Goal: Task Accomplishment & Management: Manage account settings

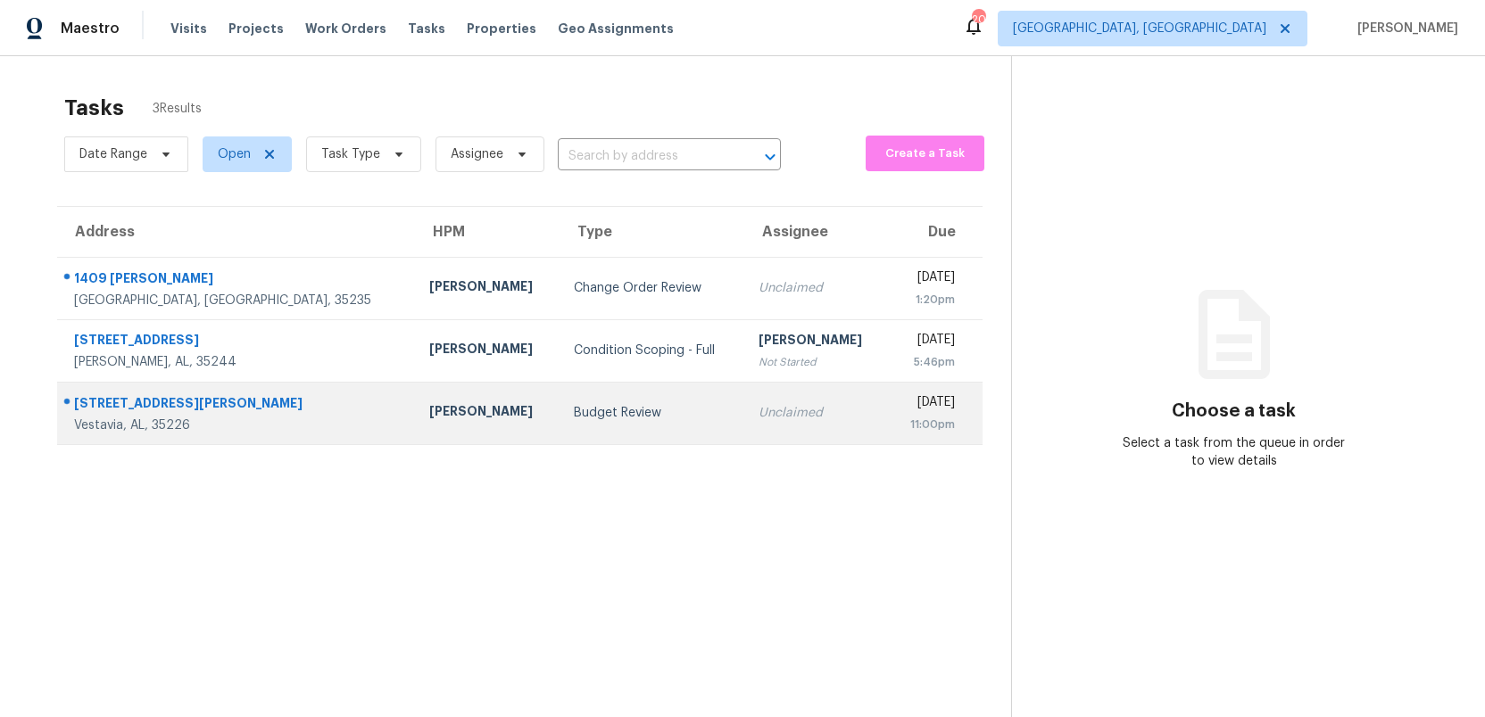
click at [574, 405] on div "Budget Review" at bounding box center [652, 413] width 156 height 18
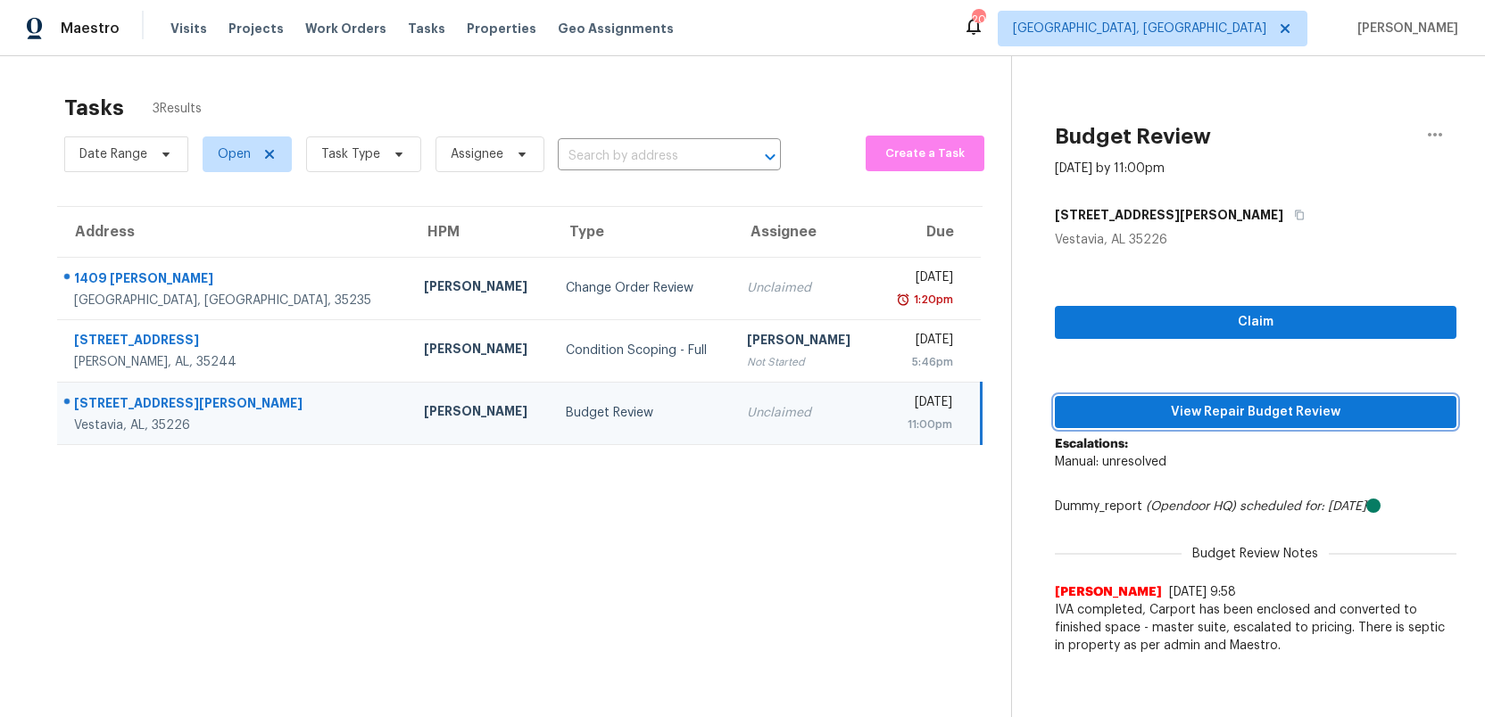
click at [1263, 416] on span "View Repair Budget Review" at bounding box center [1255, 412] width 373 height 22
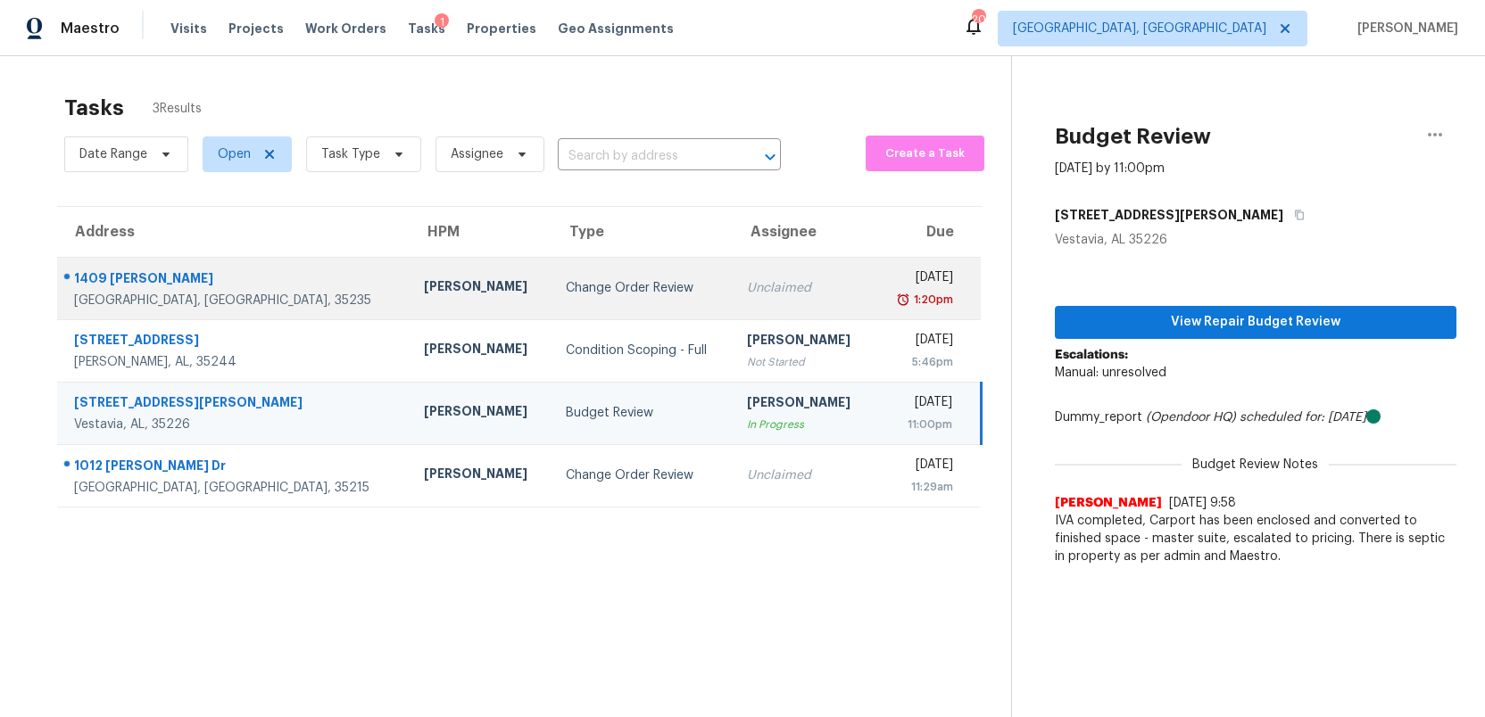
click at [597, 296] on div "Change Order Review" at bounding box center [642, 288] width 153 height 18
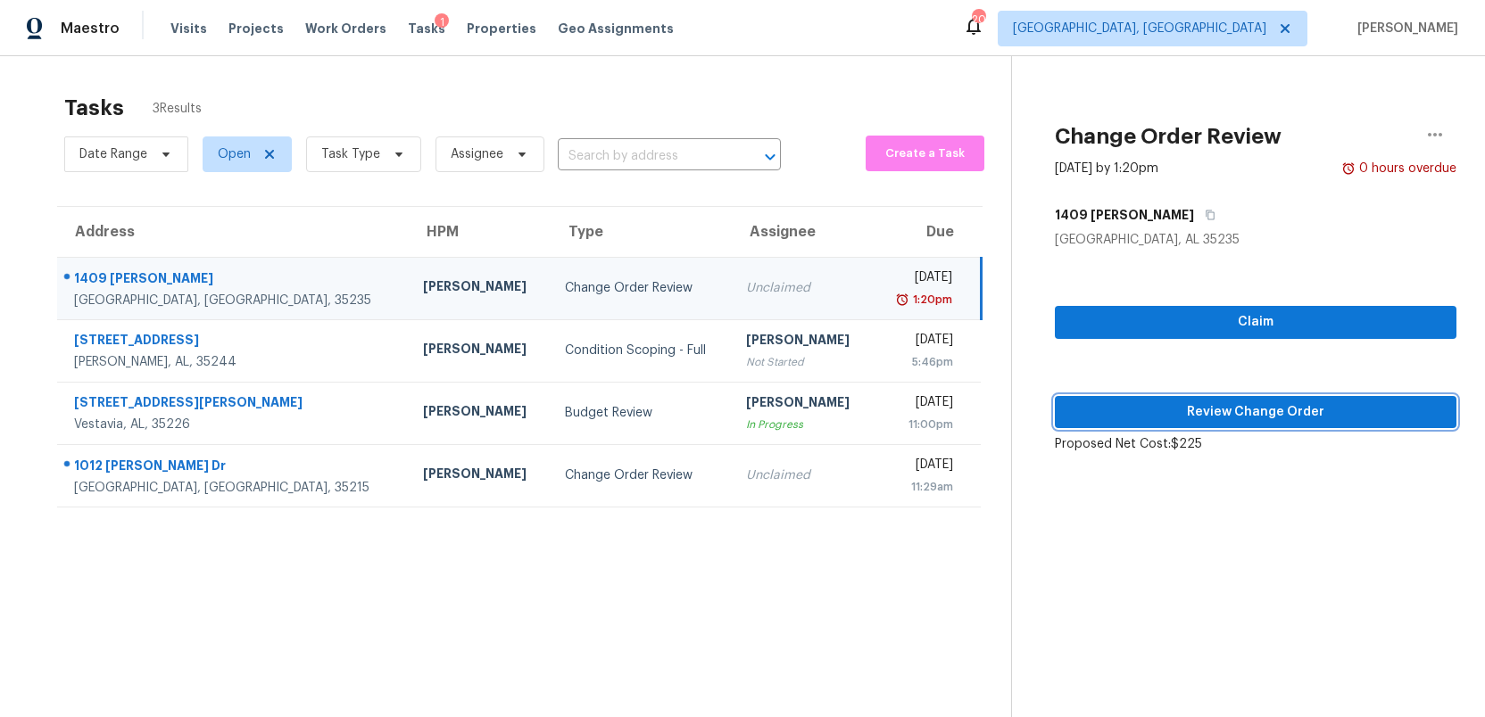
click at [1181, 413] on span "Review Change Order" at bounding box center [1255, 412] width 373 height 22
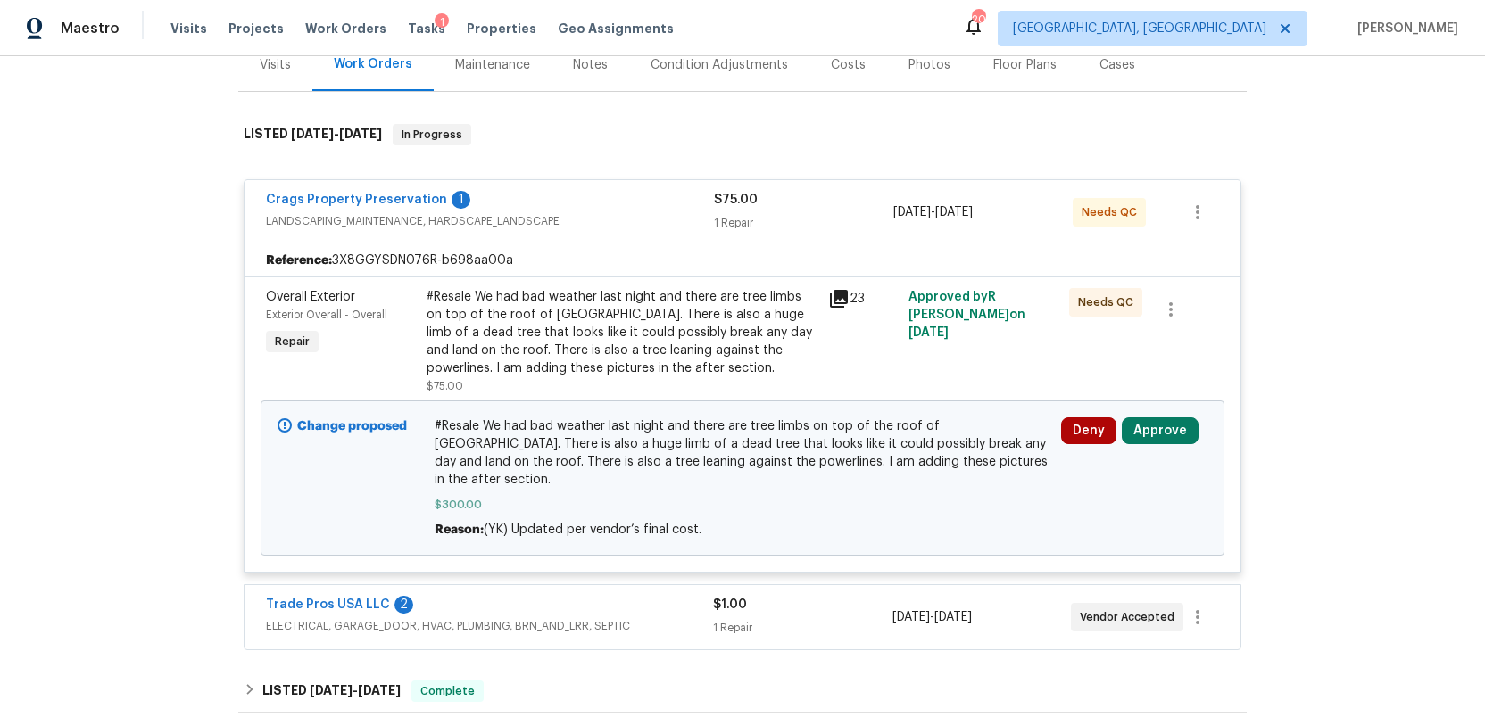
scroll to position [234, 0]
click at [843, 296] on icon at bounding box center [839, 297] width 18 height 18
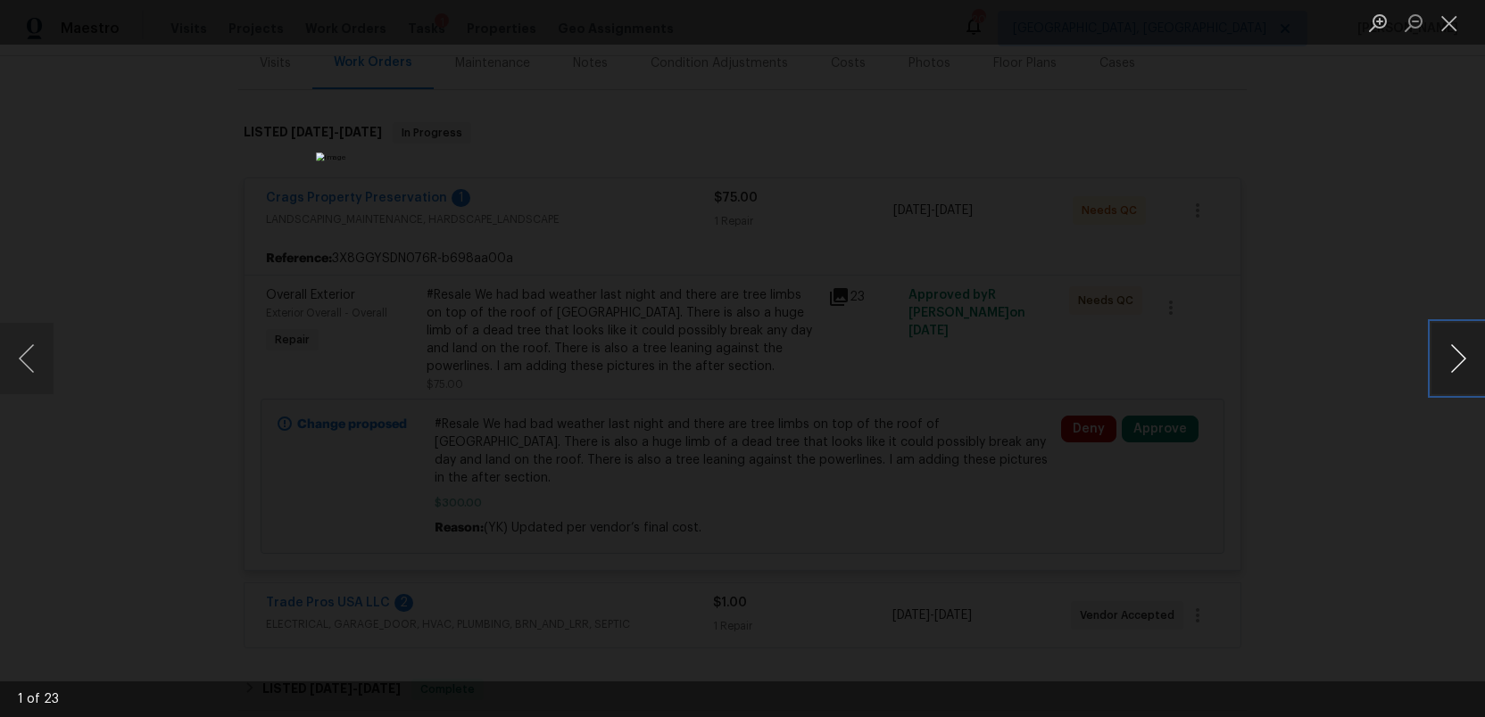
click at [1457, 358] on button "Next image" at bounding box center [1458, 358] width 54 height 71
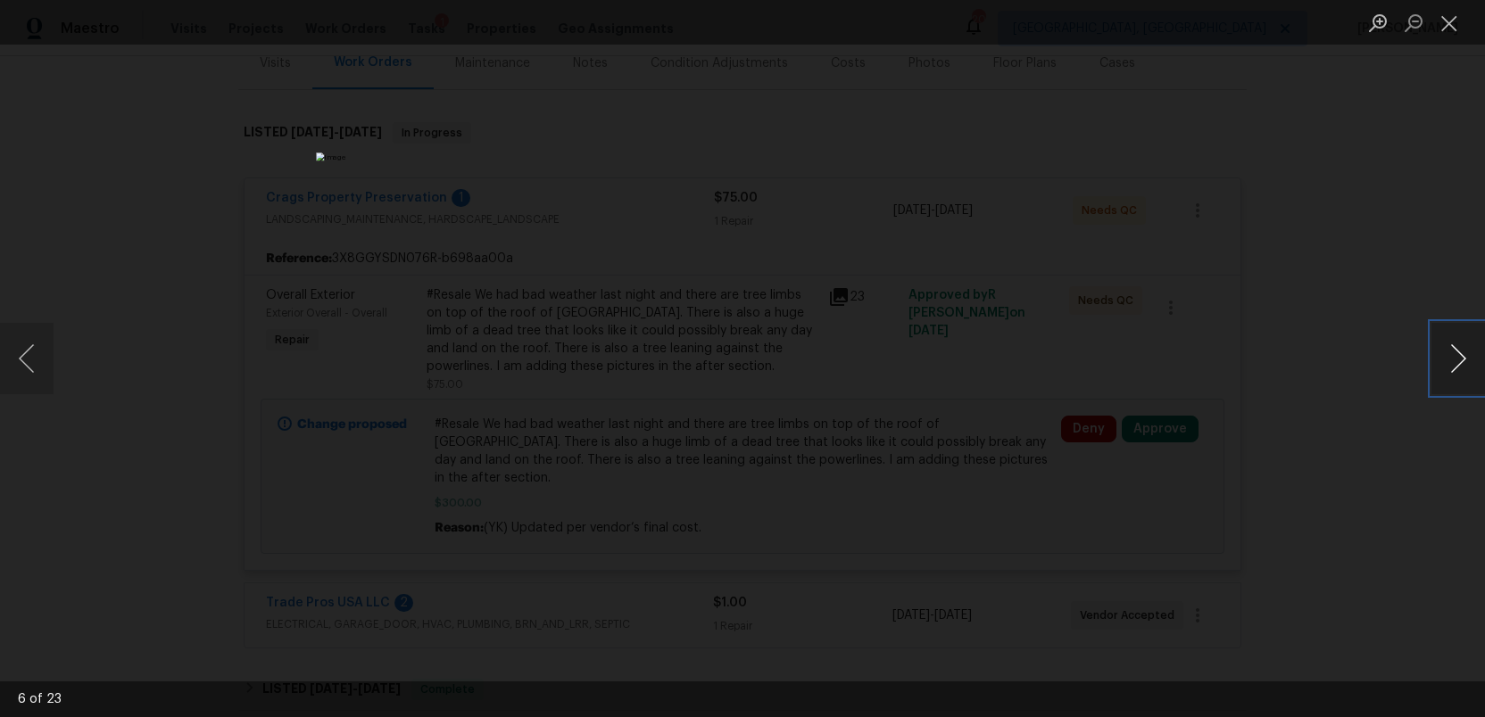
click at [1457, 358] on button "Next image" at bounding box center [1458, 358] width 54 height 71
click at [1448, 32] on button "Close lightbox" at bounding box center [1449, 22] width 36 height 31
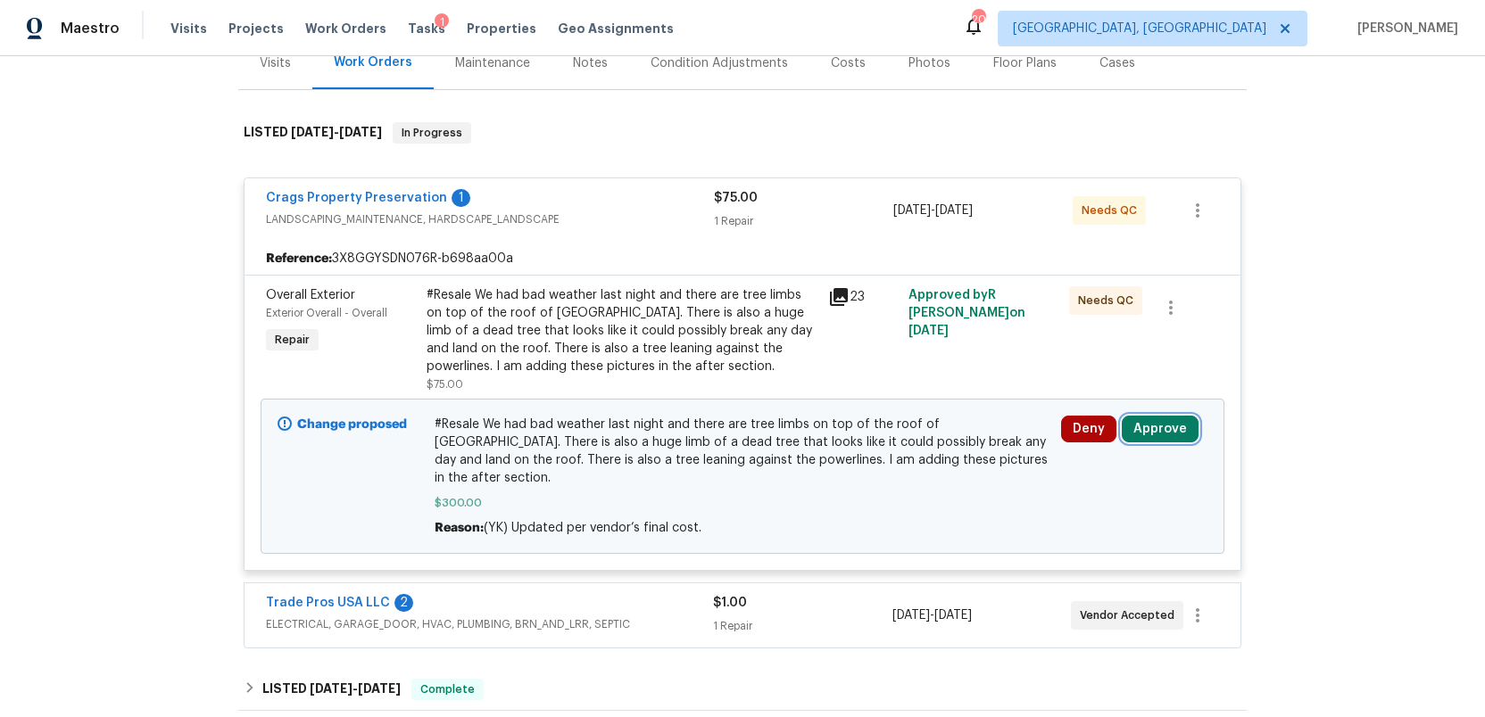
click at [1164, 435] on button "Approve" at bounding box center [1159, 429] width 77 height 27
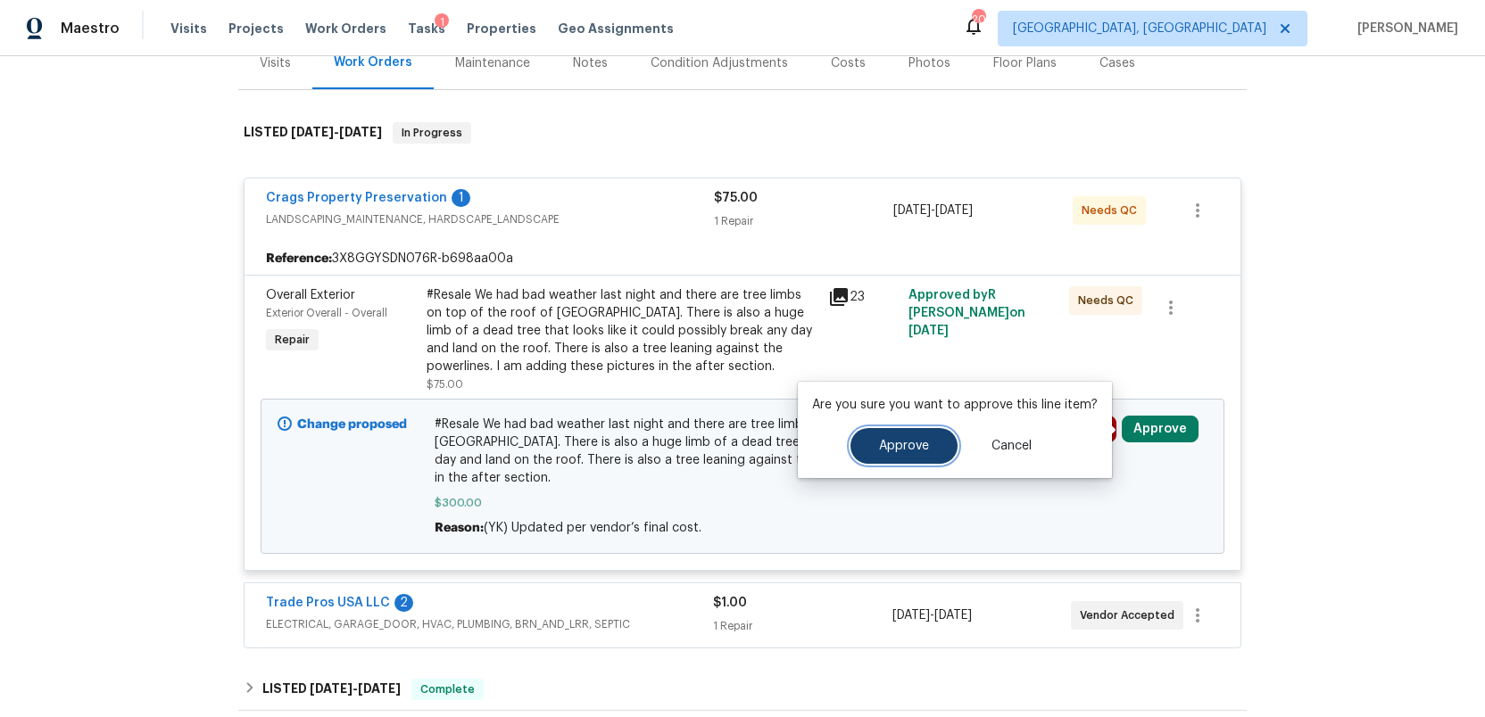
click at [887, 456] on button "Approve" at bounding box center [903, 446] width 107 height 36
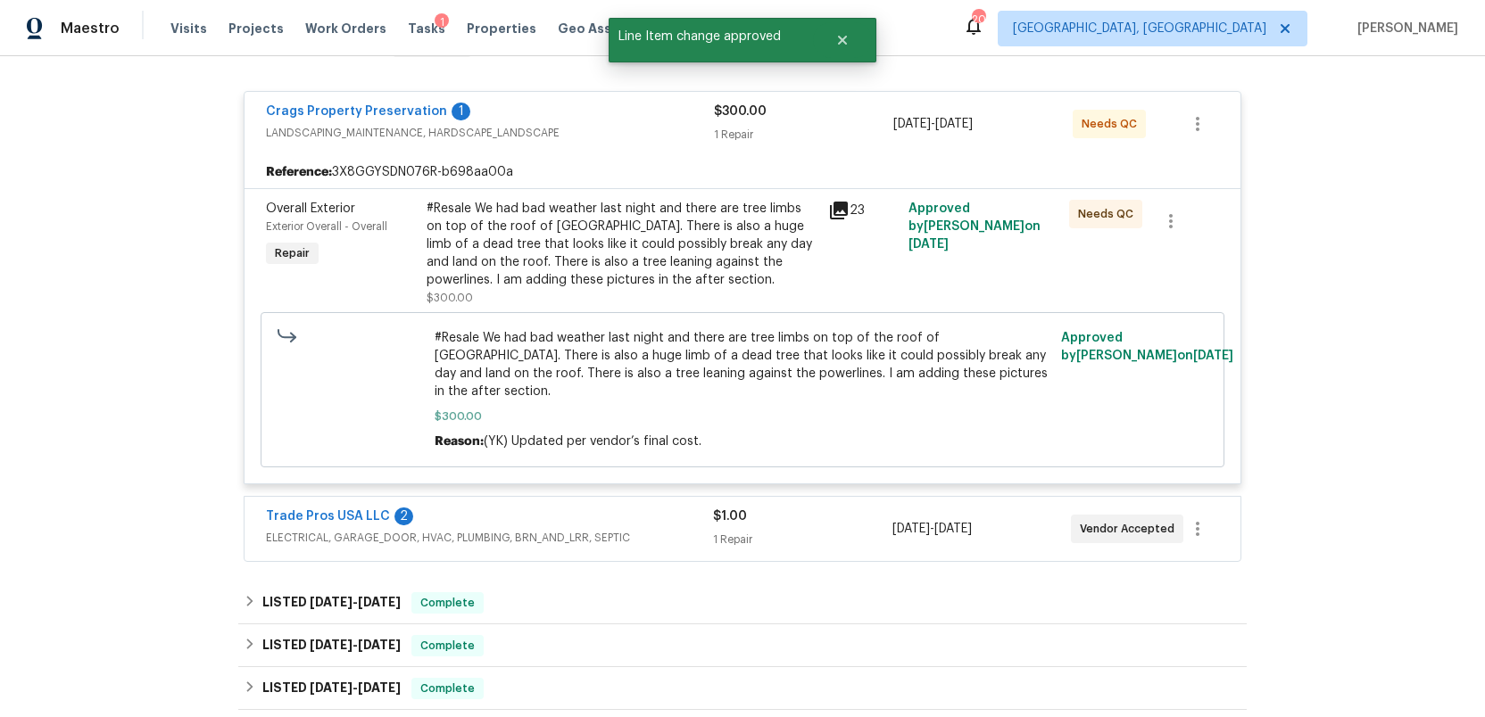
scroll to position [324, 0]
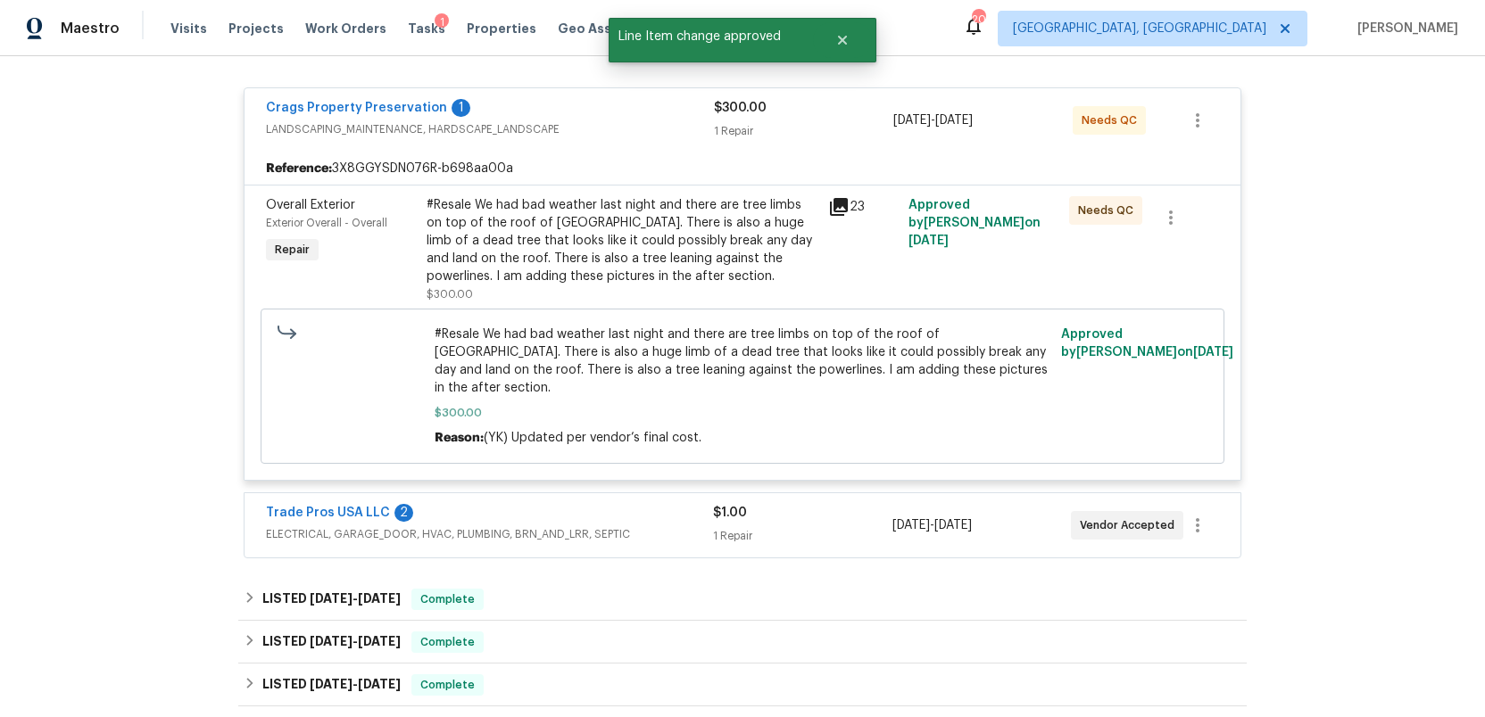
click at [671, 504] on div "Trade Pros USA LLC 2" at bounding box center [489, 514] width 447 height 21
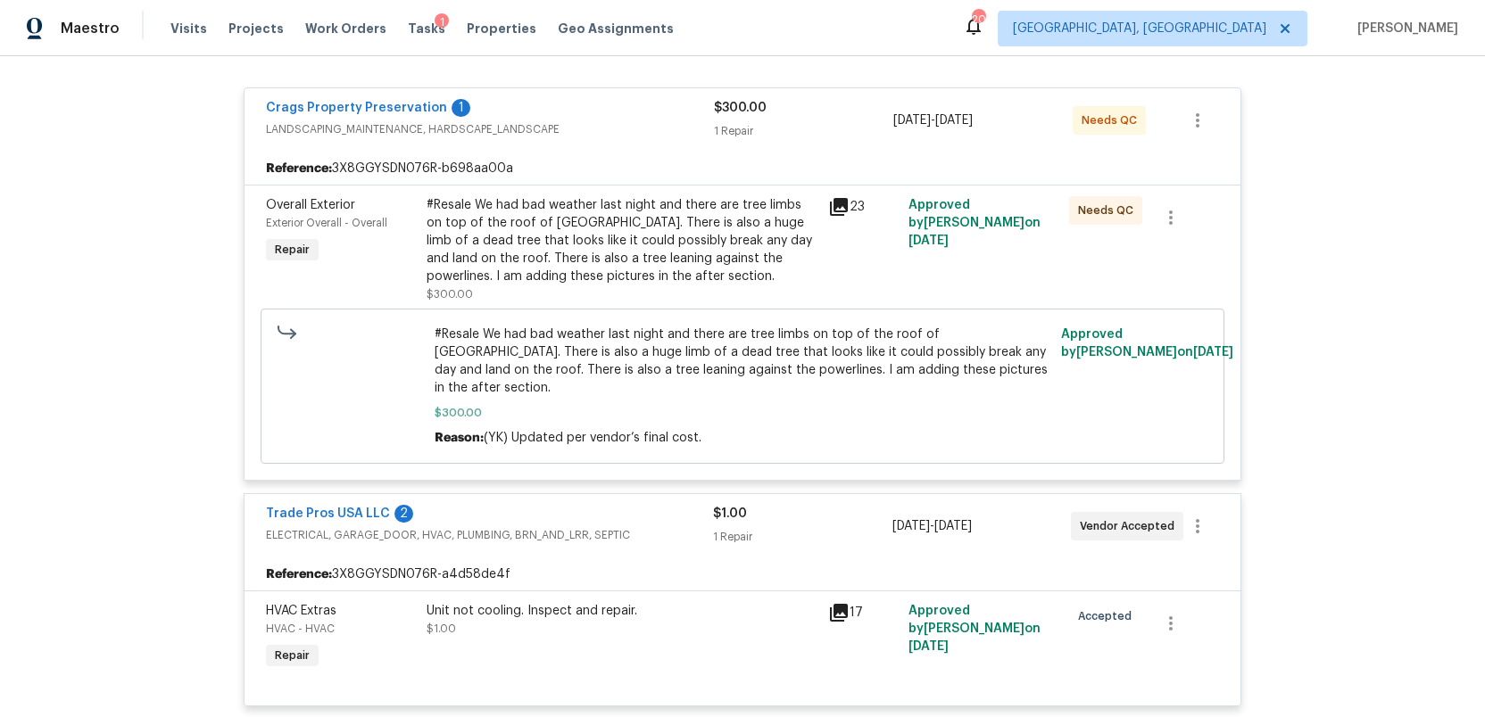
click at [671, 505] on div "Trade Pros USA LLC 2" at bounding box center [489, 515] width 447 height 21
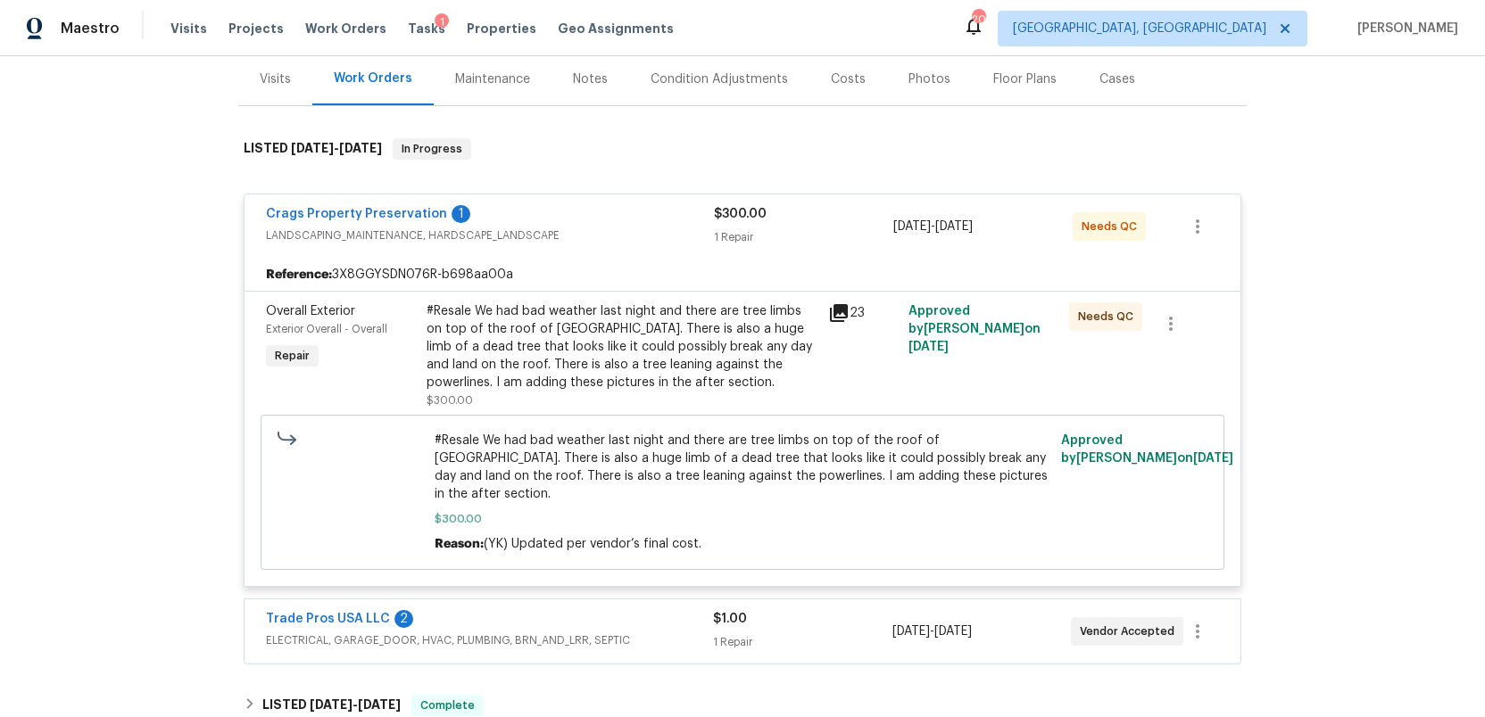
scroll to position [0, 0]
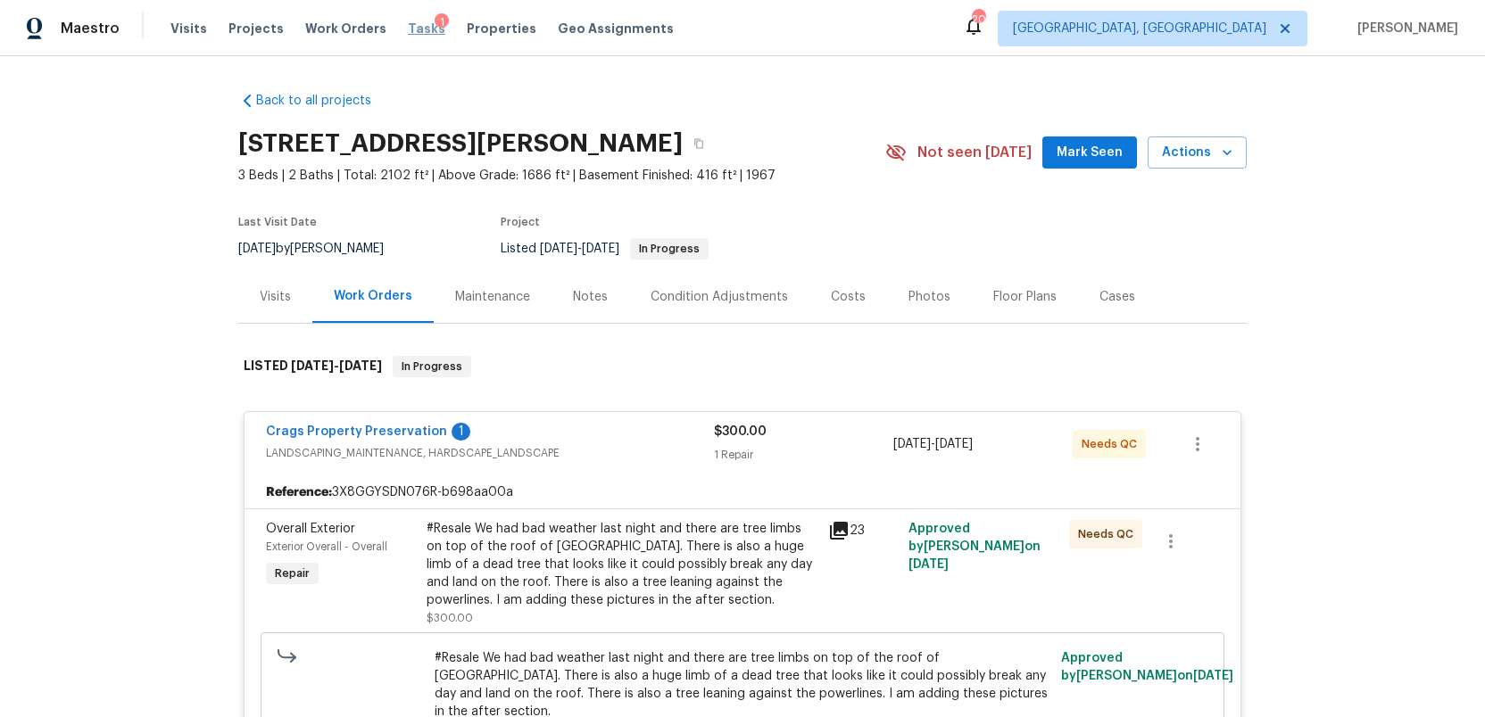
click at [408, 31] on span "Tasks" at bounding box center [426, 28] width 37 height 12
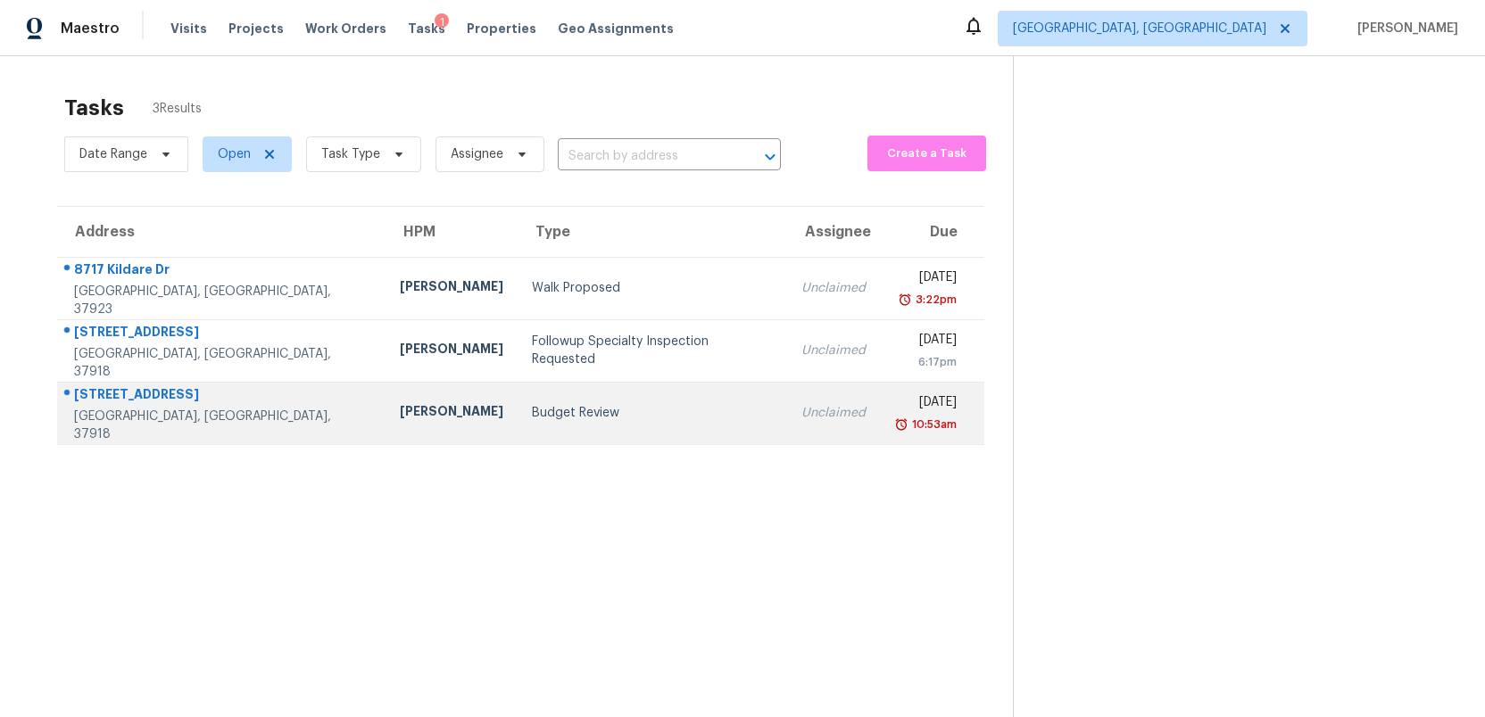
click at [587, 421] on div "Budget Review" at bounding box center [653, 413] width 242 height 18
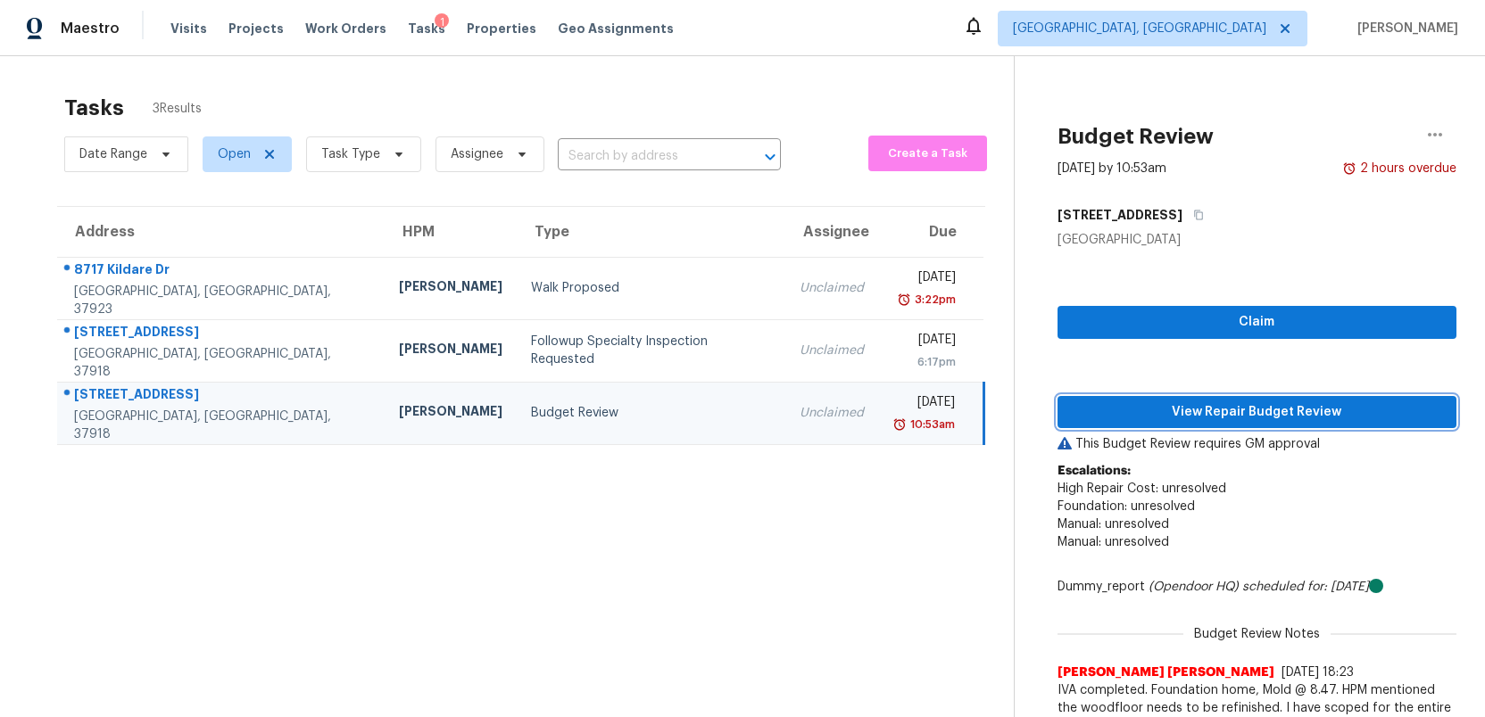
click at [1291, 409] on span "View Repair Budget Review" at bounding box center [1257, 412] width 370 height 22
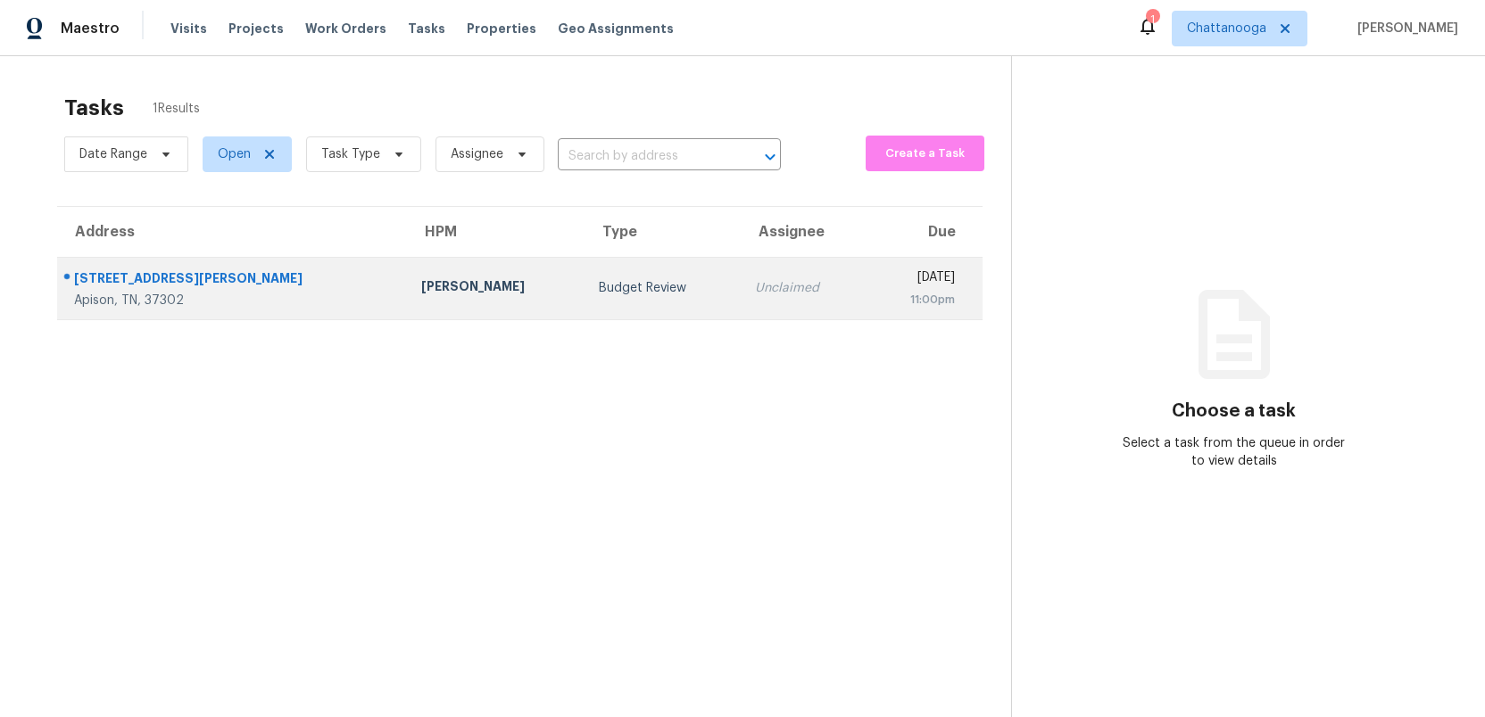
click at [599, 287] on div "Budget Review" at bounding box center [663, 288] width 128 height 18
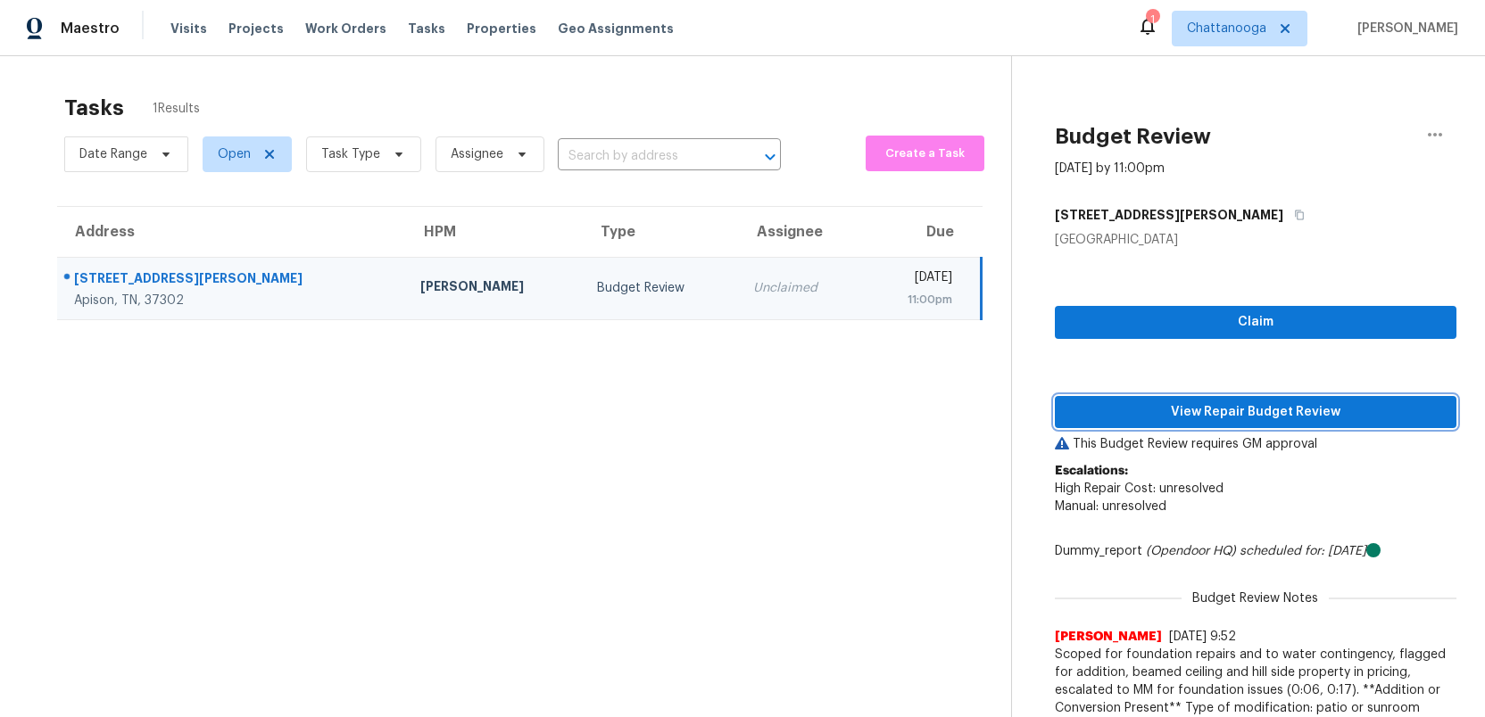
click at [1217, 411] on span "View Repair Budget Review" at bounding box center [1255, 412] width 373 height 22
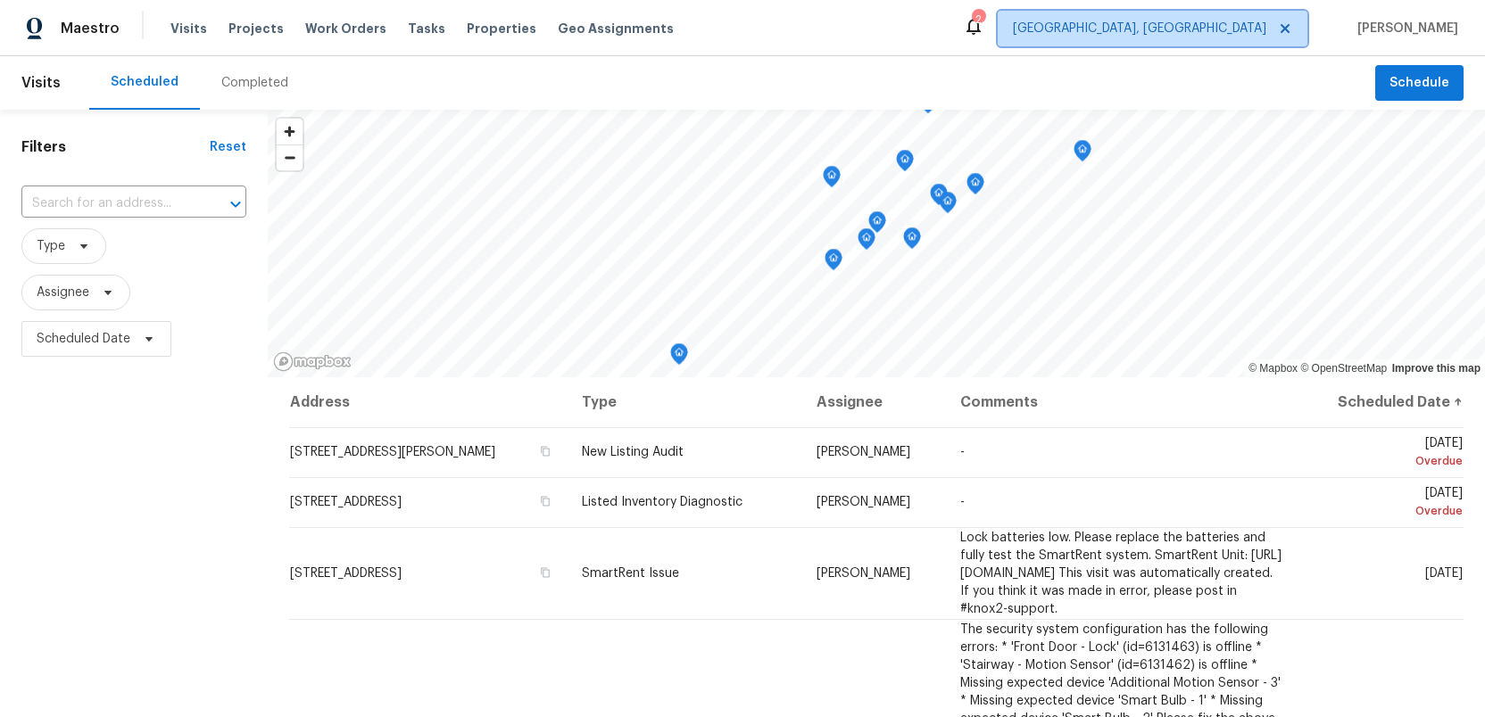
click at [1257, 25] on span "Detroit, MI" at bounding box center [1139, 29] width 253 height 18
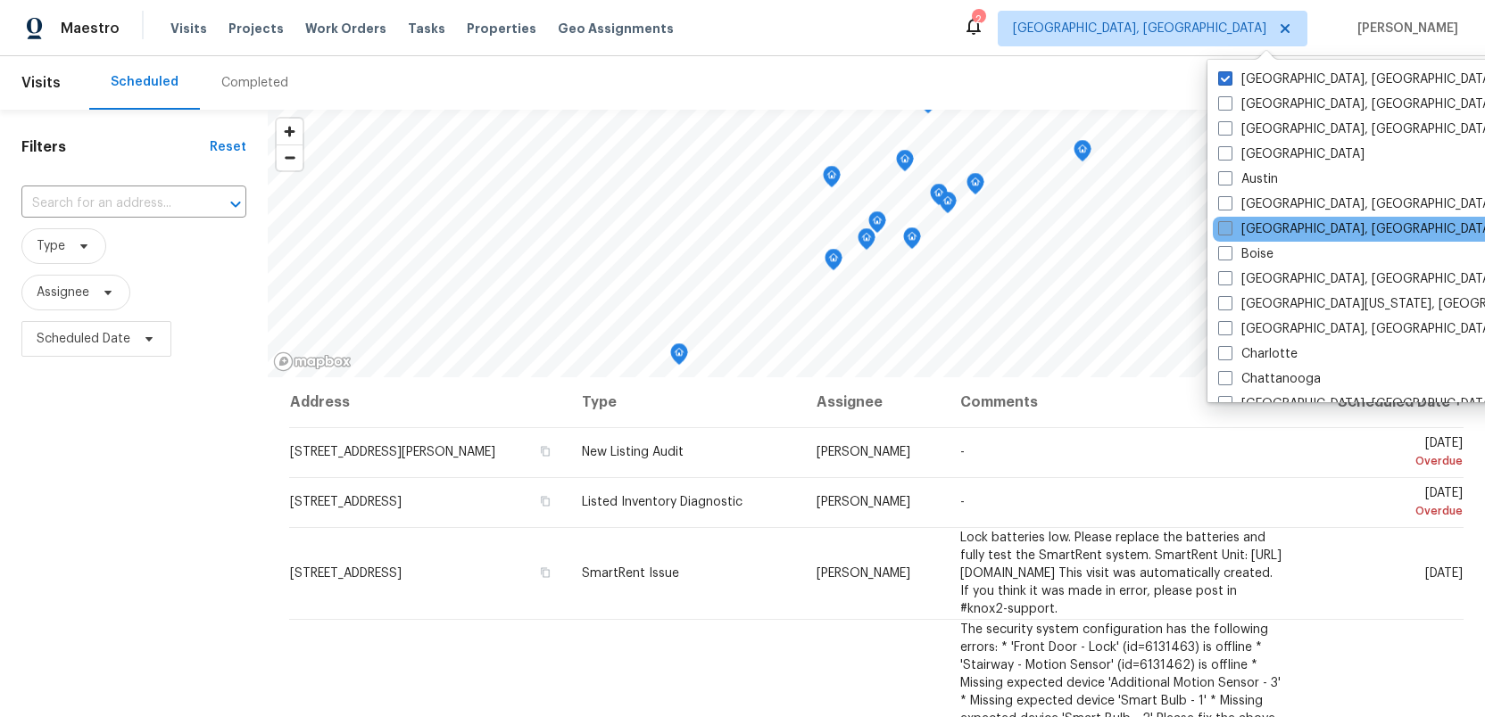
click at [1221, 232] on span at bounding box center [1225, 228] width 14 height 14
click at [1221, 232] on input "[GEOGRAPHIC_DATA], [GEOGRAPHIC_DATA]" at bounding box center [1224, 226] width 12 height 12
checkbox input "true"
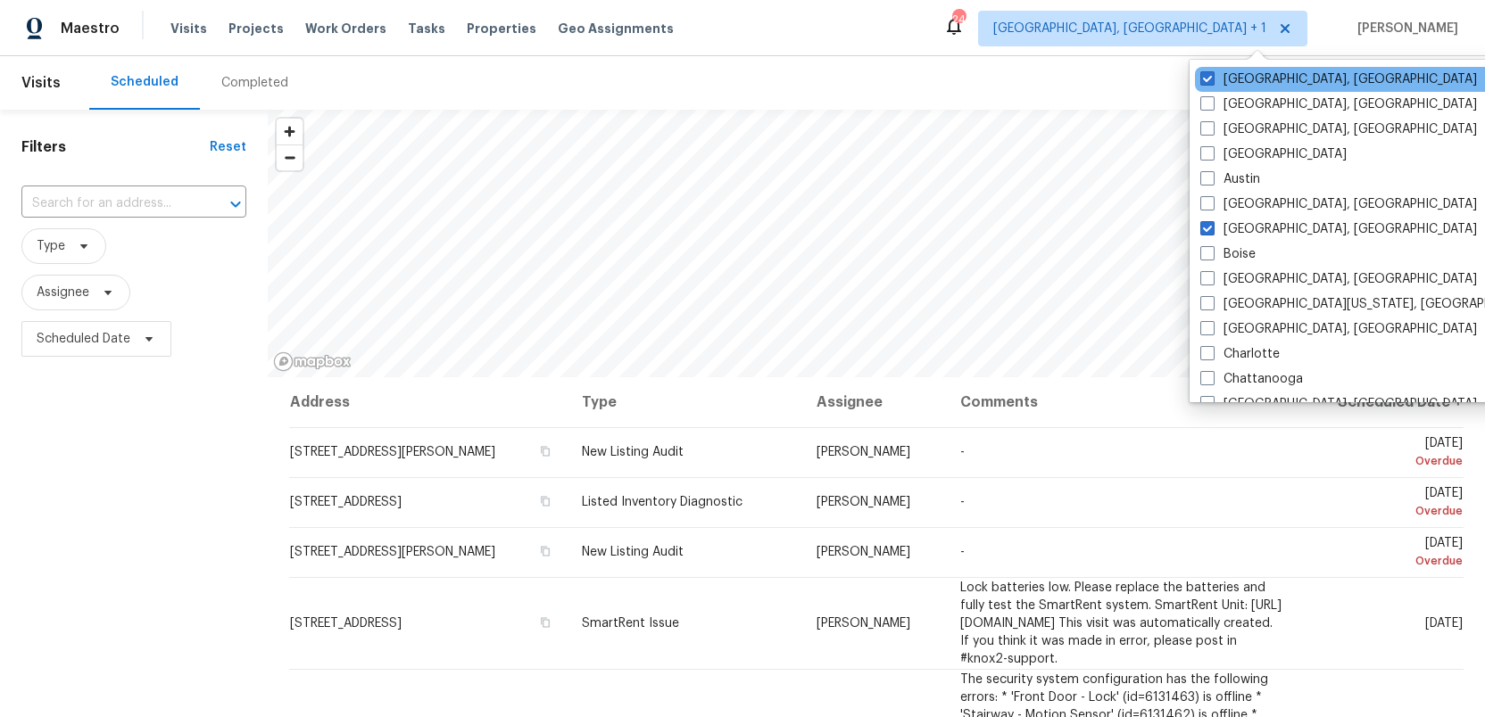
click at [1199, 73] on div "Detroit, MI" at bounding box center [1375, 79] width 360 height 25
click at [1204, 80] on span at bounding box center [1207, 78] width 14 height 14
click at [1204, 80] on input "Detroit, MI" at bounding box center [1206, 76] width 12 height 12
checkbox input "false"
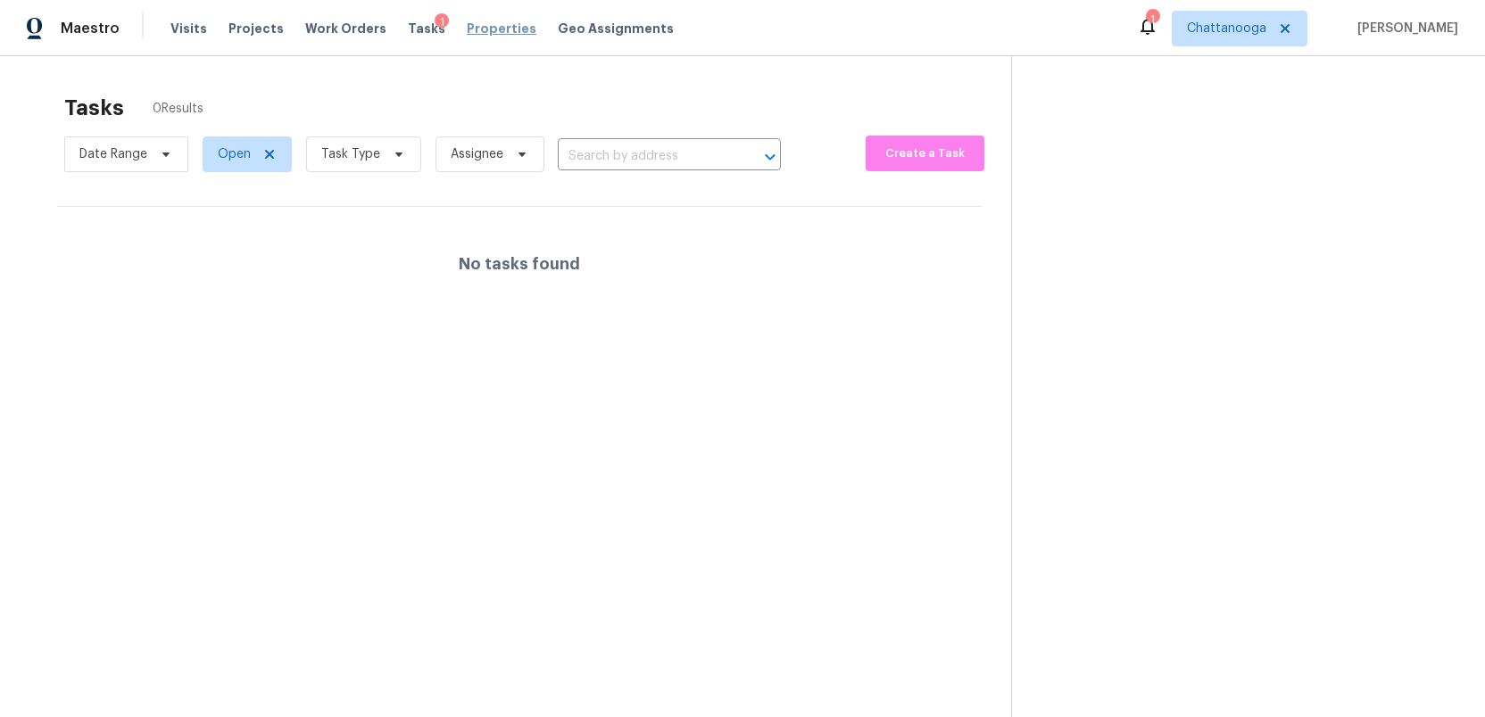
click at [467, 29] on span "Properties" at bounding box center [502, 29] width 70 height 18
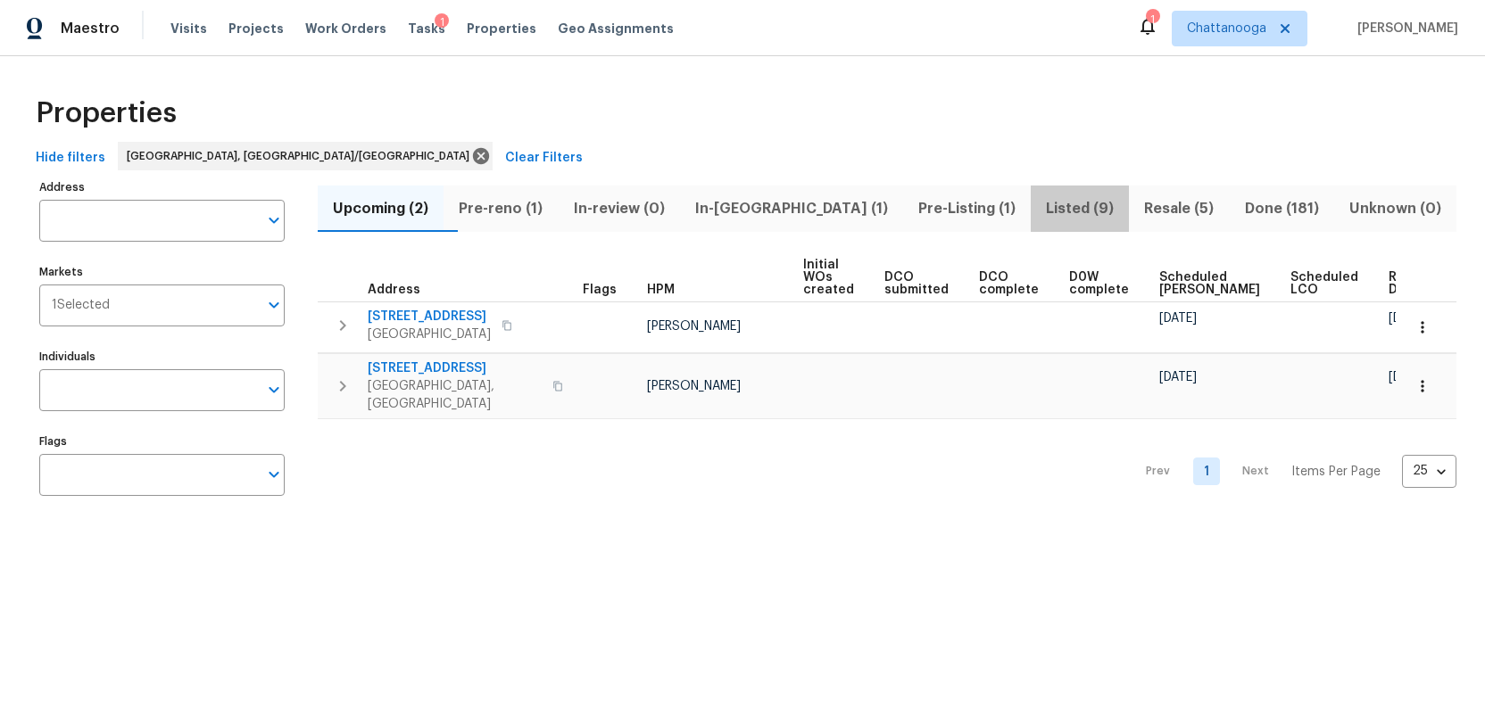
click at [1041, 208] on span "Listed (9)" at bounding box center [1079, 208] width 77 height 25
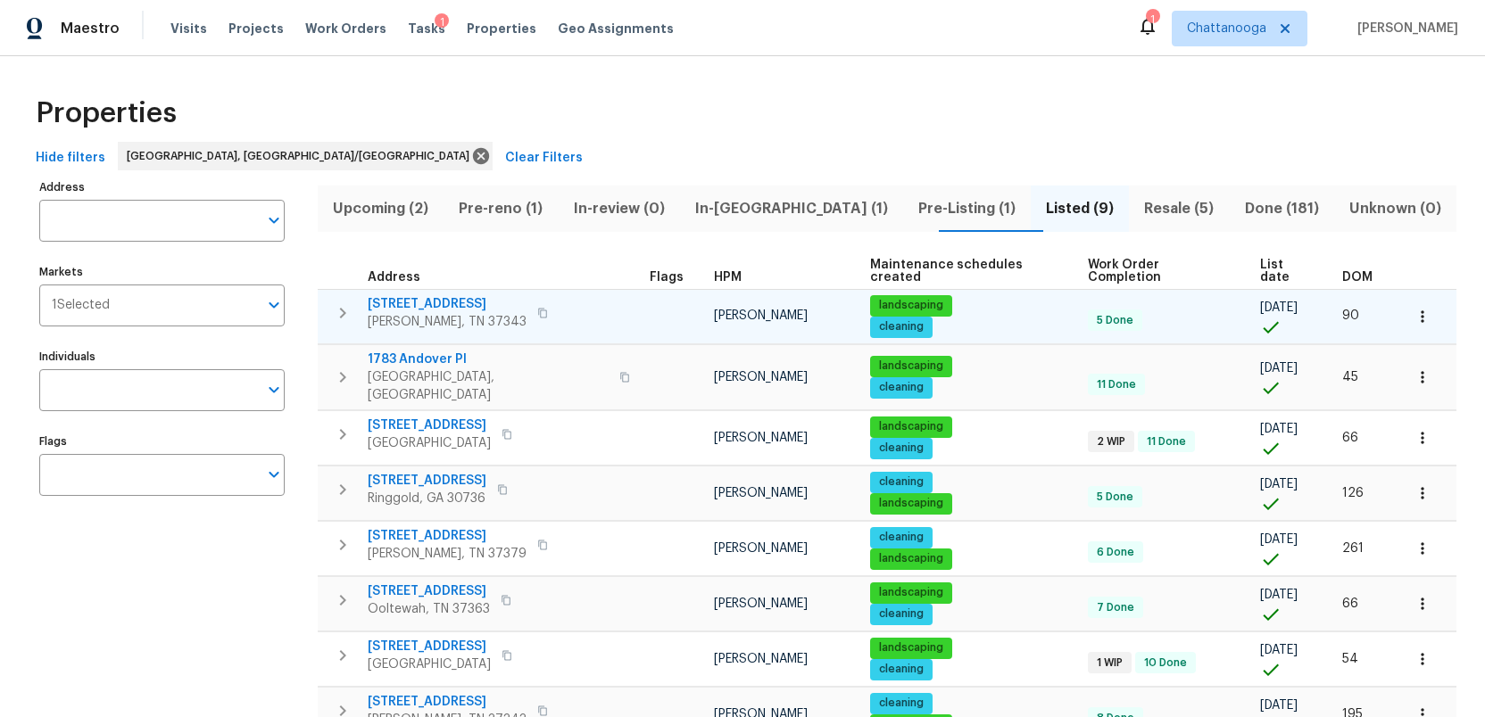
click at [401, 295] on span "6562 Esquire Ln" at bounding box center [447, 304] width 159 height 18
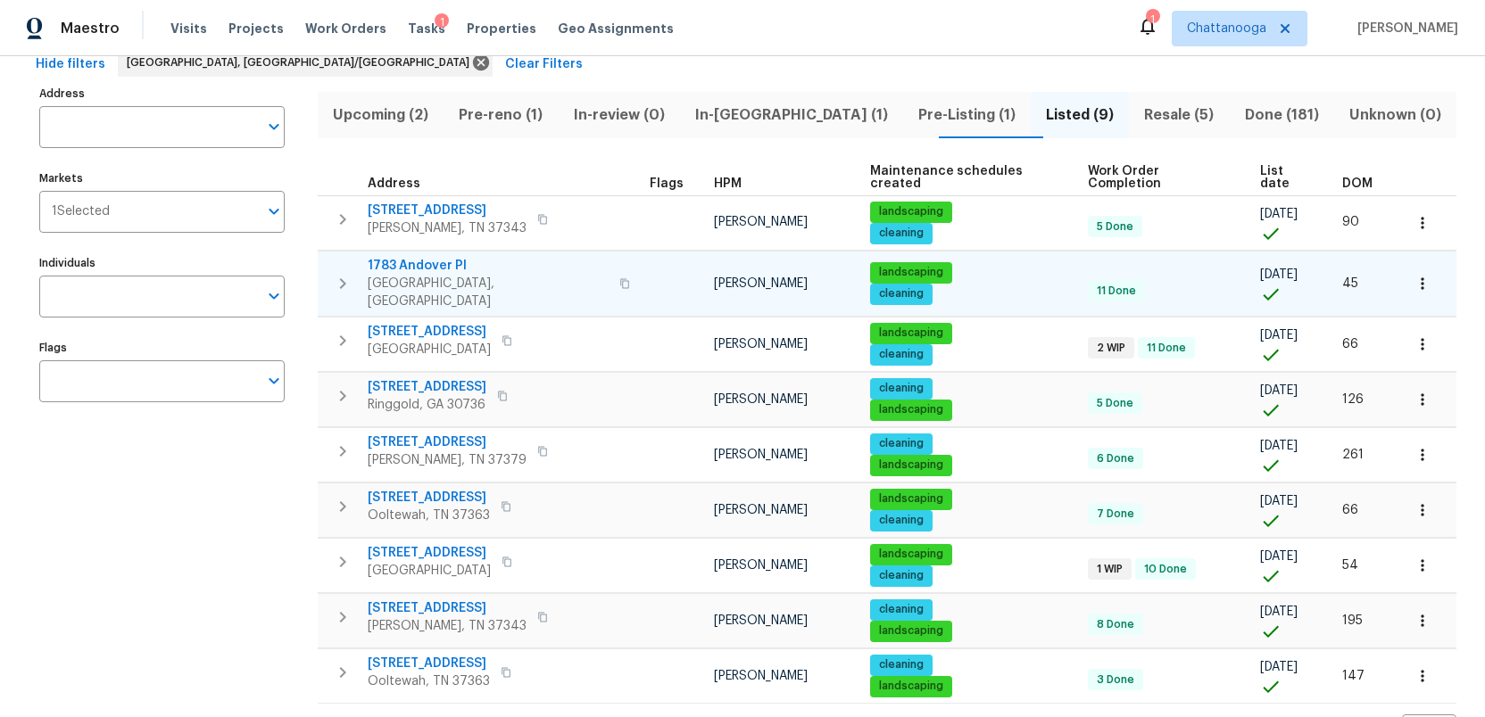
scroll to position [128, 0]
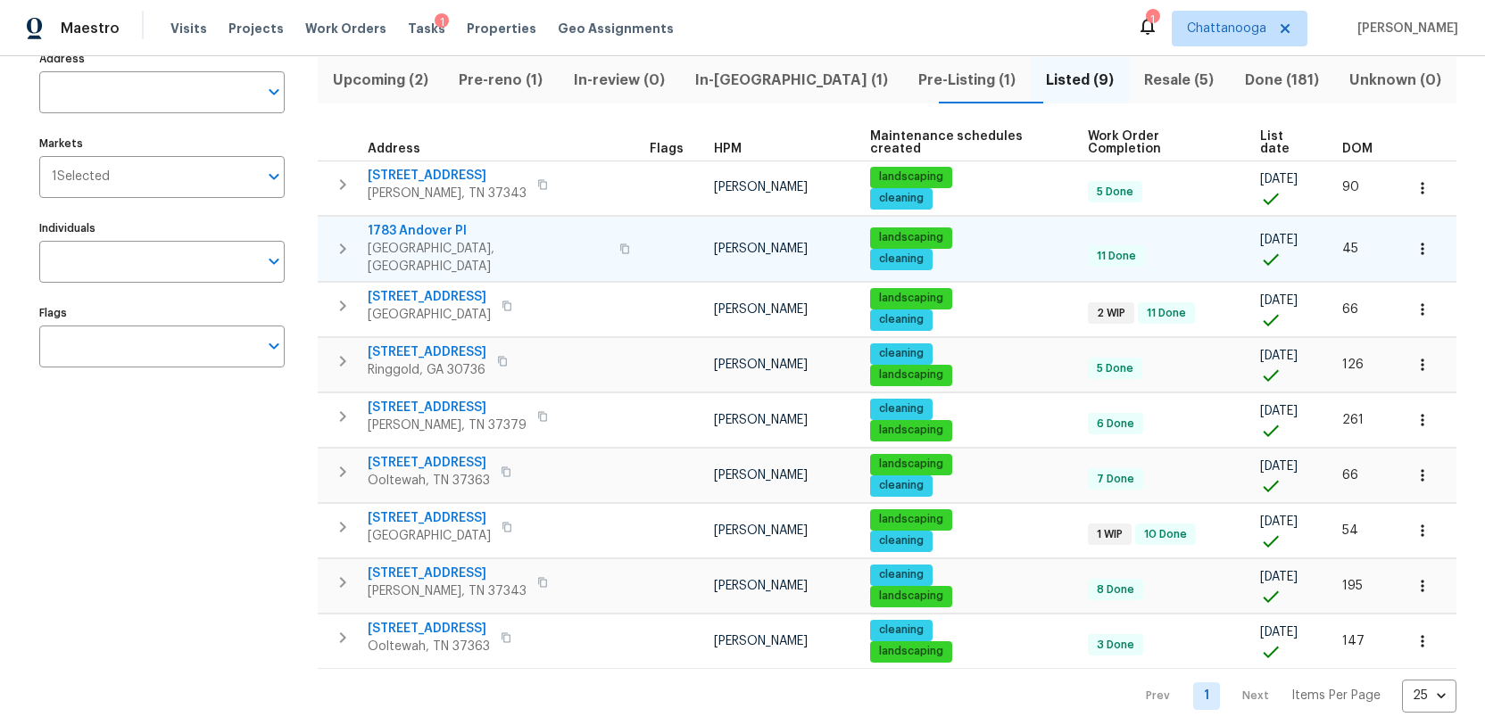
click at [425, 222] on span "1783 Andover Pl" at bounding box center [488, 231] width 241 height 18
click at [426, 344] on span "2578 Poplar Springs Rd" at bounding box center [427, 353] width 119 height 18
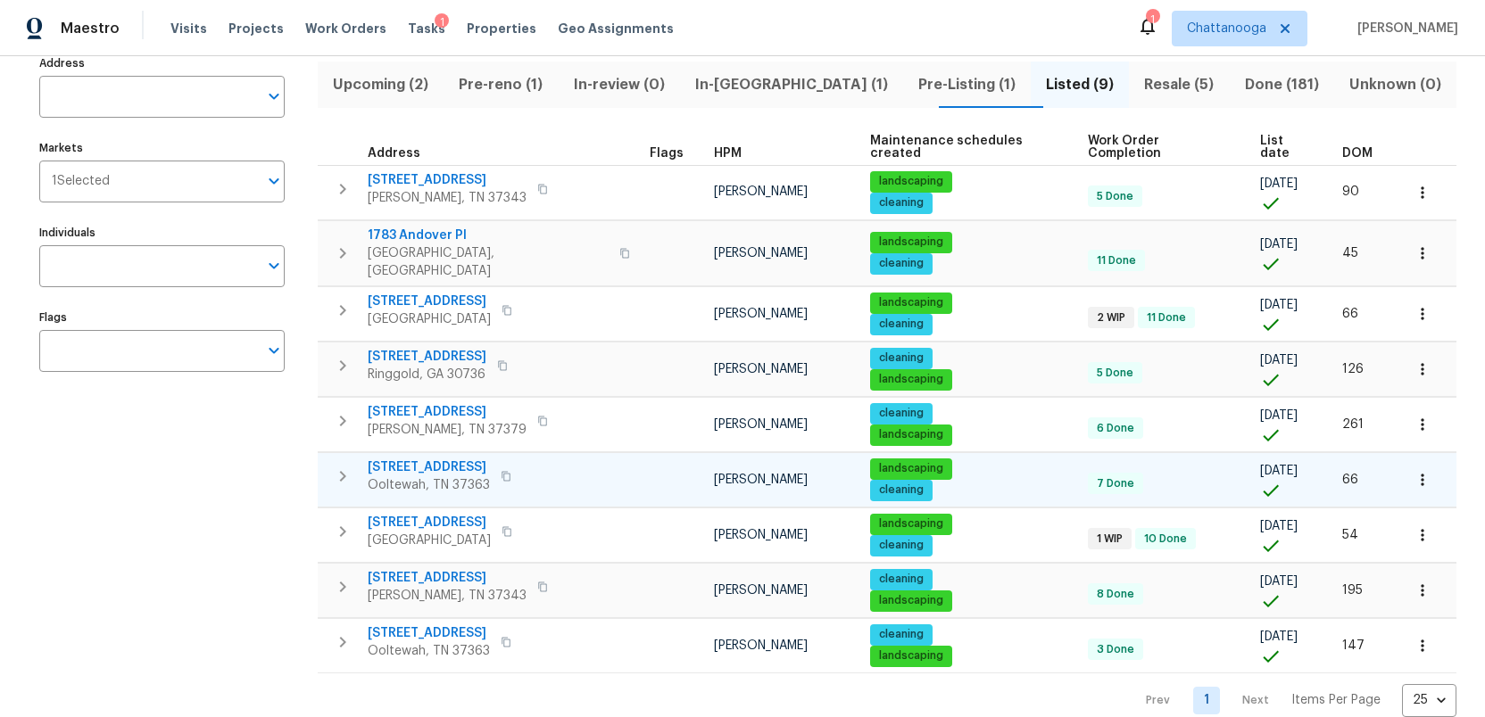
scroll to position [128, 0]
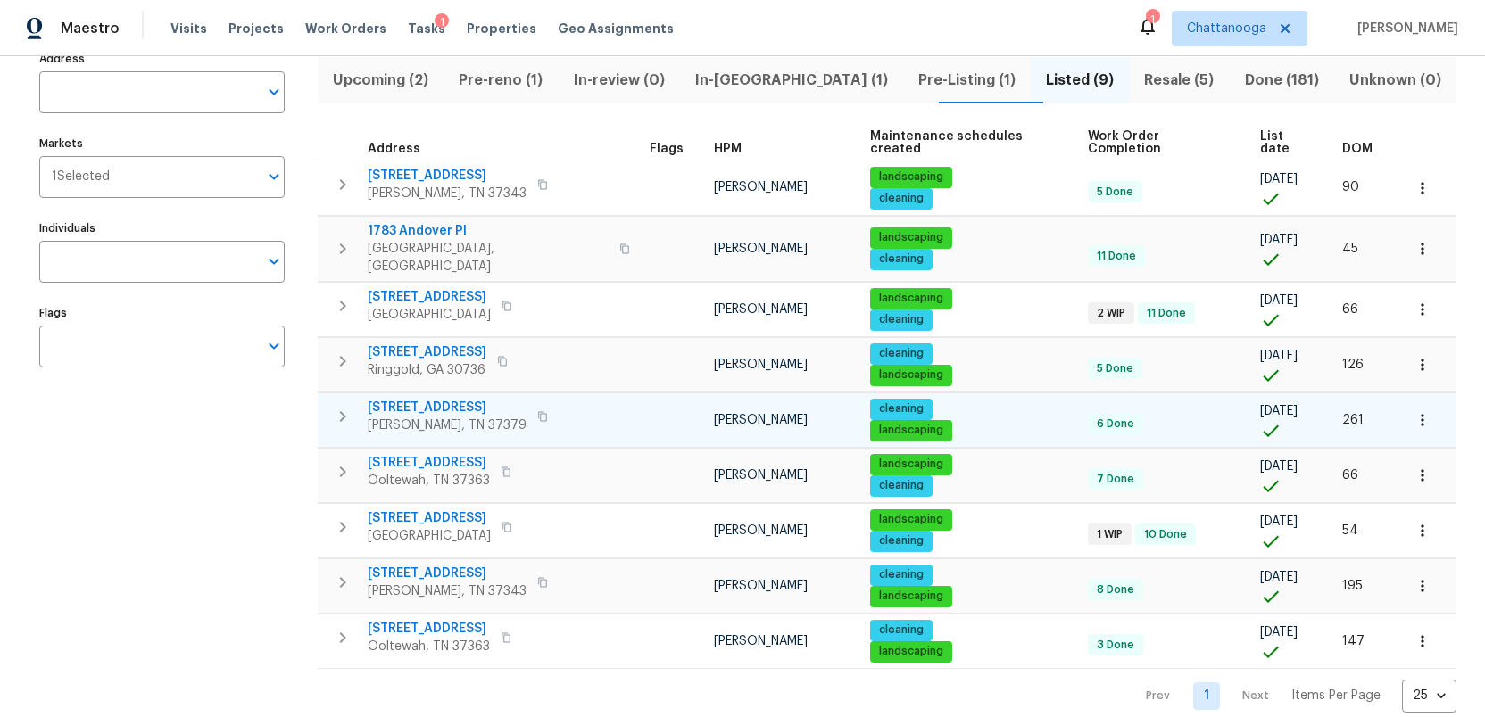
click at [433, 399] on span "9693 W Ridge Trail Rd" at bounding box center [447, 408] width 159 height 18
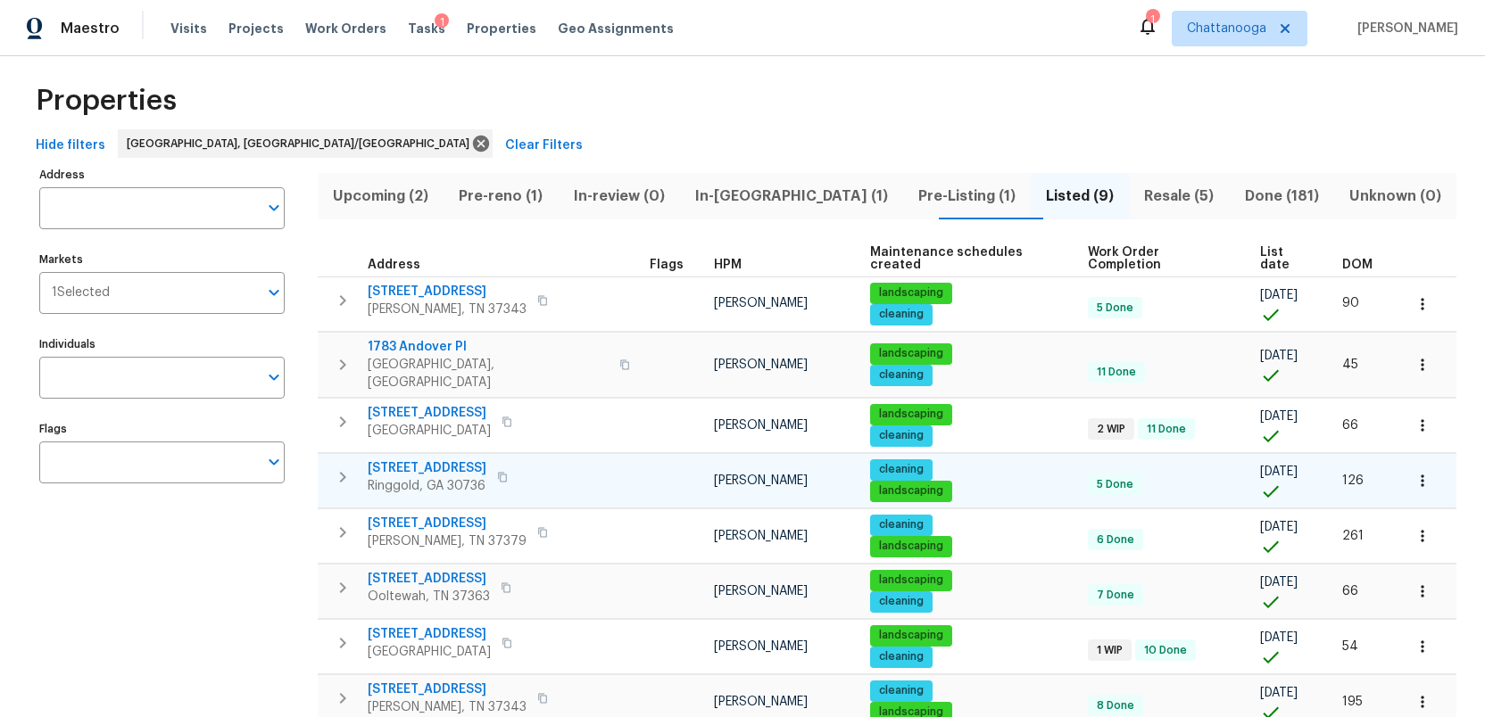
scroll to position [0, 0]
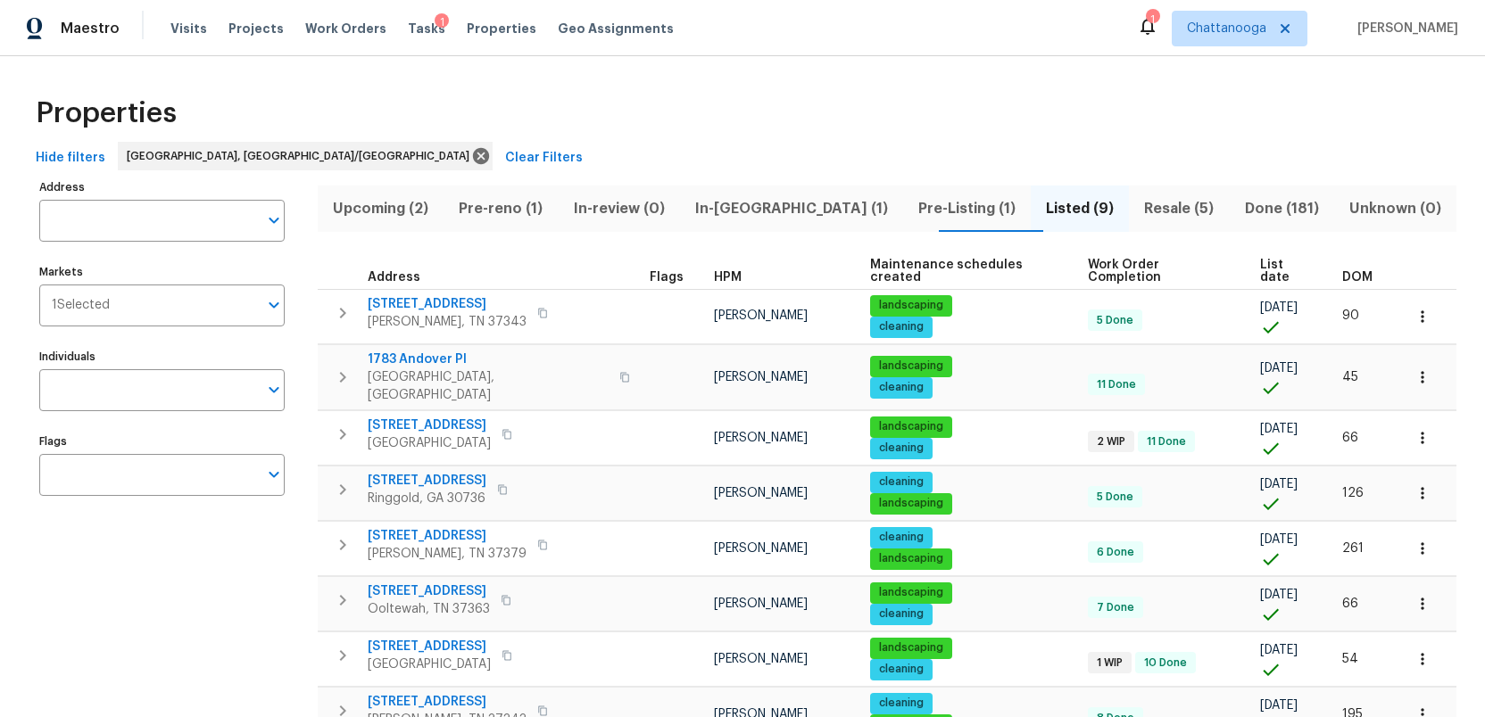
click at [914, 208] on span "Pre-Listing (1)" at bounding box center [967, 208] width 106 height 25
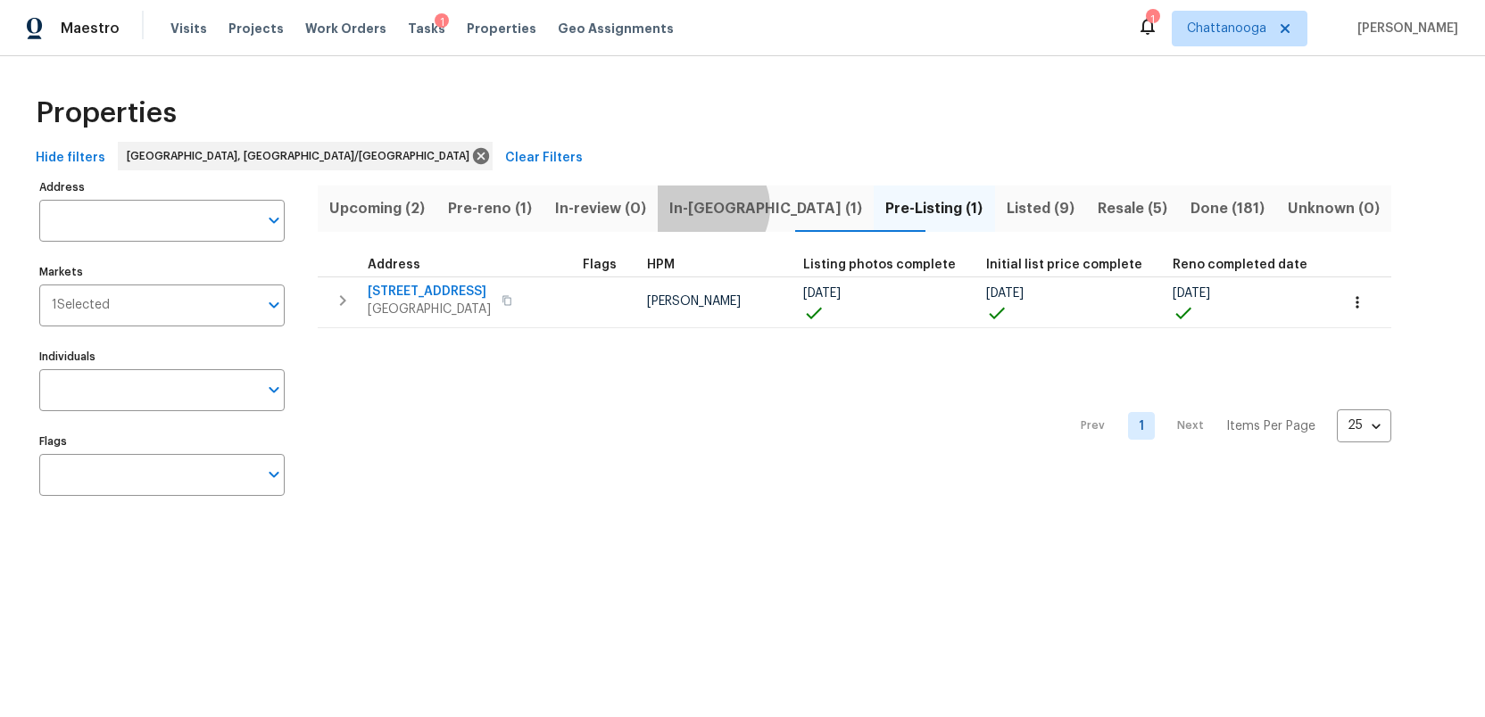
click at [736, 207] on span "In-reno (1)" at bounding box center [765, 208] width 194 height 25
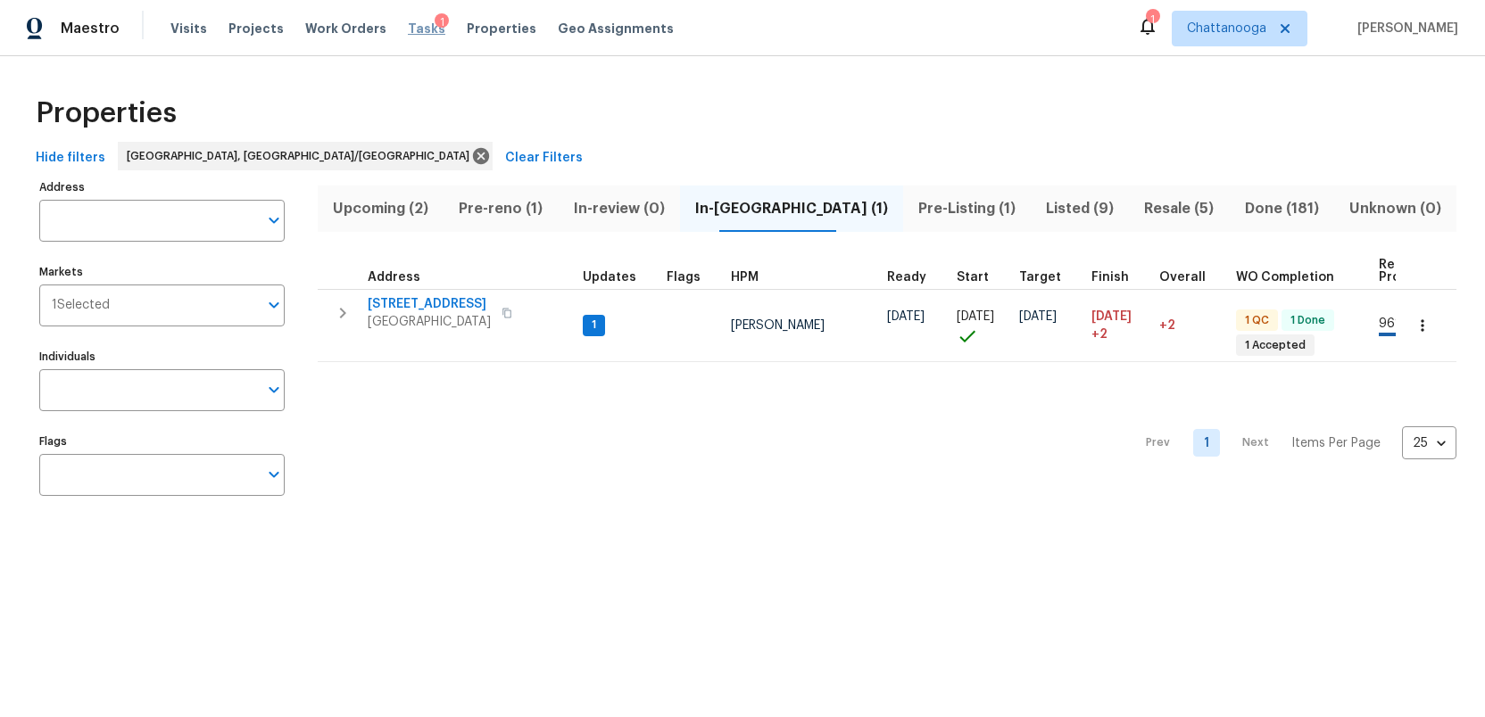
click at [413, 29] on span "Tasks" at bounding box center [426, 28] width 37 height 12
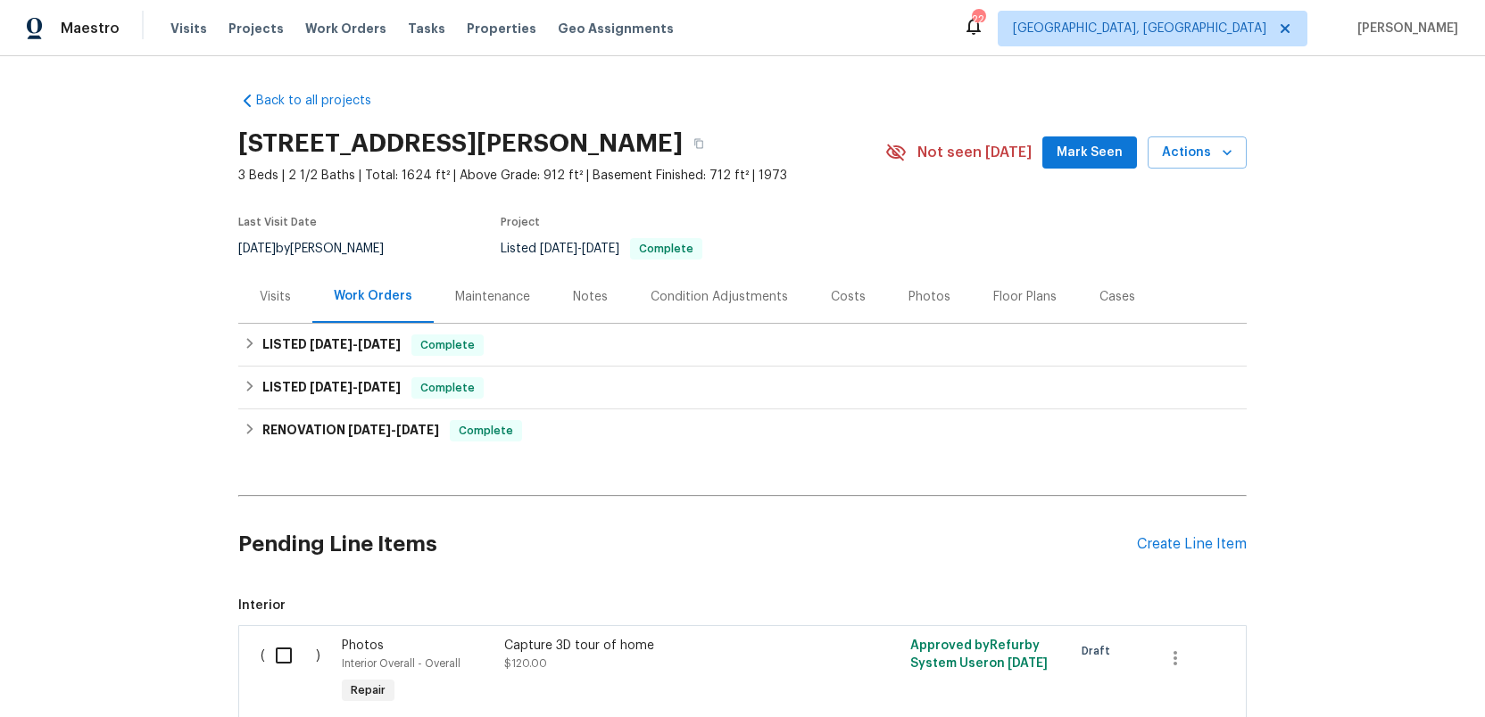
click at [920, 293] on div "Photos" at bounding box center [929, 297] width 42 height 18
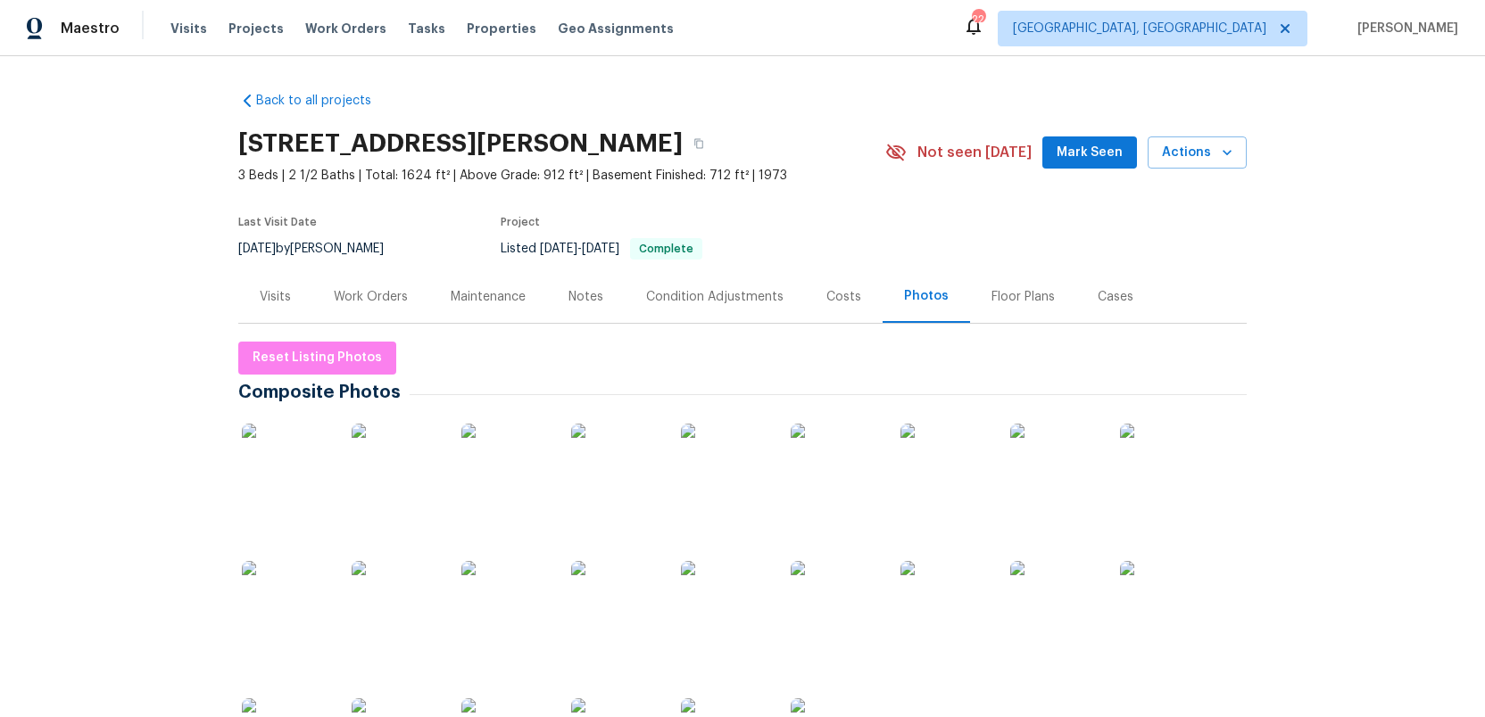
click at [1163, 598] on img at bounding box center [1164, 605] width 89 height 89
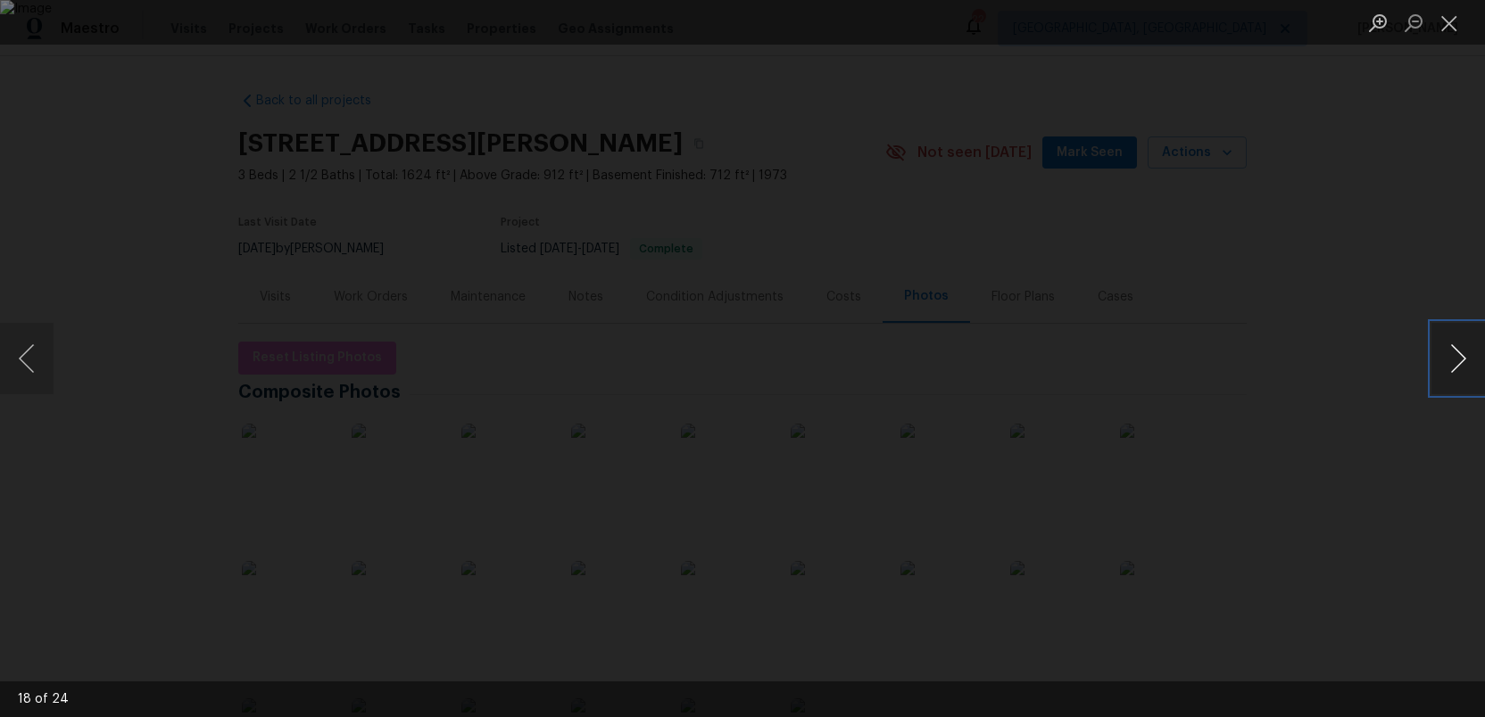
click at [1446, 362] on button "Next image" at bounding box center [1458, 358] width 54 height 71
click at [1444, 24] on button "Close lightbox" at bounding box center [1449, 22] width 36 height 31
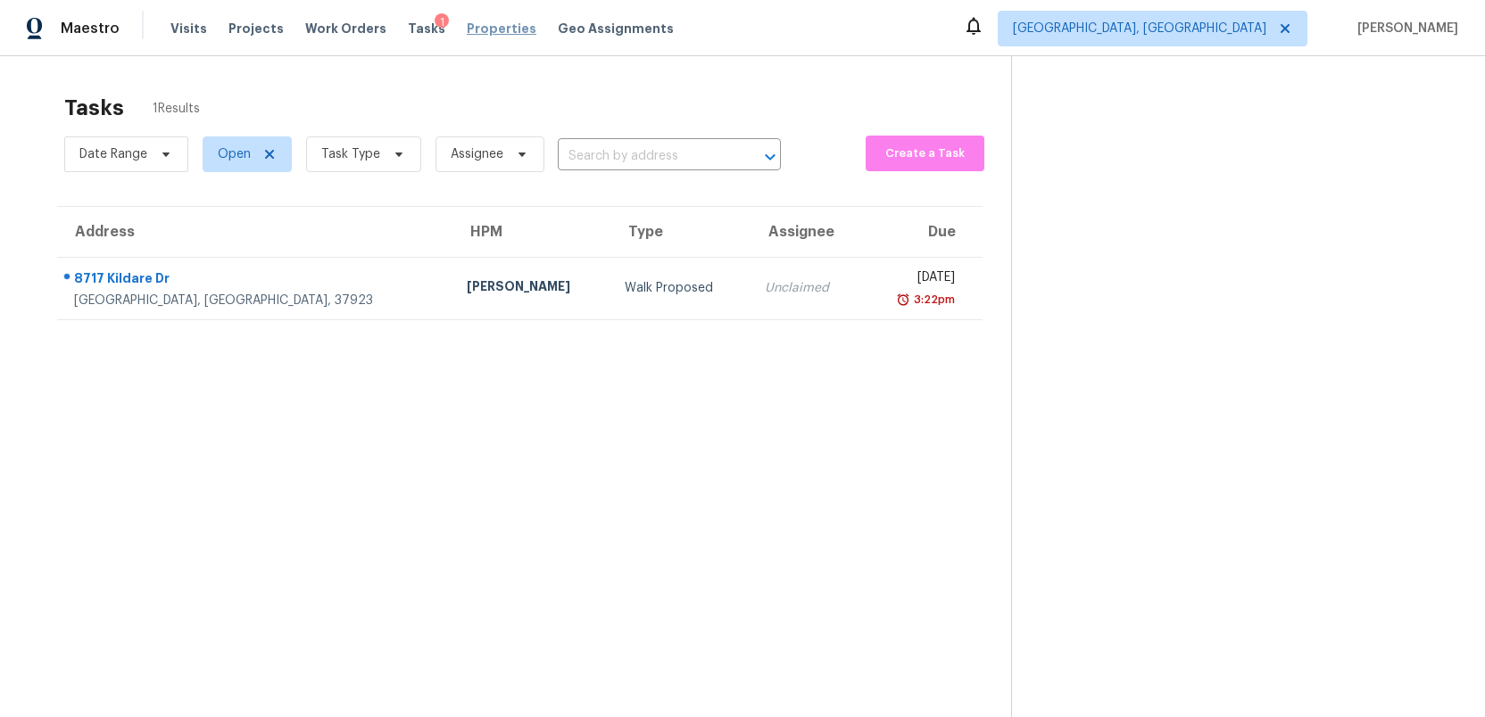
click at [467, 32] on span "Properties" at bounding box center [502, 29] width 70 height 18
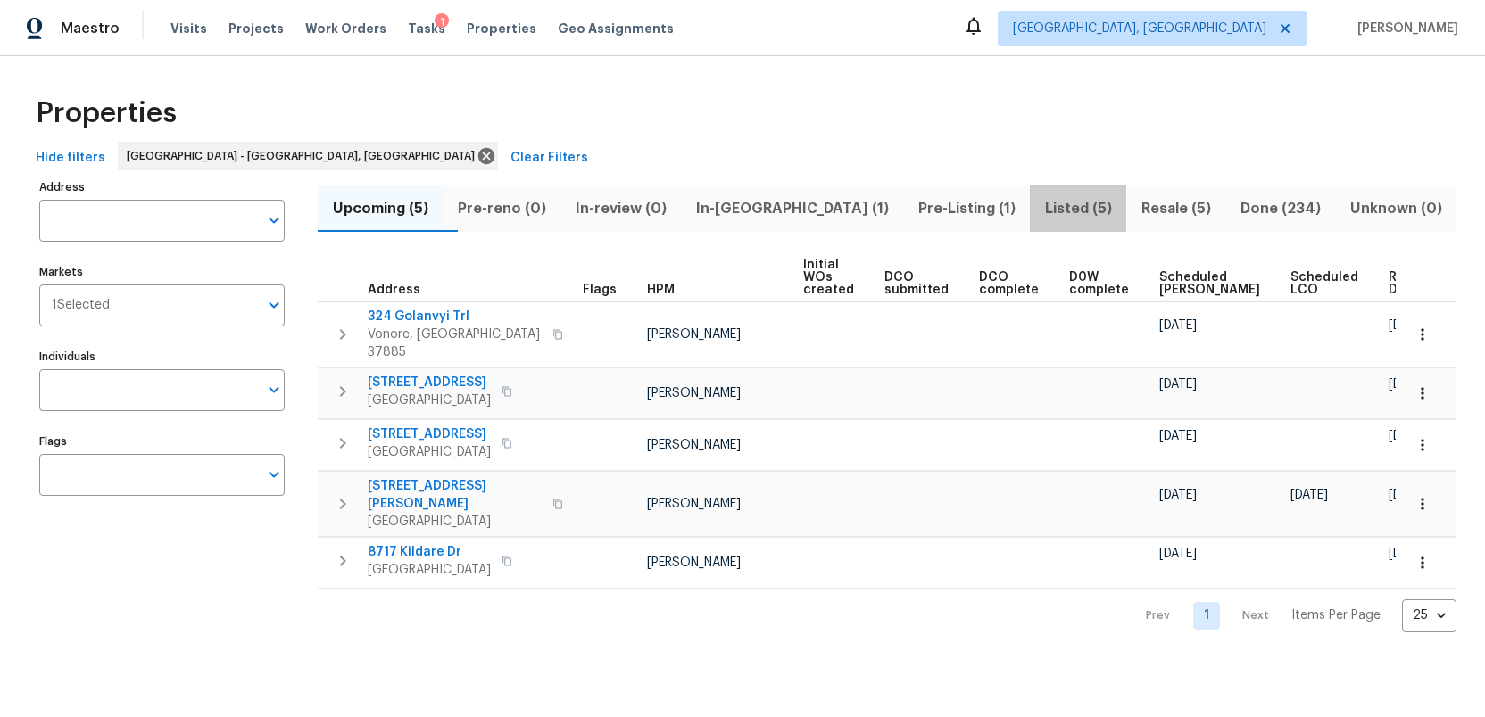
click at [1040, 209] on span "Listed (5)" at bounding box center [1077, 208] width 75 height 25
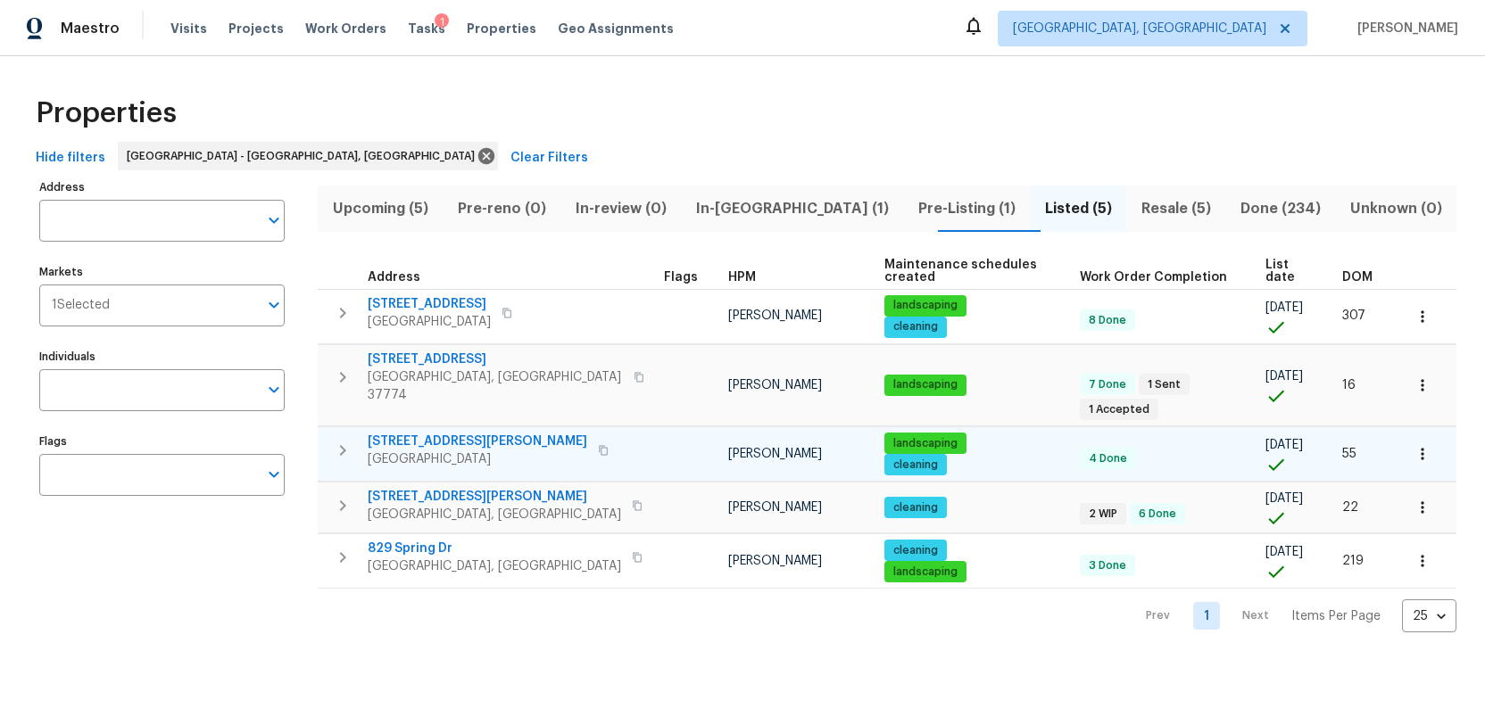
click at [438, 433] on span "3715 Boyd Walters Ln" at bounding box center [477, 442] width 219 height 18
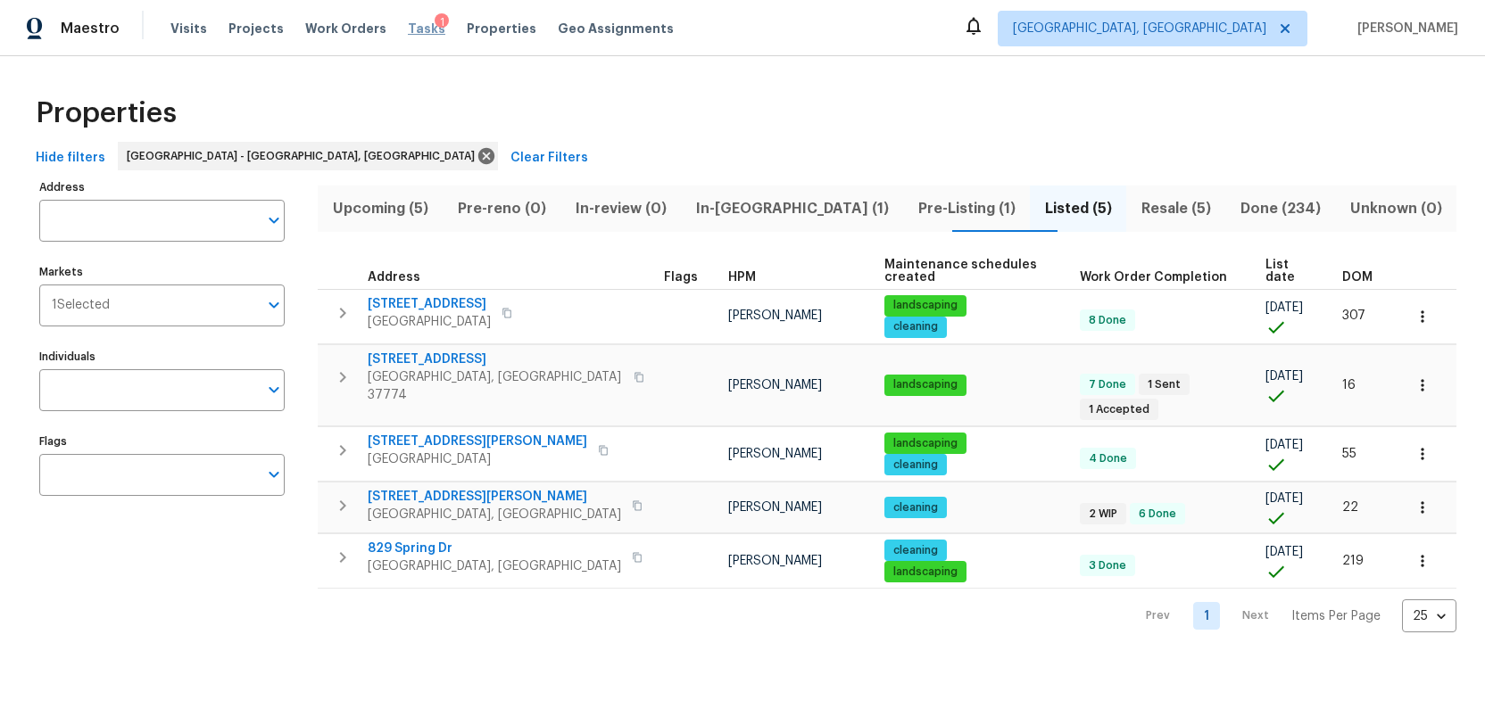
click at [408, 30] on span "Tasks" at bounding box center [426, 28] width 37 height 12
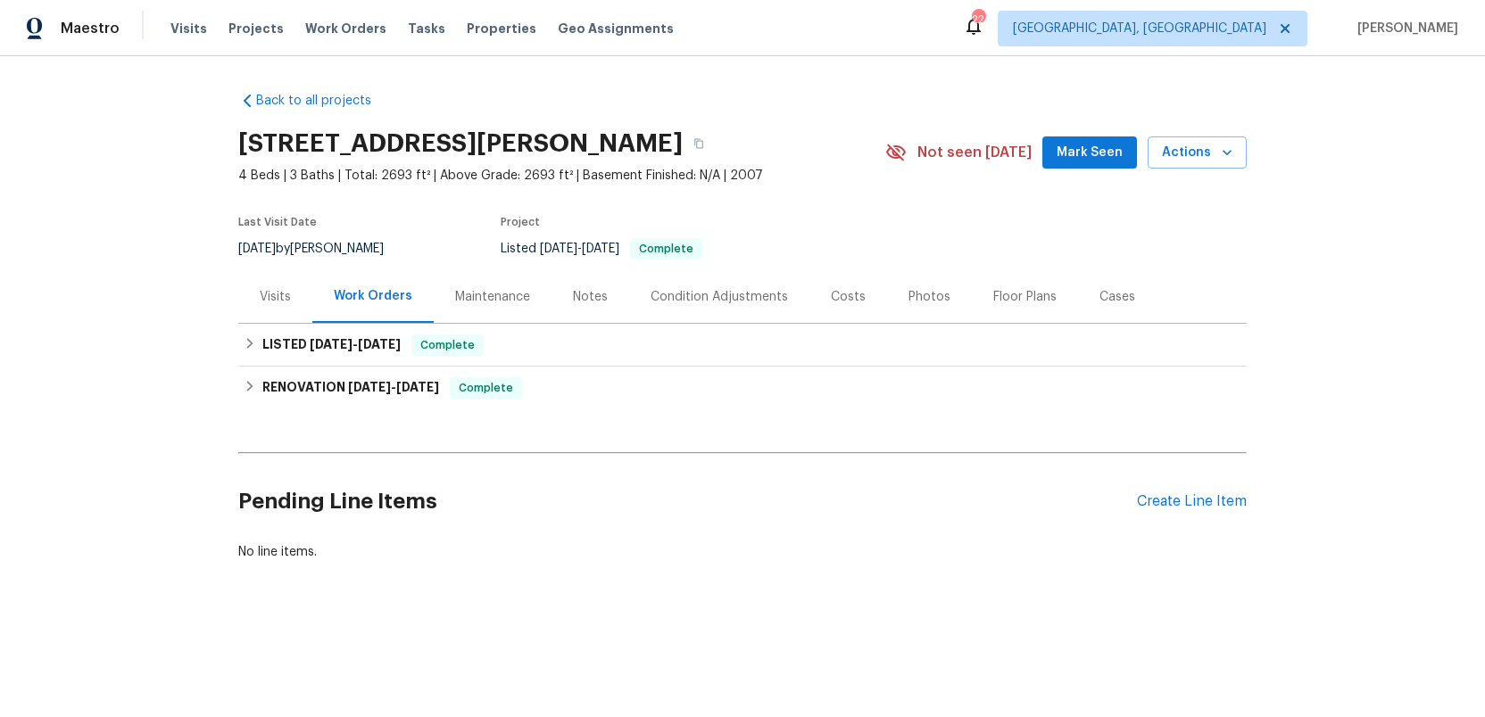
click at [910, 294] on div "Photos" at bounding box center [929, 297] width 42 height 18
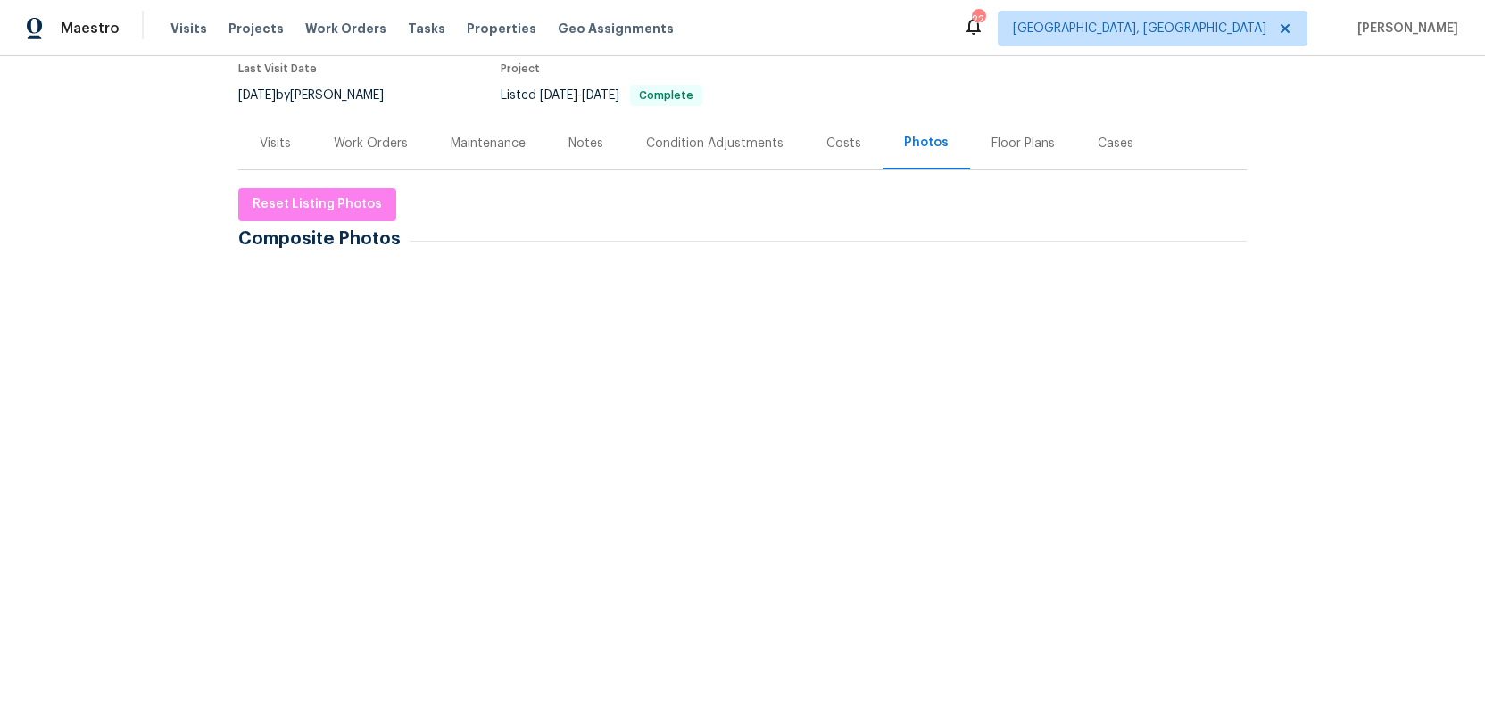
scroll to position [299, 0]
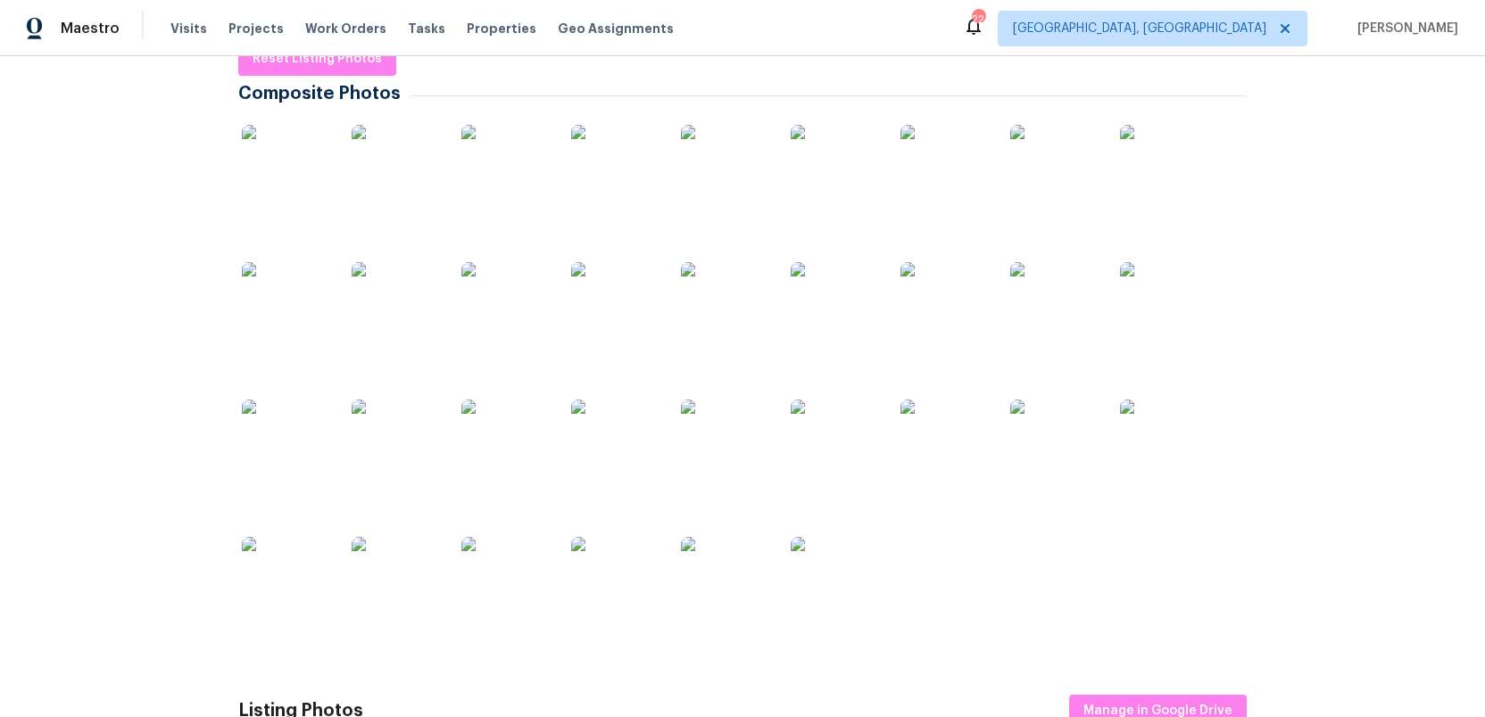
click at [296, 181] on img at bounding box center [286, 169] width 89 height 89
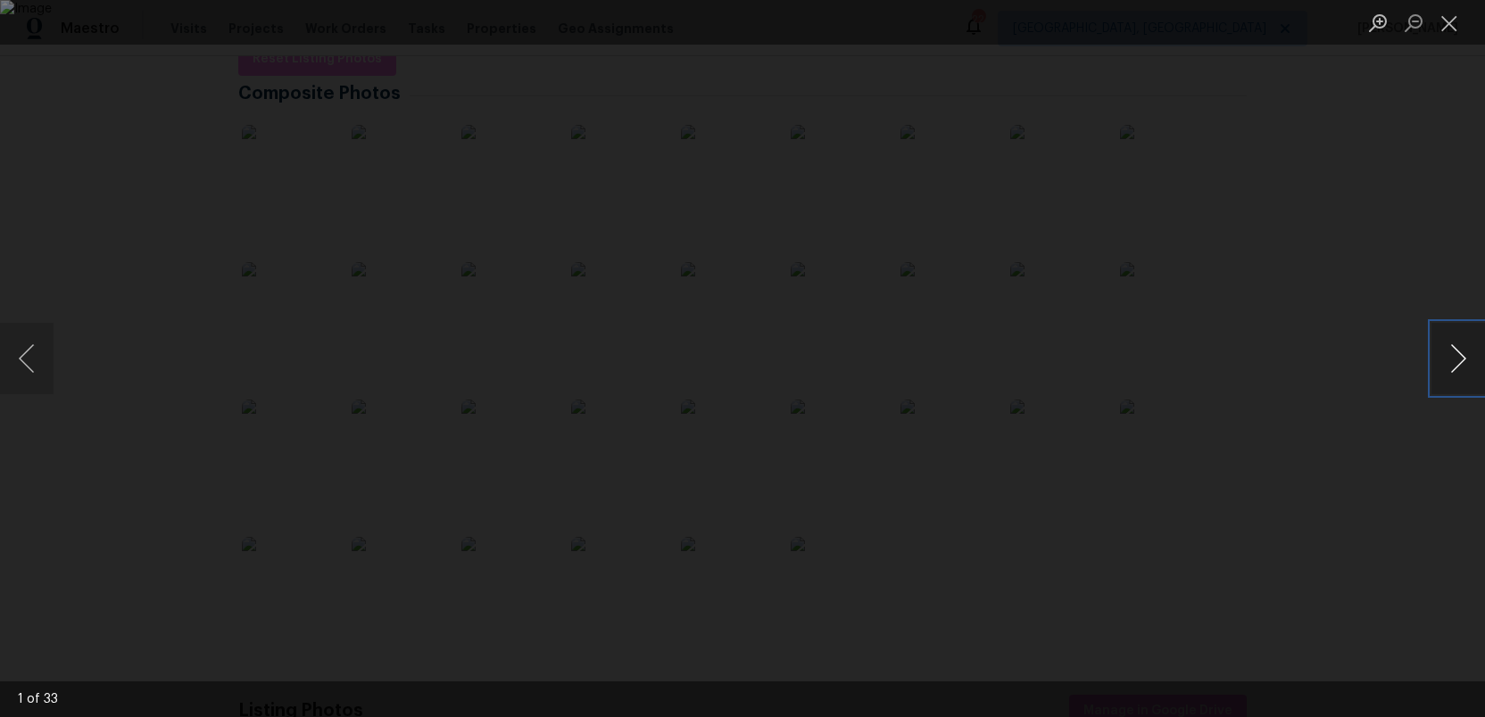
click at [1471, 361] on button "Next image" at bounding box center [1458, 358] width 54 height 71
click at [1470, 361] on button "Next image" at bounding box center [1458, 358] width 54 height 71
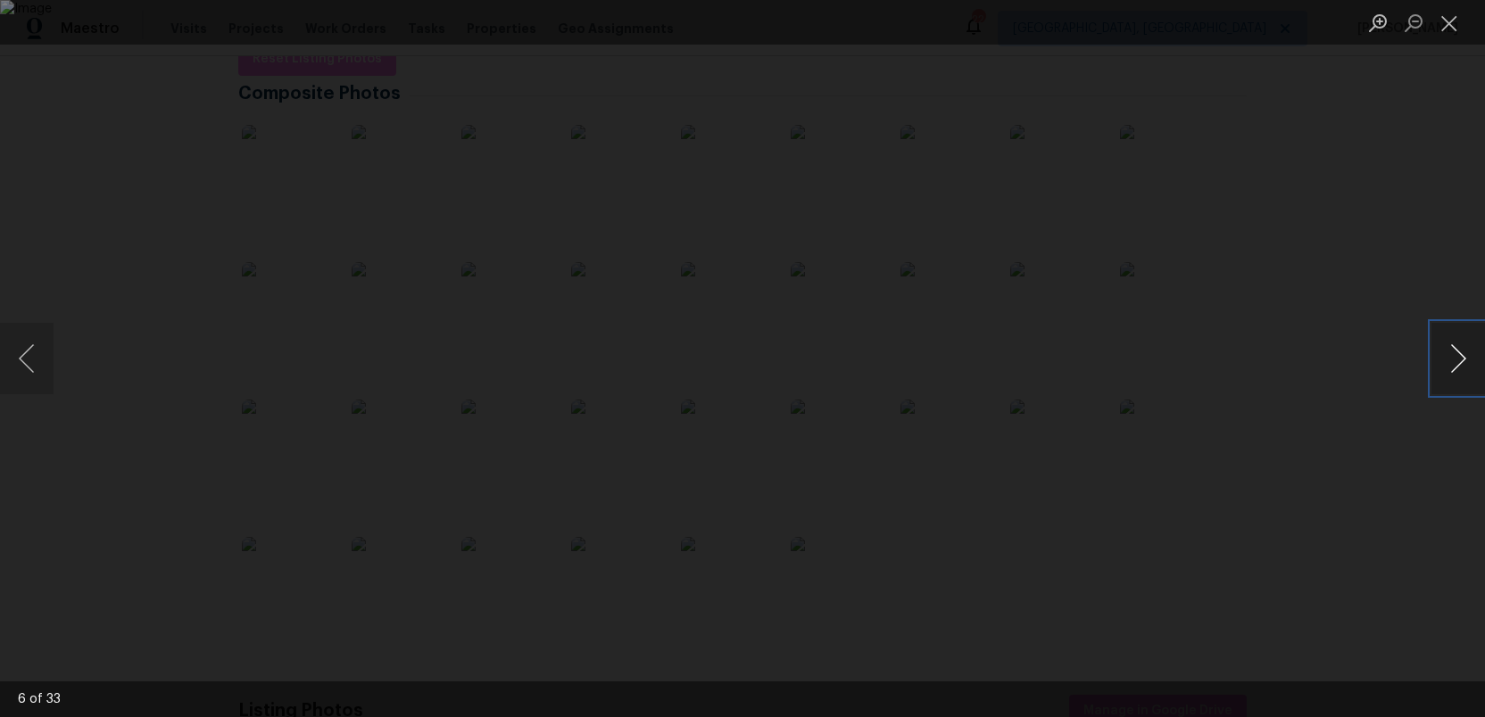
click at [1470, 361] on button "Next image" at bounding box center [1458, 358] width 54 height 71
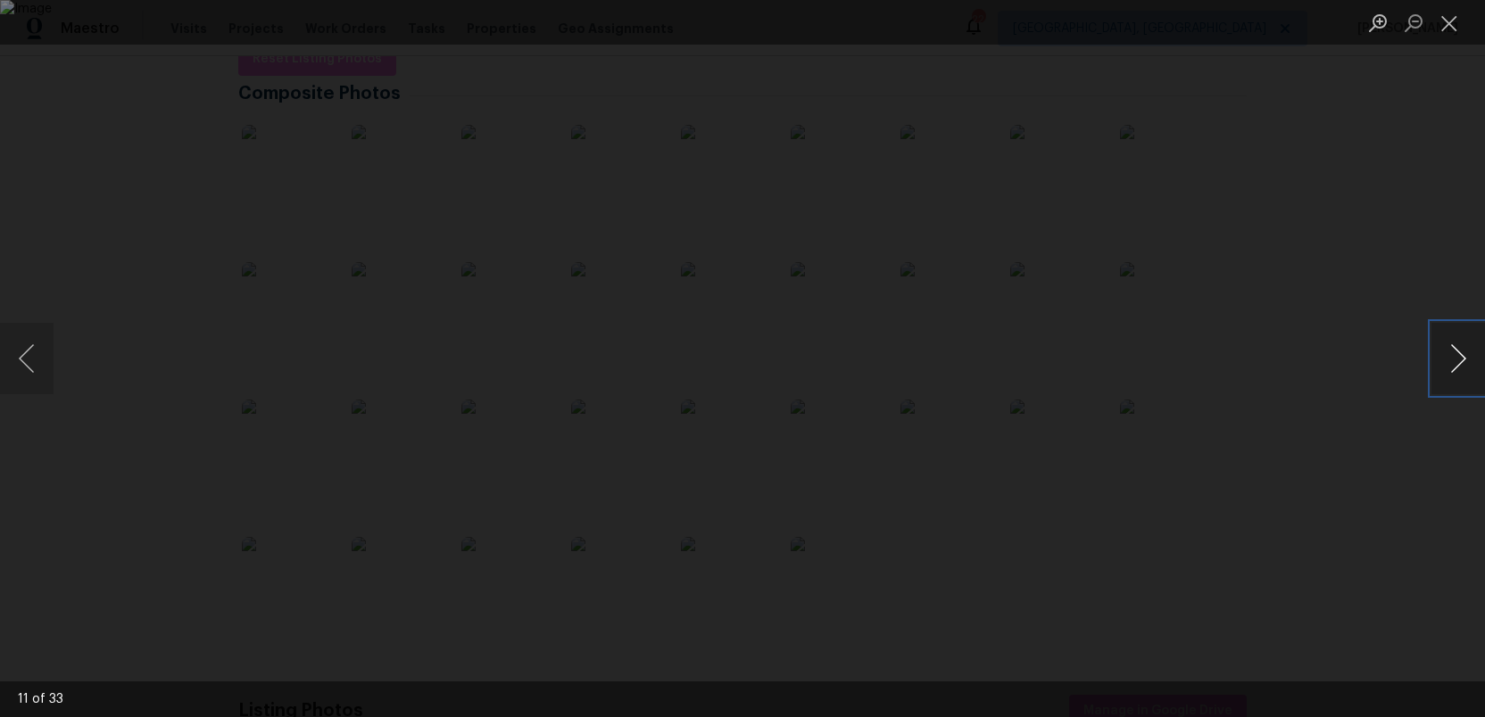
click at [1470, 361] on button "Next image" at bounding box center [1458, 358] width 54 height 71
click at [1468, 360] on button "Next image" at bounding box center [1458, 358] width 54 height 71
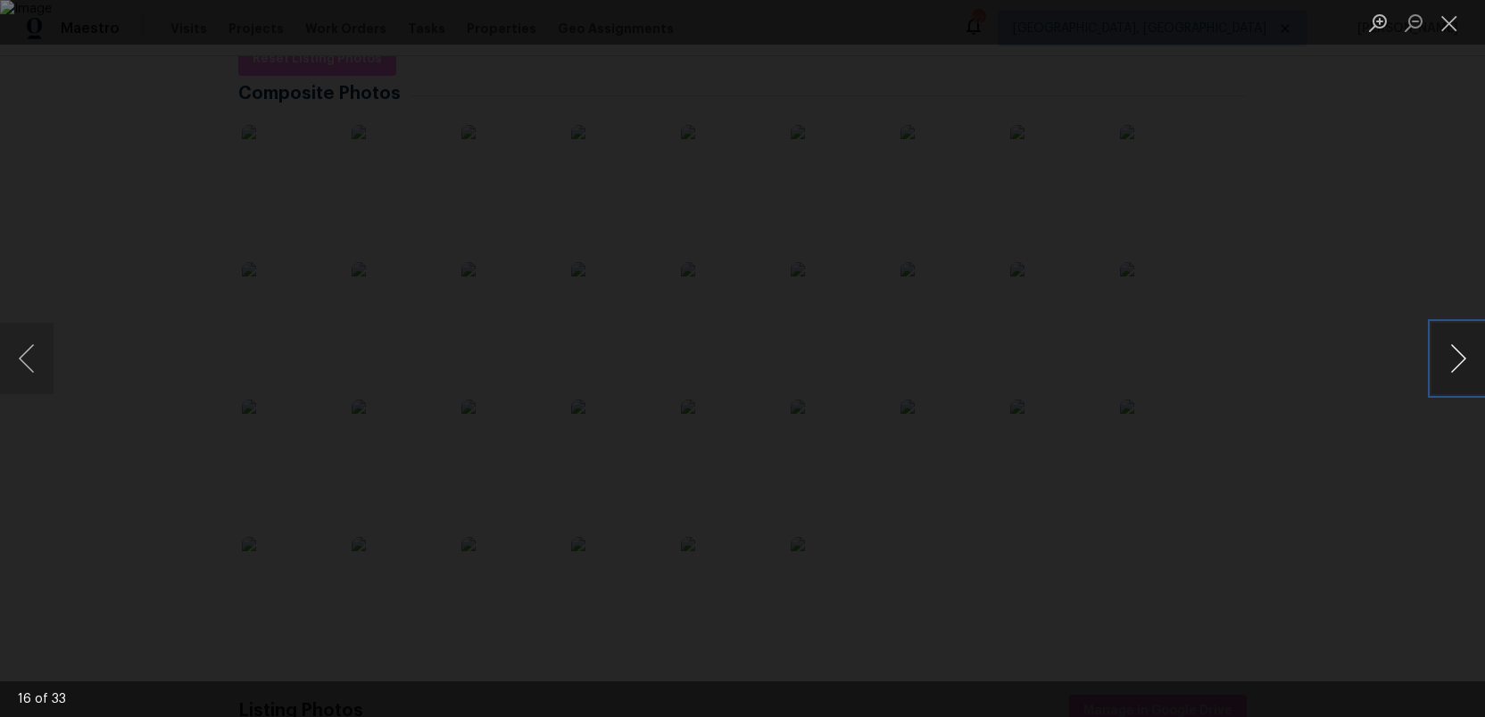
click at [1468, 360] on button "Next image" at bounding box center [1458, 358] width 54 height 71
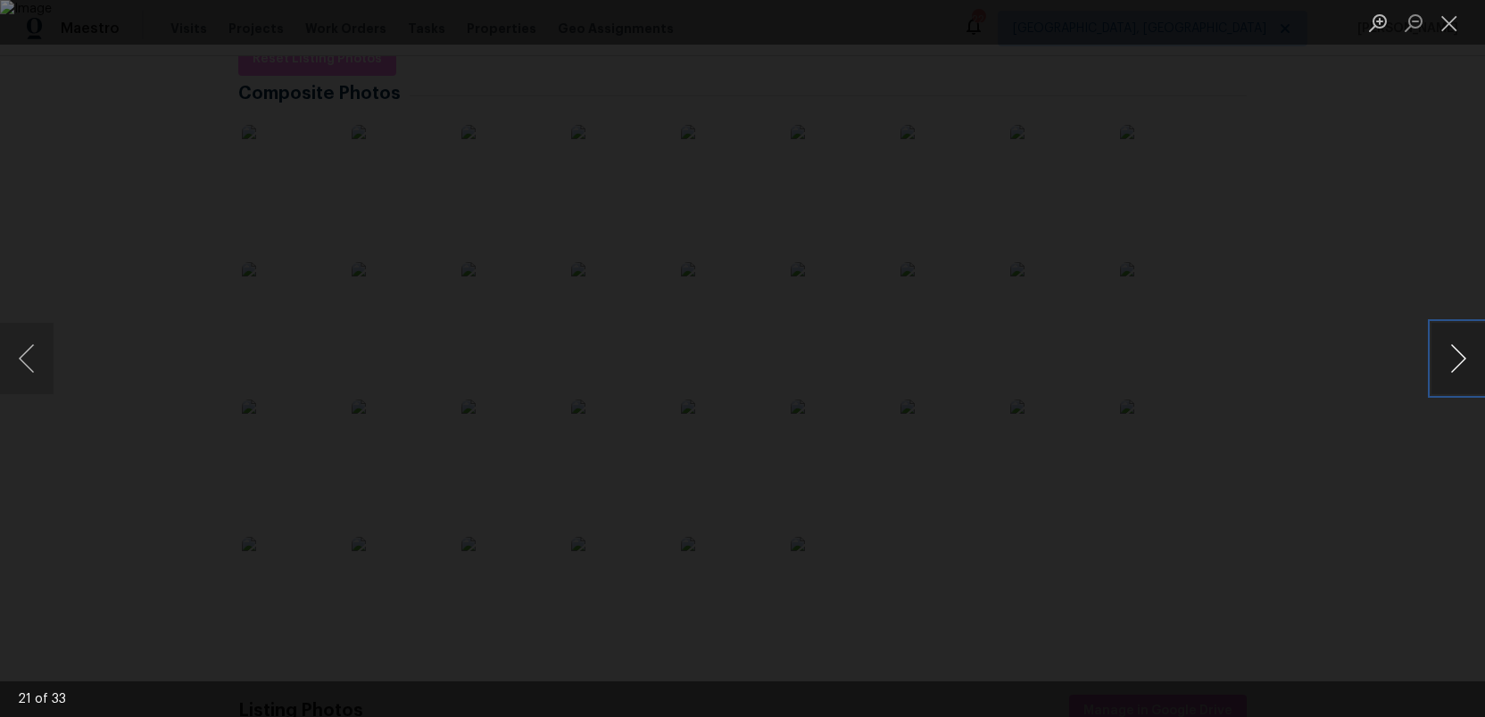
click at [1468, 360] on button "Next image" at bounding box center [1458, 358] width 54 height 71
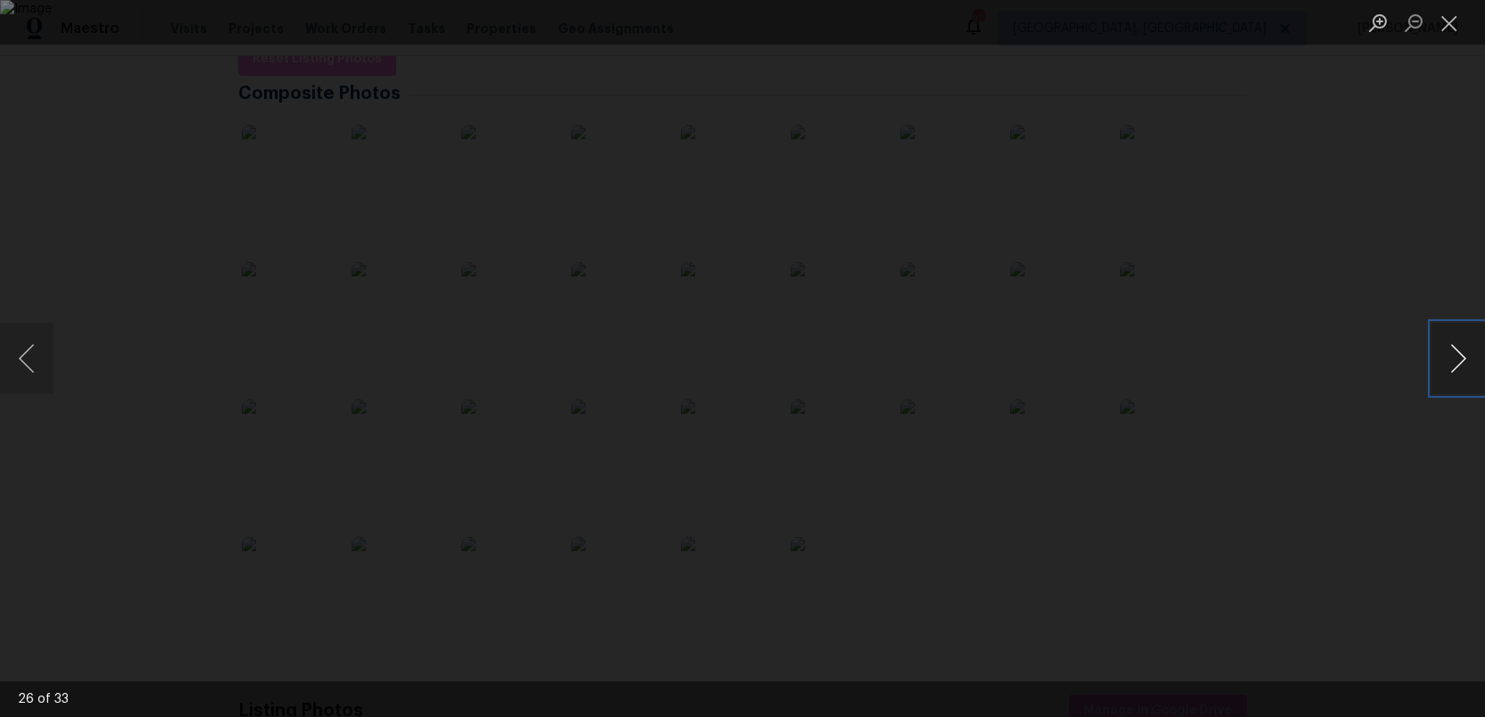
click at [1468, 360] on button "Next image" at bounding box center [1458, 358] width 54 height 71
click at [1467, 360] on button "Next image" at bounding box center [1458, 358] width 54 height 71
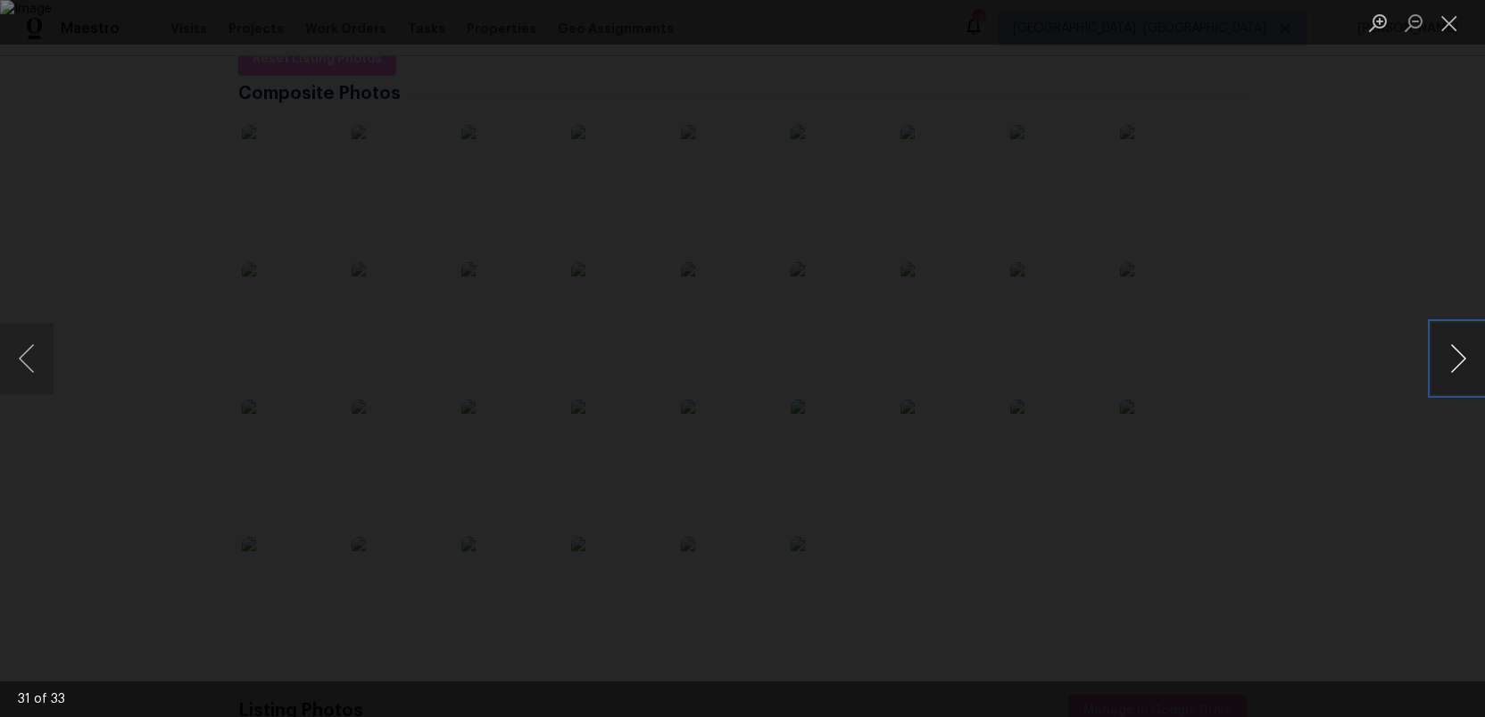
click at [1467, 360] on button "Next image" at bounding box center [1458, 358] width 54 height 71
click at [1453, 23] on button "Close lightbox" at bounding box center [1449, 22] width 36 height 31
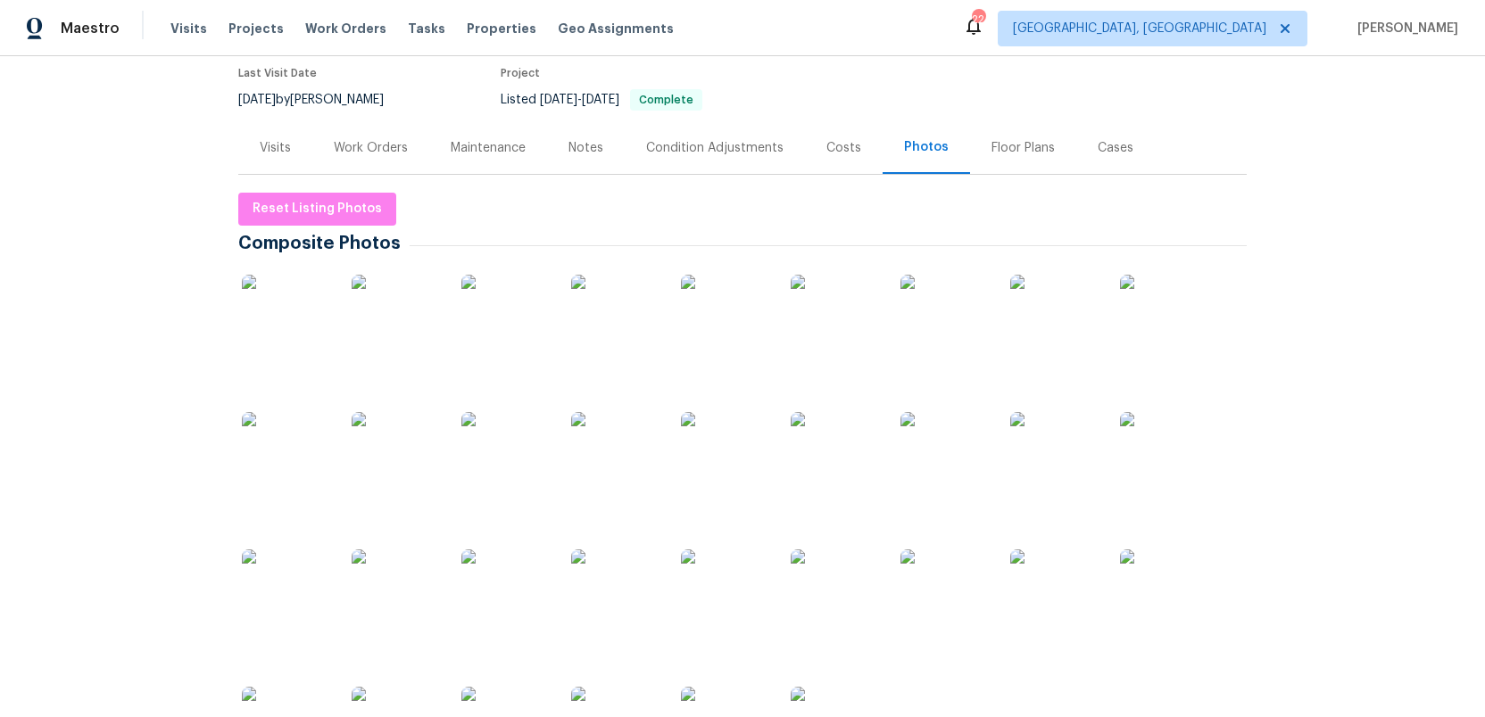
scroll to position [0, 0]
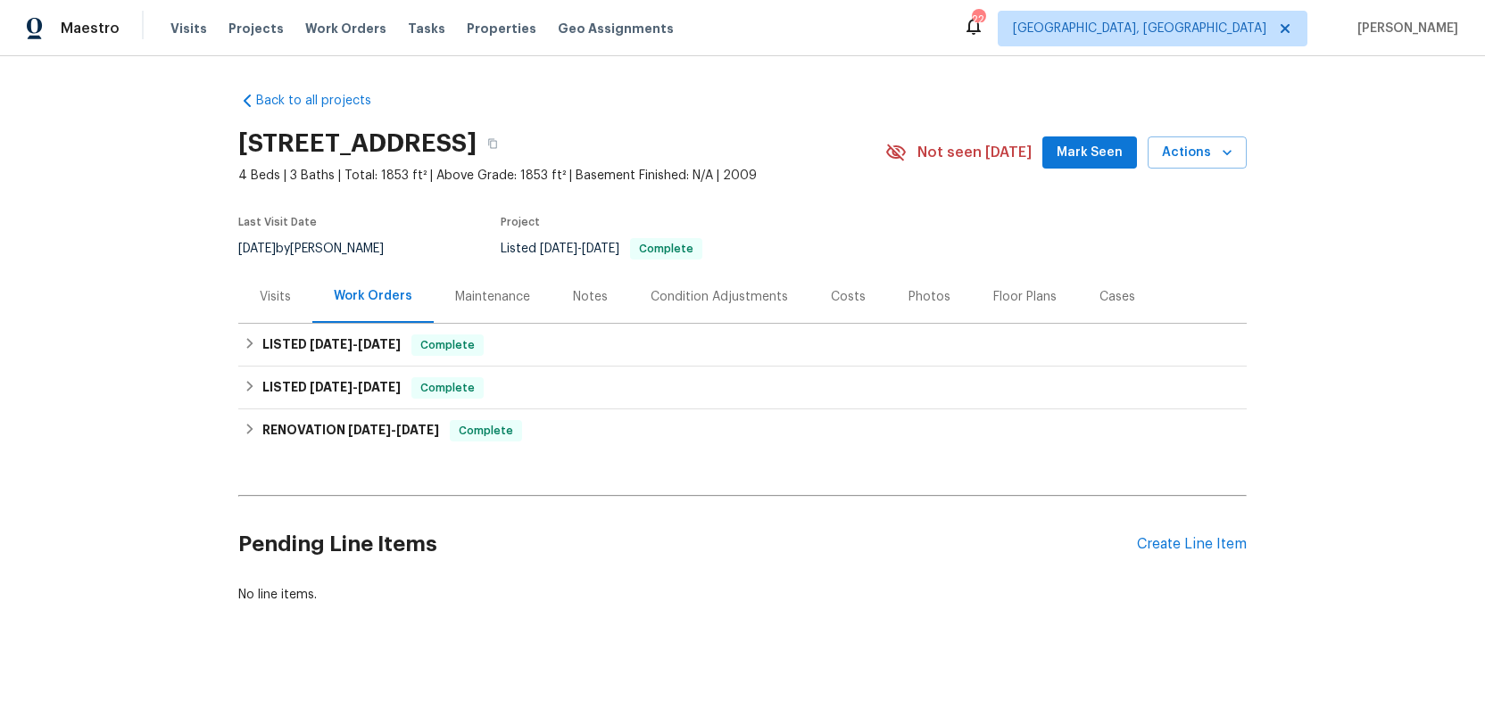
scroll to position [8, 0]
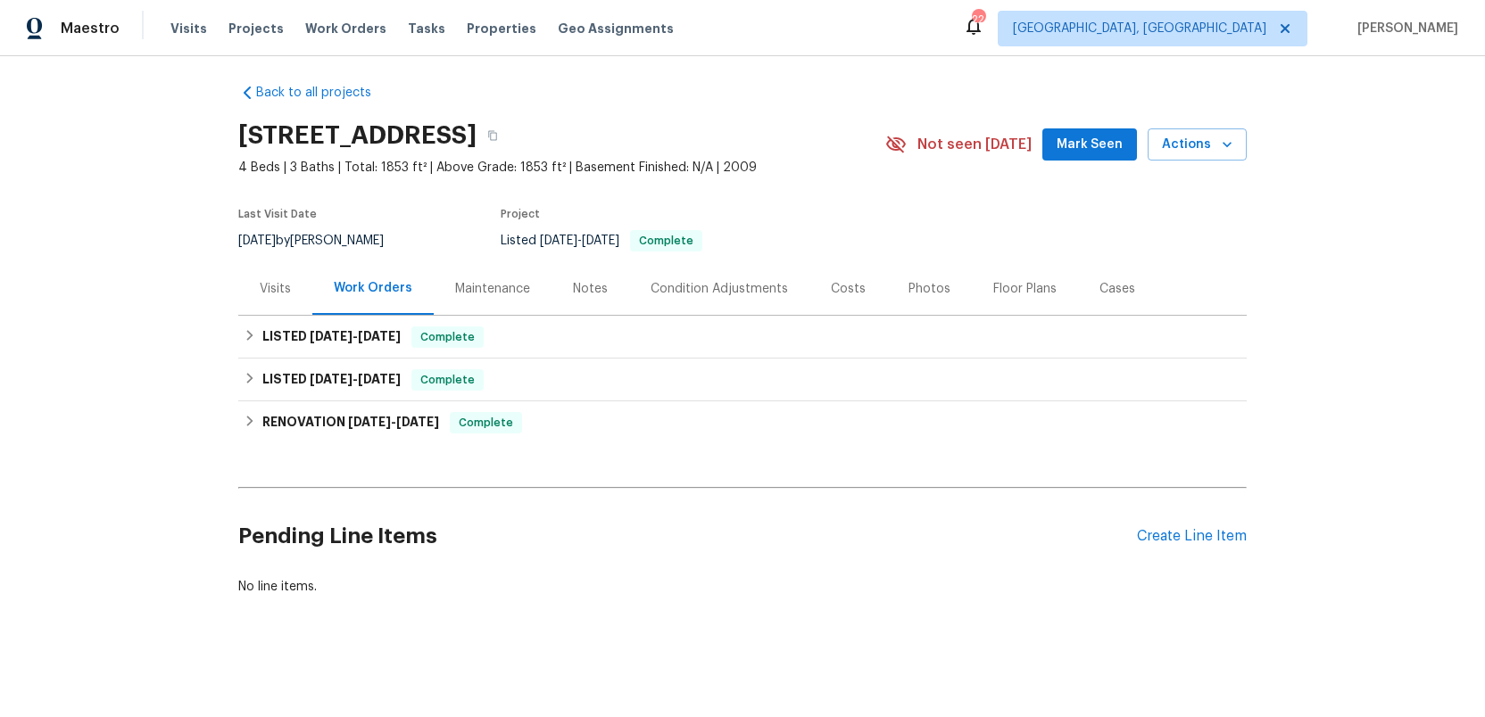
click at [921, 291] on div "Photos" at bounding box center [929, 289] width 42 height 18
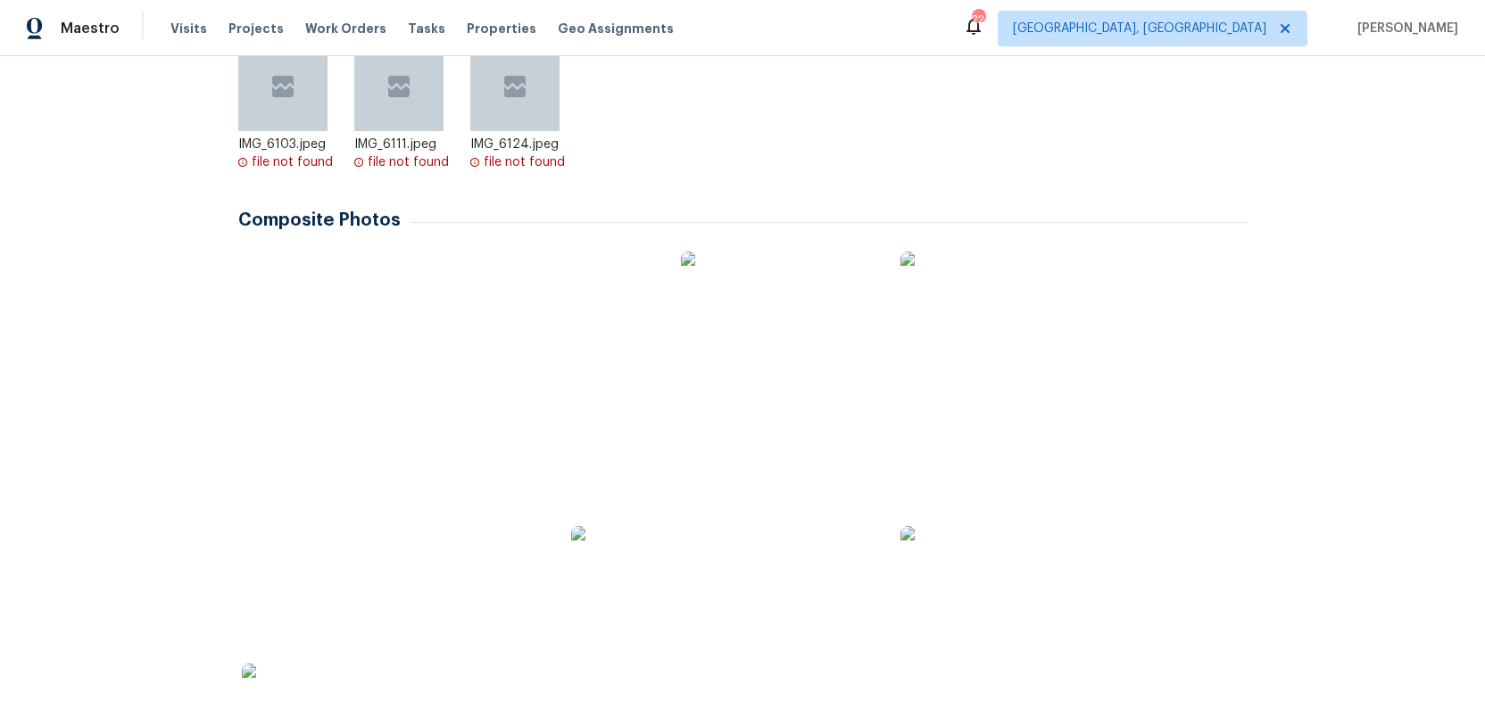
scroll to position [559, 0]
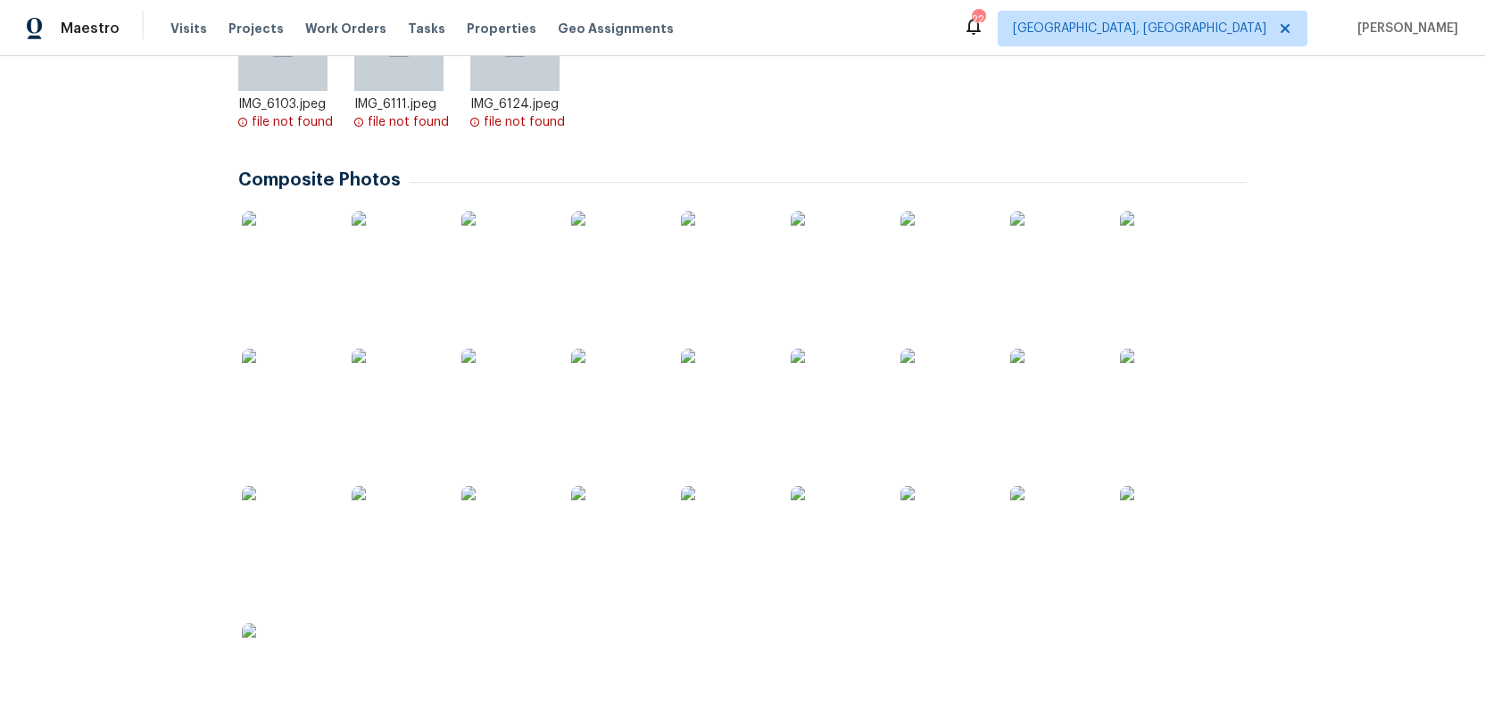
click at [282, 268] on img at bounding box center [286, 255] width 89 height 89
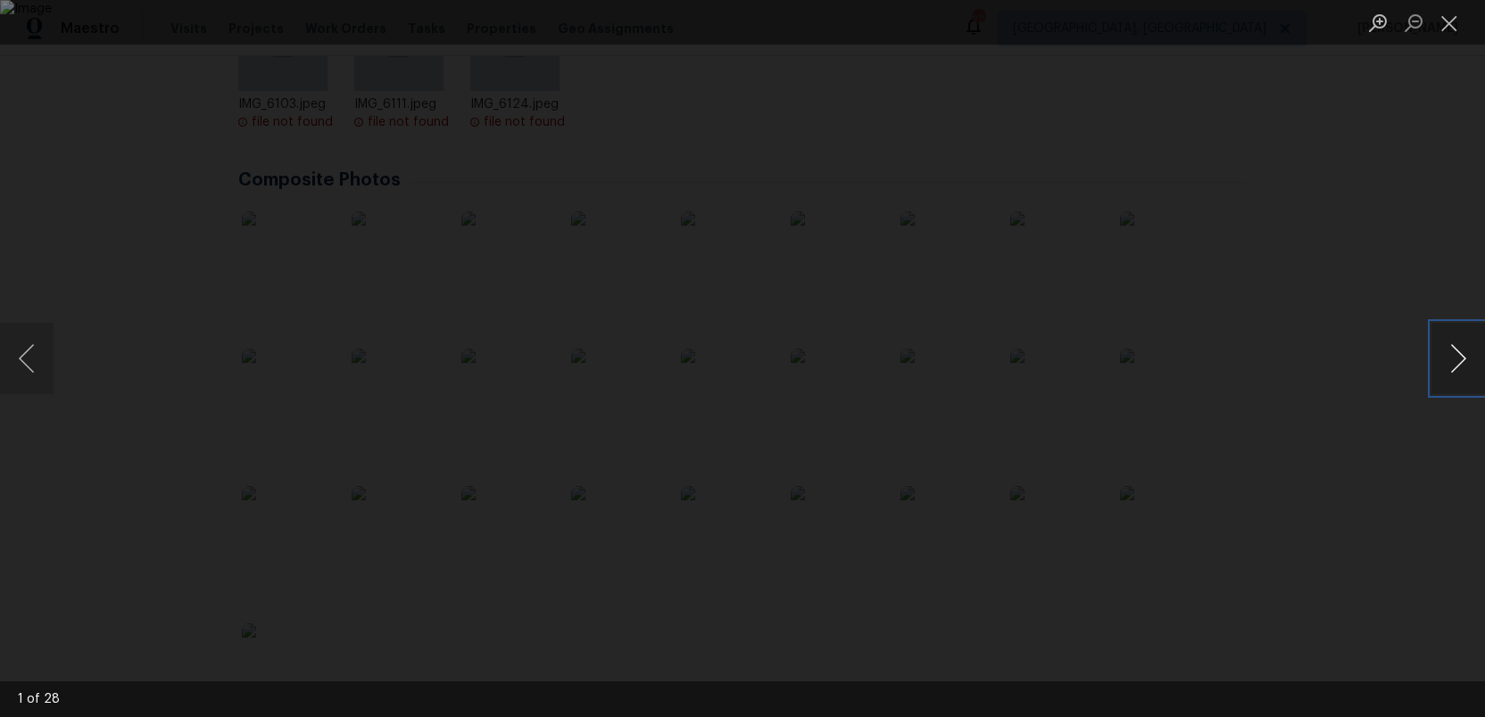
click at [1449, 354] on button "Next image" at bounding box center [1458, 358] width 54 height 71
click at [1449, 353] on button "Next image" at bounding box center [1458, 358] width 54 height 71
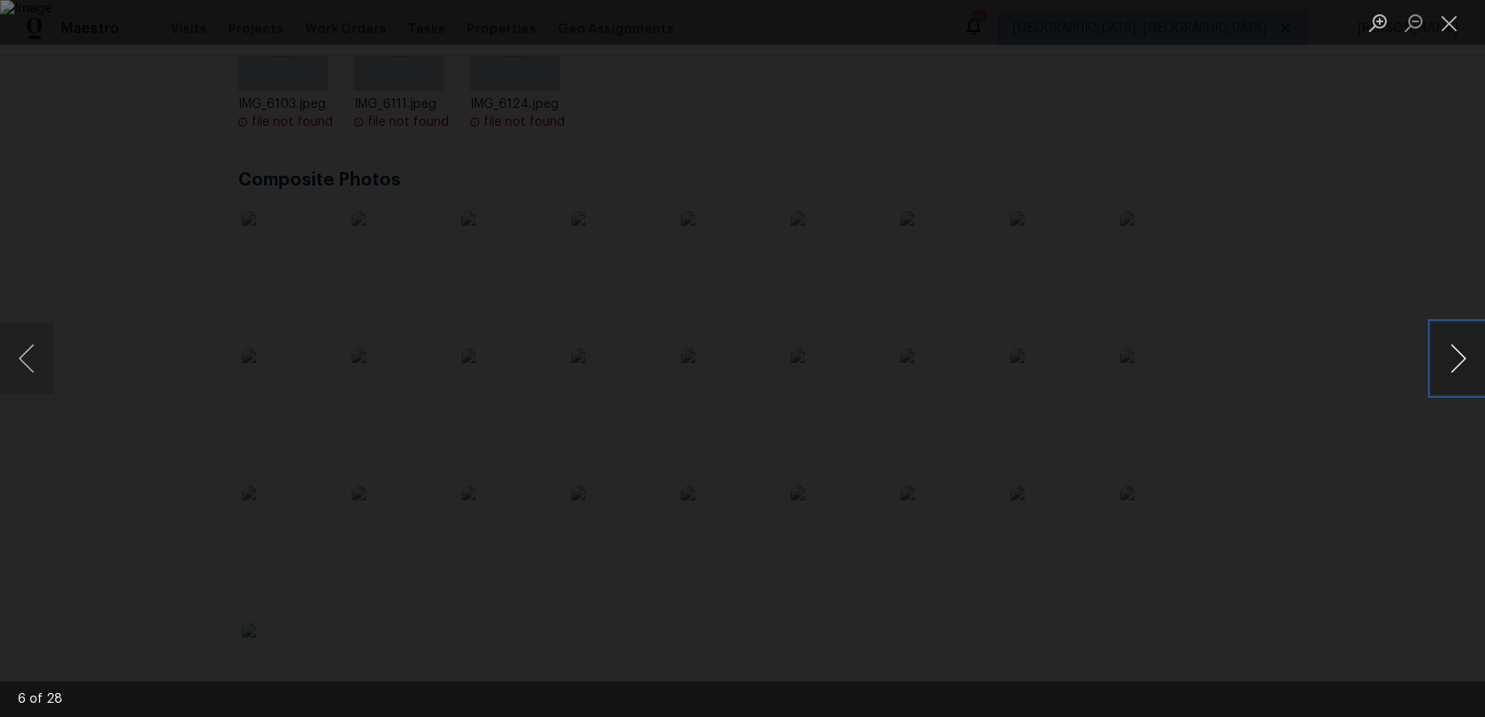
click at [1449, 353] on button "Next image" at bounding box center [1458, 358] width 54 height 71
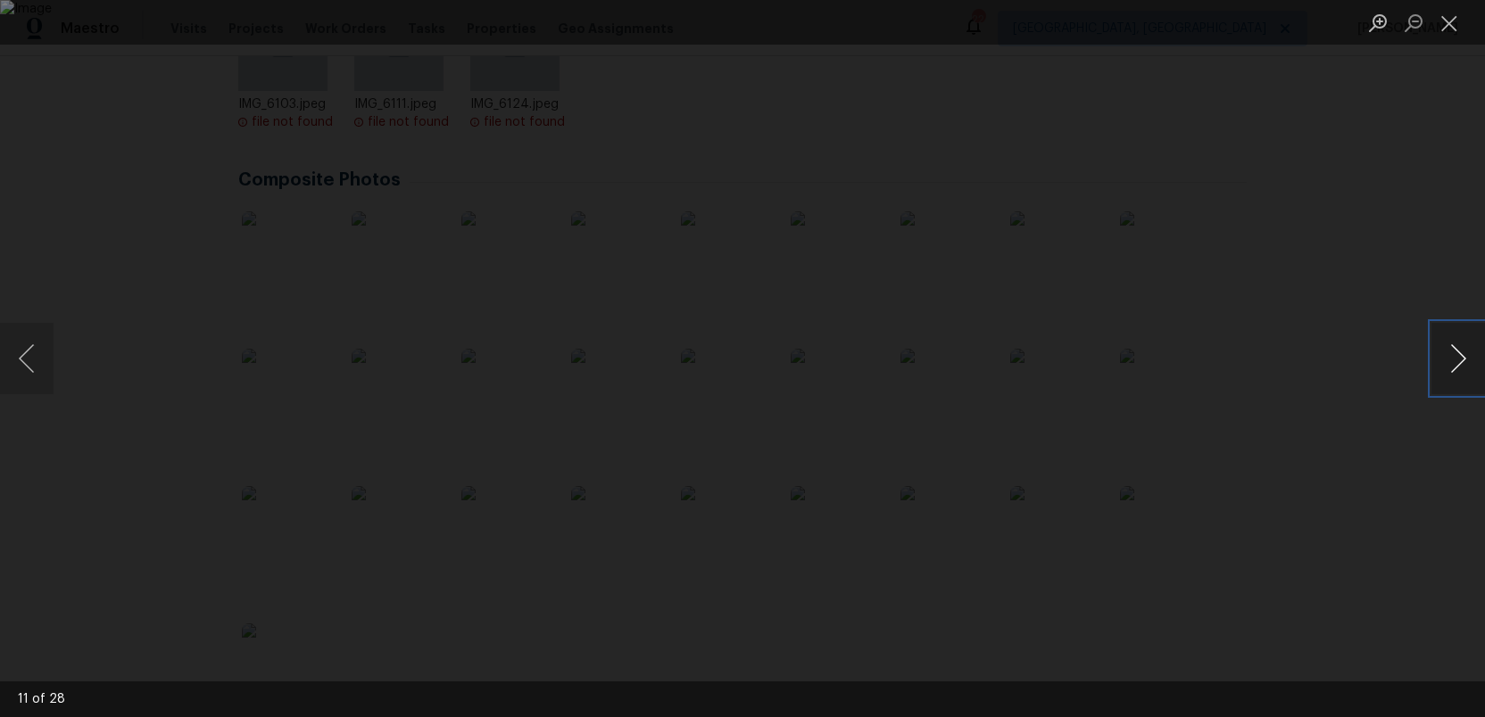
click at [1449, 353] on button "Next image" at bounding box center [1458, 358] width 54 height 71
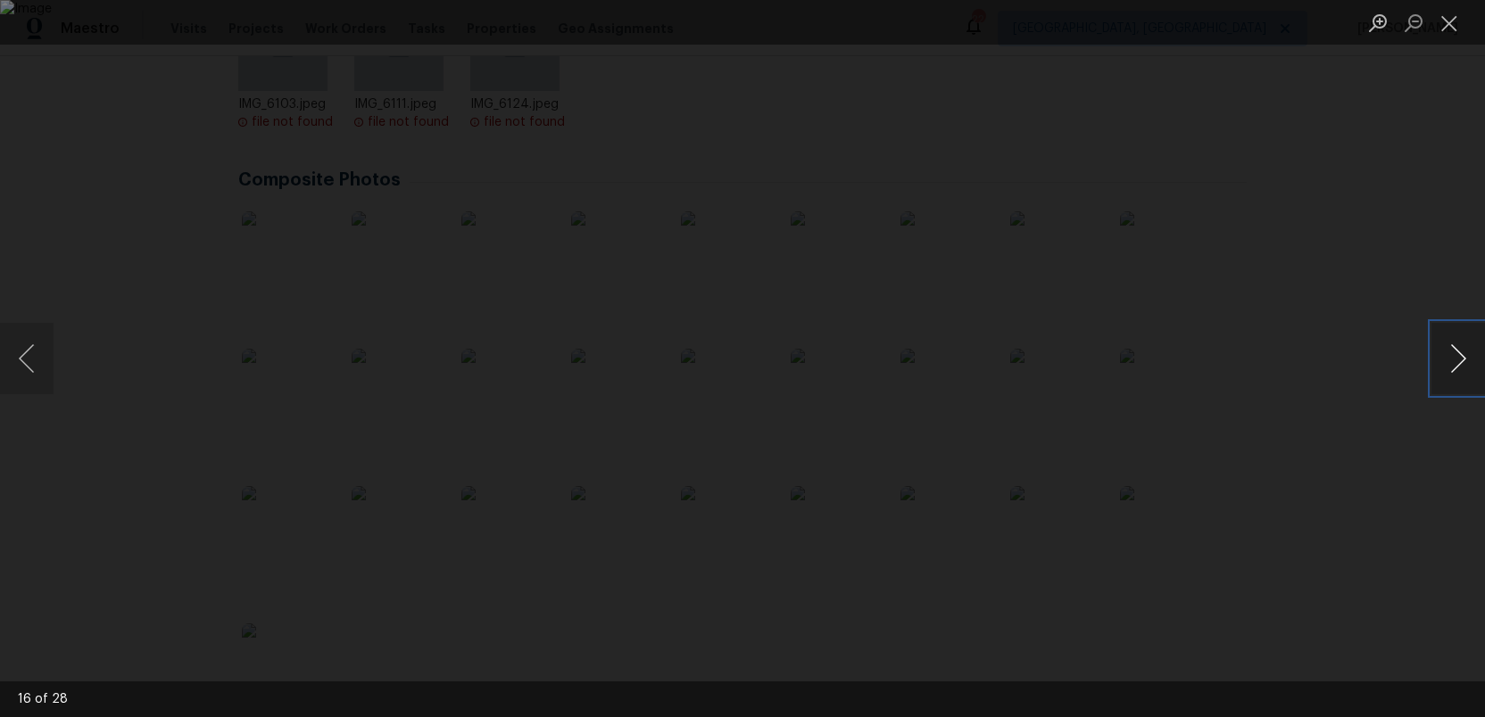
click at [1449, 353] on button "Next image" at bounding box center [1458, 358] width 54 height 71
click at [1450, 339] on button "Next image" at bounding box center [1458, 358] width 54 height 71
click at [1445, 22] on button "Close lightbox" at bounding box center [1449, 22] width 36 height 31
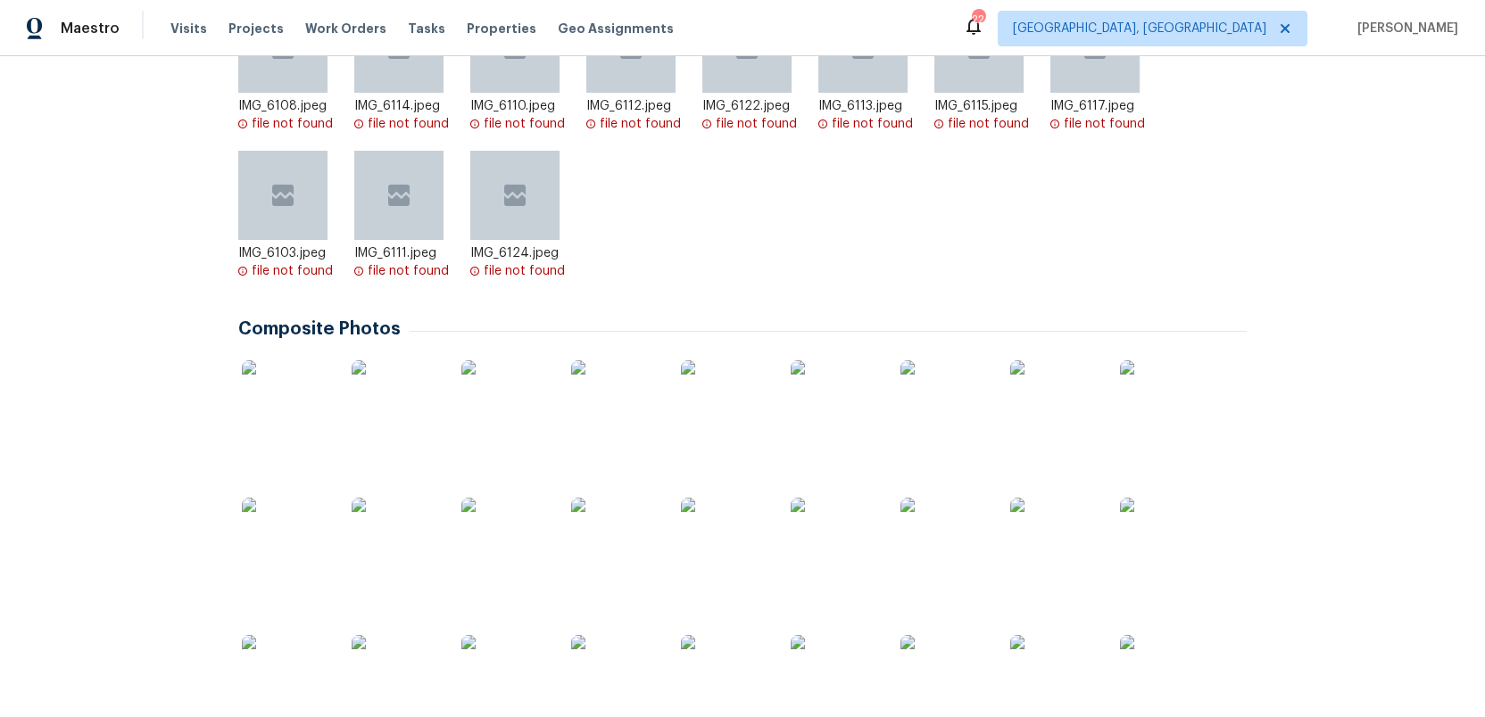
scroll to position [0, 0]
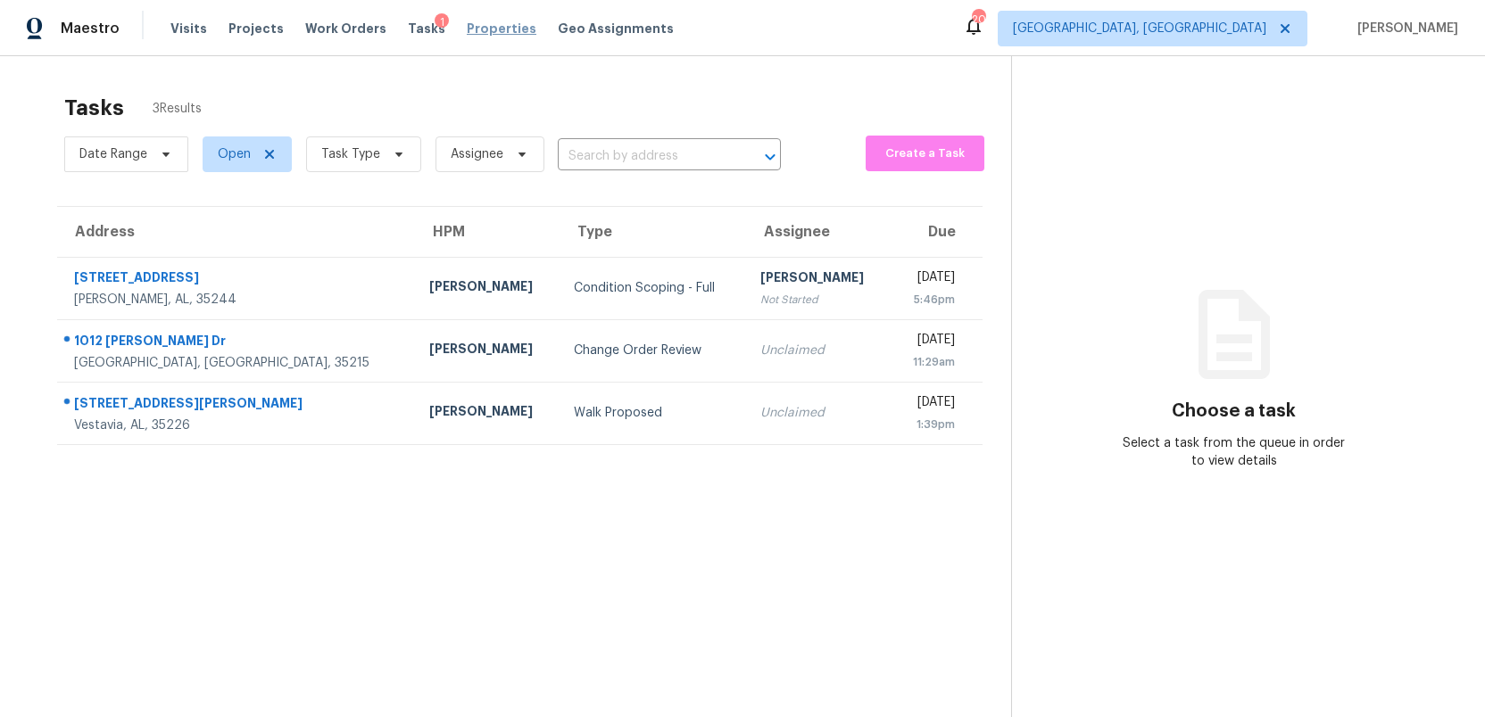
click at [482, 29] on span "Properties" at bounding box center [502, 29] width 70 height 18
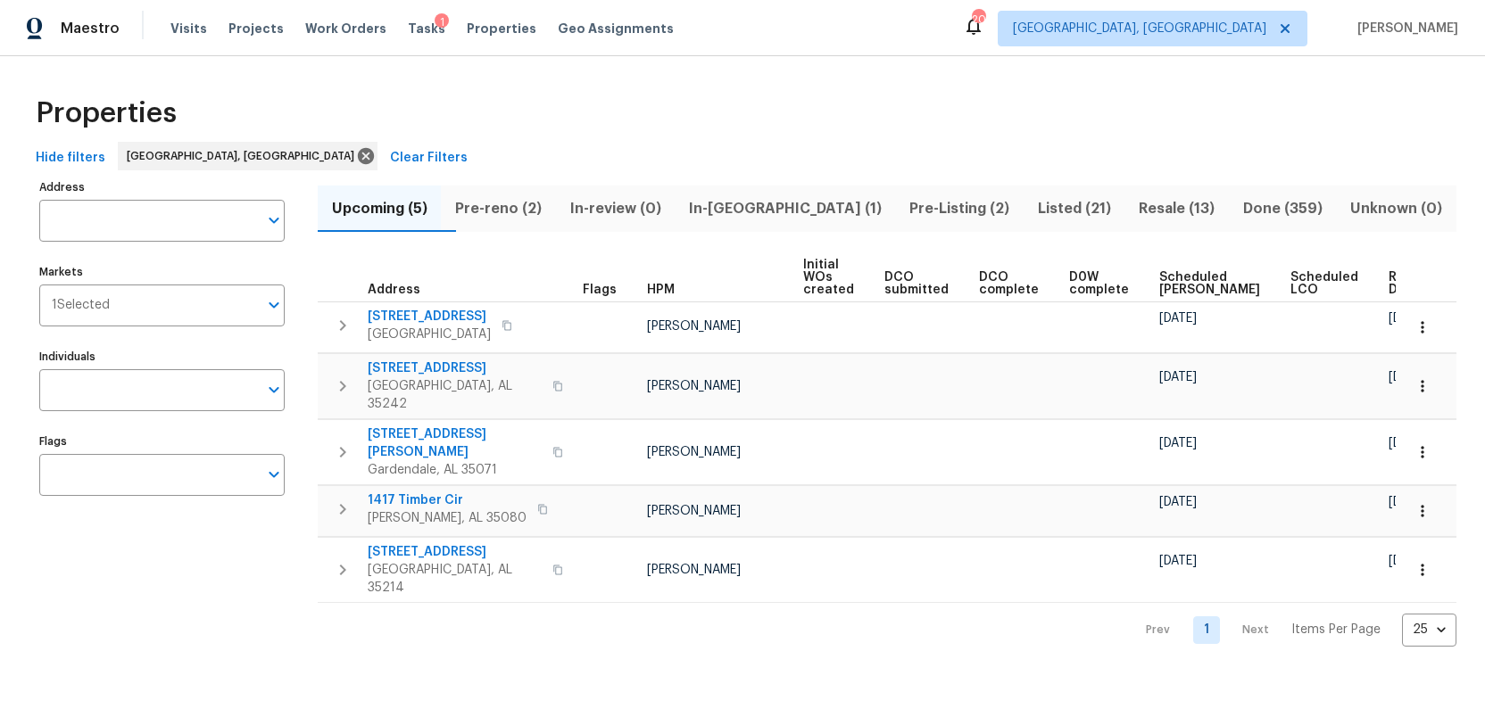
click at [1034, 201] on span "Listed (21)" at bounding box center [1073, 208] width 79 height 25
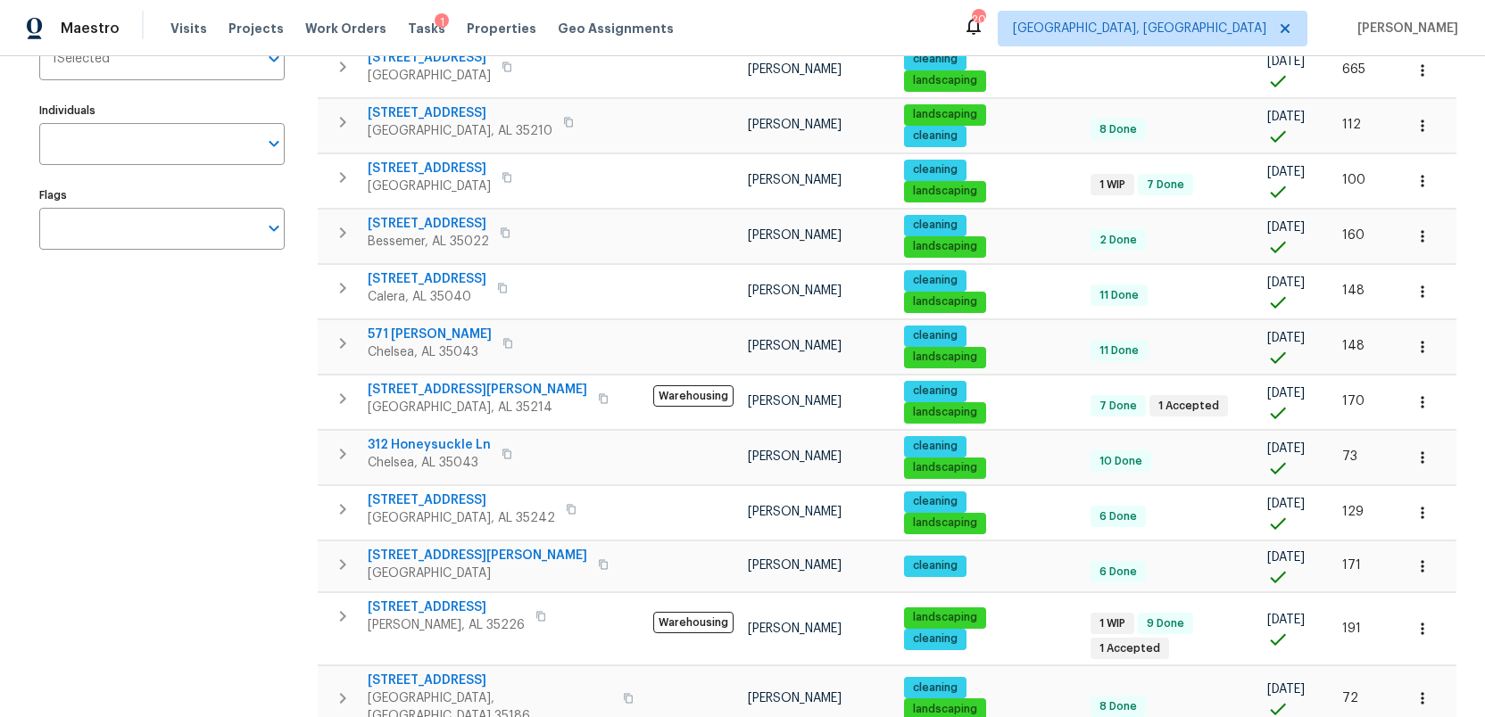
scroll to position [258, 0]
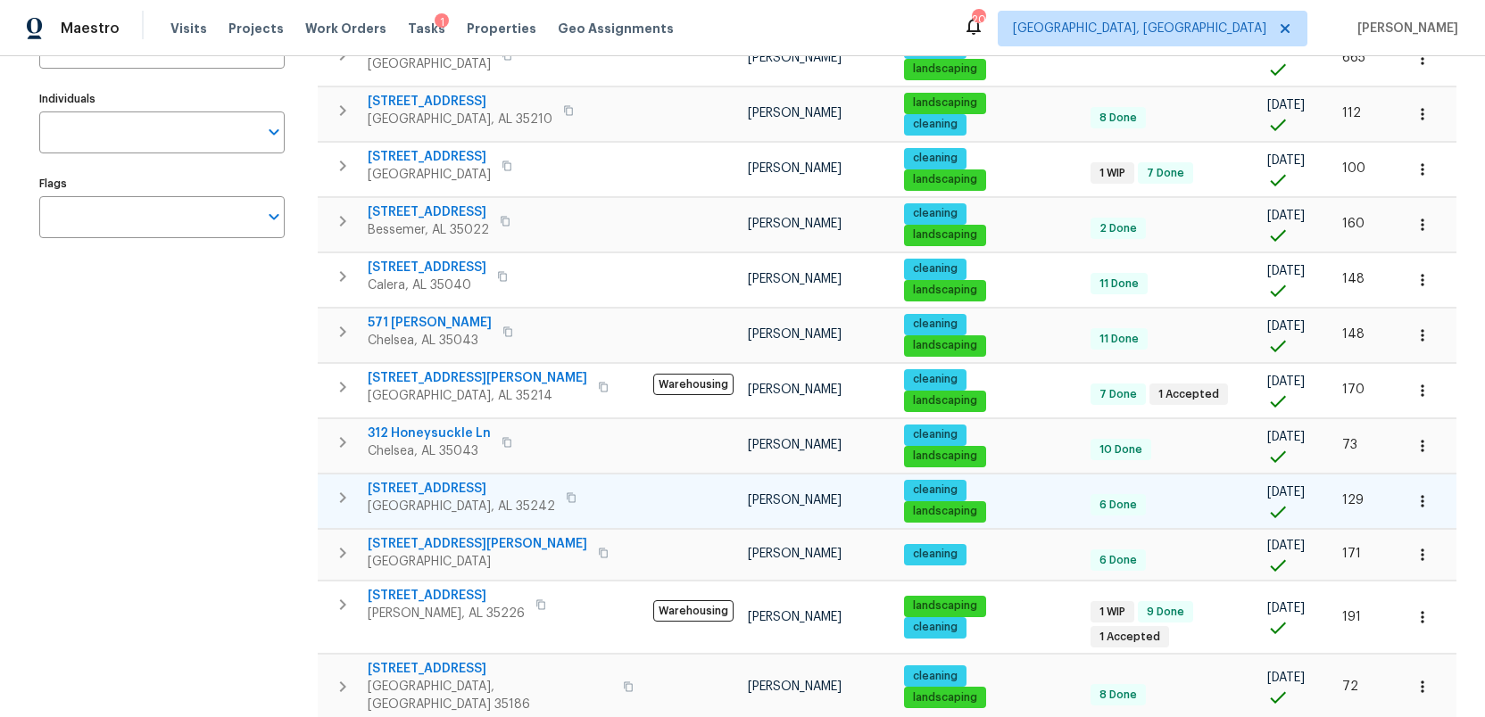
click at [411, 480] on span "[STREET_ADDRESS]" at bounding box center [461, 489] width 187 height 18
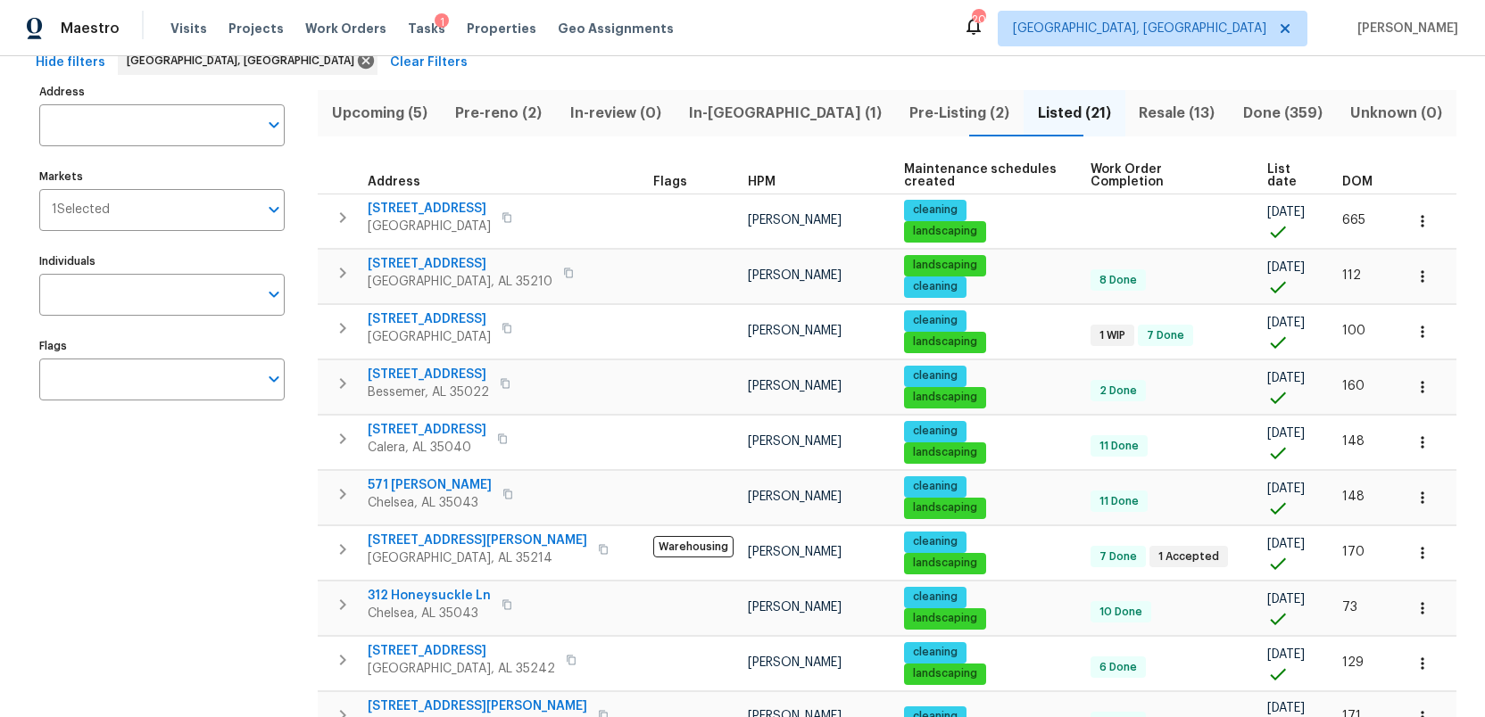
scroll to position [89, 0]
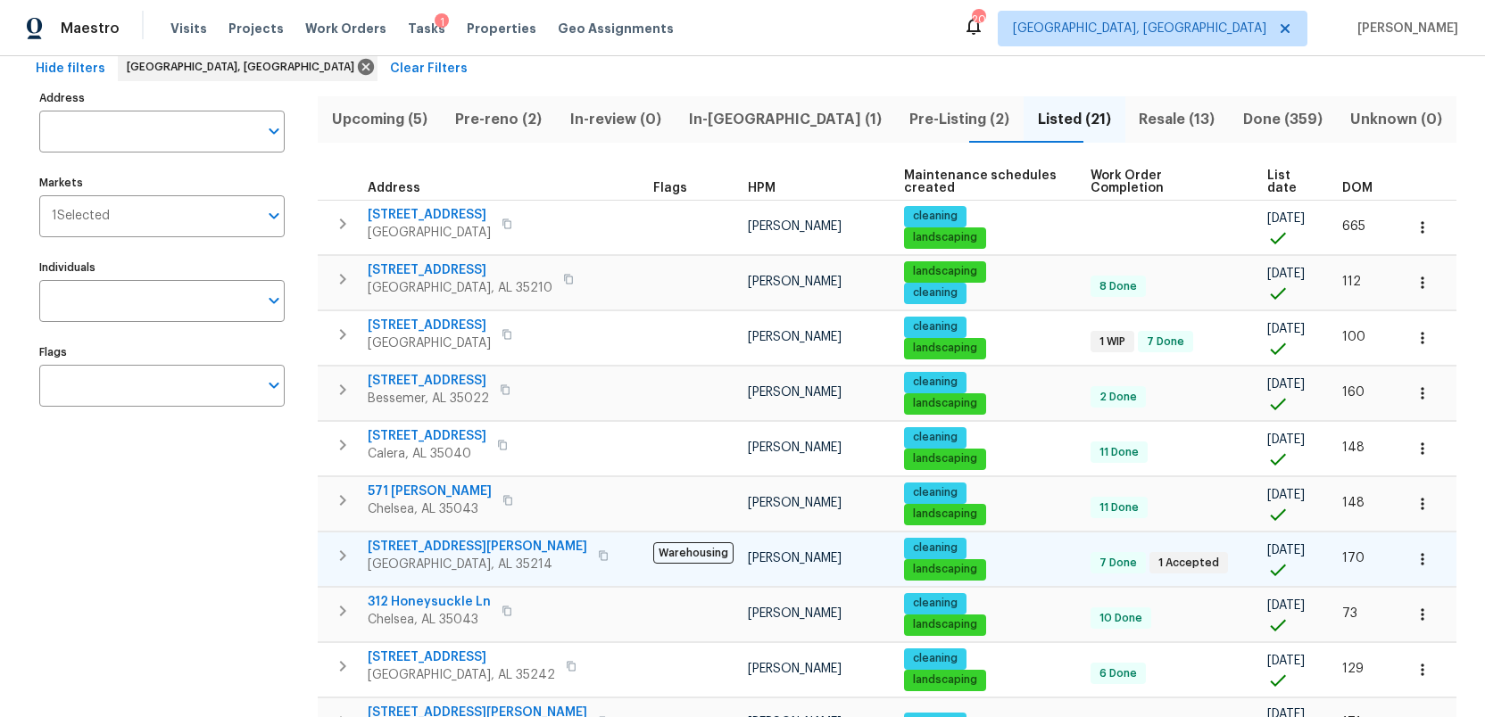
click at [398, 538] on span "[STREET_ADDRESS][PERSON_NAME]" at bounding box center [477, 547] width 219 height 18
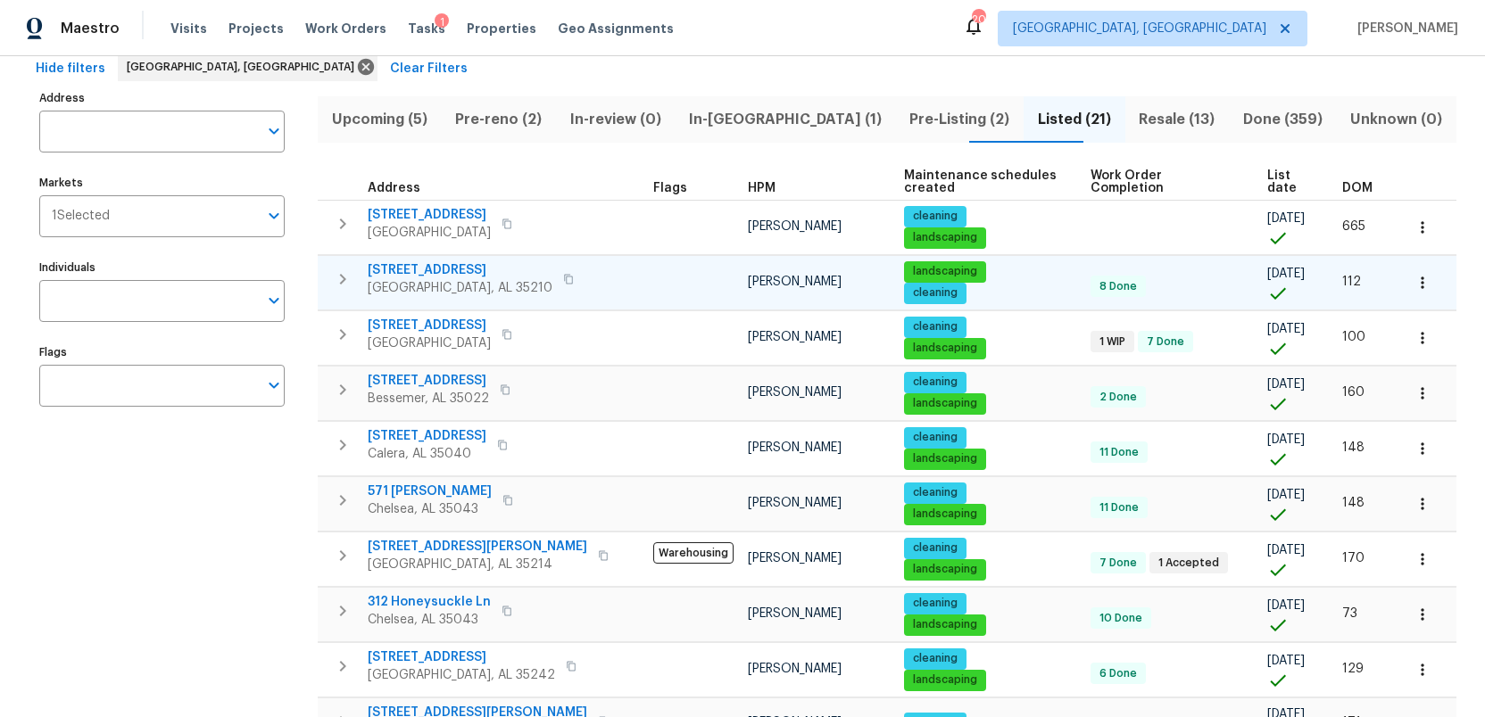
click at [408, 261] on span "[STREET_ADDRESS]" at bounding box center [460, 270] width 185 height 18
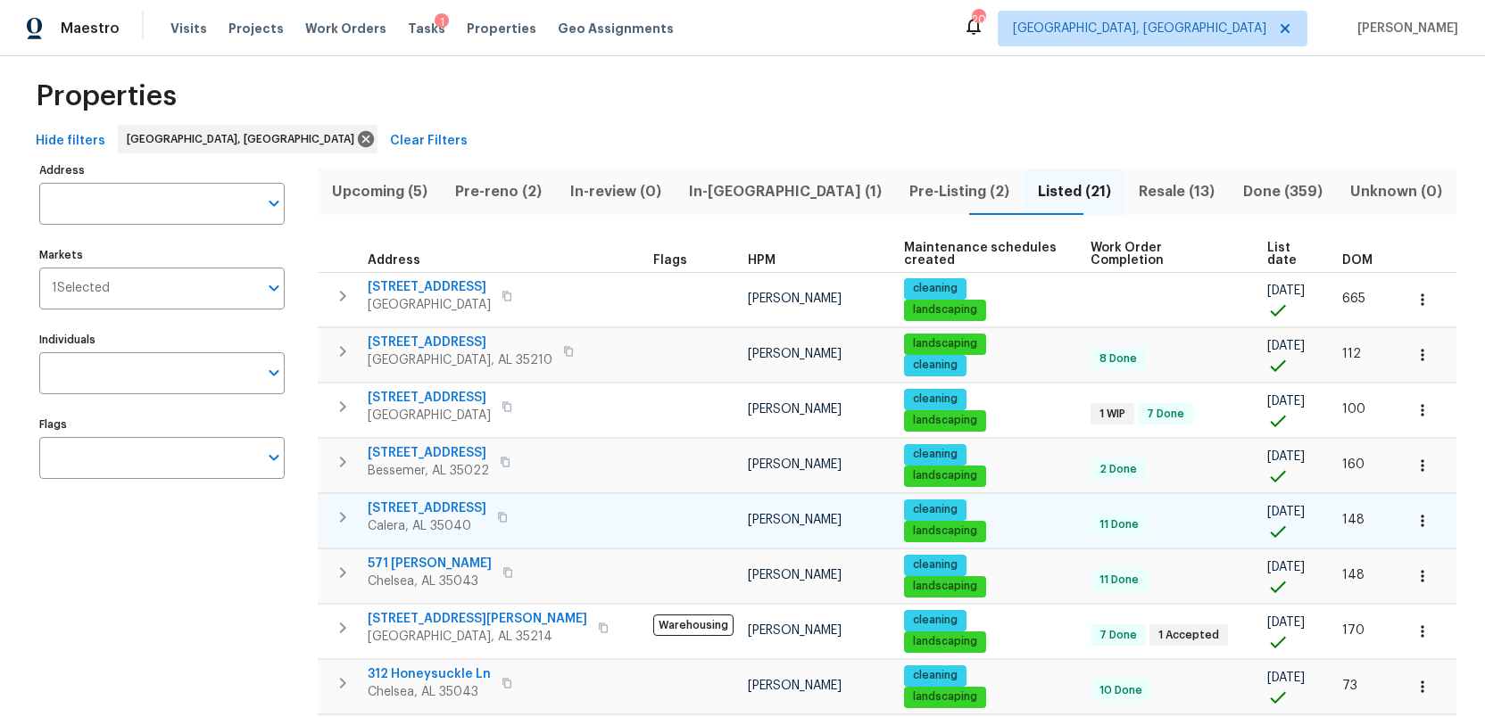
scroll to position [0, 0]
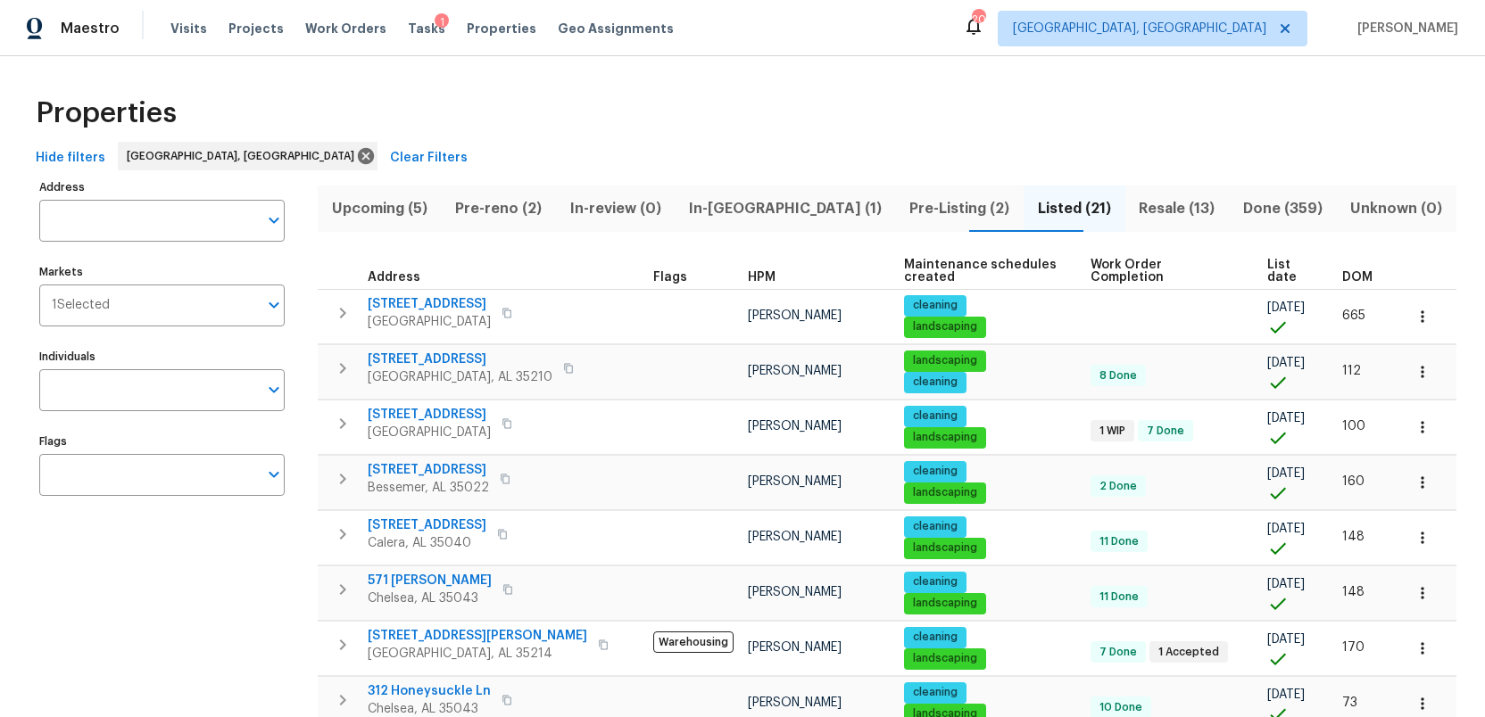
click at [1136, 210] on span "Resale (13)" at bounding box center [1177, 208] width 82 height 25
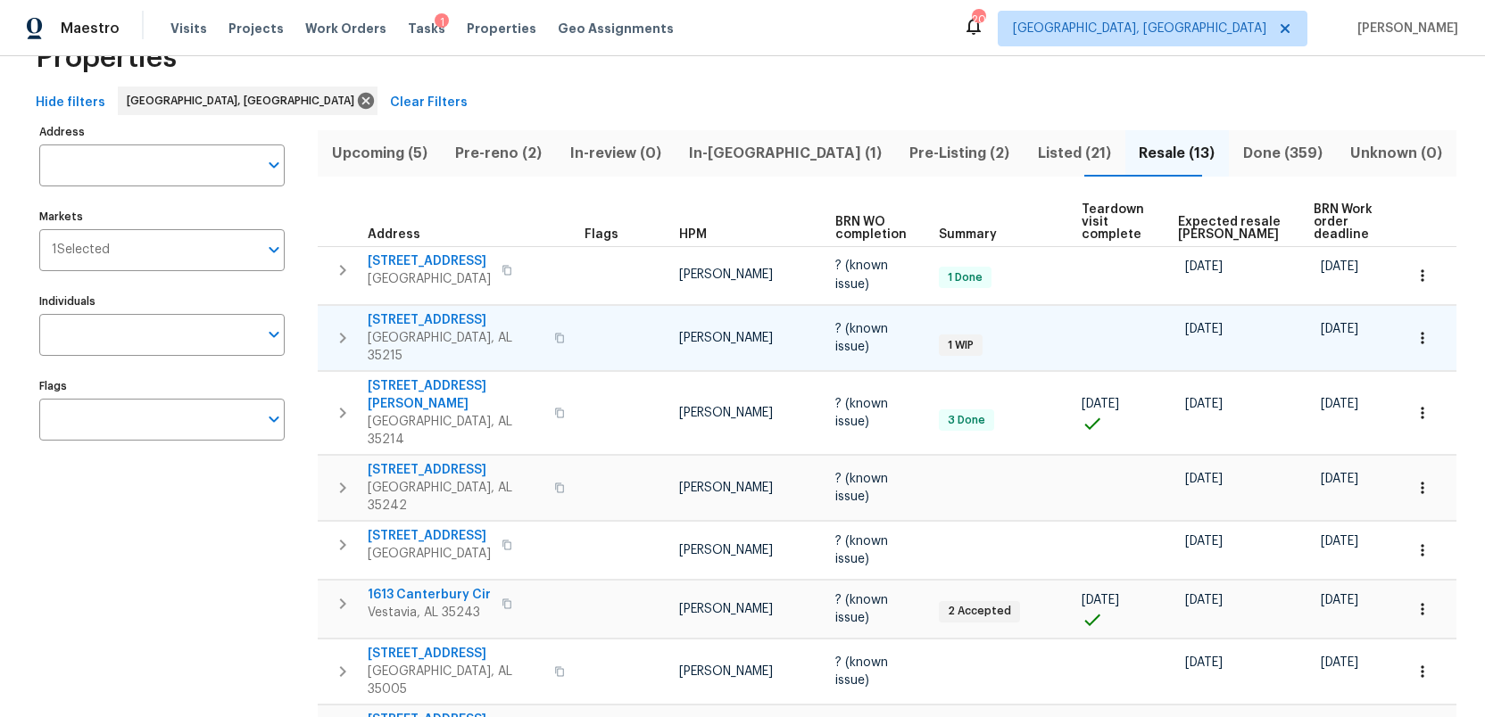
scroll to position [49, 0]
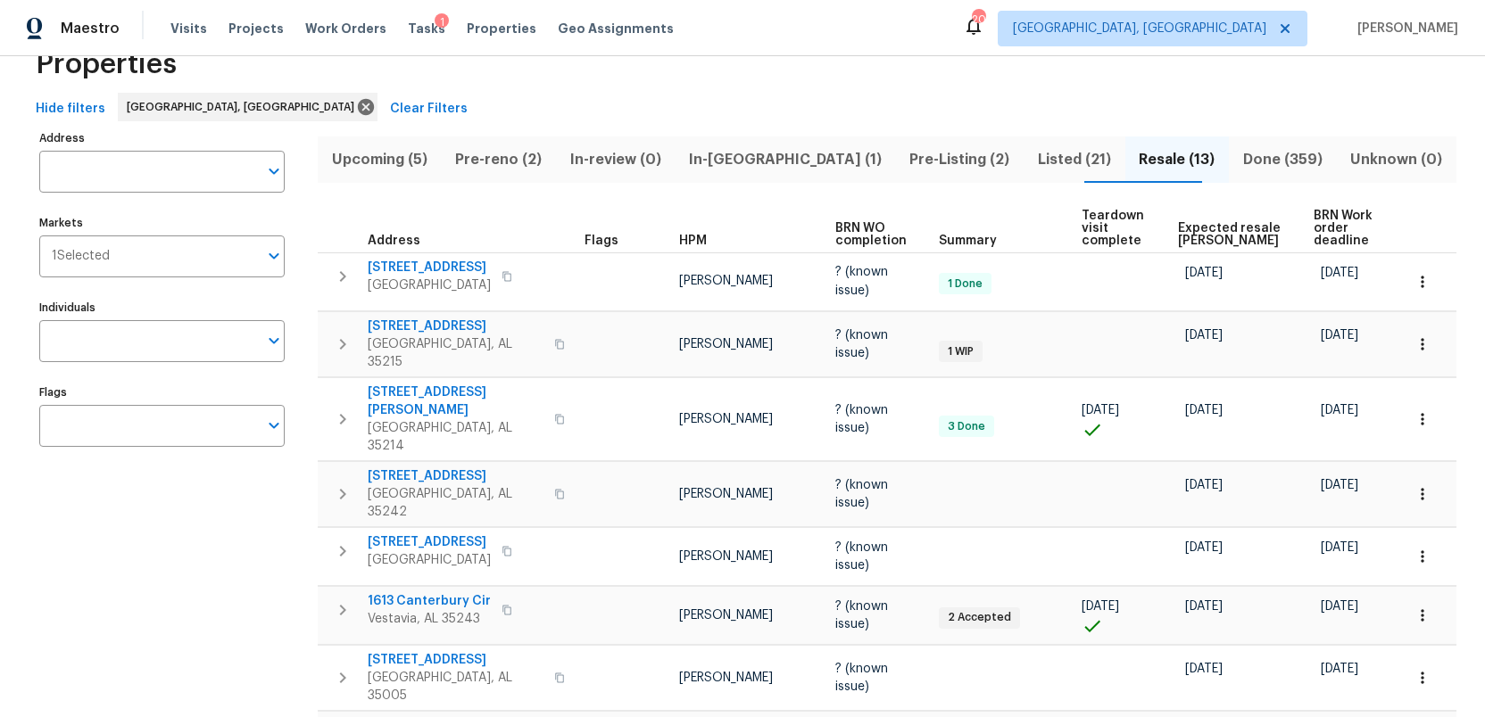
click at [1034, 158] on span "Listed (21)" at bounding box center [1073, 159] width 79 height 25
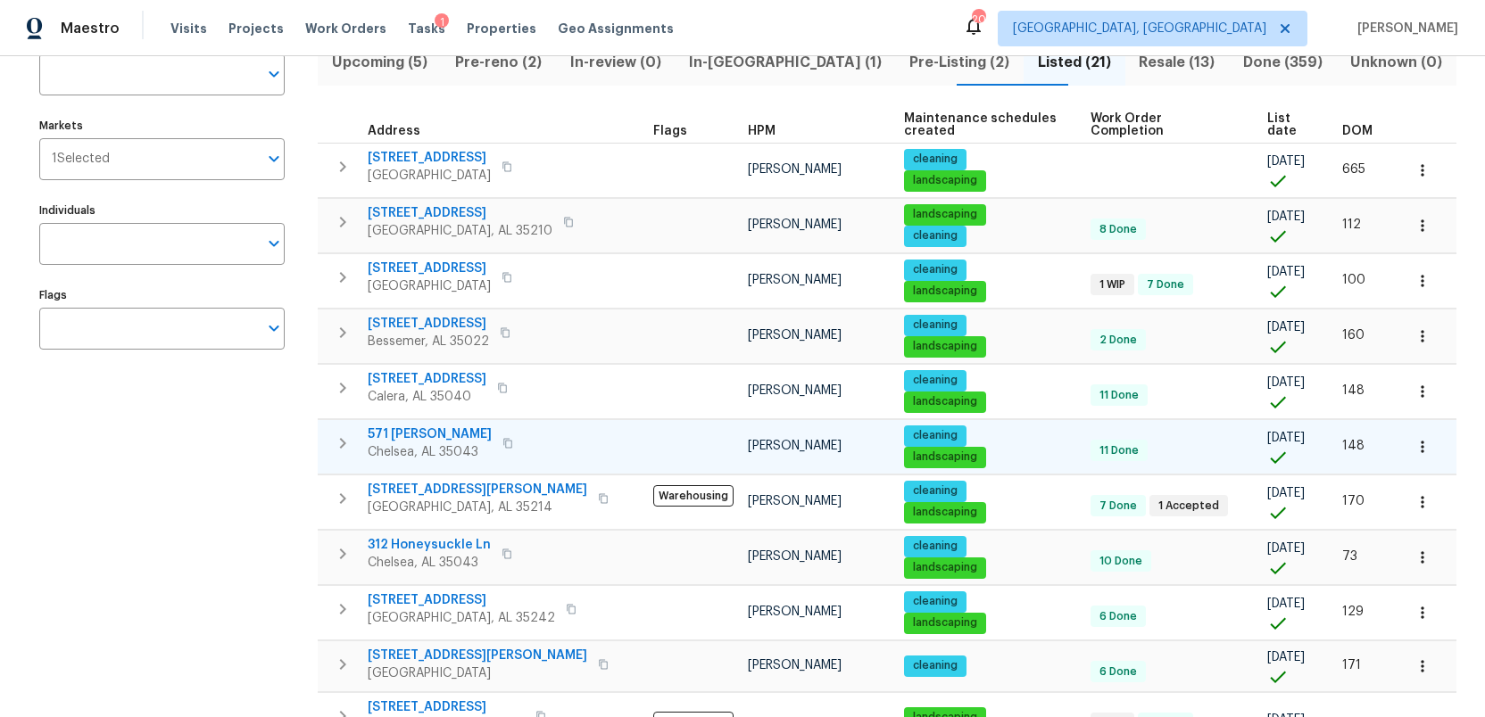
scroll to position [88, 0]
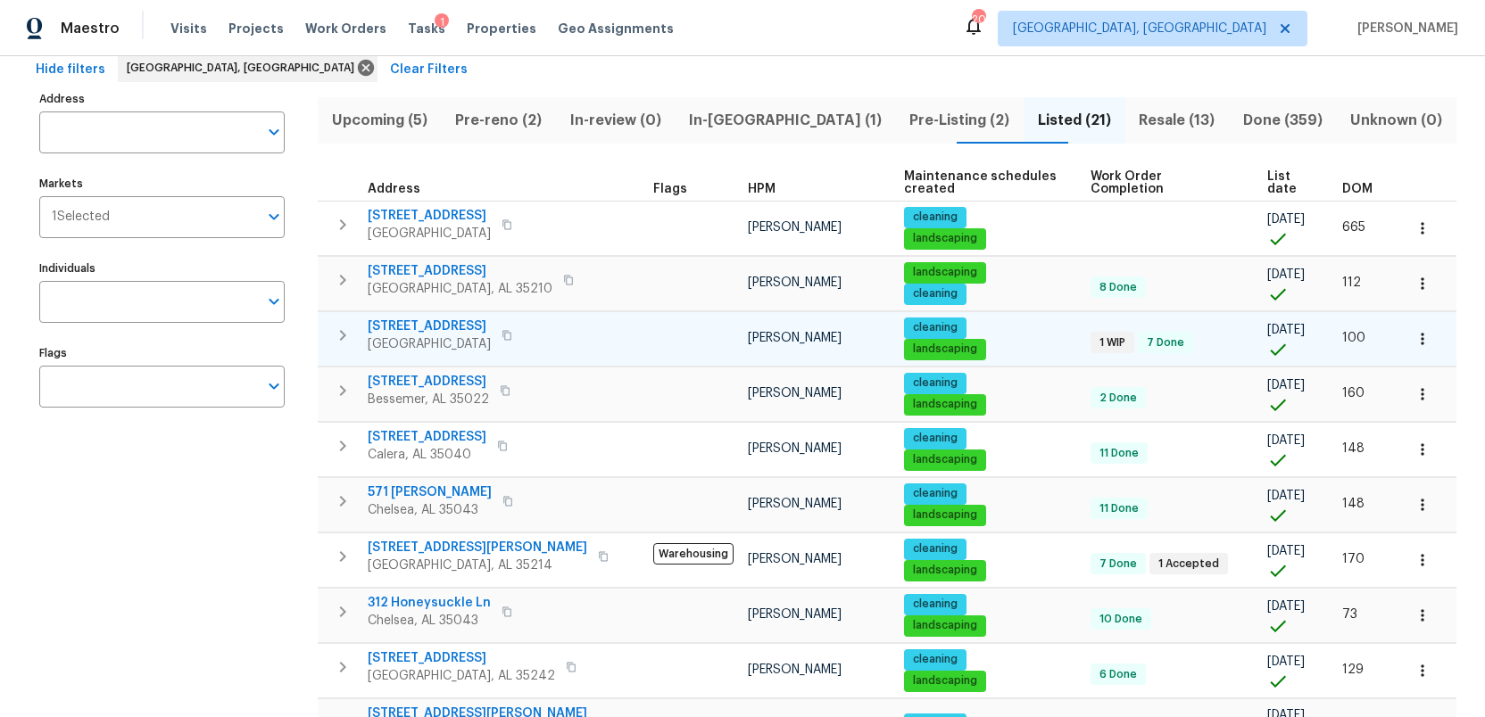
click at [394, 318] on span "[STREET_ADDRESS]" at bounding box center [429, 327] width 123 height 18
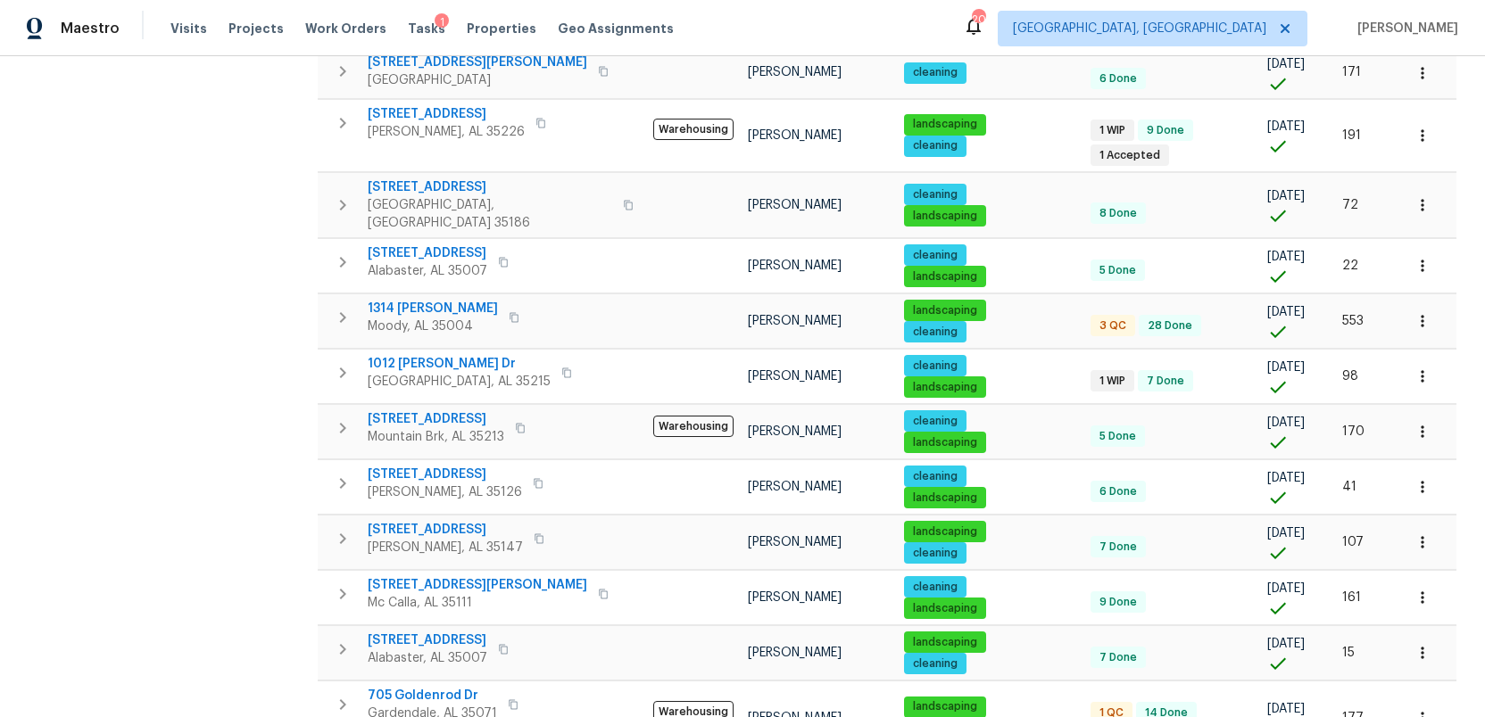
scroll to position [741, 0]
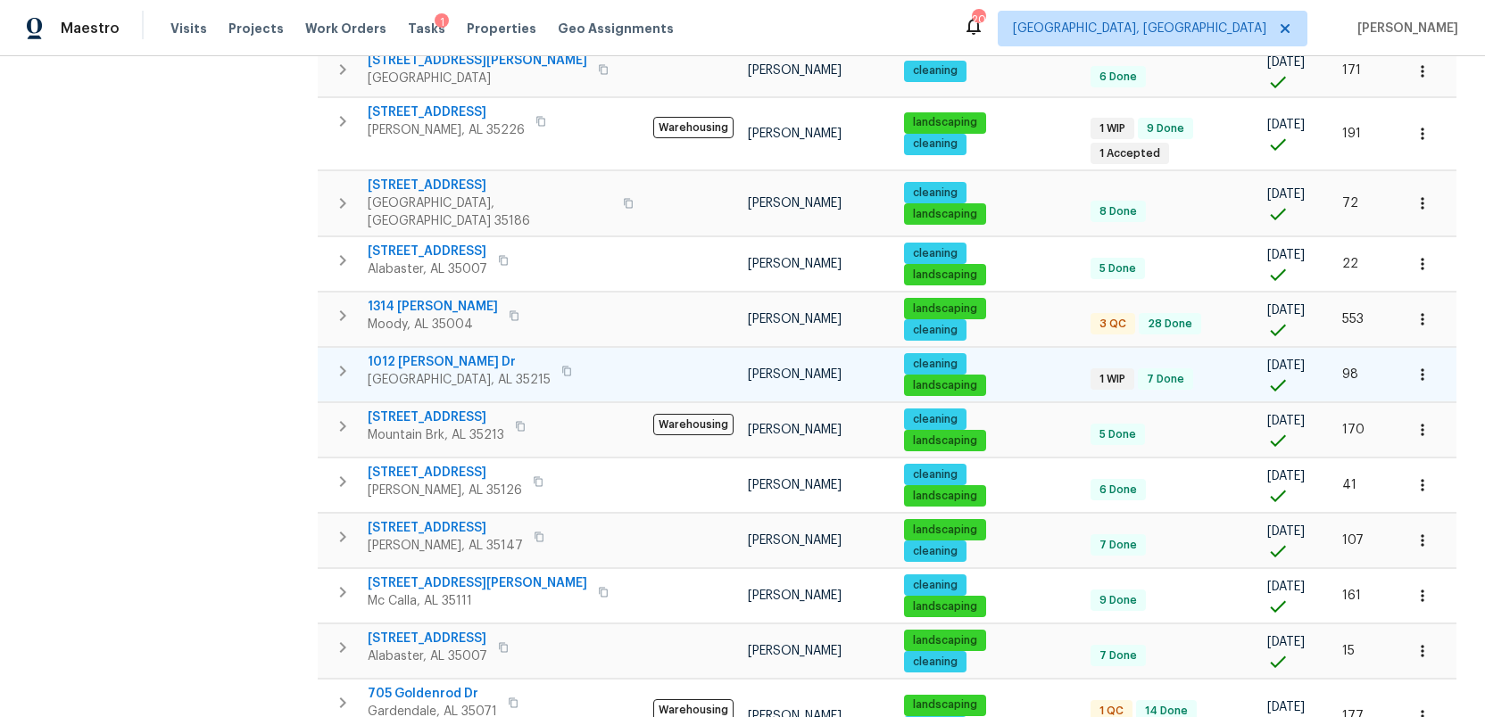
click at [434, 353] on span "1012 [PERSON_NAME] Dr" at bounding box center [459, 362] width 183 height 18
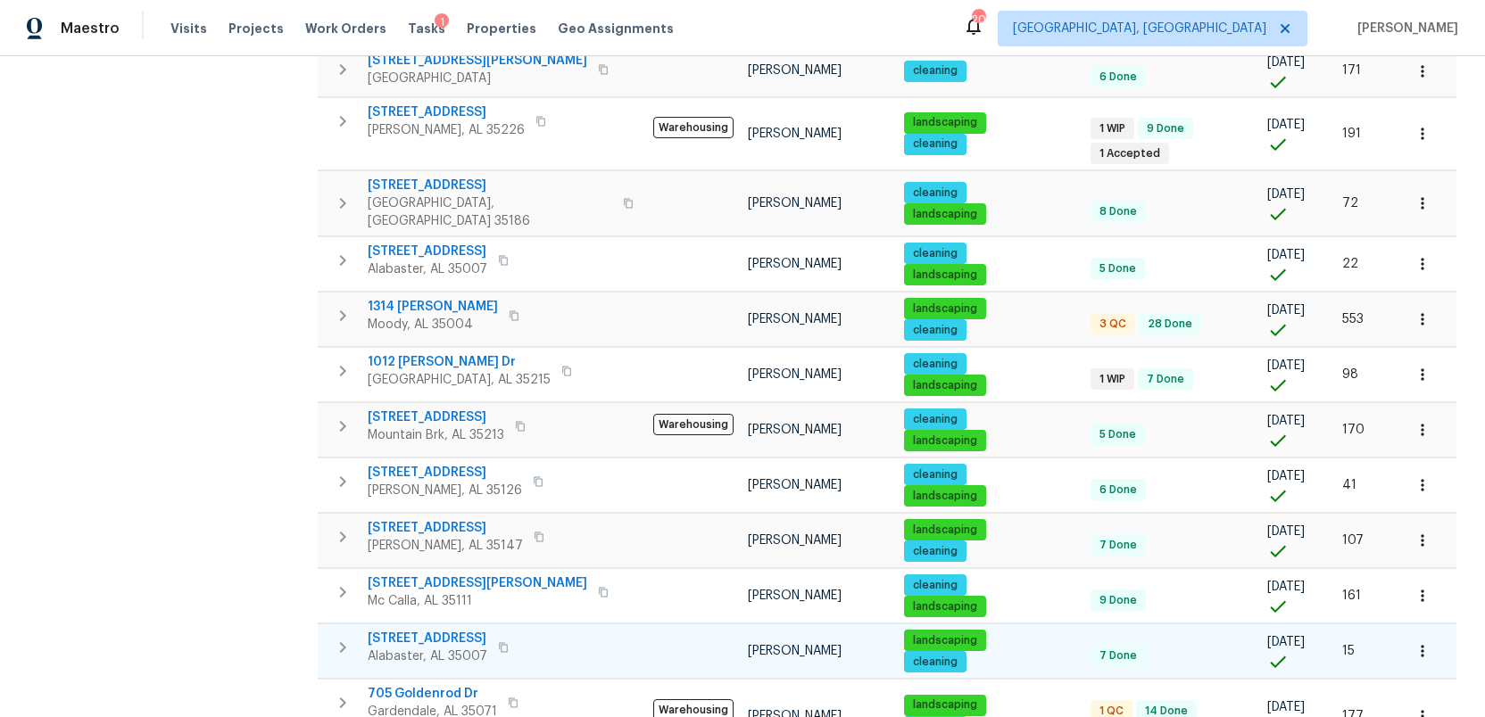
scroll to position [789, 0]
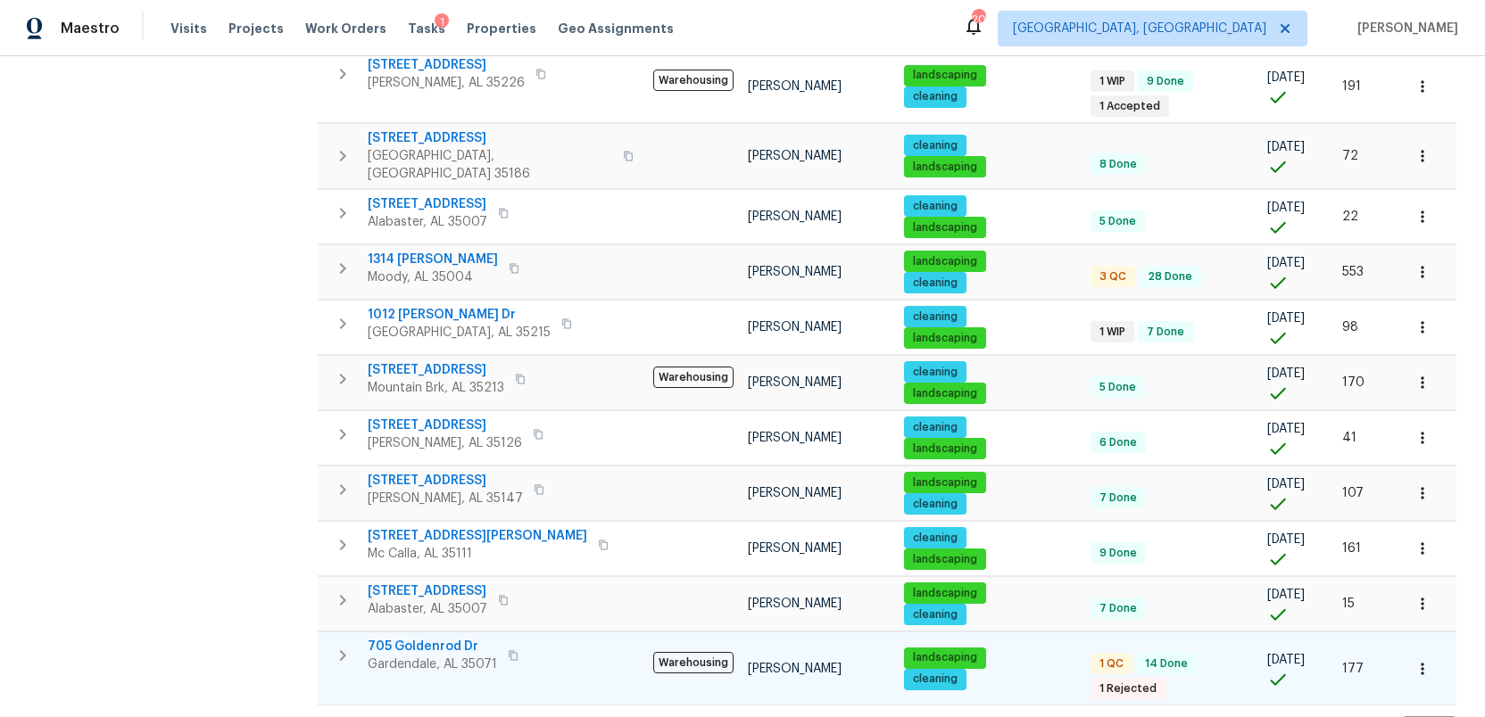
click at [410, 638] on span "705 Goldenrod Dr" at bounding box center [432, 647] width 129 height 18
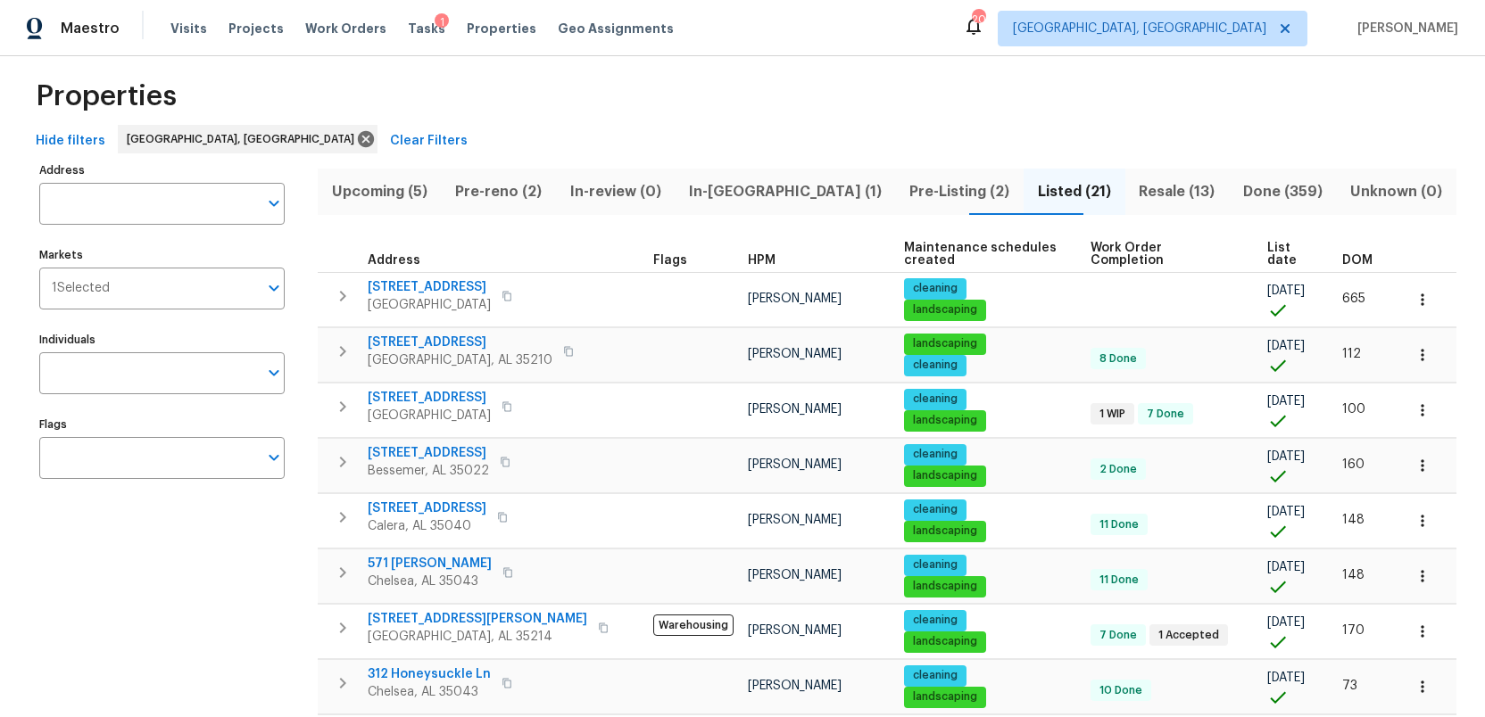
scroll to position [0, 0]
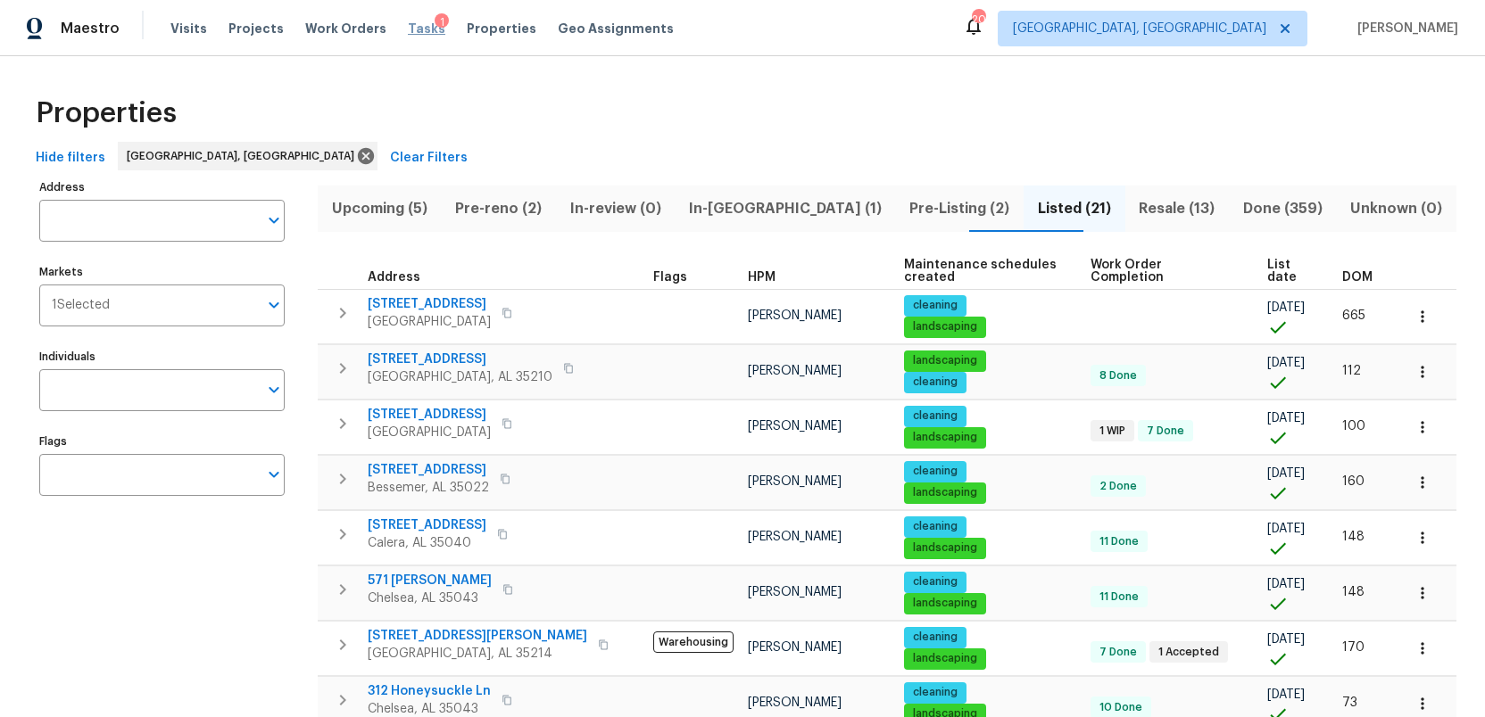
click at [408, 32] on span "Tasks" at bounding box center [426, 28] width 37 height 12
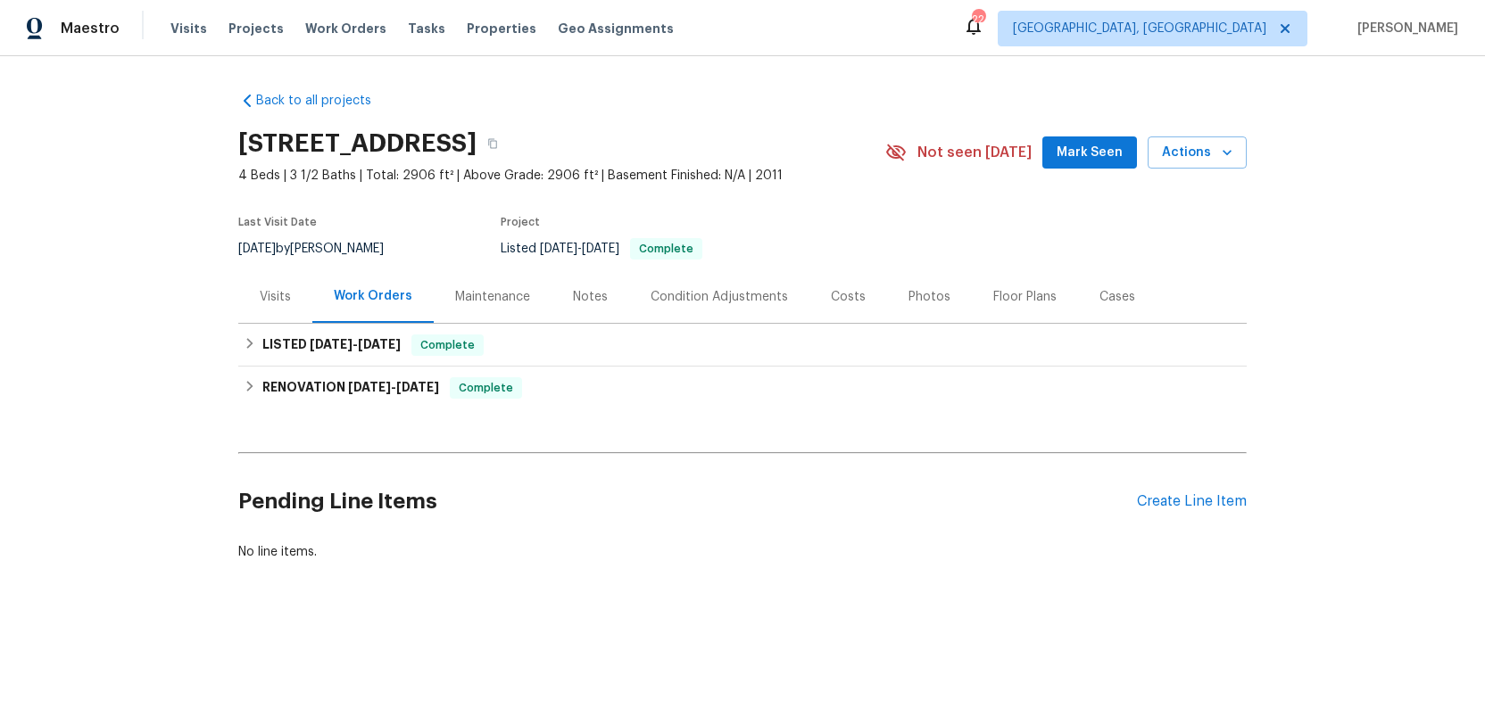
click at [914, 294] on div "Photos" at bounding box center [929, 297] width 42 height 18
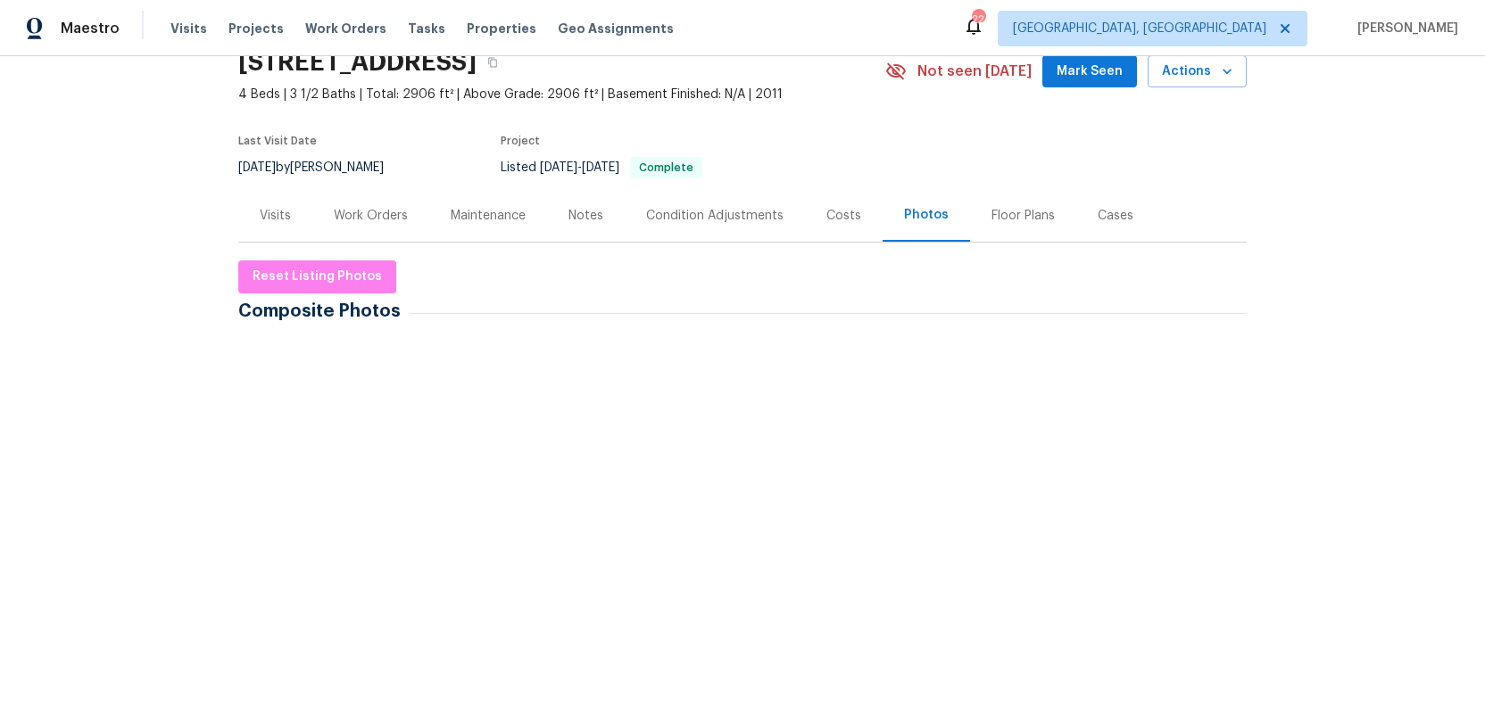
scroll to position [115, 0]
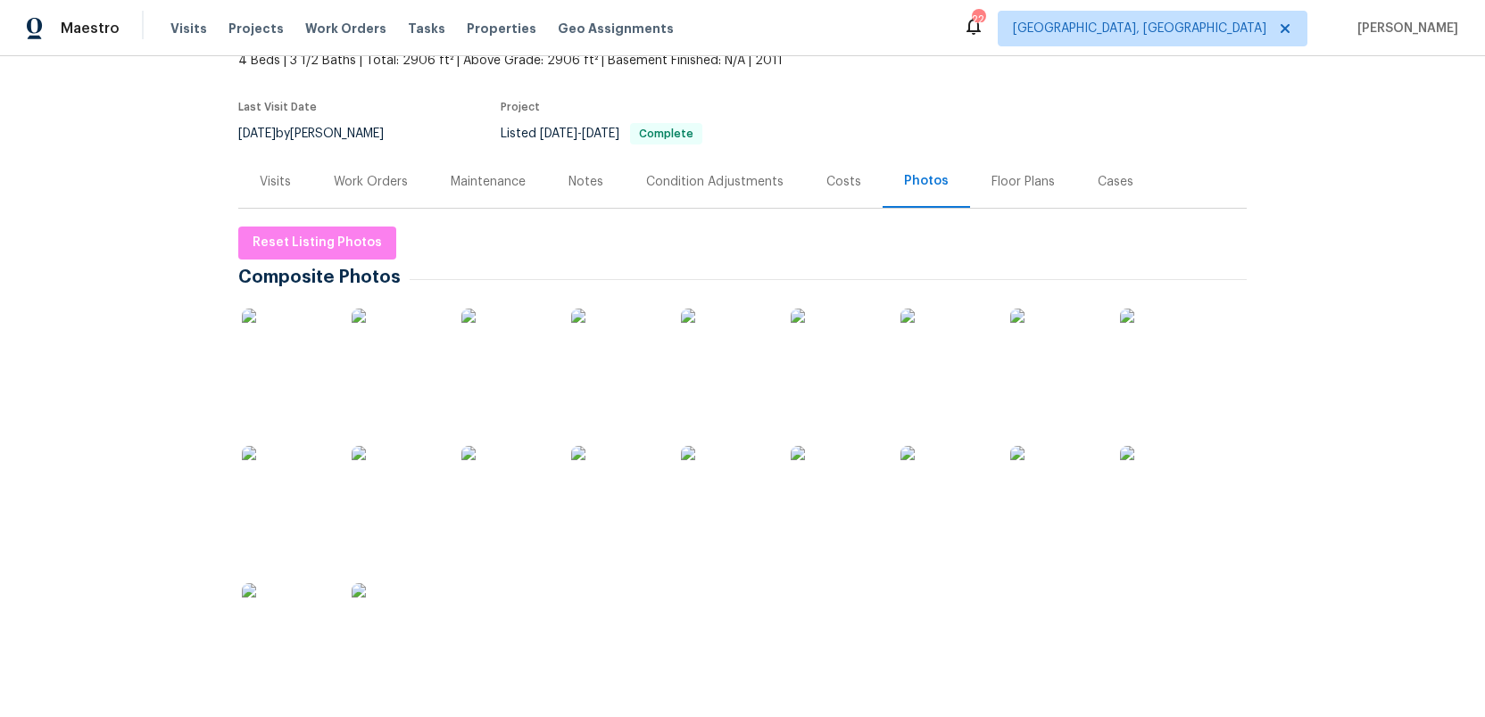
click at [283, 351] on img at bounding box center [286, 353] width 89 height 89
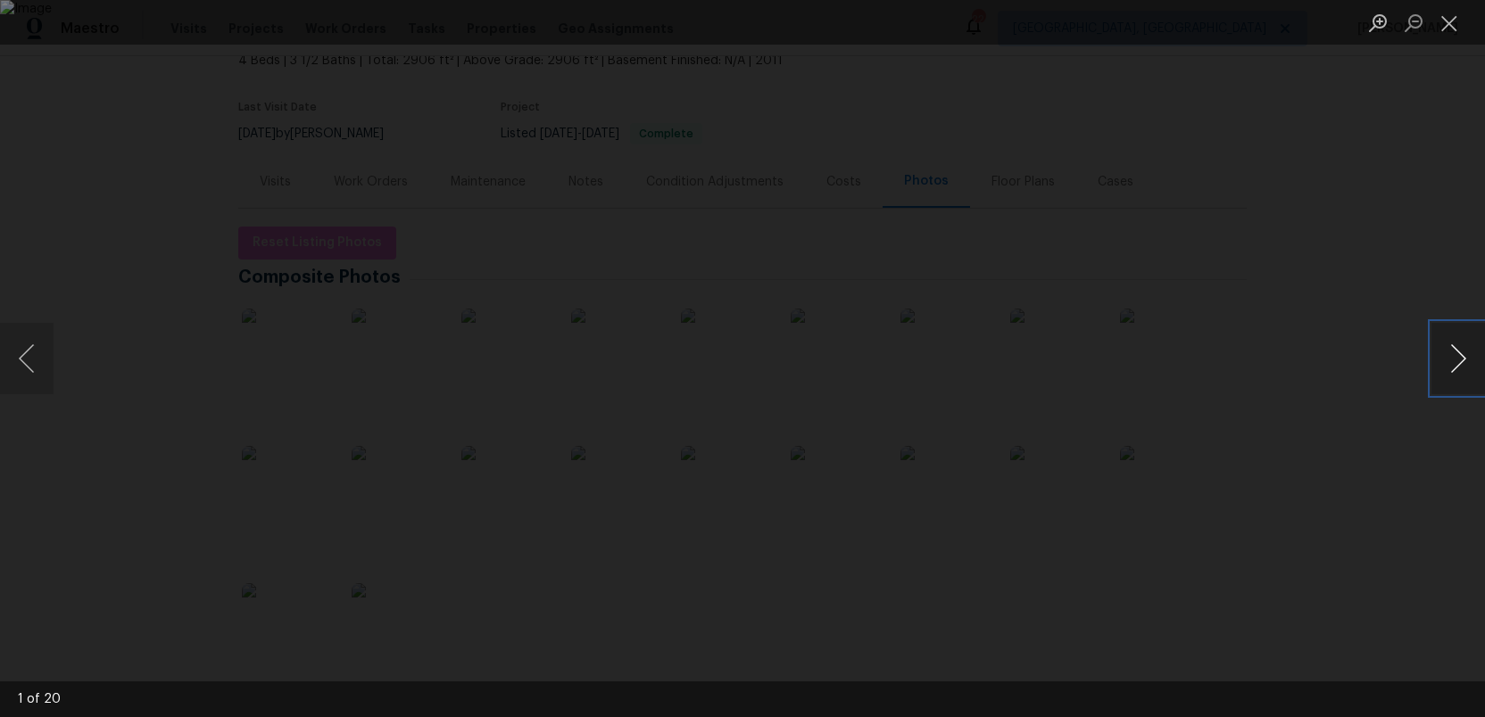
click at [1453, 353] on button "Next image" at bounding box center [1458, 358] width 54 height 71
click at [1453, 352] on button "Next image" at bounding box center [1458, 358] width 54 height 71
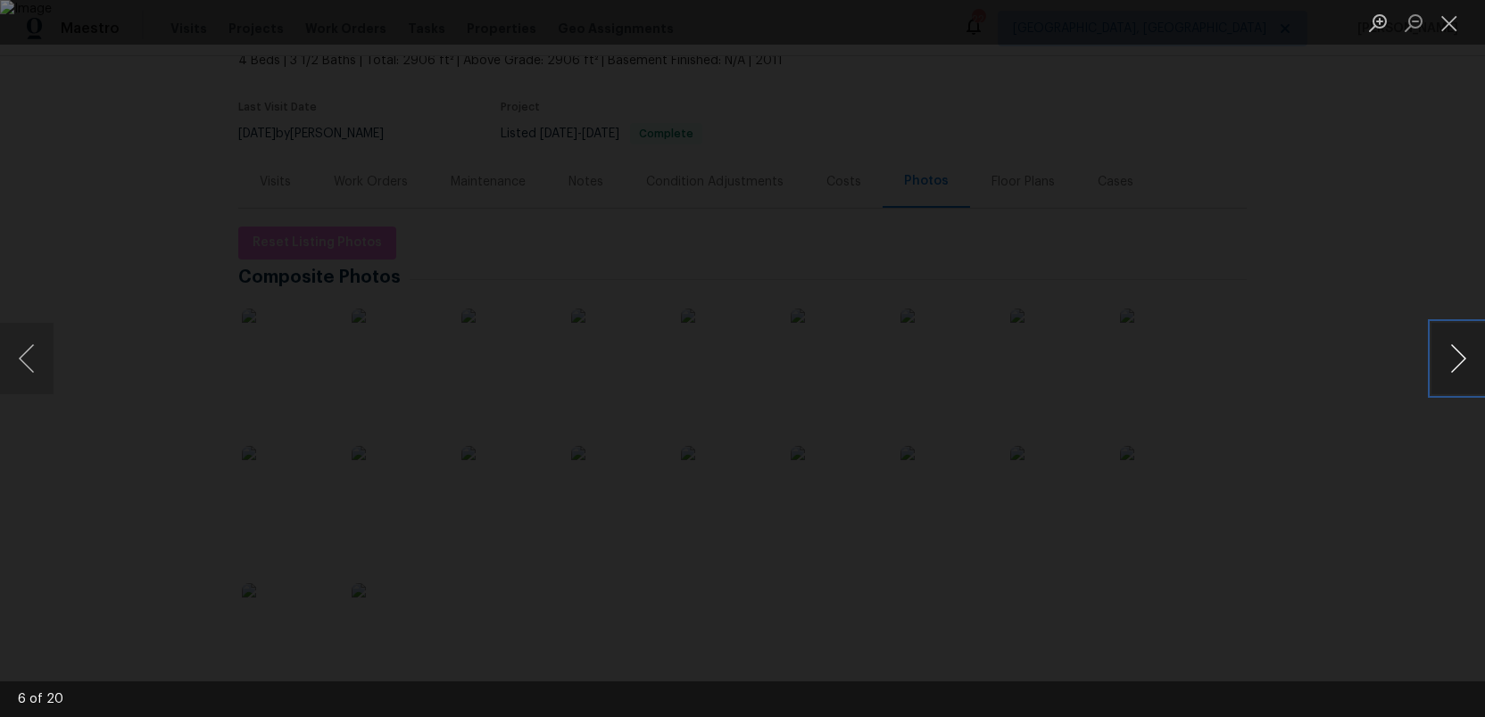
click at [1453, 352] on button "Next image" at bounding box center [1458, 358] width 54 height 71
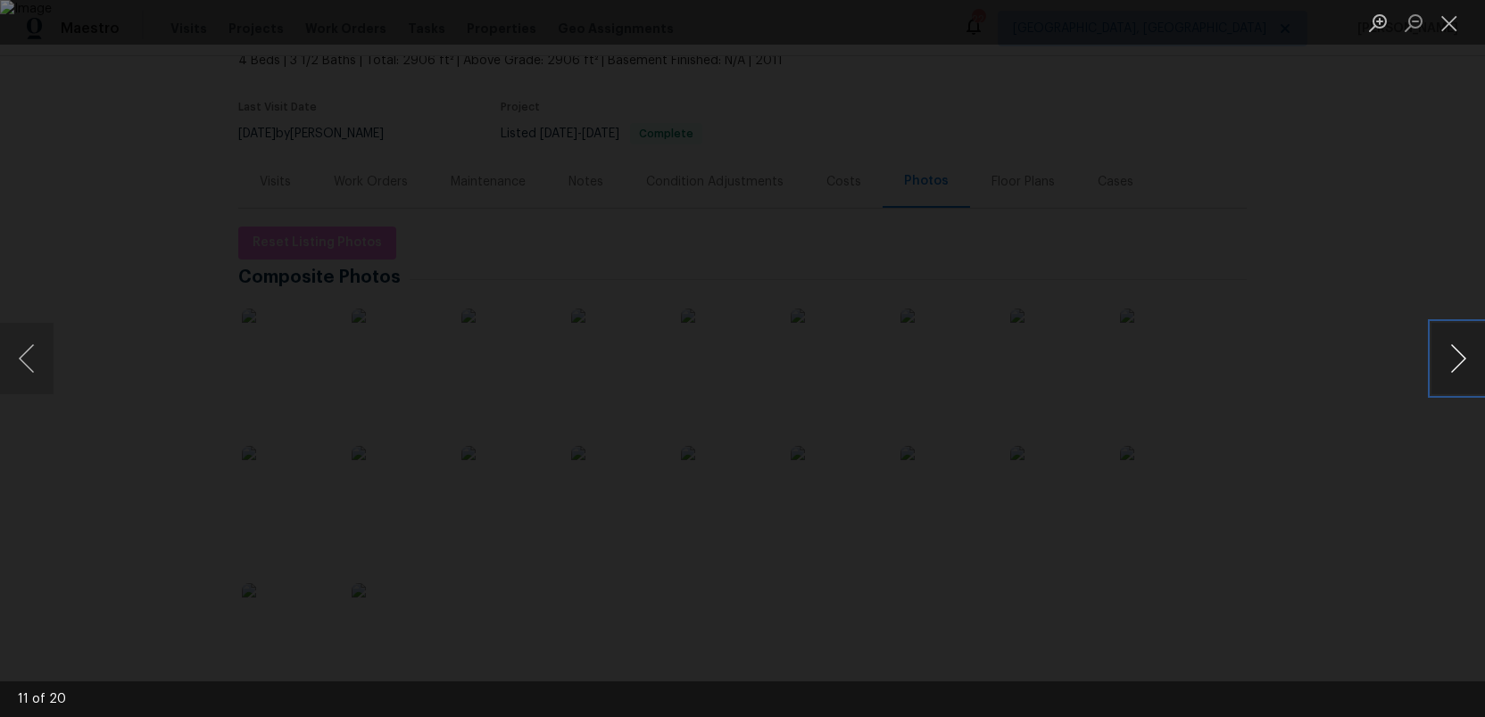
click at [1453, 352] on button "Next image" at bounding box center [1458, 358] width 54 height 71
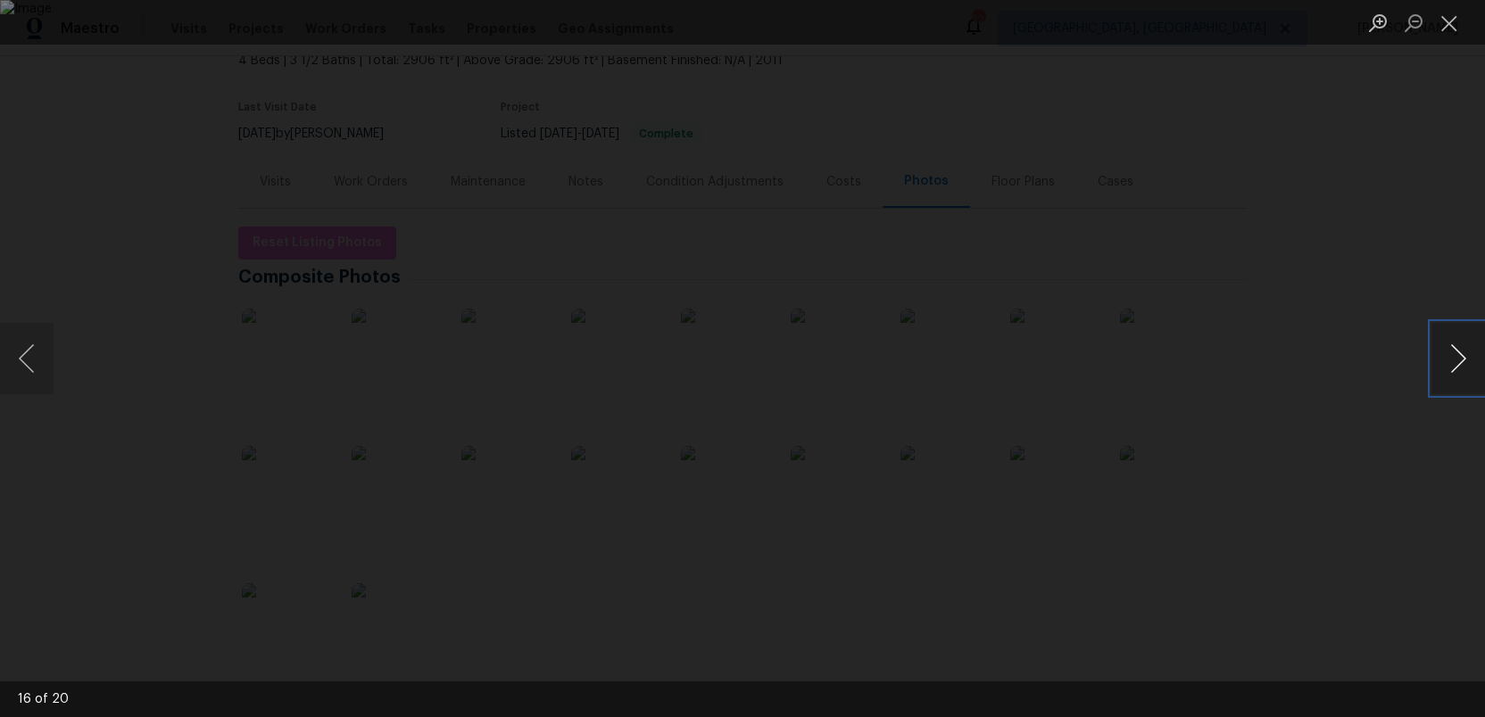
click at [1453, 352] on button "Next image" at bounding box center [1458, 358] width 54 height 71
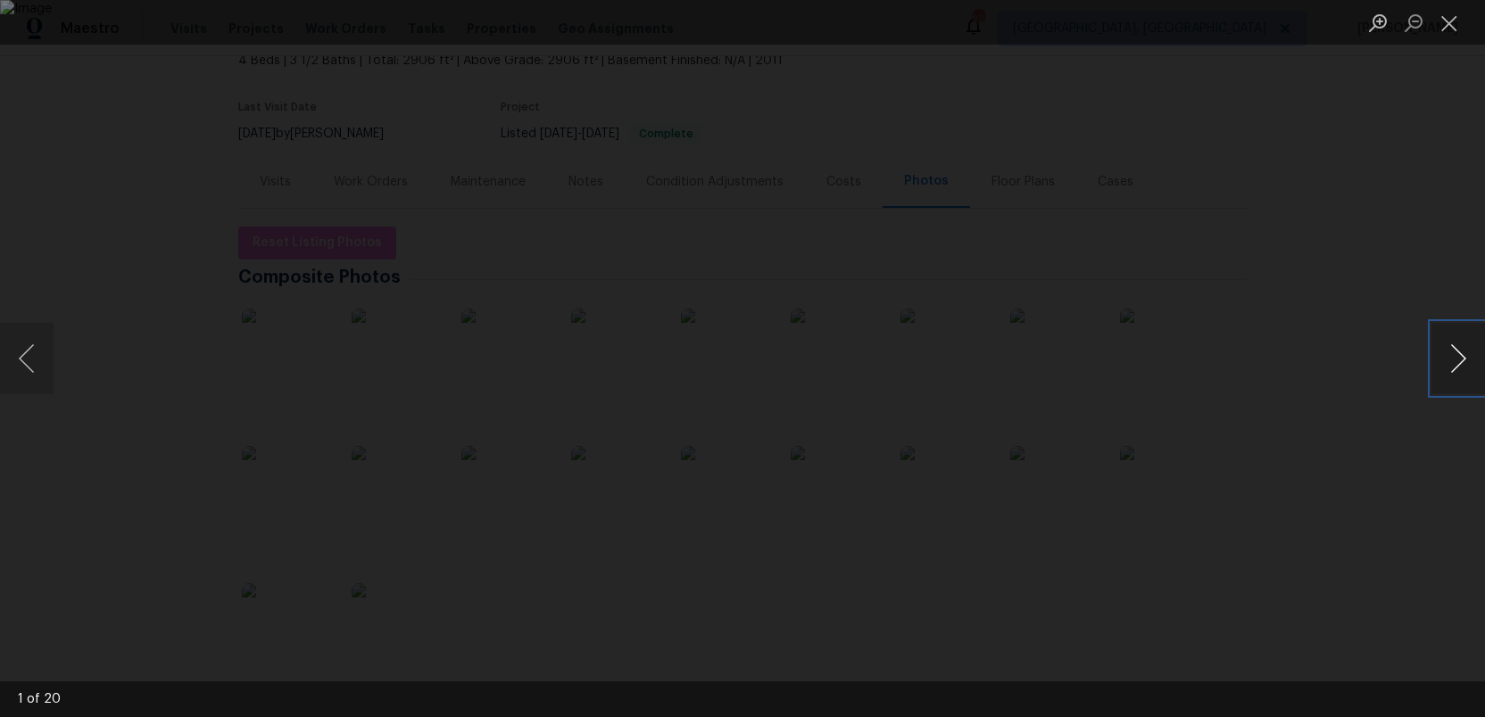
click at [1453, 352] on button "Next image" at bounding box center [1458, 358] width 54 height 71
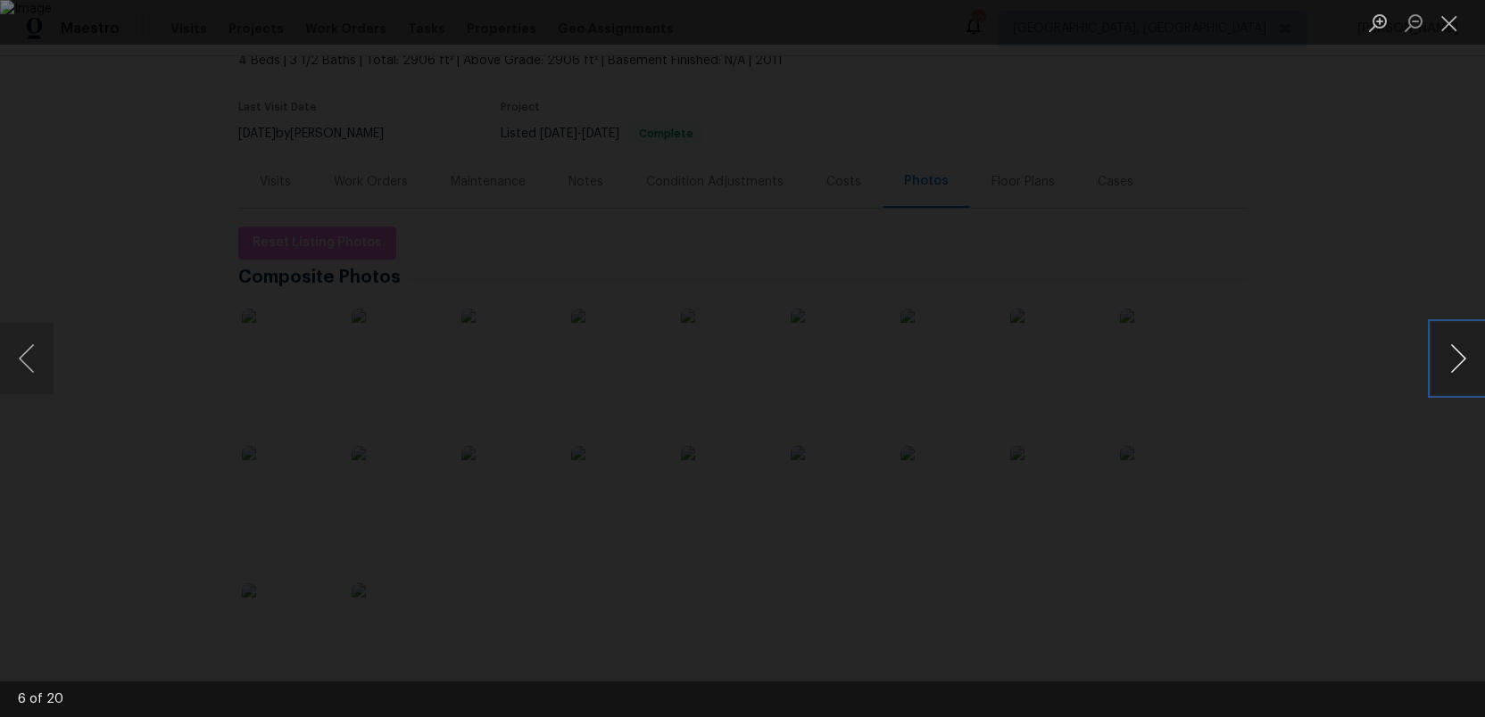
click at [1453, 352] on button "Next image" at bounding box center [1458, 358] width 54 height 71
click at [1446, 34] on button "Close lightbox" at bounding box center [1449, 22] width 36 height 31
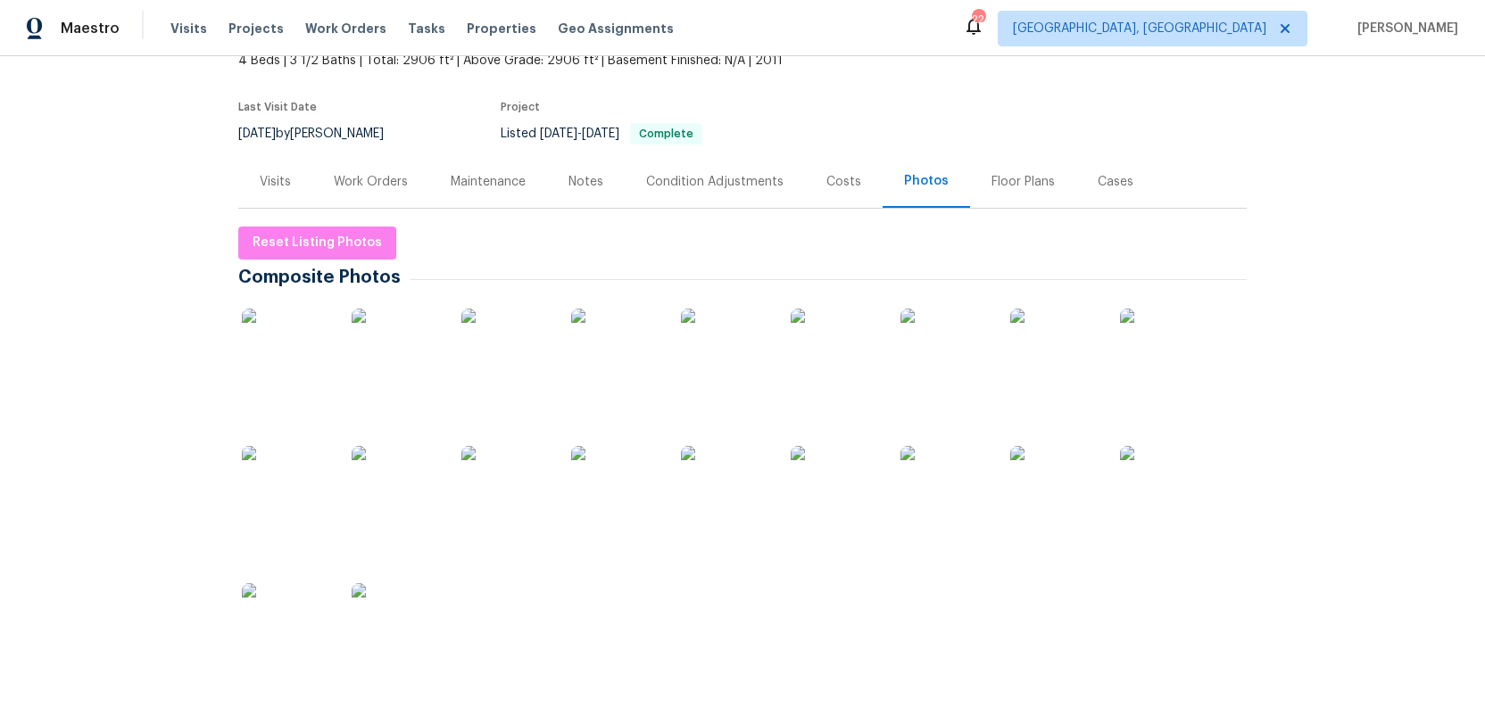
click at [277, 185] on div "Visits" at bounding box center [275, 182] width 31 height 18
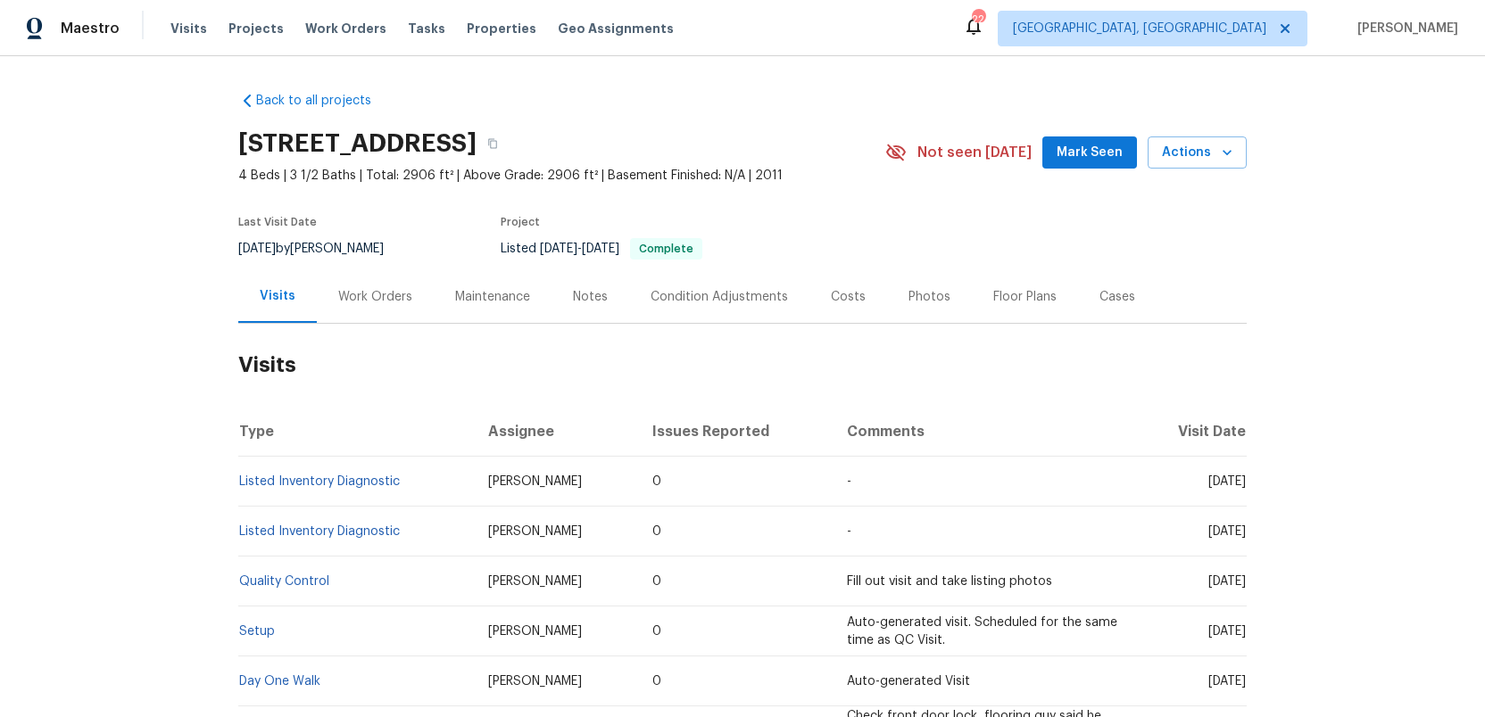
click at [352, 298] on div "Work Orders" at bounding box center [375, 297] width 74 height 18
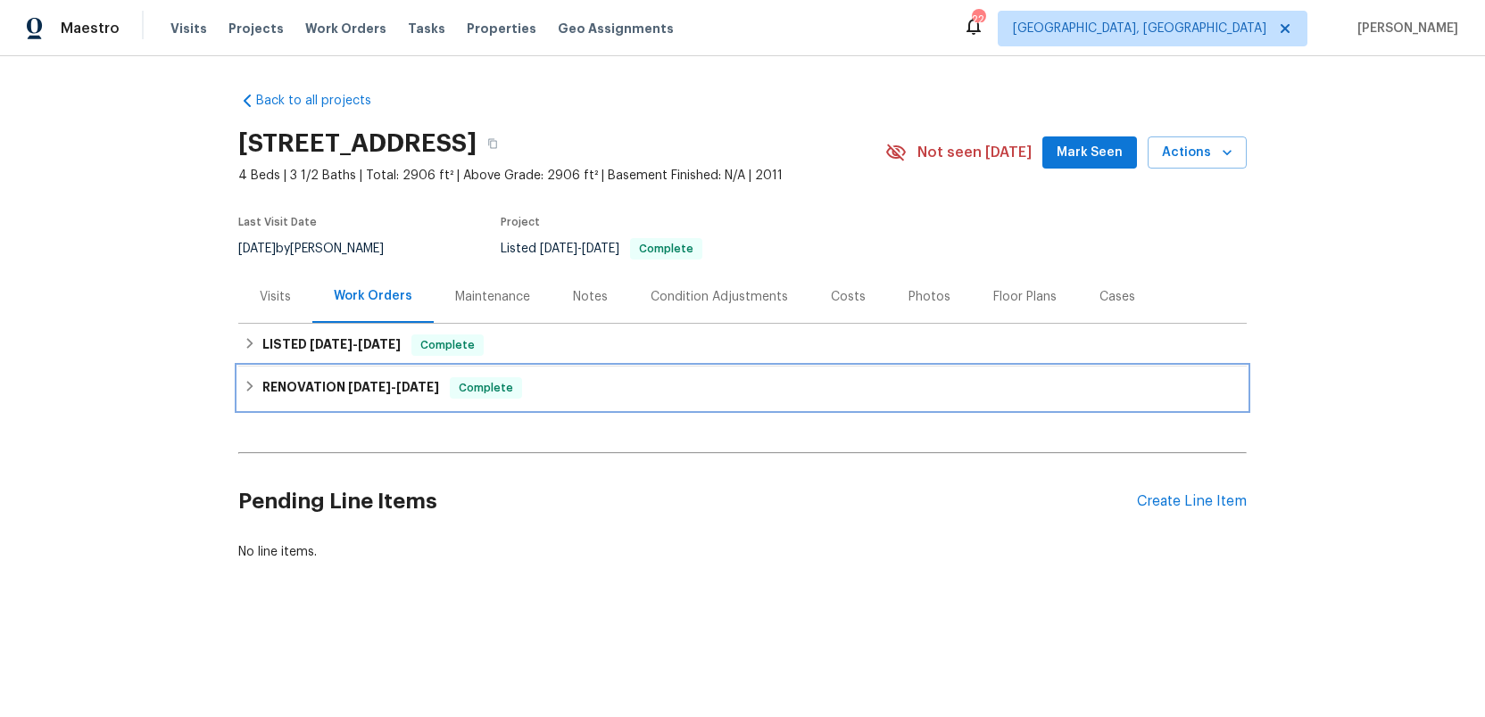
click at [325, 388] on h6 "RENOVATION [DATE] - [DATE]" at bounding box center [350, 387] width 177 height 21
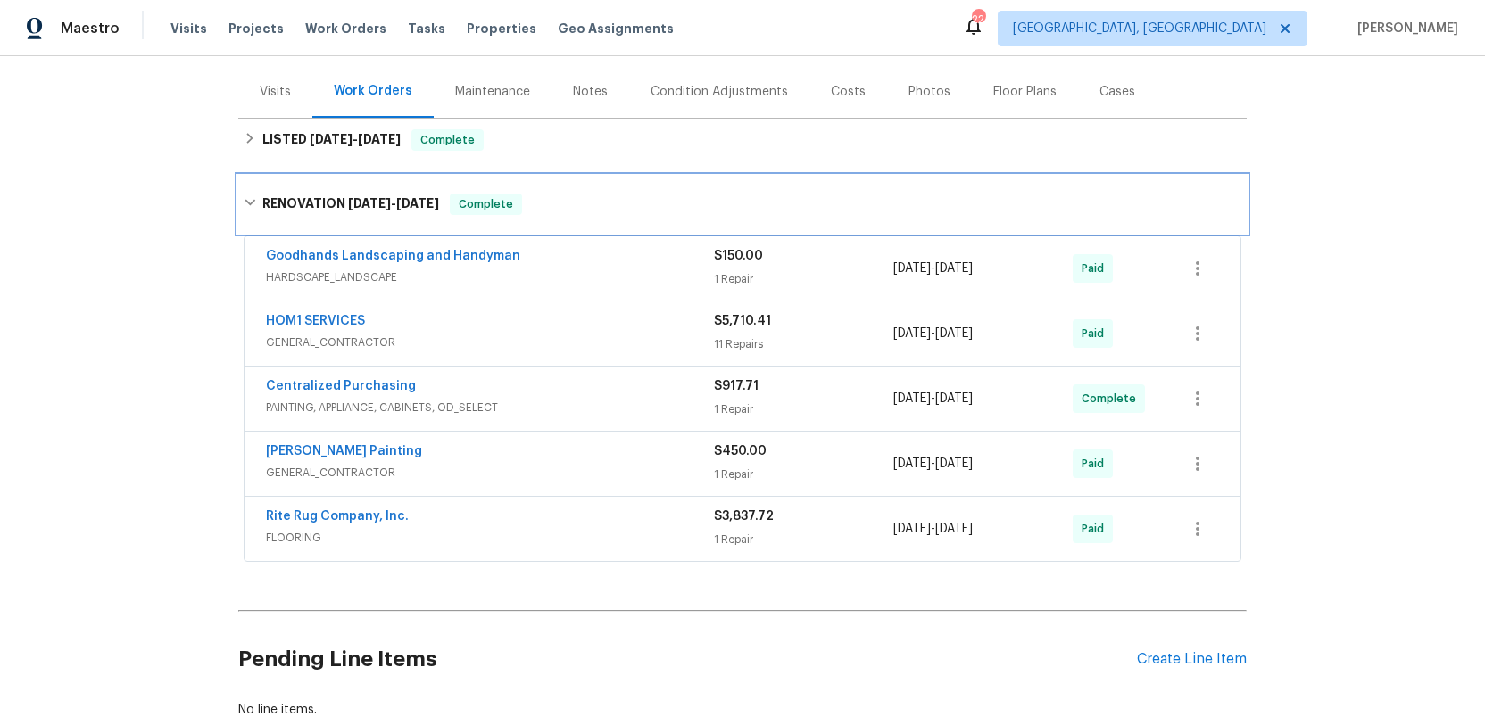
scroll to position [203, 0]
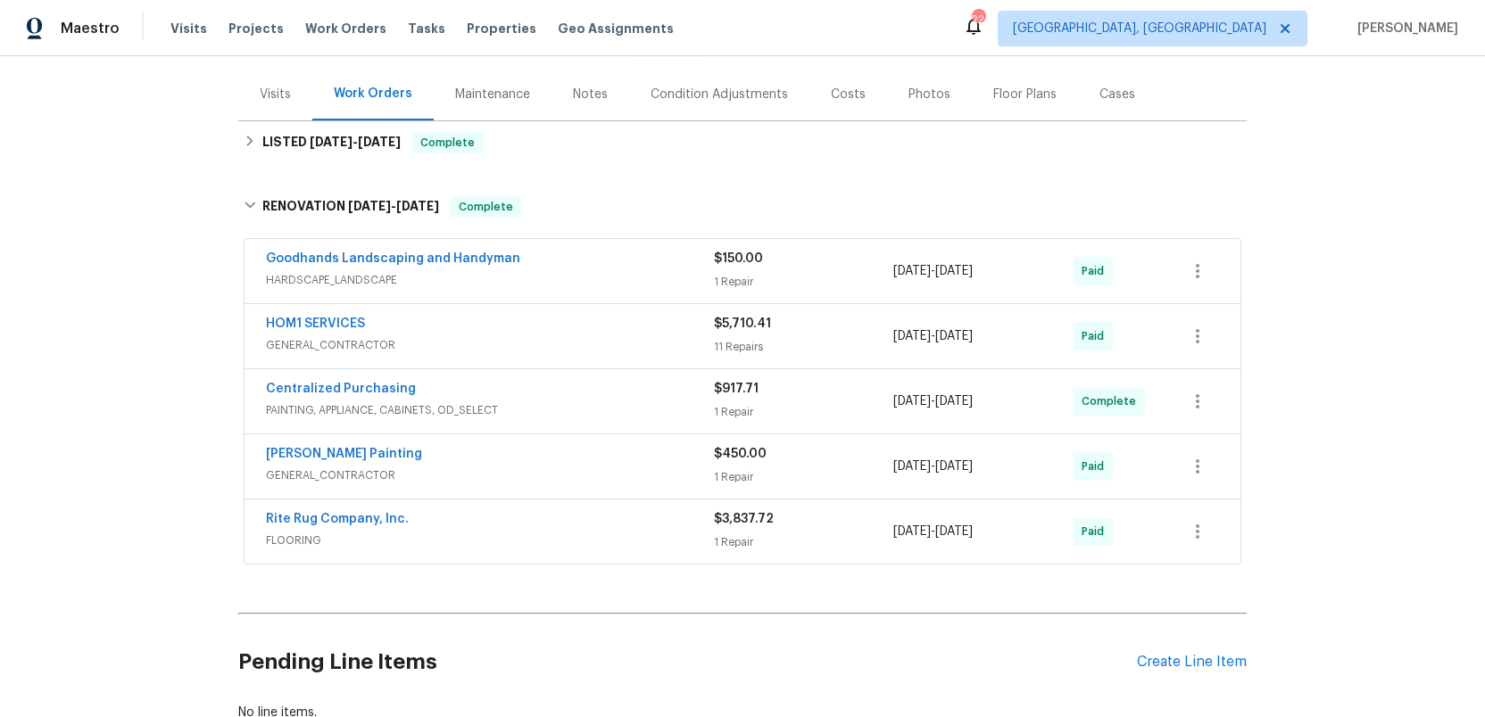
click at [838, 92] on div "Costs" at bounding box center [848, 95] width 35 height 18
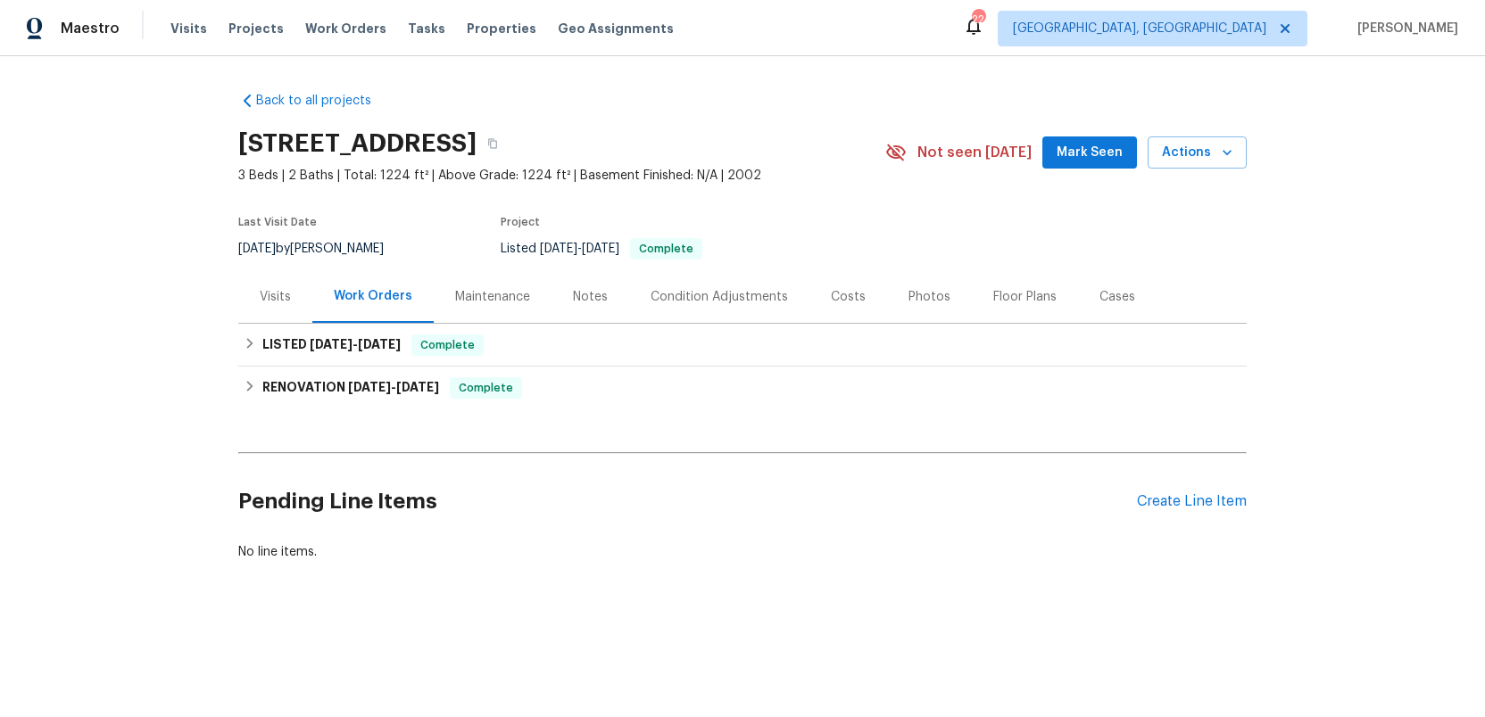
click at [263, 293] on div "Visits" at bounding box center [275, 297] width 31 height 18
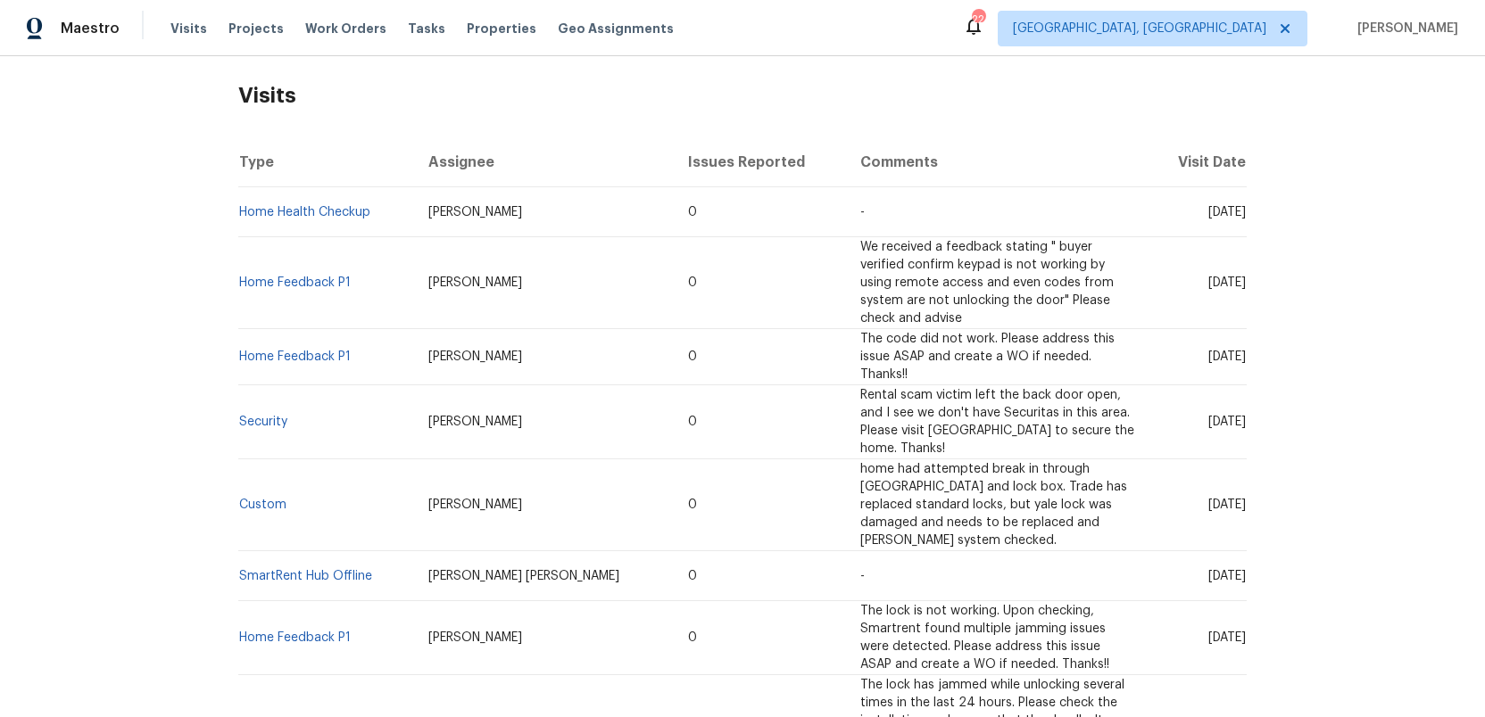
scroll to position [270, 0]
click at [302, 207] on link "Home Health Checkup" at bounding box center [304, 211] width 131 height 12
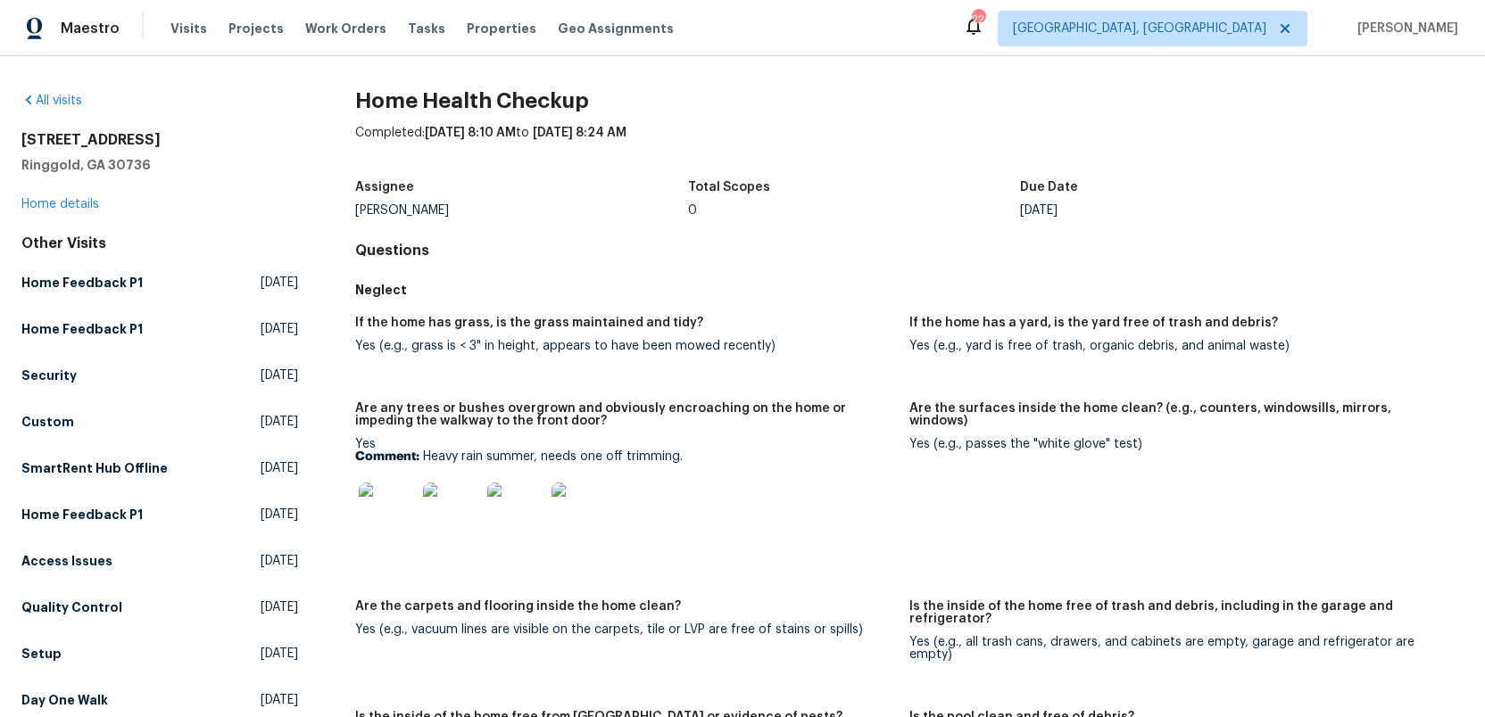
click at [390, 519] on img at bounding box center [387, 511] width 57 height 57
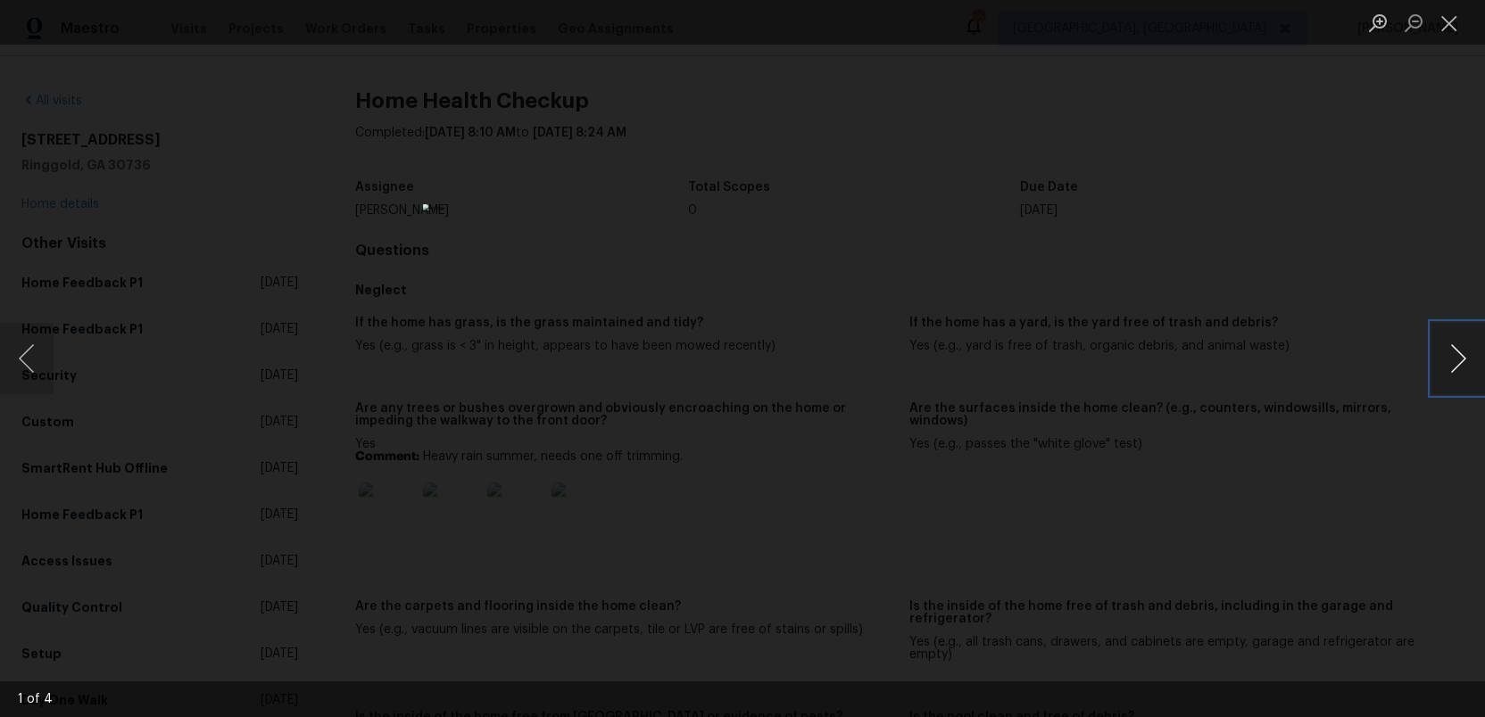
click at [1453, 359] on button "Next image" at bounding box center [1458, 358] width 54 height 71
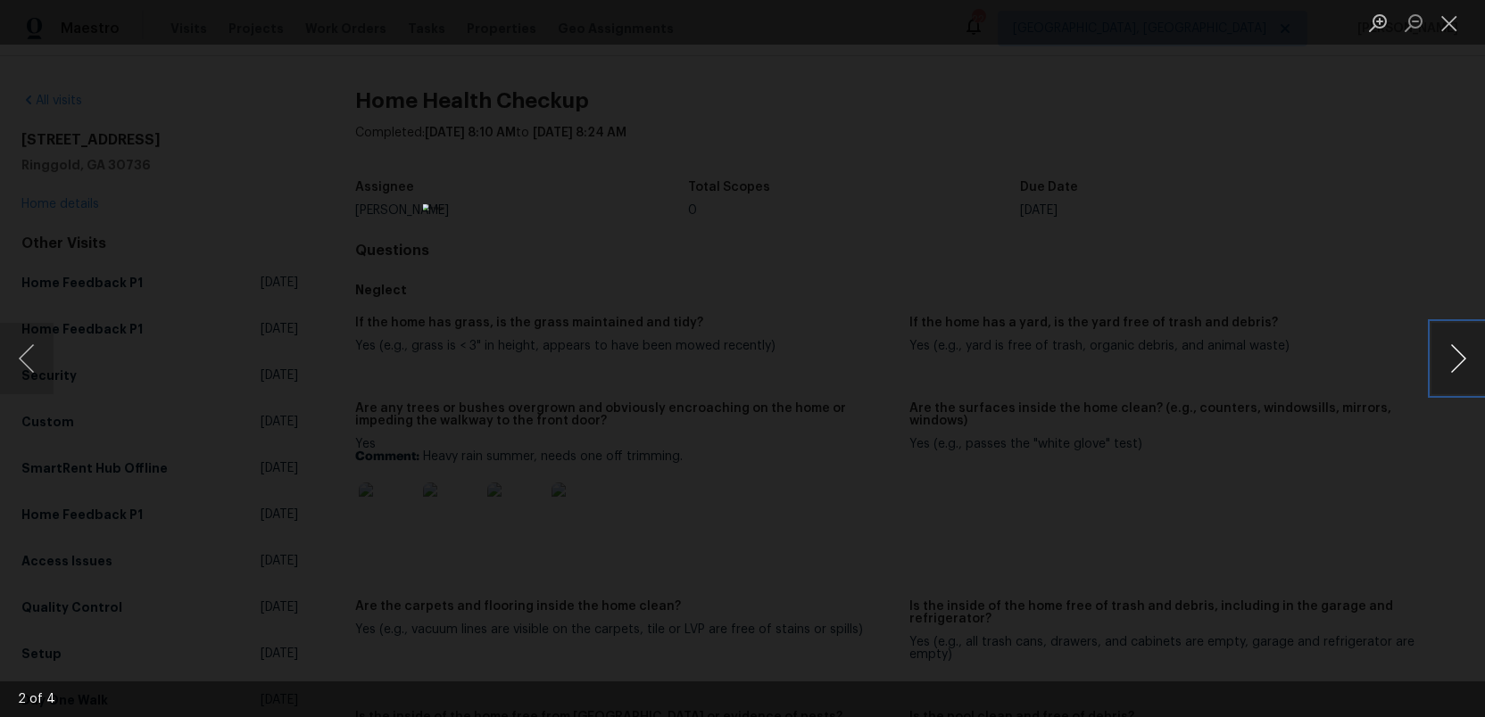
click at [1453, 359] on button "Next image" at bounding box center [1458, 358] width 54 height 71
click at [1444, 24] on button "Close lightbox" at bounding box center [1449, 22] width 36 height 31
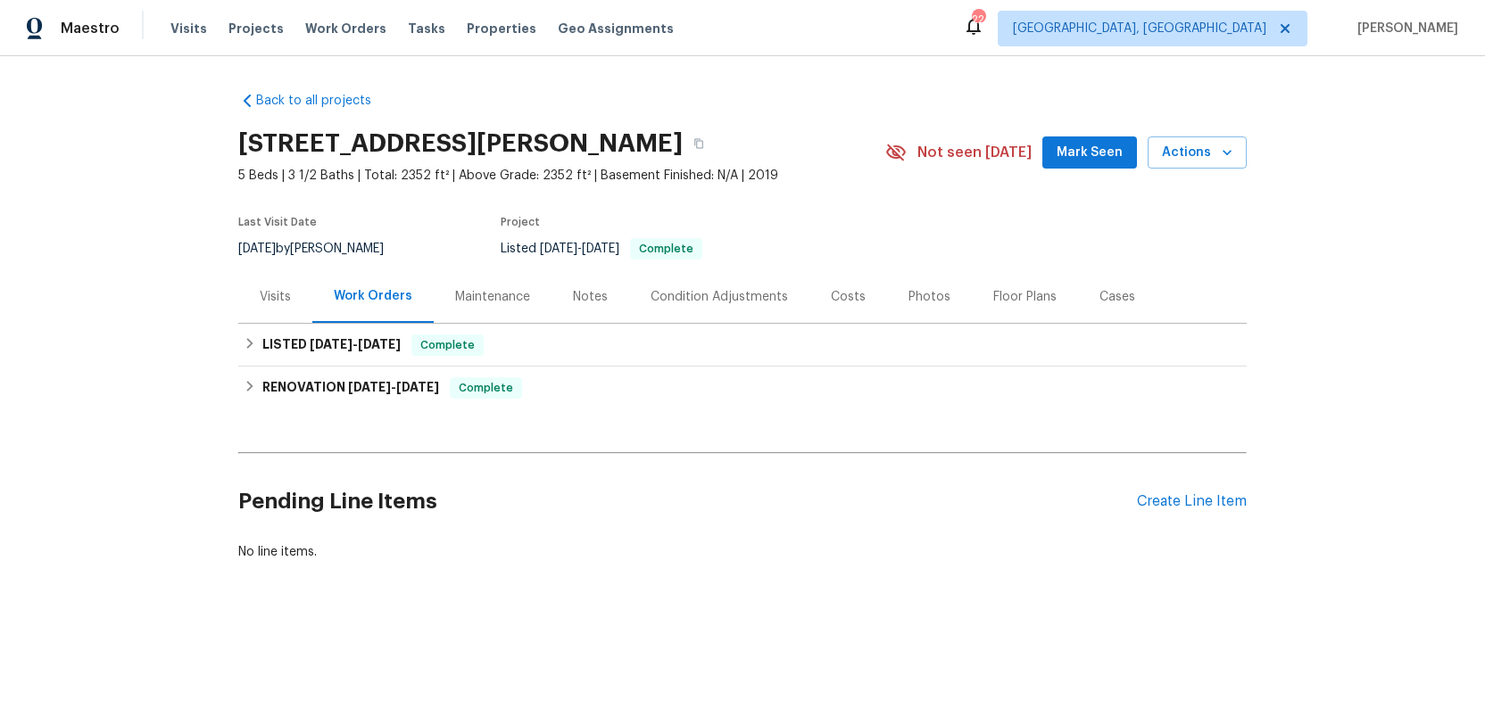
click at [916, 297] on div "Photos" at bounding box center [929, 297] width 42 height 18
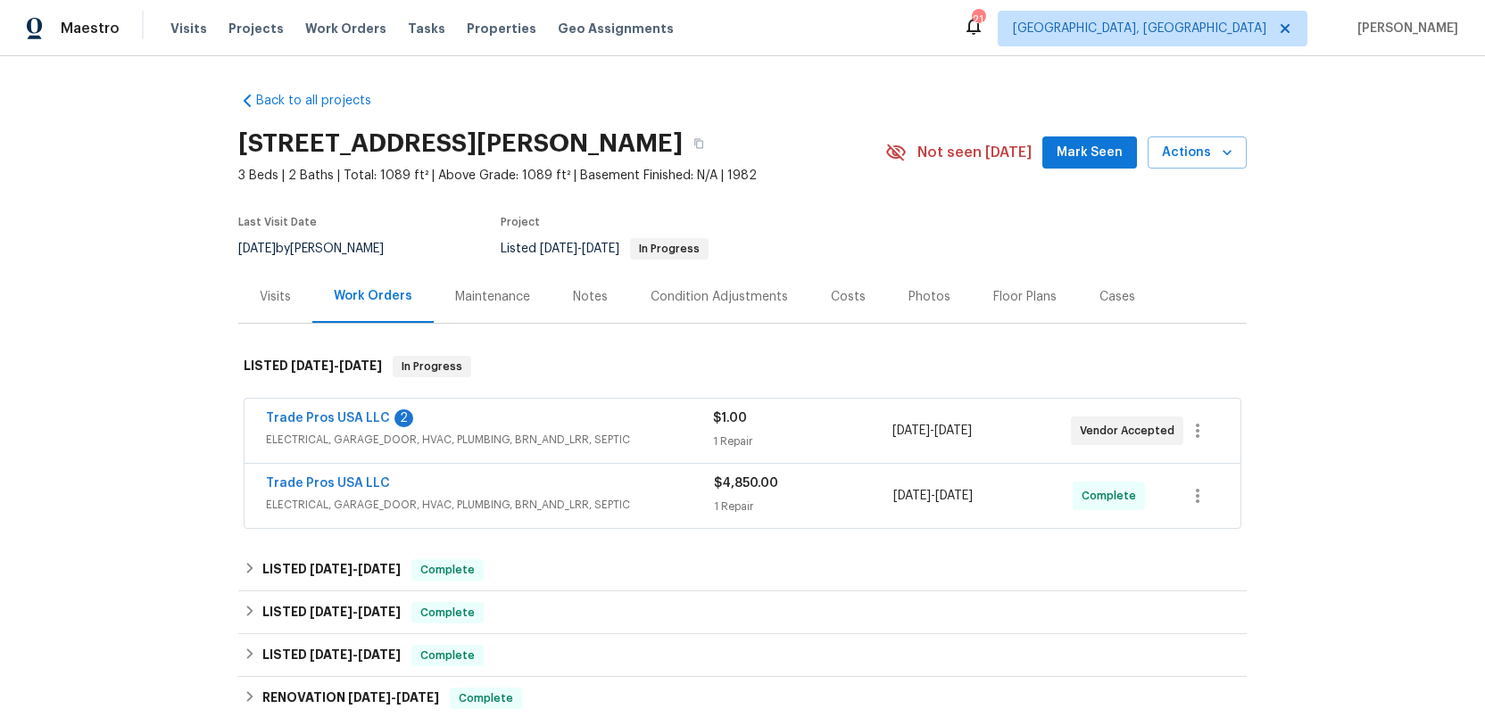
click at [919, 294] on div "Photos" at bounding box center [929, 297] width 42 height 18
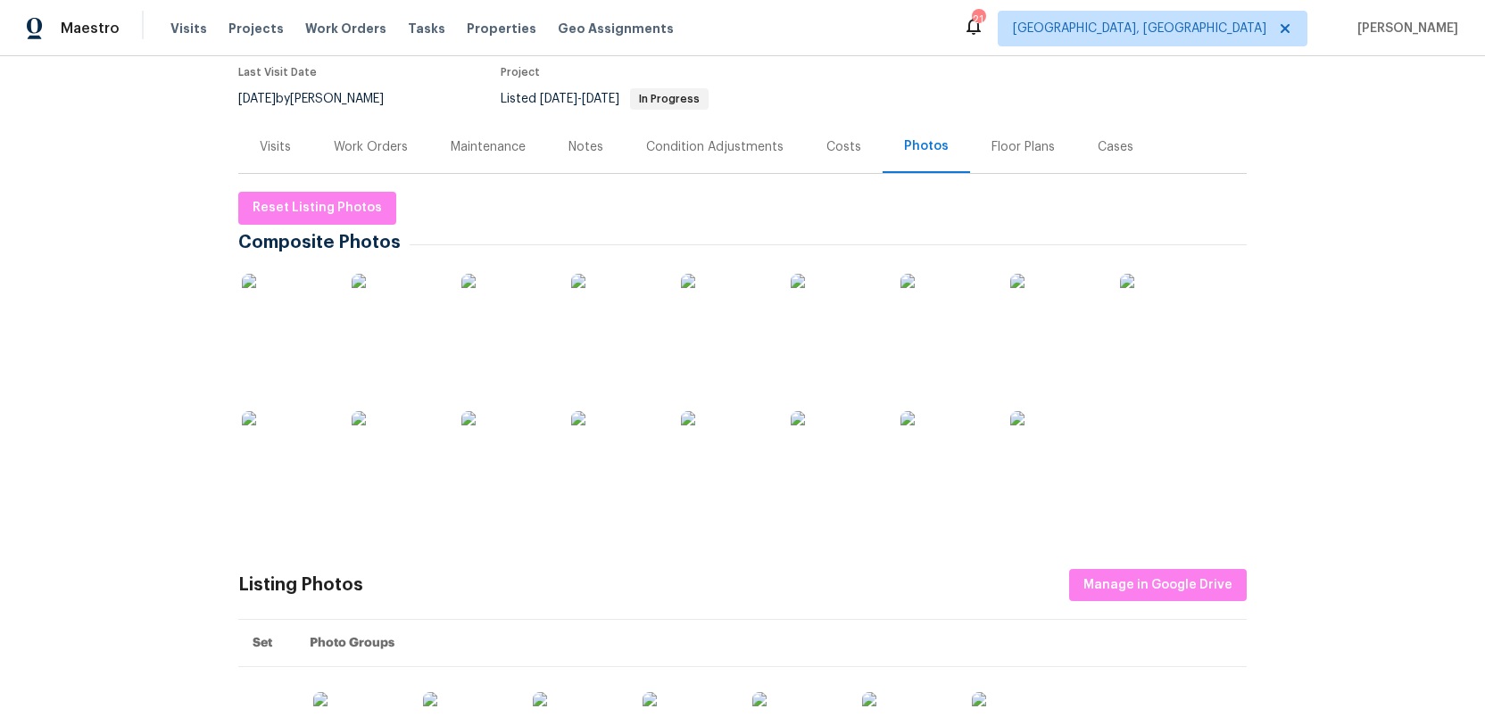
scroll to position [152, 0]
click at [723, 327] on img at bounding box center [725, 316] width 89 height 89
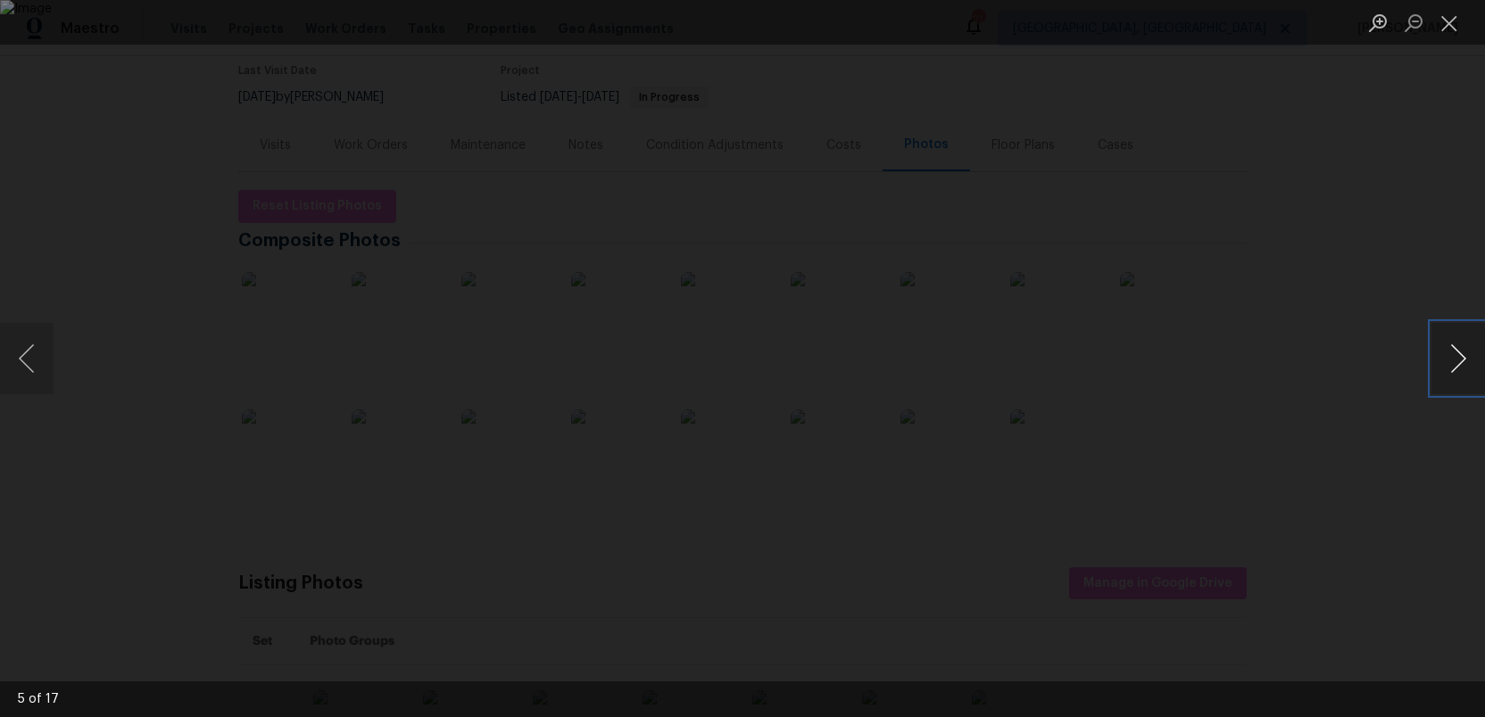
click at [1456, 346] on button "Next image" at bounding box center [1458, 358] width 54 height 71
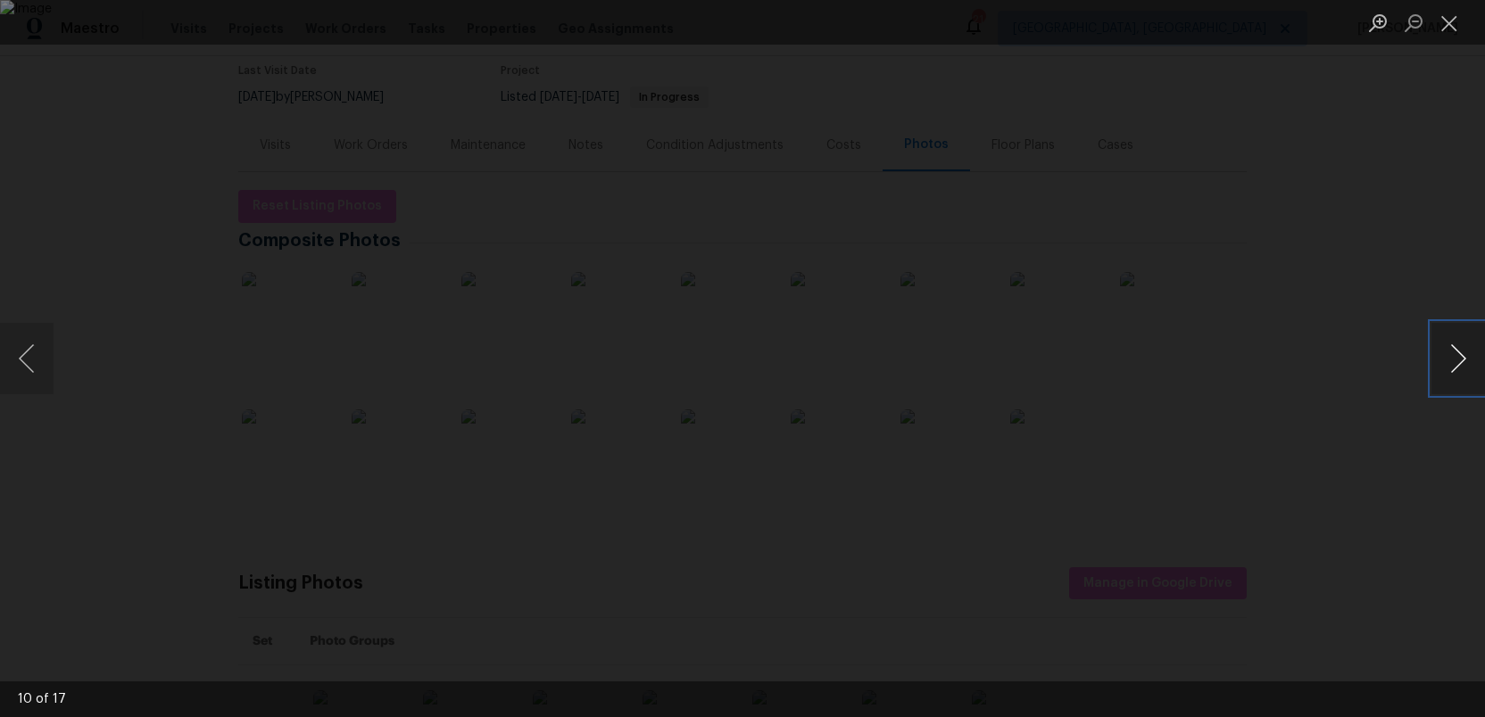
click at [1456, 346] on button "Next image" at bounding box center [1458, 358] width 54 height 71
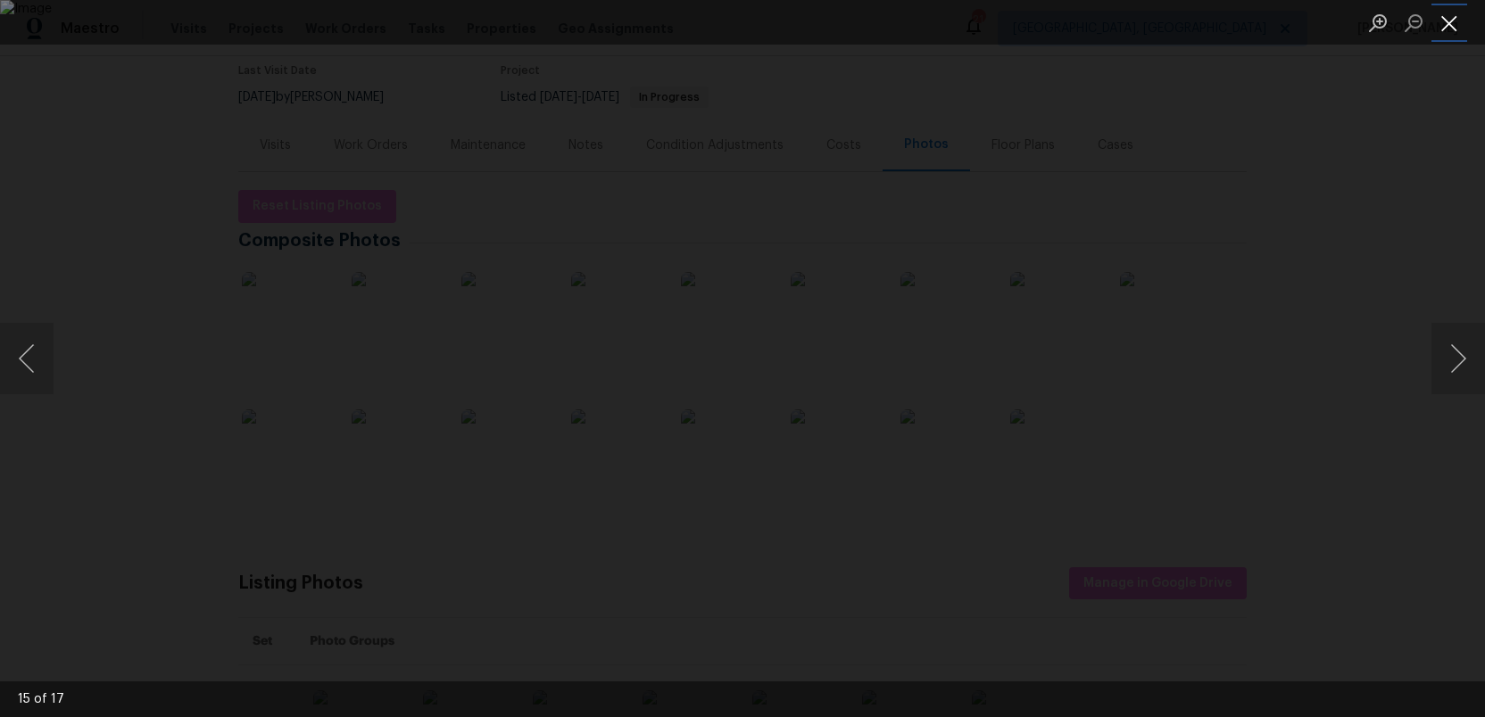
click at [1447, 19] on button "Close lightbox" at bounding box center [1449, 22] width 36 height 31
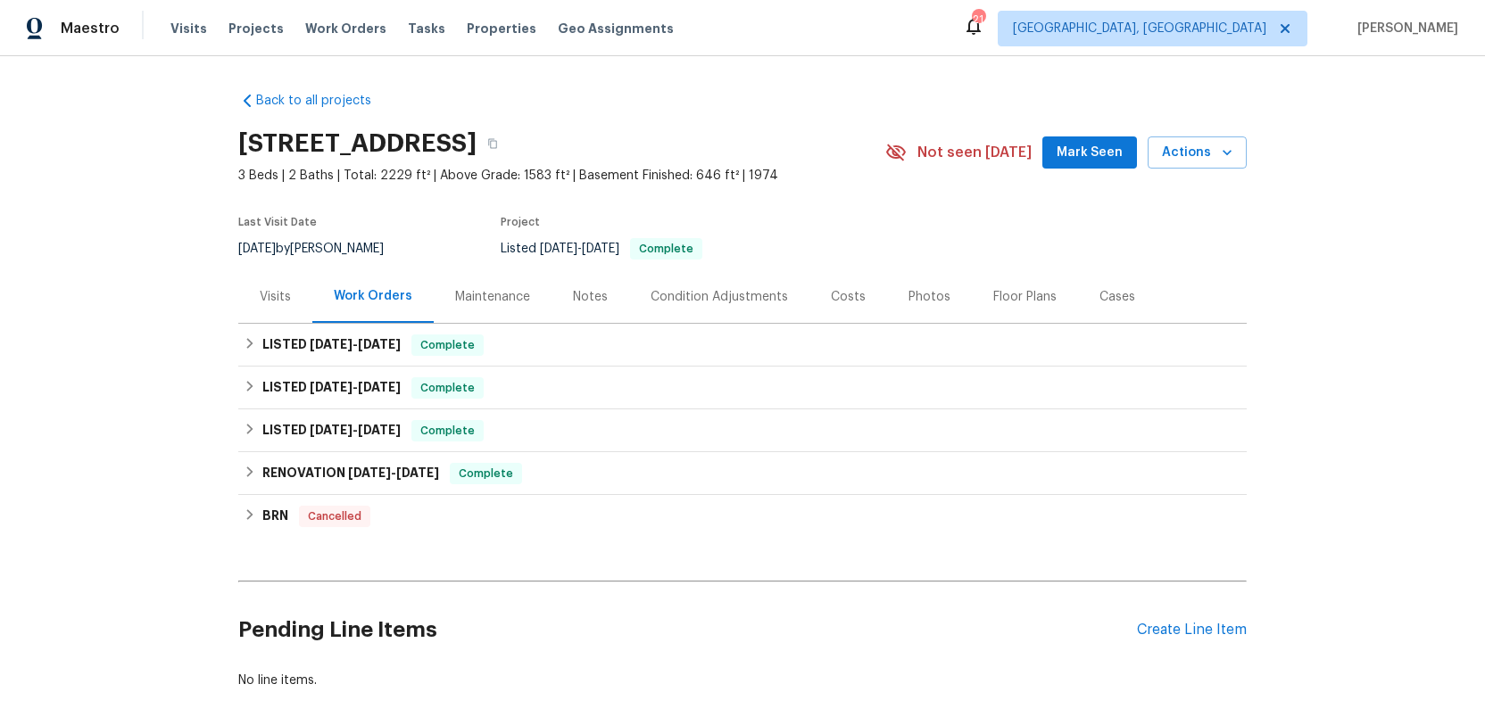
click at [925, 297] on div "Photos" at bounding box center [929, 297] width 42 height 18
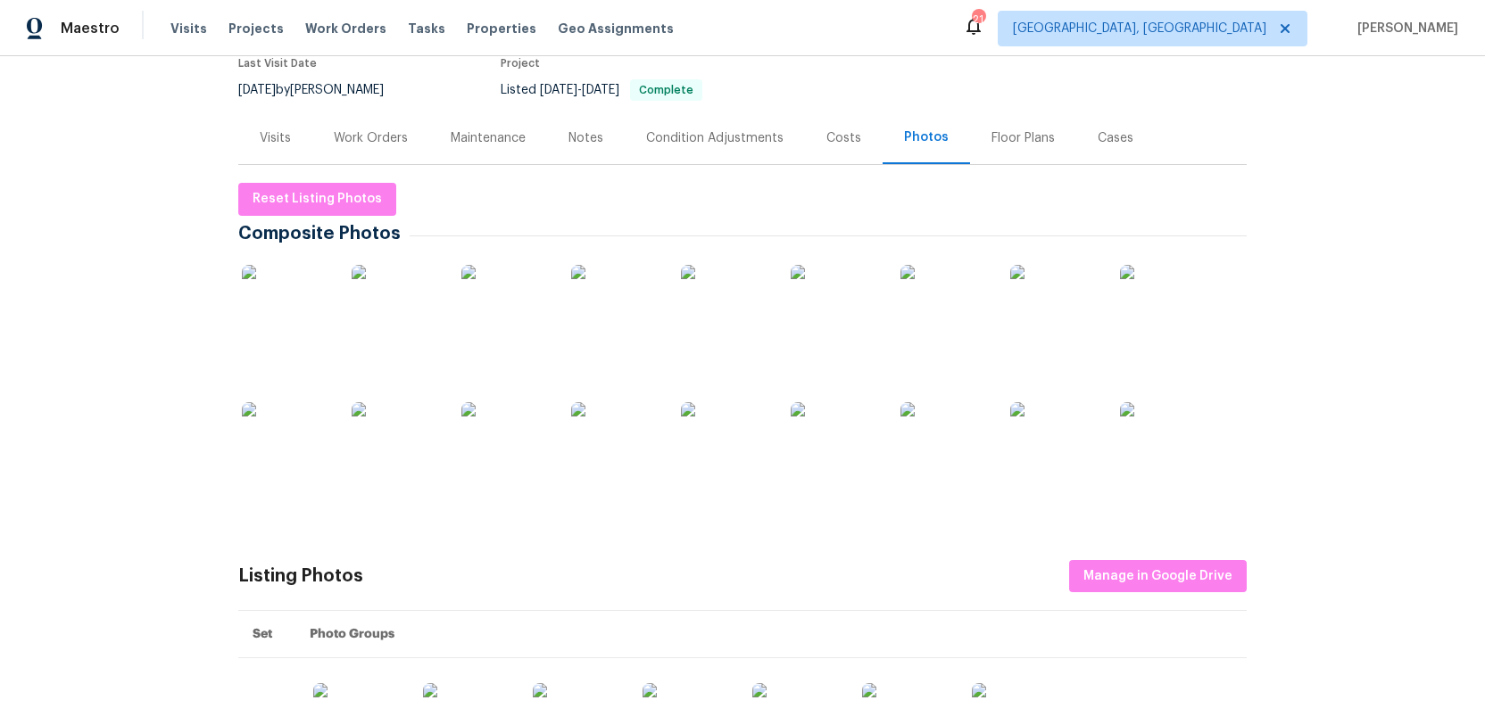
scroll to position [161, 0]
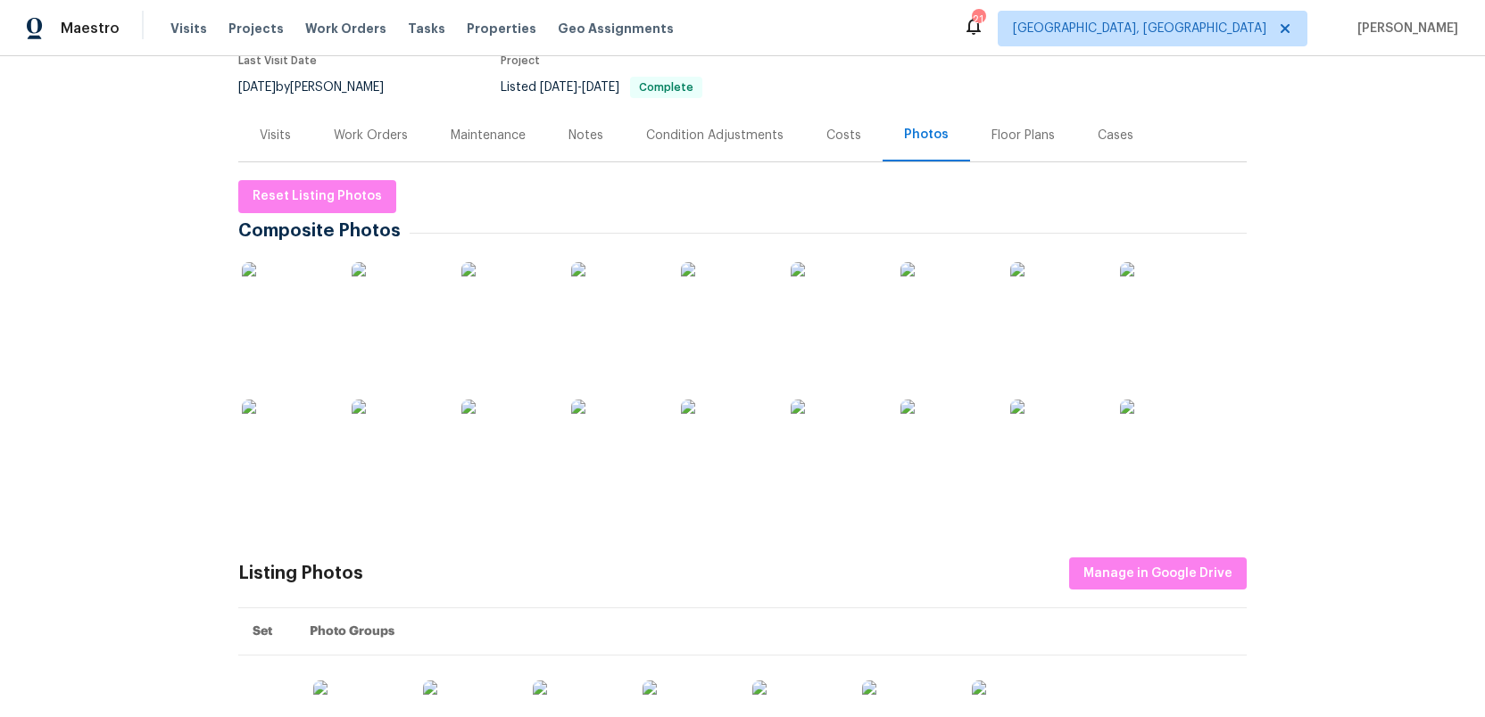
click at [951, 459] on img at bounding box center [944, 444] width 89 height 89
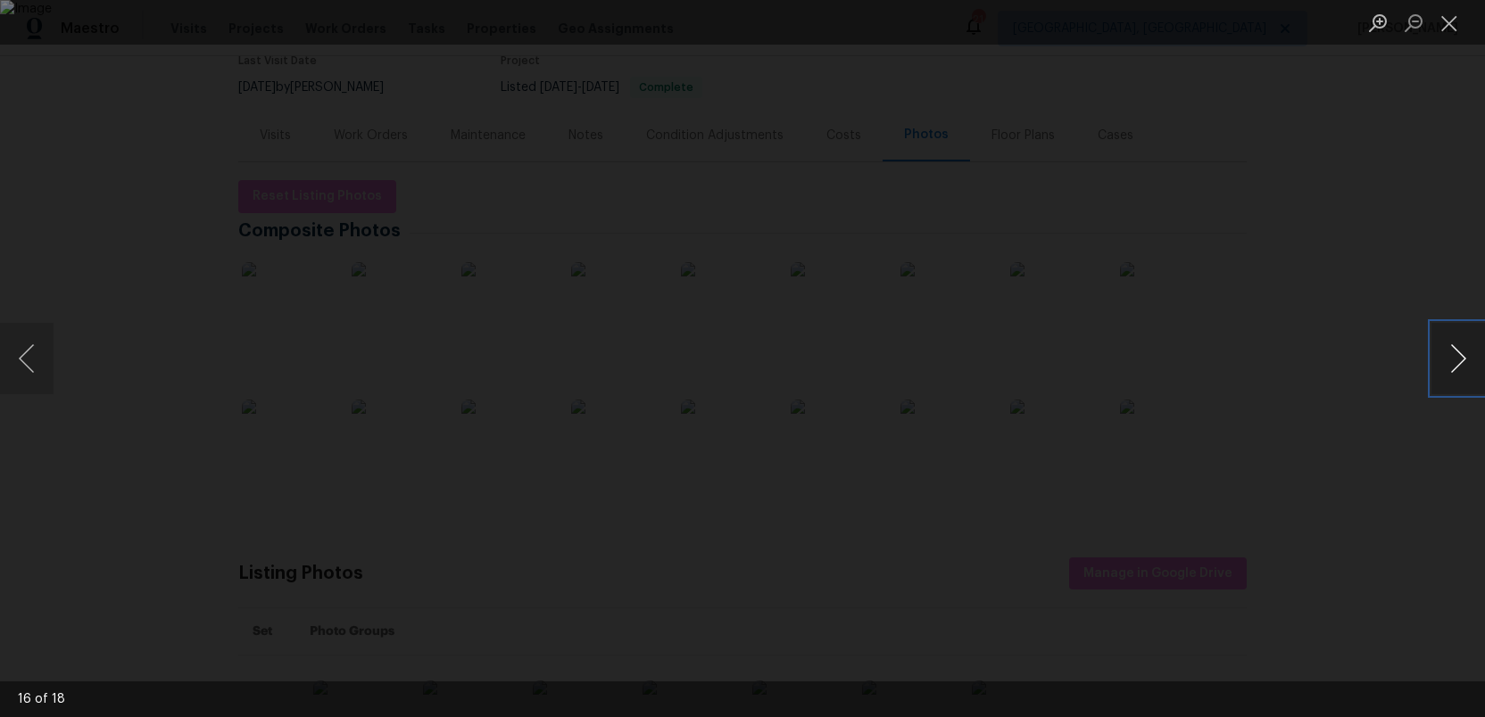
click at [1458, 360] on button "Next image" at bounding box center [1458, 358] width 54 height 71
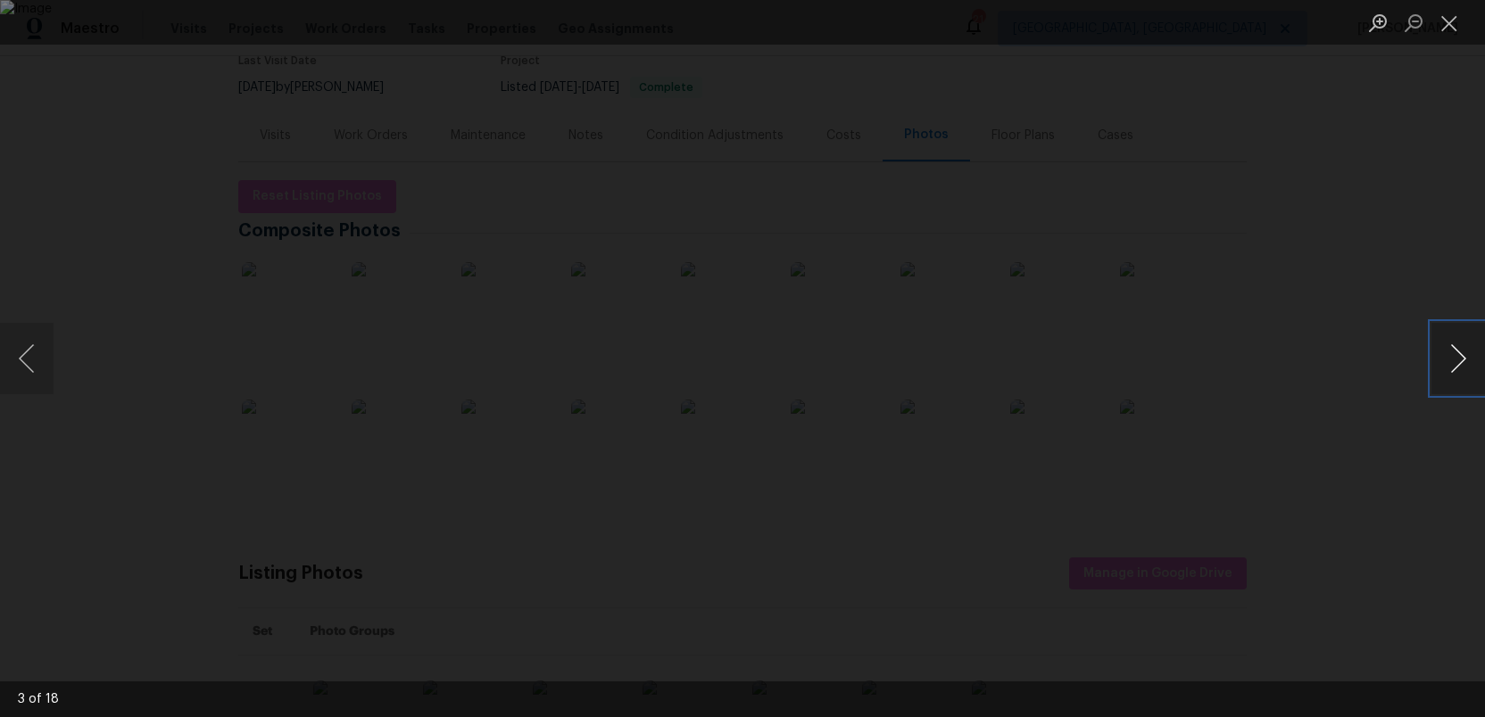
click at [1458, 360] on button "Next image" at bounding box center [1458, 358] width 54 height 71
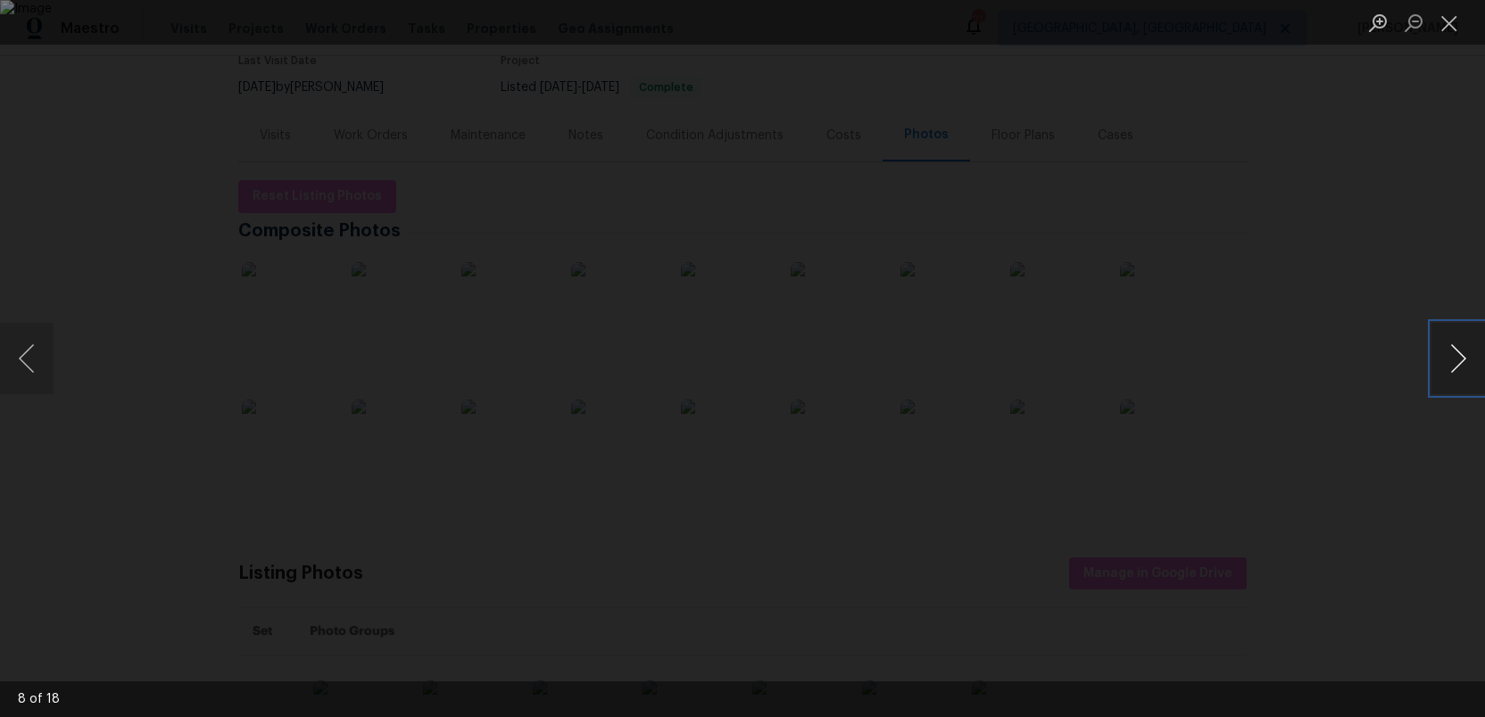
click at [1458, 360] on button "Next image" at bounding box center [1458, 358] width 54 height 71
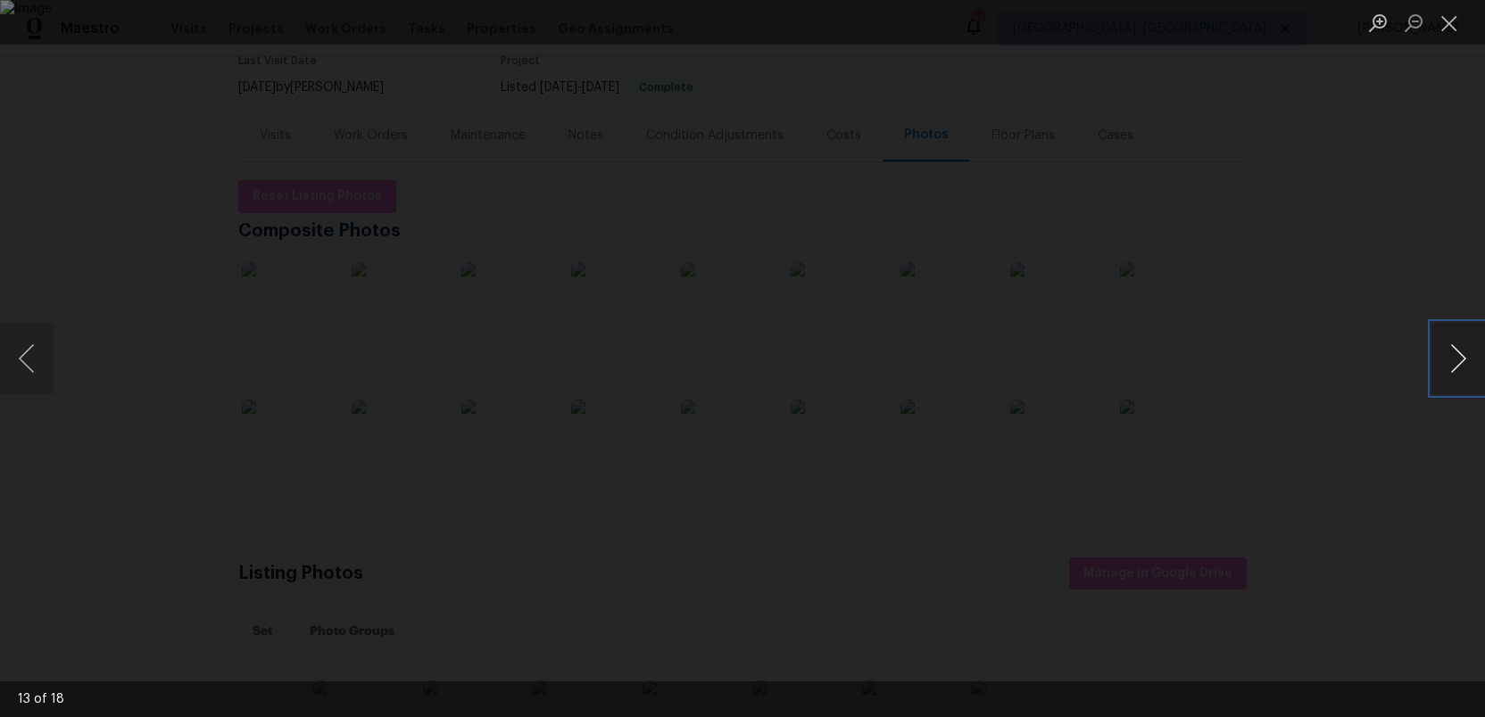
click at [1458, 360] on button "Next image" at bounding box center [1458, 358] width 54 height 71
click at [1446, 29] on button "Close lightbox" at bounding box center [1449, 22] width 36 height 31
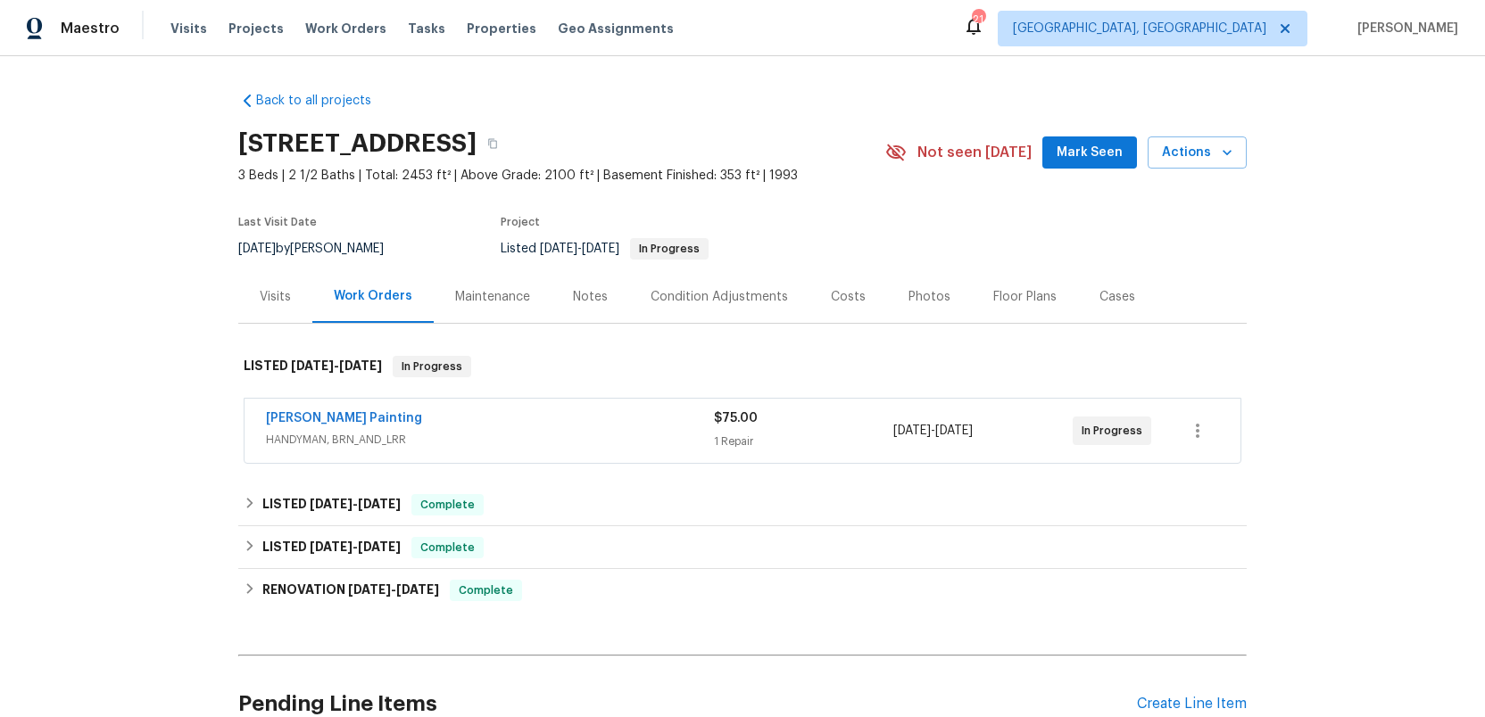
click at [911, 296] on div "Photos" at bounding box center [929, 297] width 42 height 18
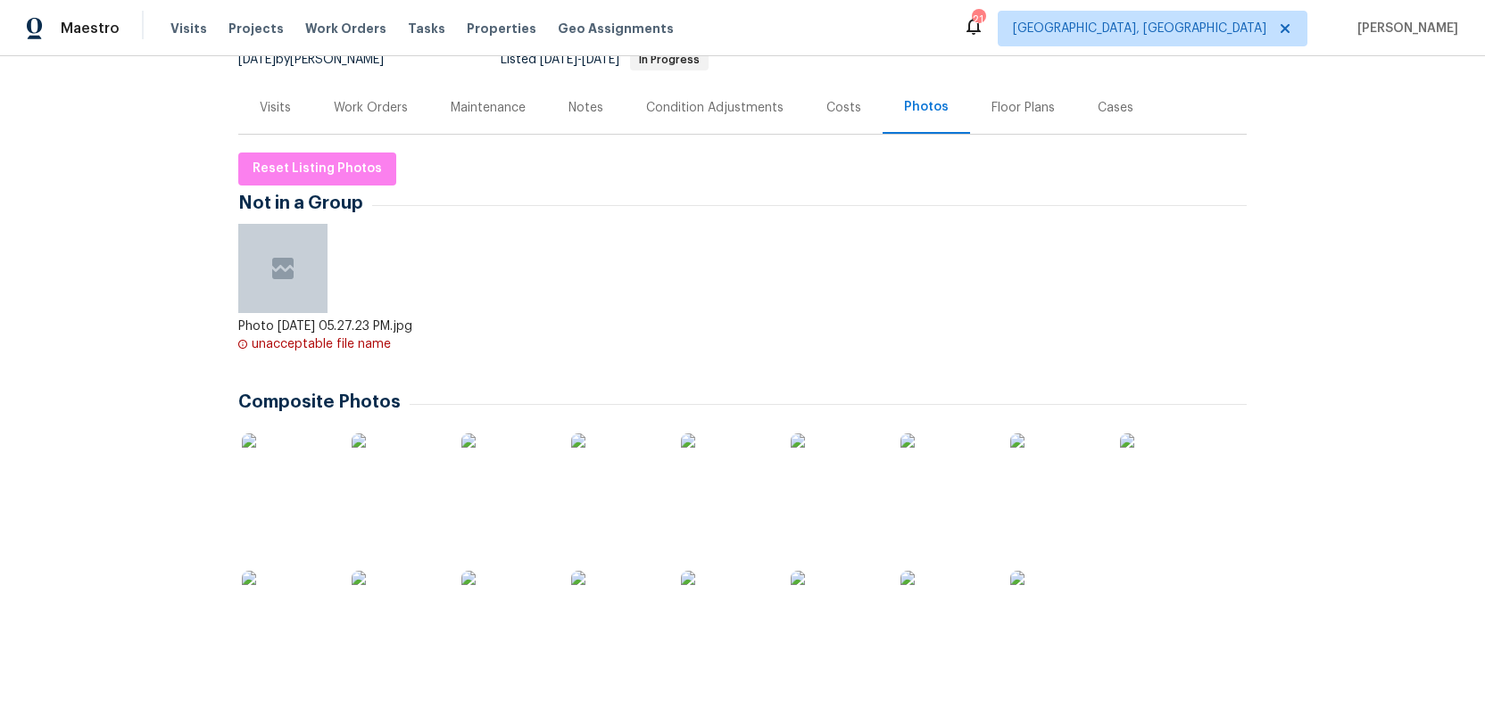
scroll to position [348, 0]
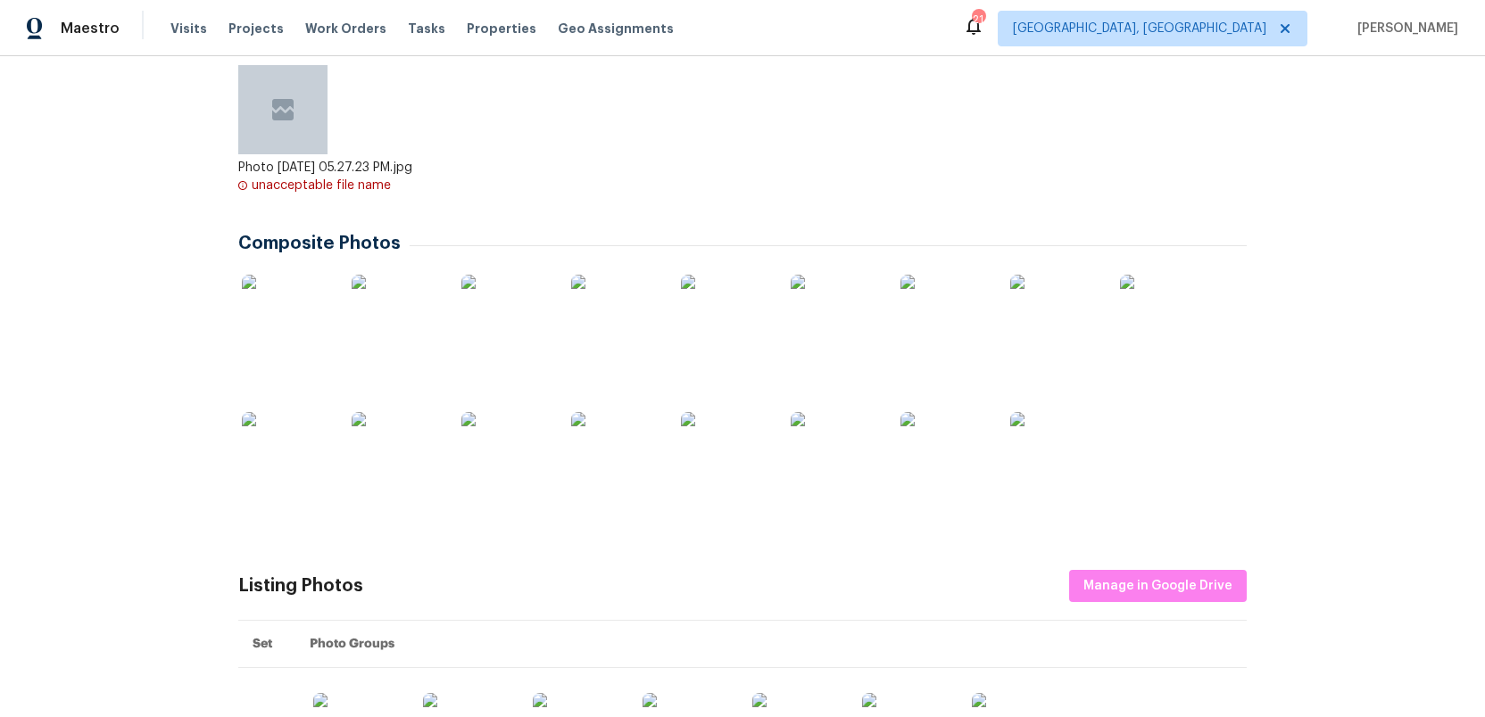
click at [1162, 334] on img at bounding box center [1164, 319] width 89 height 89
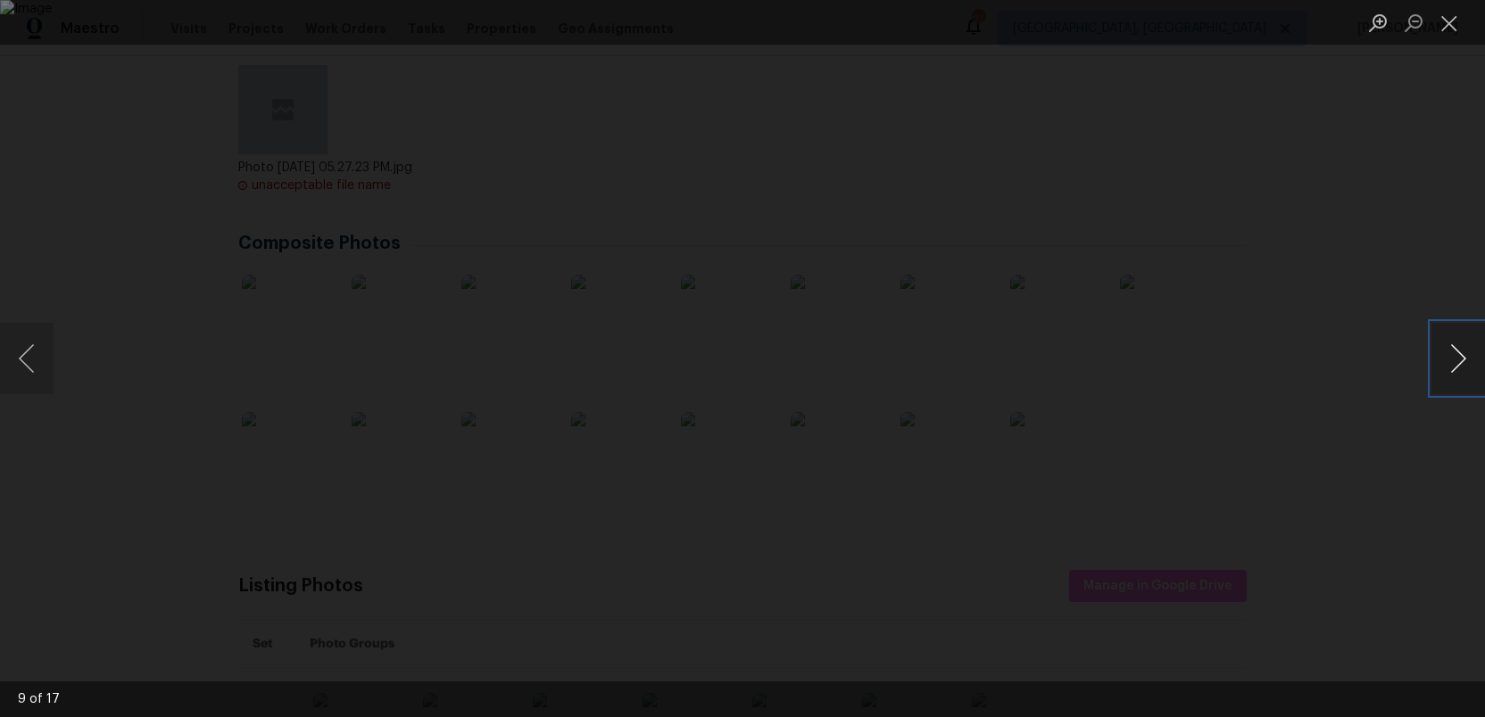
click at [1453, 358] on button "Next image" at bounding box center [1458, 358] width 54 height 71
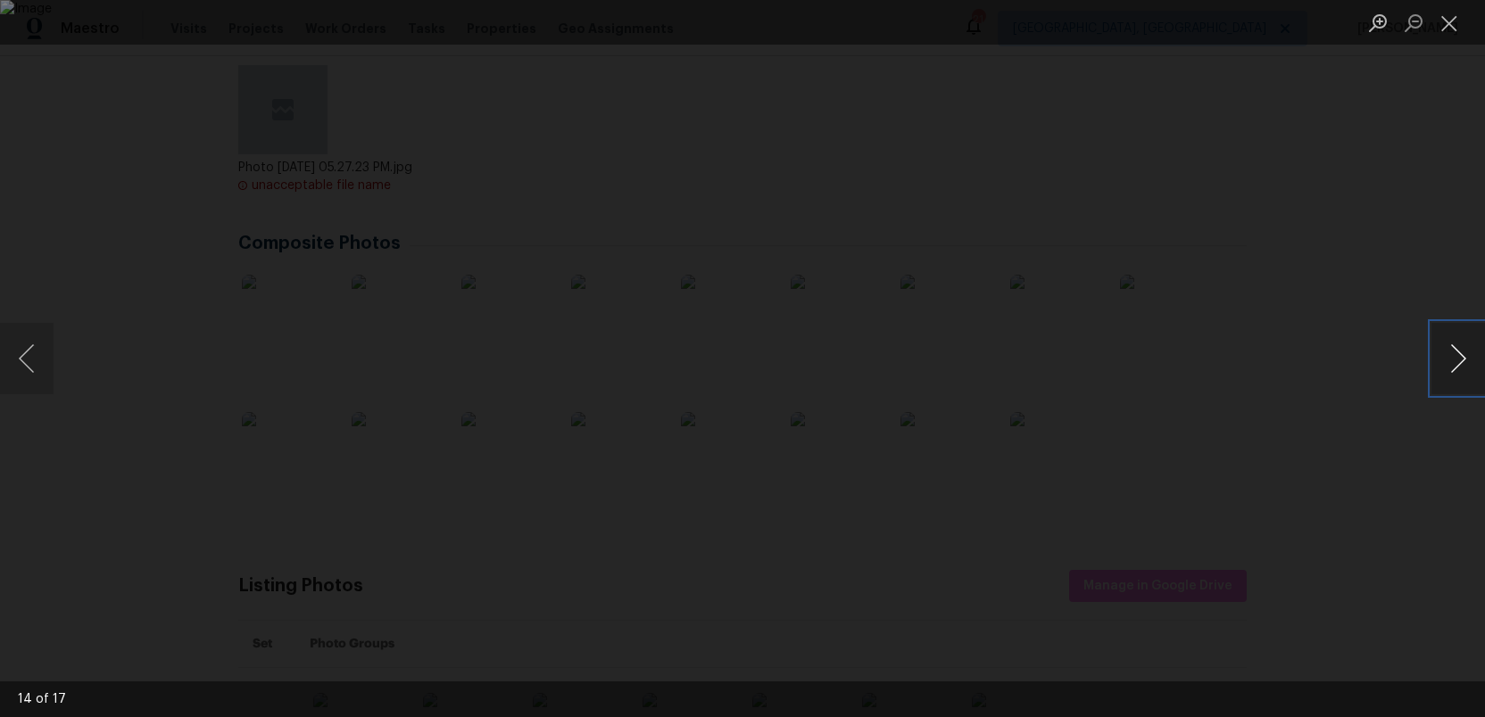
click at [1453, 358] on button "Next image" at bounding box center [1458, 358] width 54 height 71
click at [1453, 357] on button "Next image" at bounding box center [1458, 358] width 54 height 71
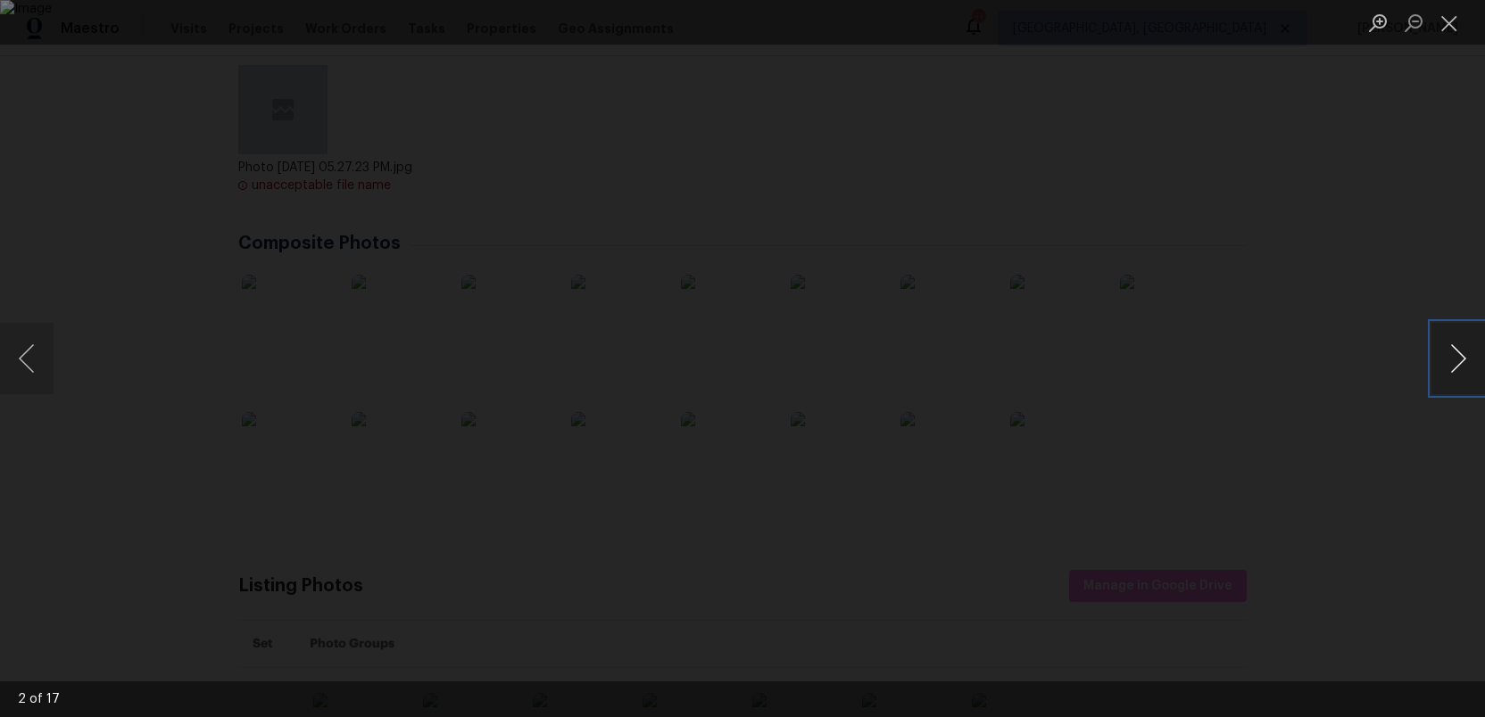
click at [1453, 357] on button "Next image" at bounding box center [1458, 358] width 54 height 71
click at [1456, 23] on button "Close lightbox" at bounding box center [1449, 22] width 36 height 31
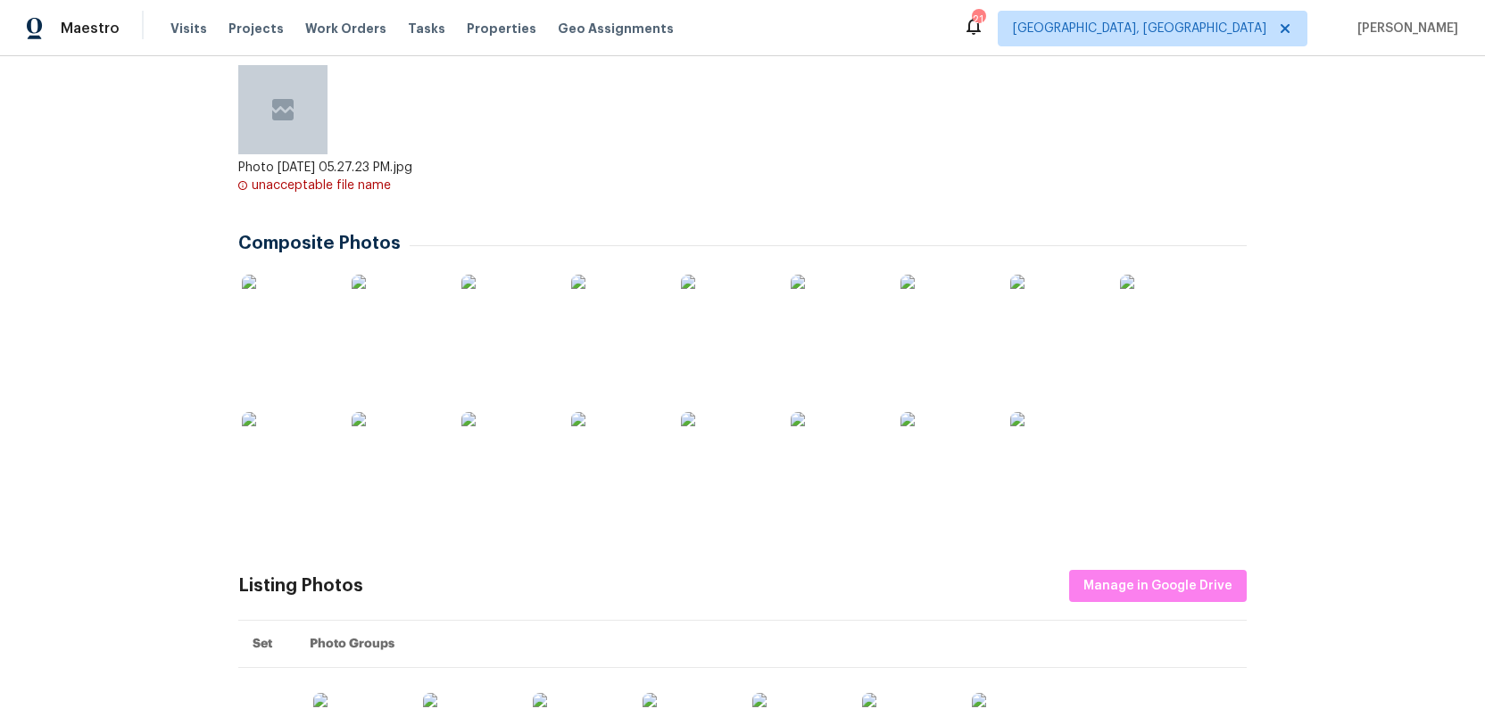
scroll to position [0, 0]
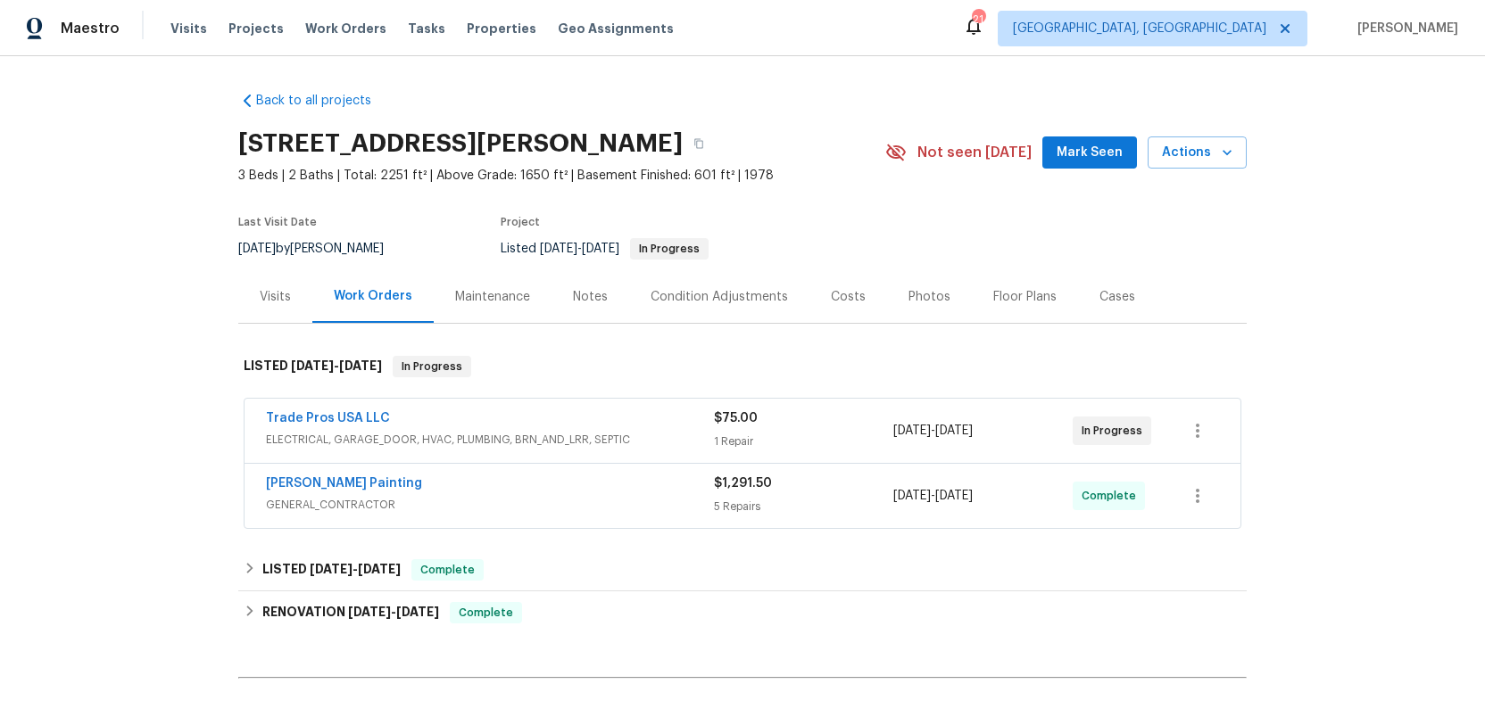
click at [915, 296] on div "Photos" at bounding box center [929, 297] width 42 height 18
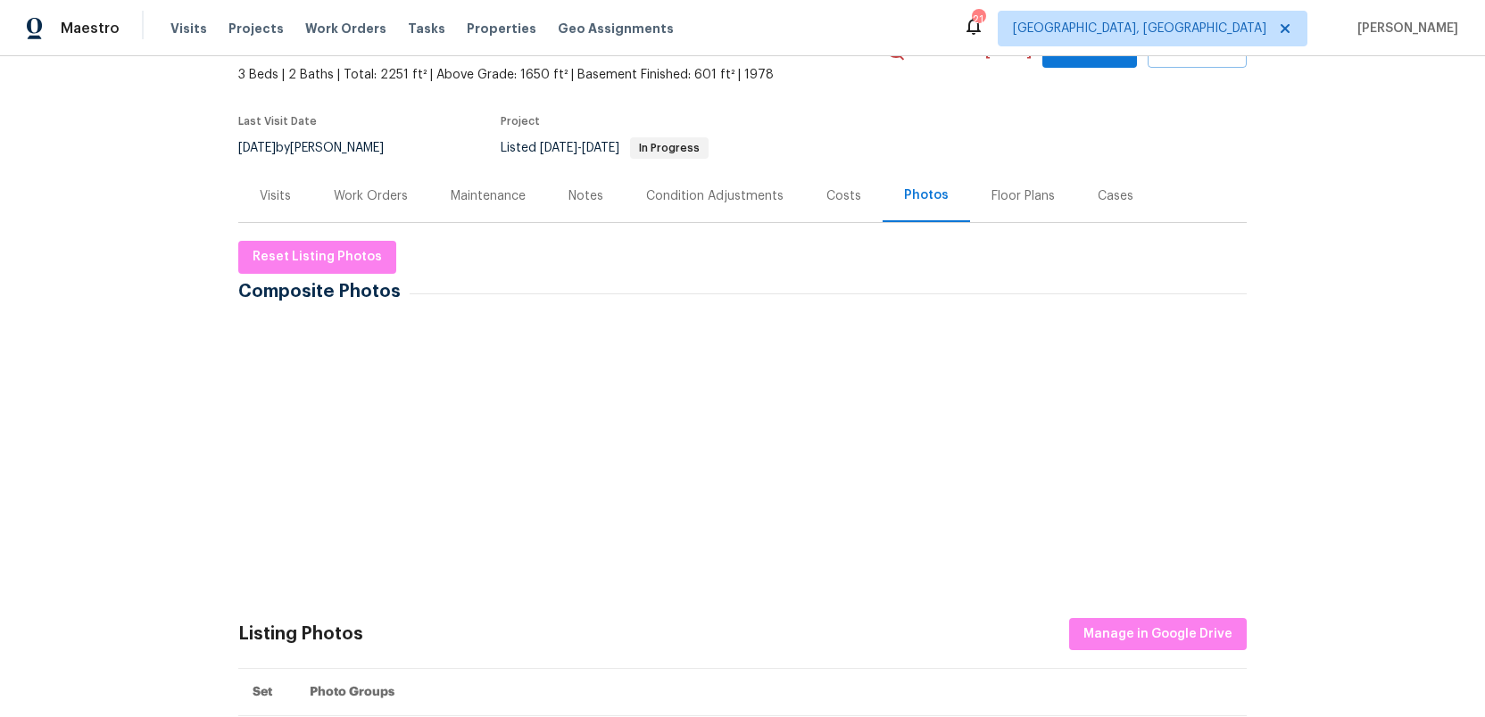
scroll to position [178, 0]
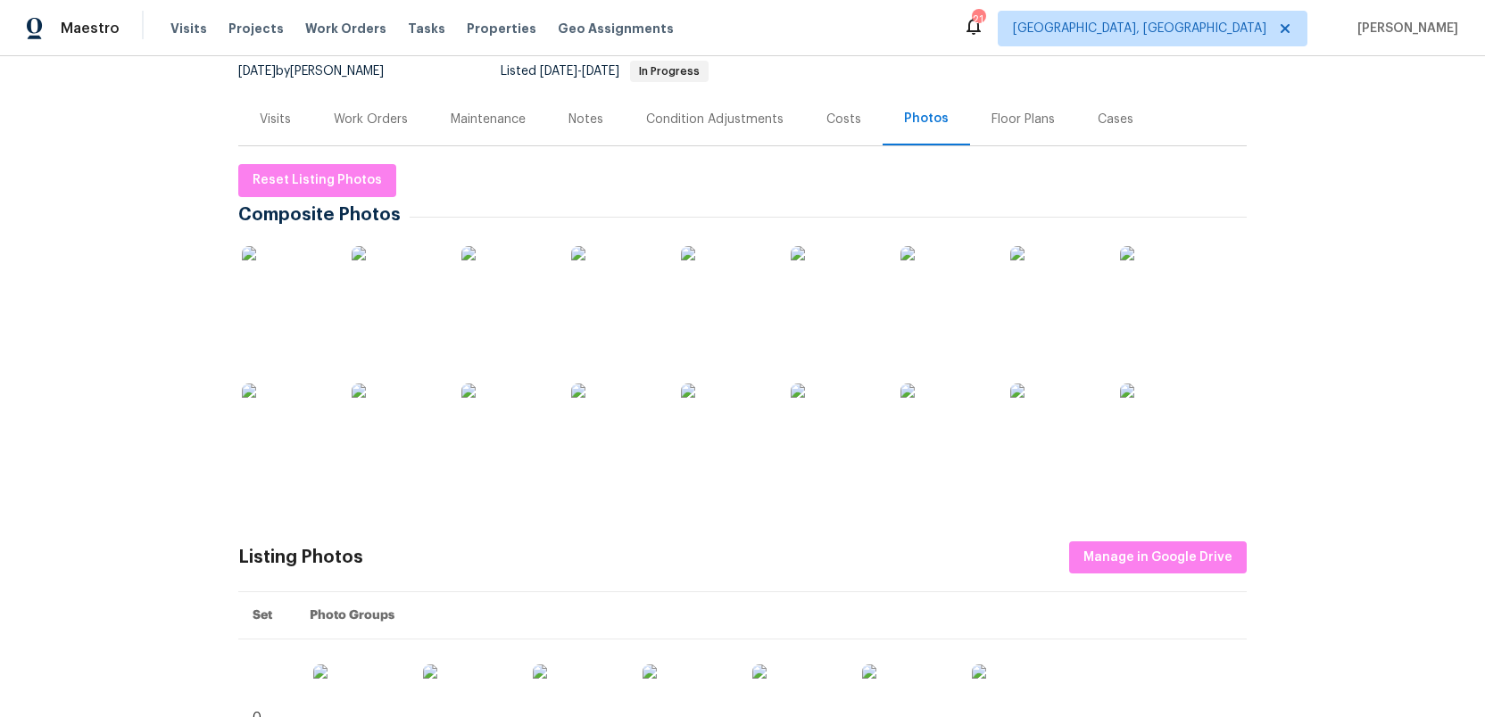
click at [272, 273] on img at bounding box center [286, 290] width 89 height 89
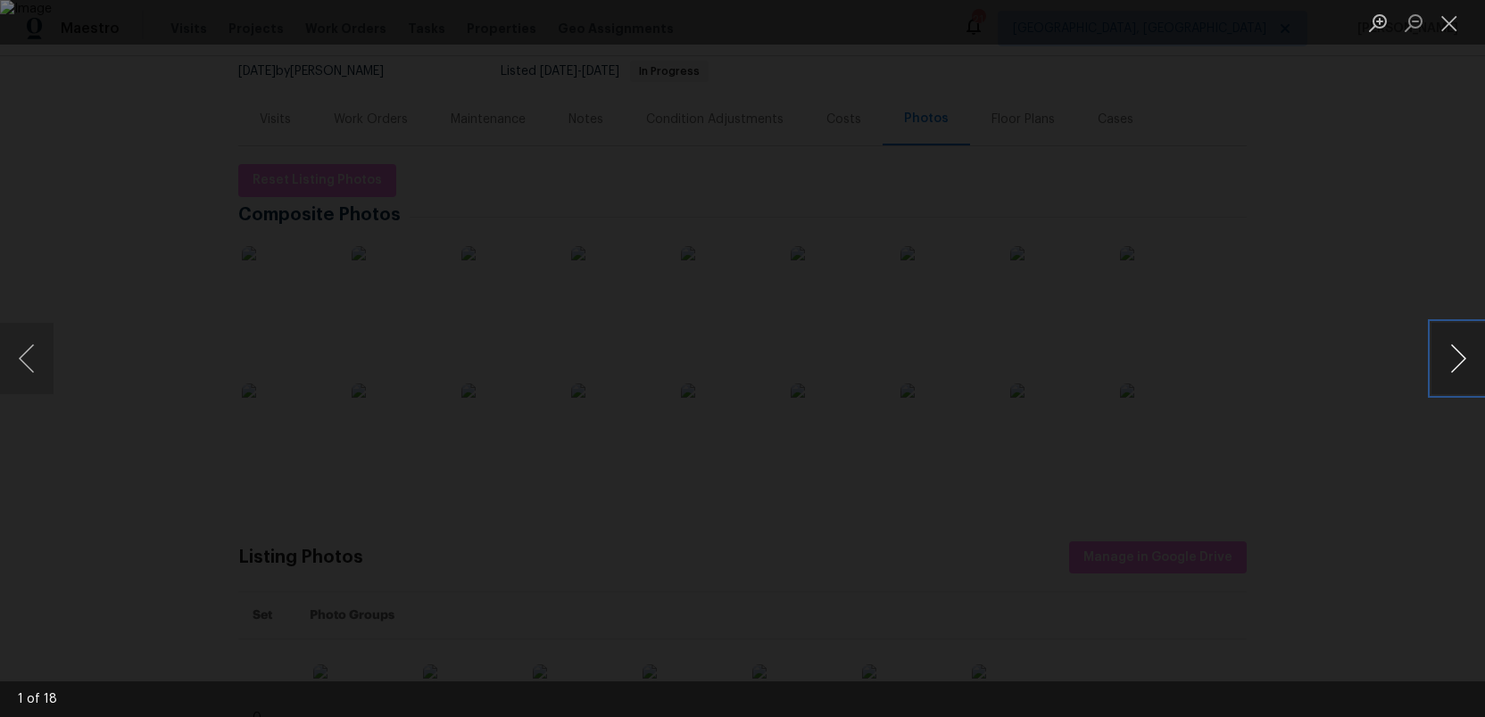
click at [1454, 357] on button "Next image" at bounding box center [1458, 358] width 54 height 71
click at [1454, 356] on button "Next image" at bounding box center [1458, 358] width 54 height 71
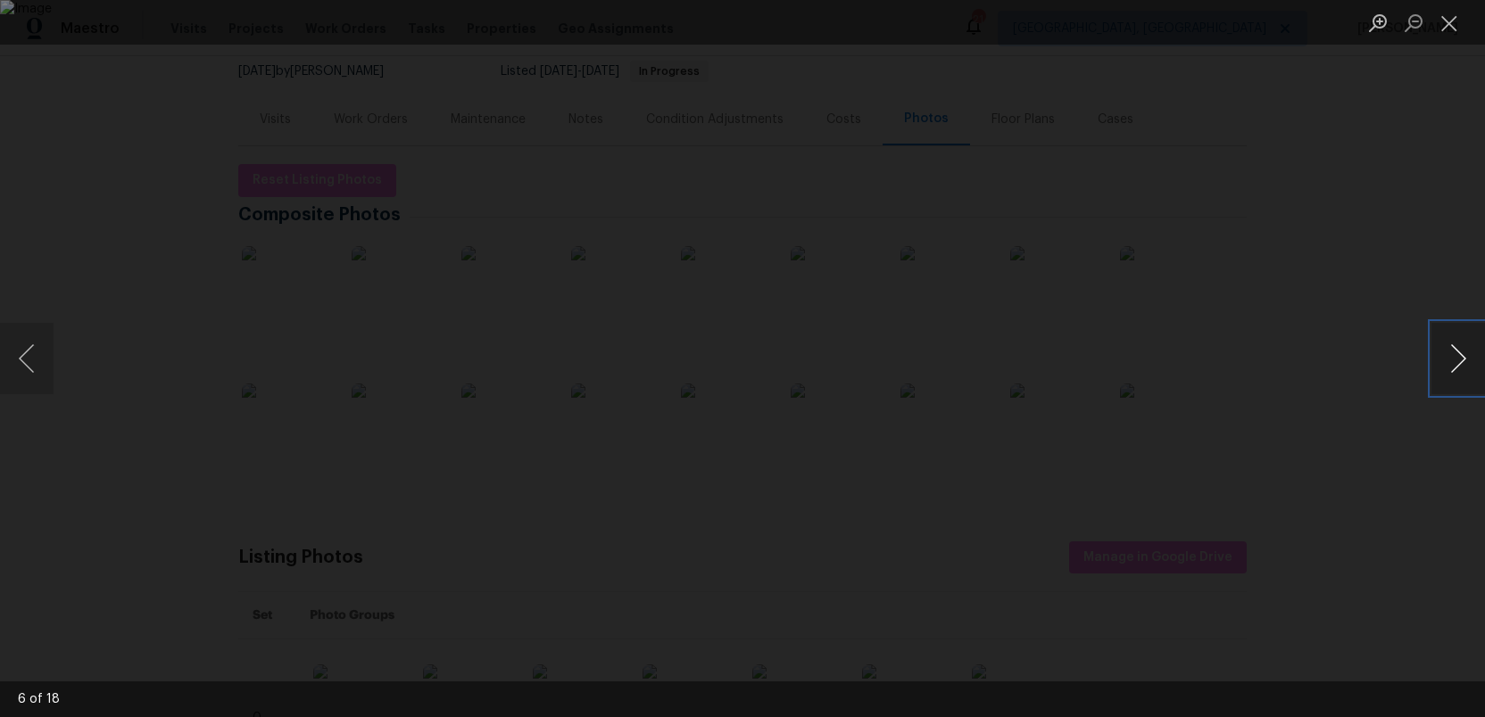
click at [1454, 356] on button "Next image" at bounding box center [1458, 358] width 54 height 71
click at [1445, 29] on button "Close lightbox" at bounding box center [1449, 22] width 36 height 31
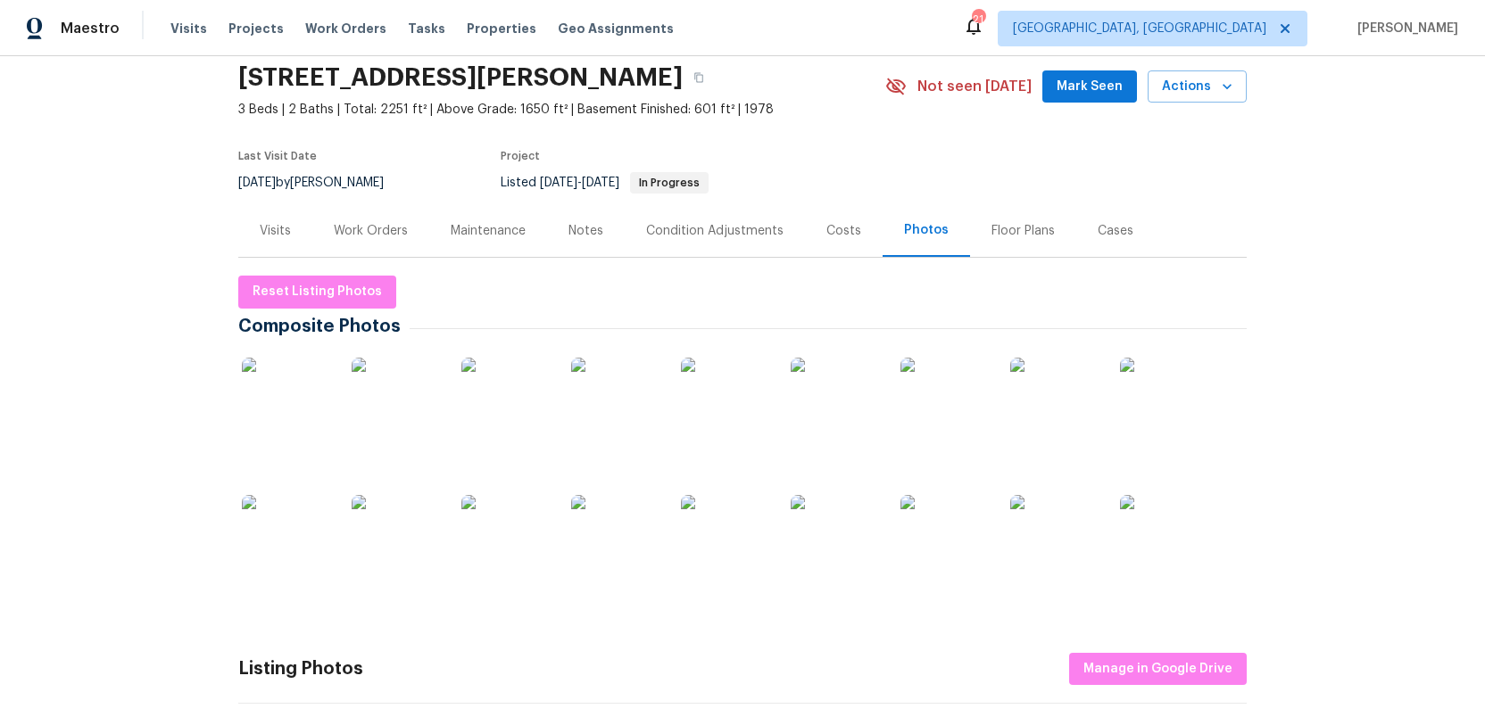
scroll to position [0, 0]
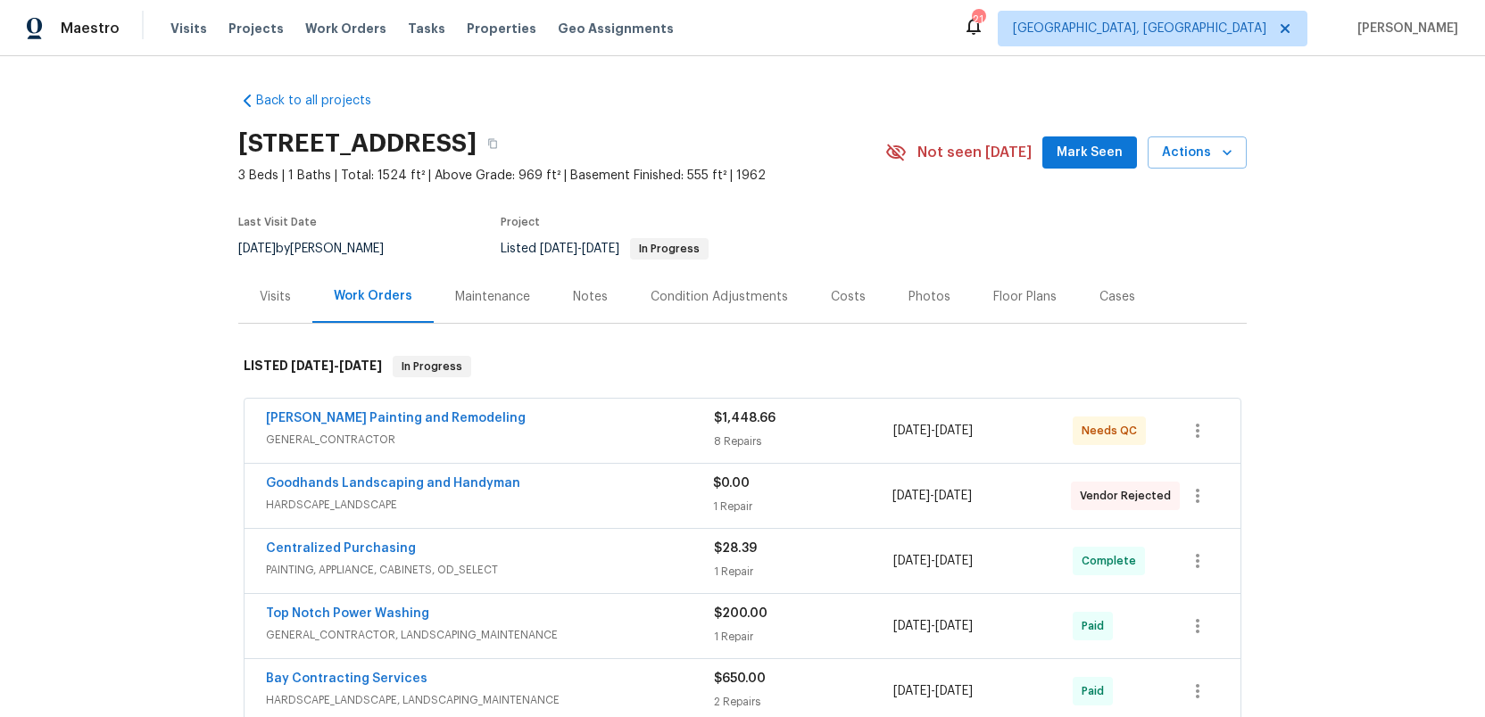
click at [920, 299] on div "Photos" at bounding box center [929, 297] width 42 height 18
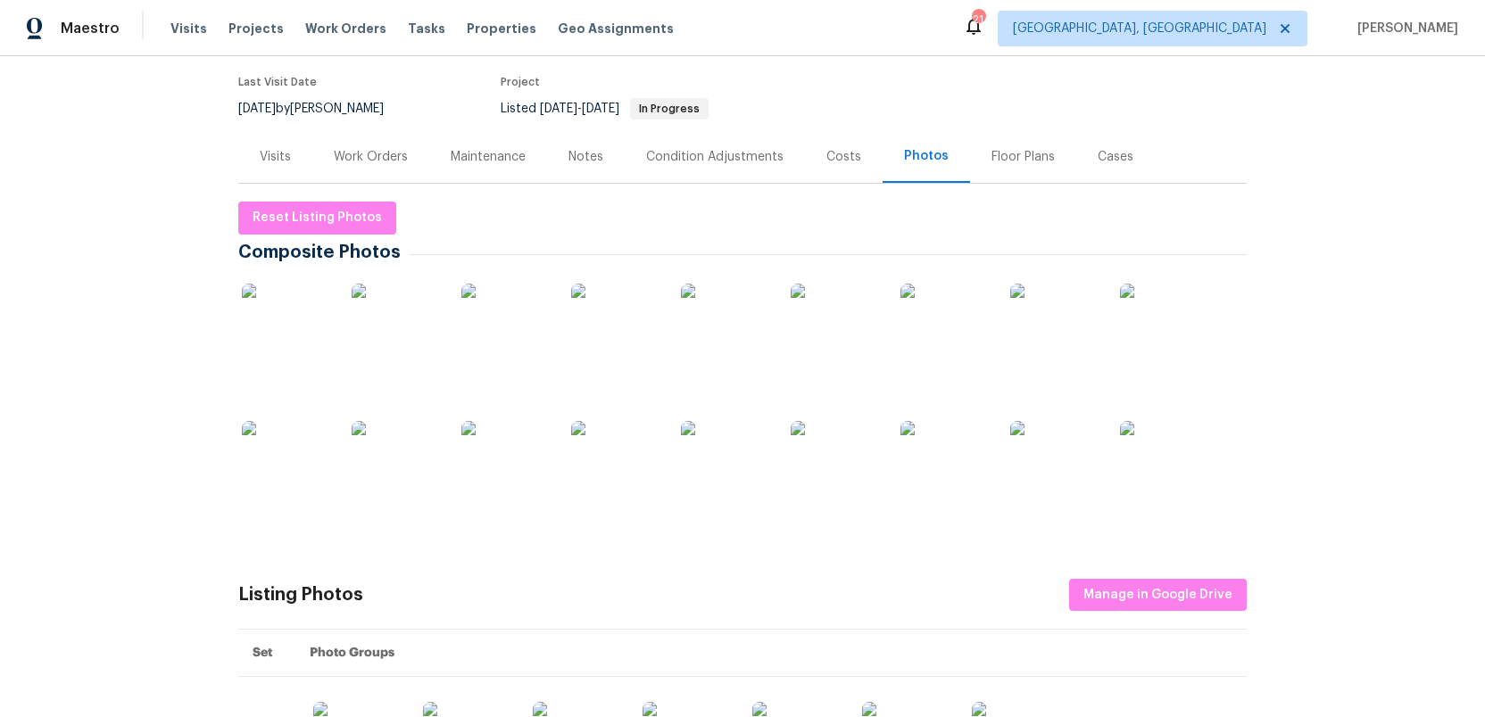
scroll to position [192, 0]
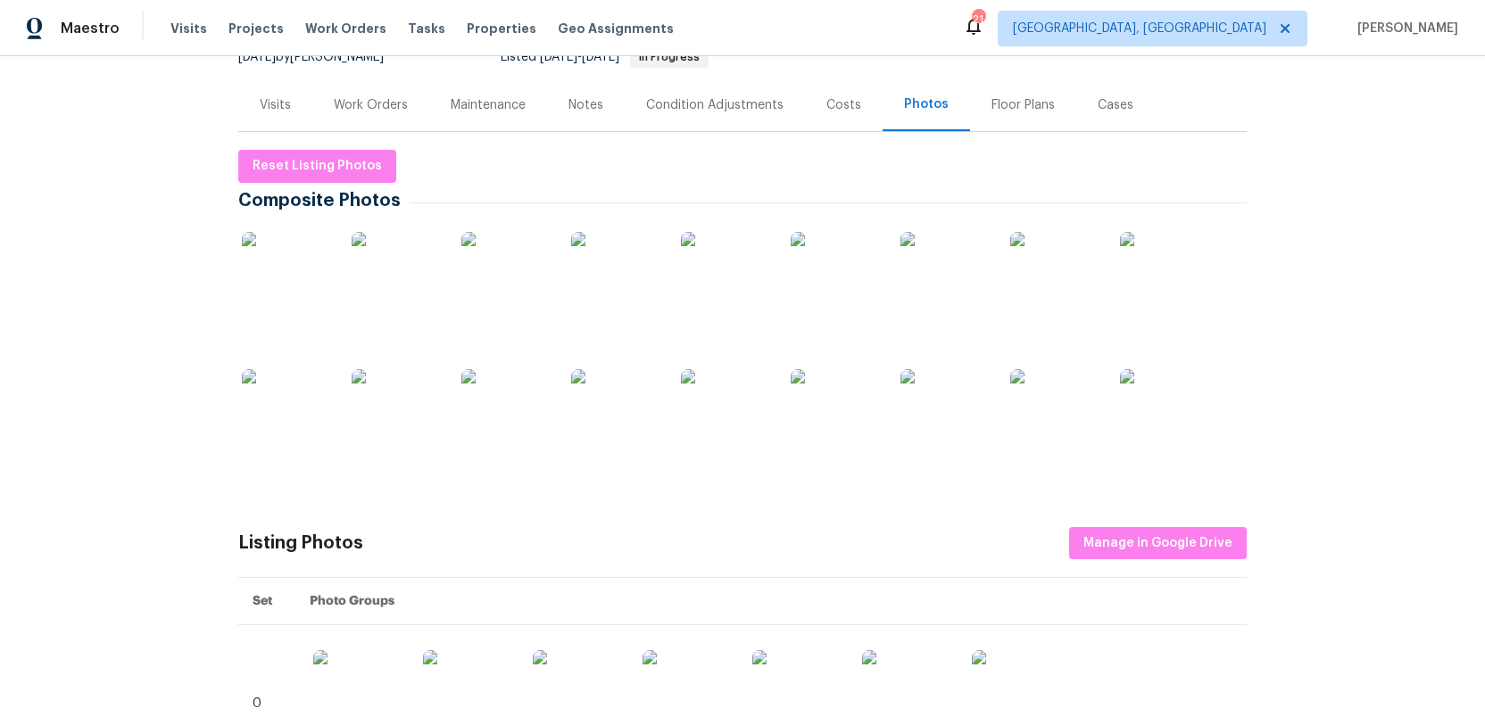
click at [275, 278] on img at bounding box center [286, 276] width 89 height 89
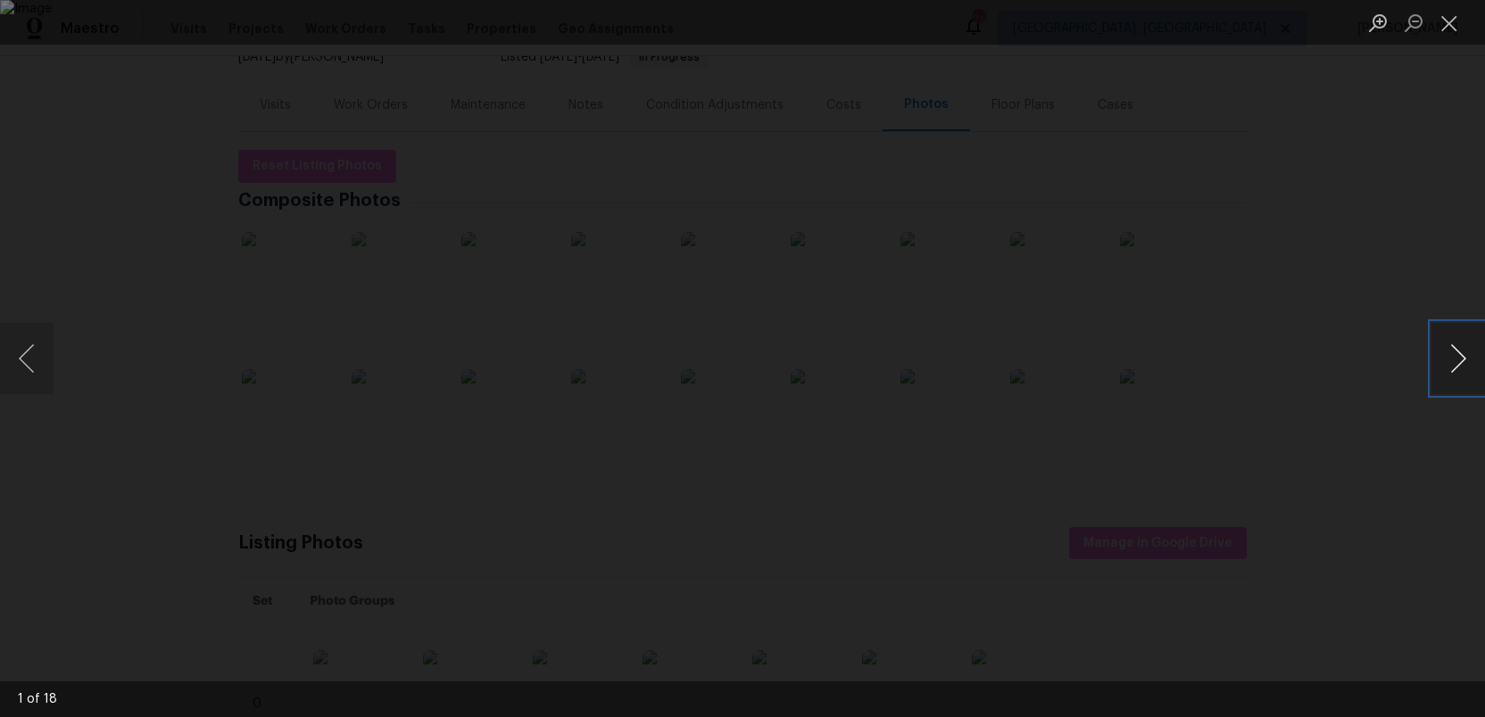
click at [1461, 360] on button "Next image" at bounding box center [1458, 358] width 54 height 71
click at [16, 359] on button "Previous image" at bounding box center [27, 358] width 54 height 71
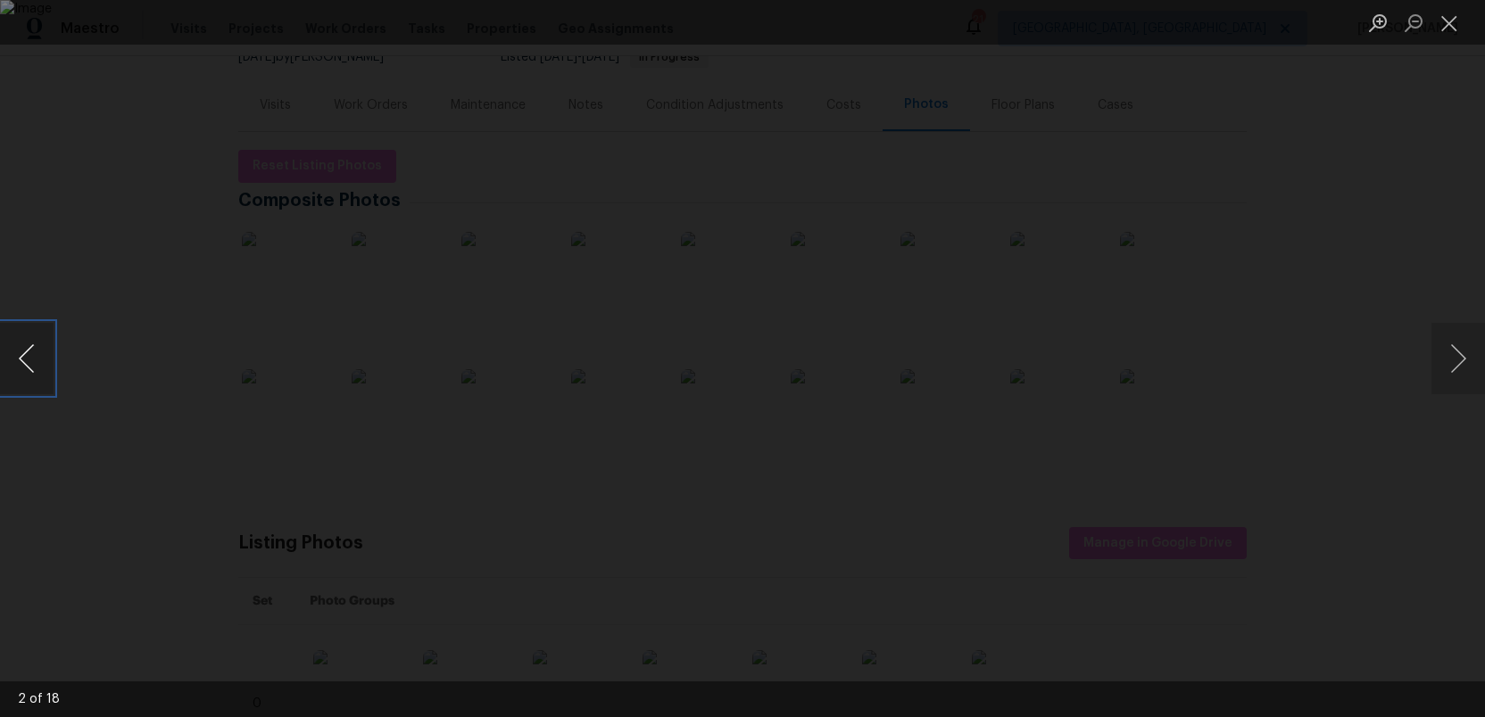
click at [16, 359] on button "Previous image" at bounding box center [27, 358] width 54 height 71
click at [1451, 364] on button "Next image" at bounding box center [1458, 358] width 54 height 71
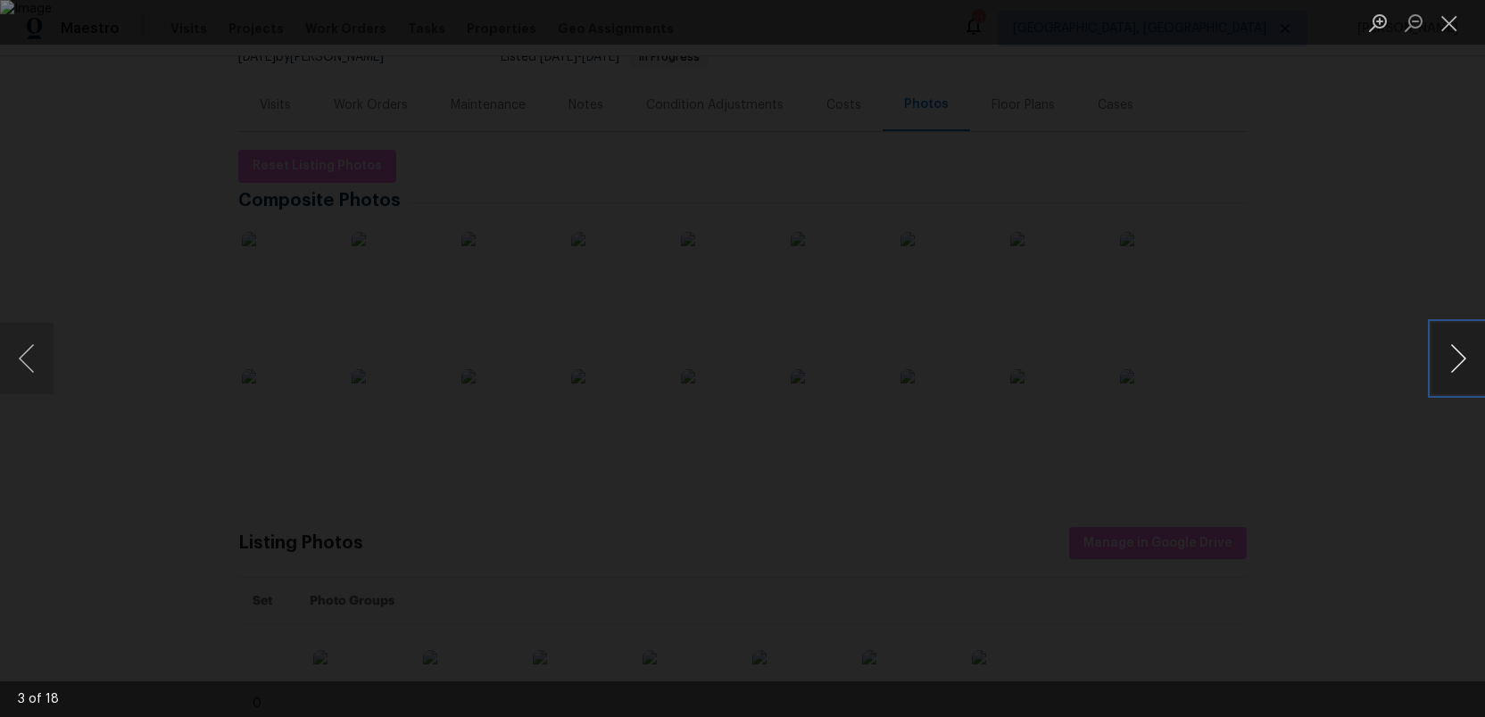
click at [1451, 364] on button "Next image" at bounding box center [1458, 358] width 54 height 71
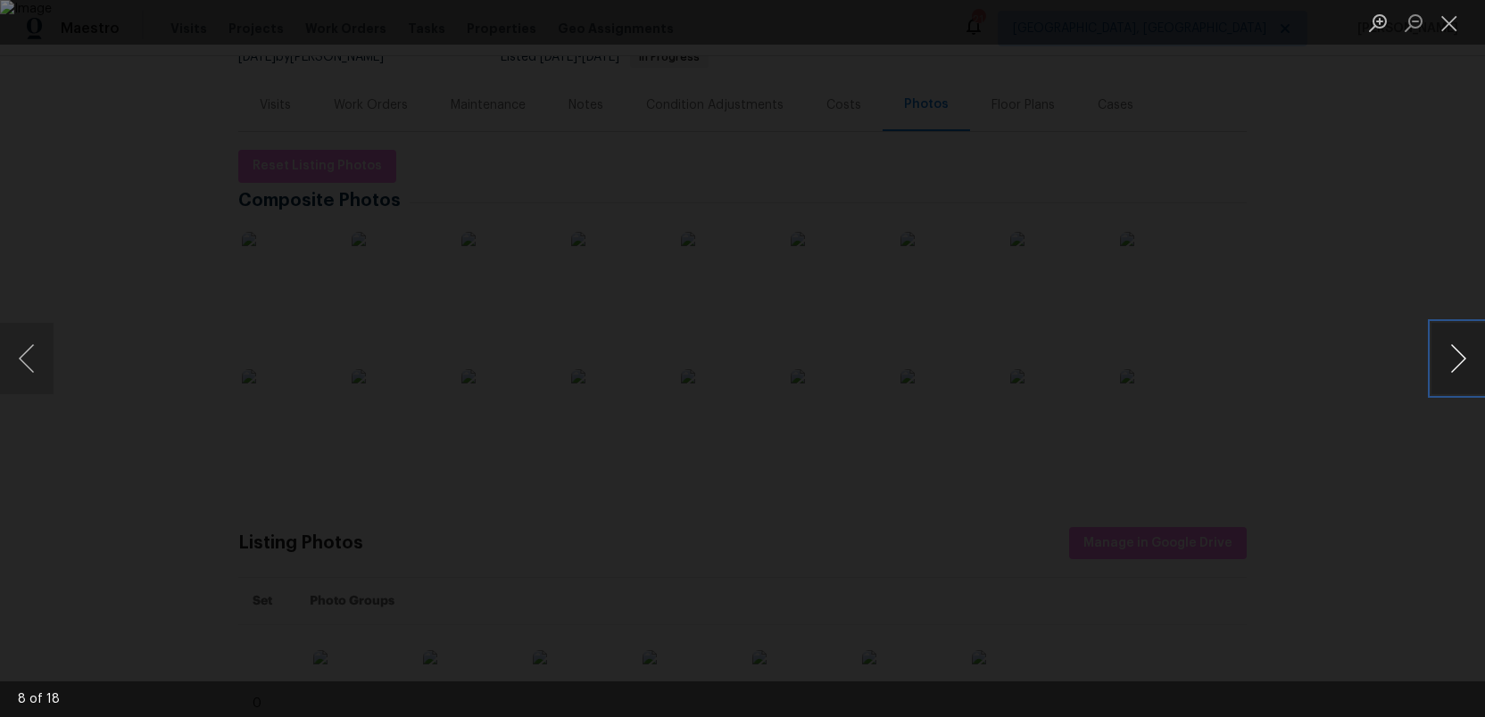
click at [1451, 364] on button "Next image" at bounding box center [1458, 358] width 54 height 71
click at [1462, 359] on button "Next image" at bounding box center [1458, 358] width 54 height 71
click at [1461, 358] on button "Next image" at bounding box center [1458, 358] width 54 height 71
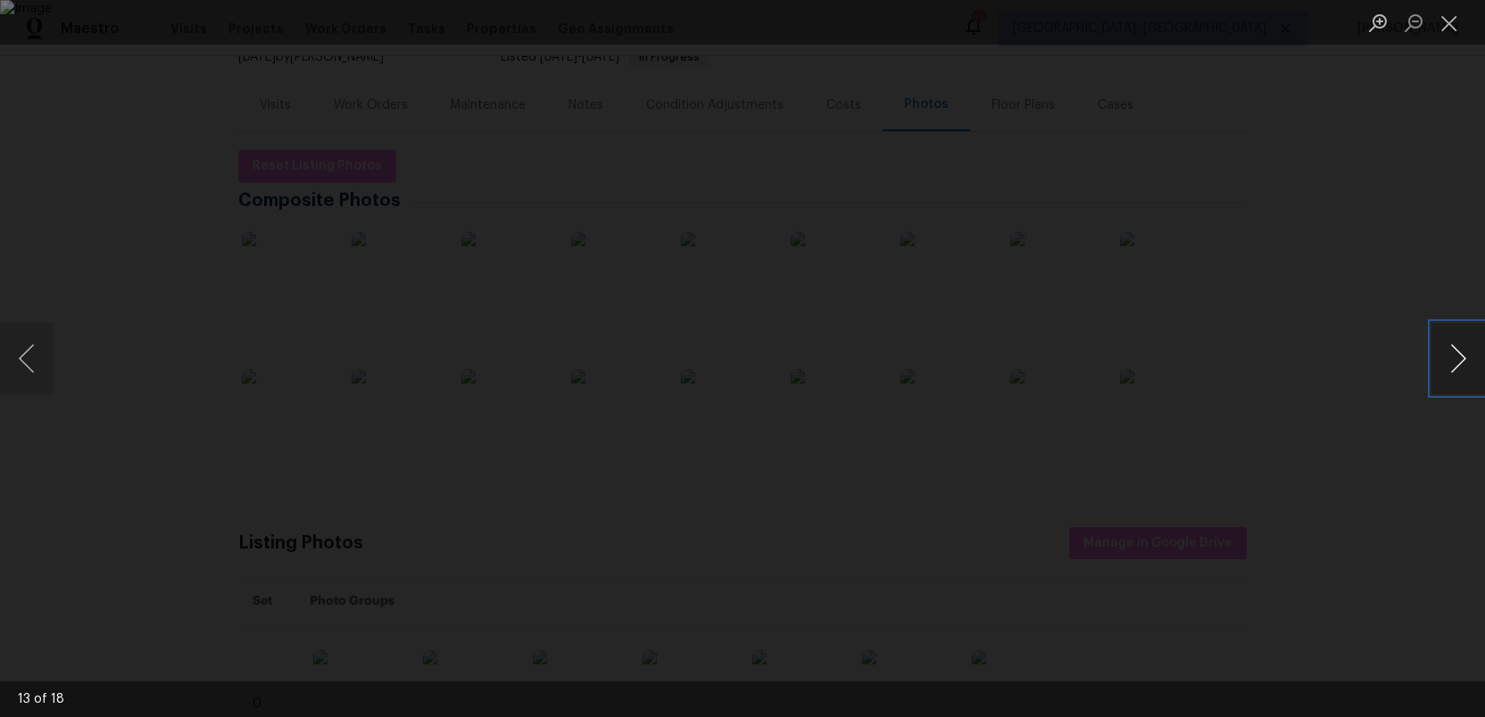
click at [1461, 358] on button "Next image" at bounding box center [1458, 358] width 54 height 71
click at [1461, 366] on button "Next image" at bounding box center [1458, 358] width 54 height 71
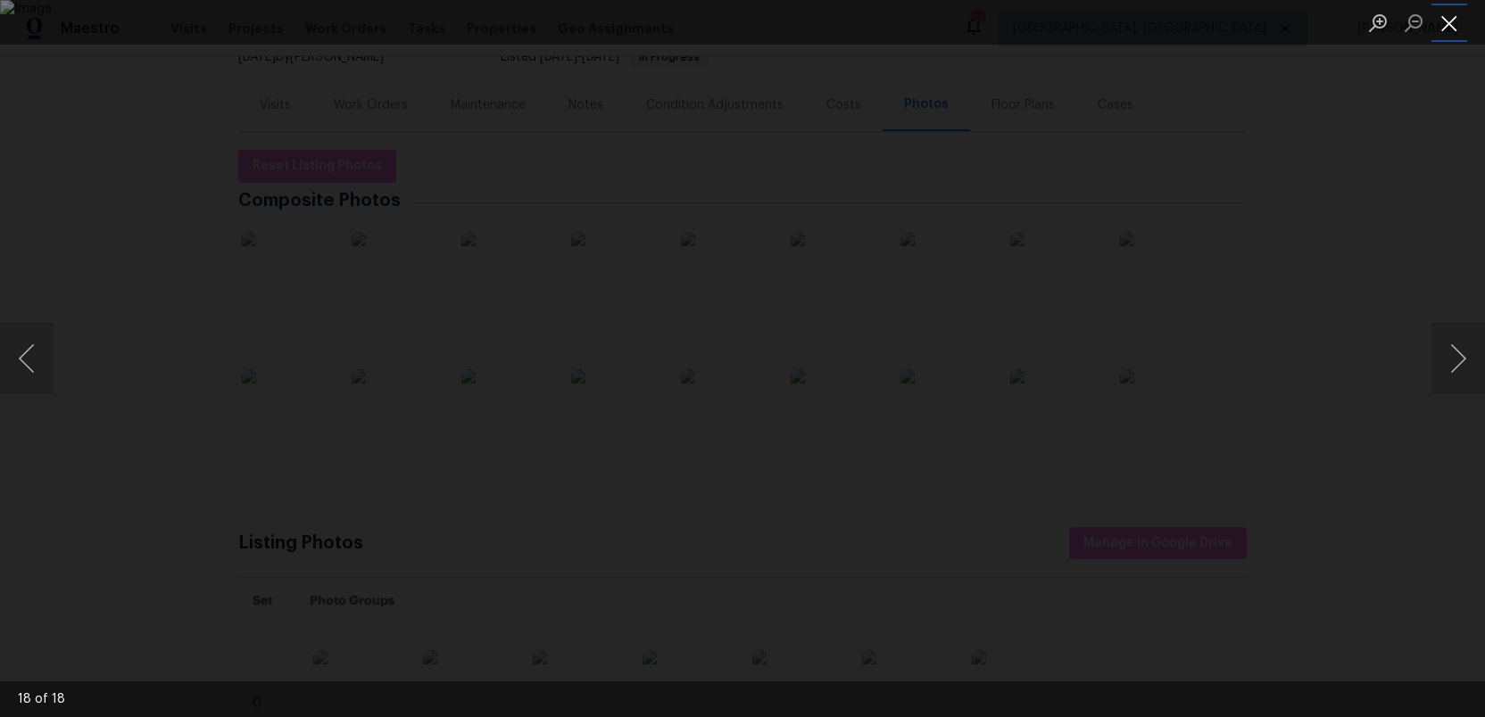
click at [1455, 13] on button "Close lightbox" at bounding box center [1449, 22] width 36 height 31
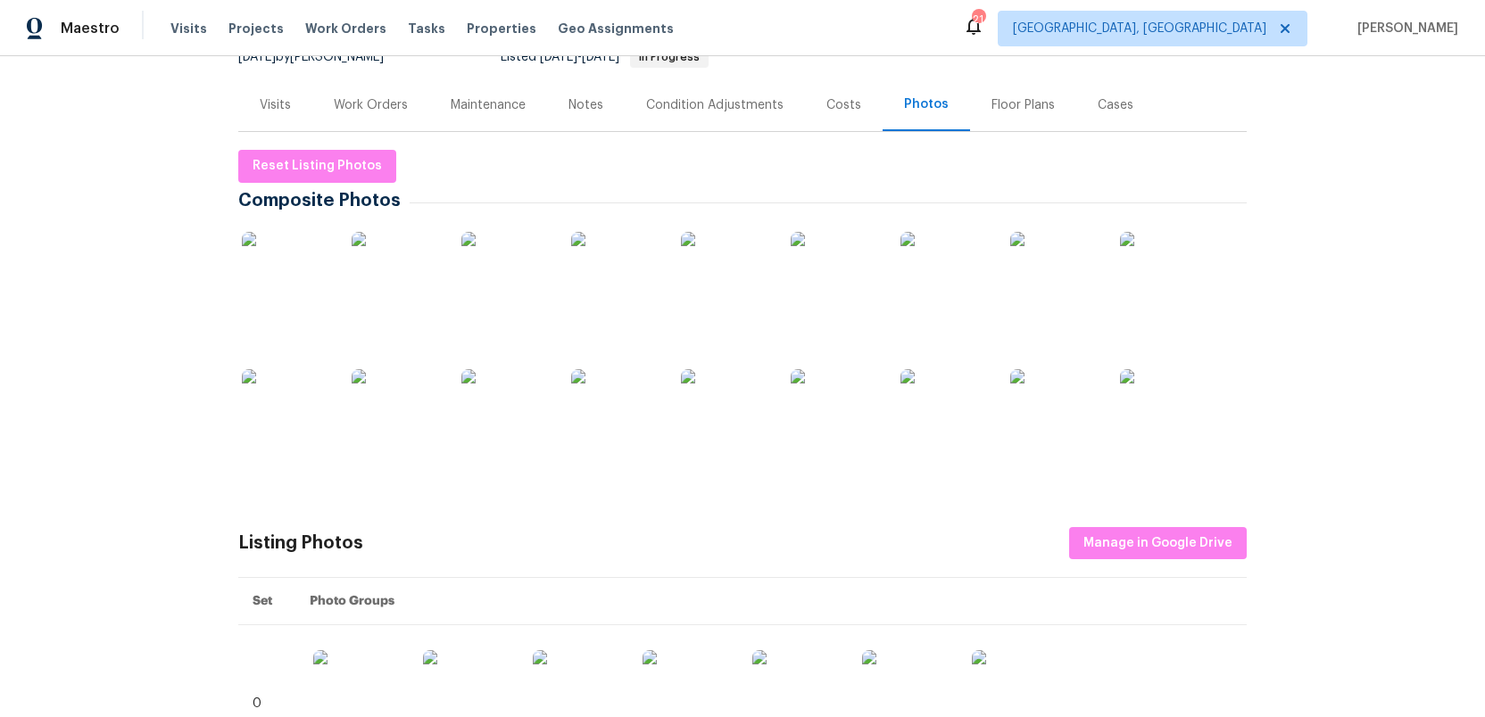
click at [272, 102] on div "Visits" at bounding box center [275, 105] width 31 height 18
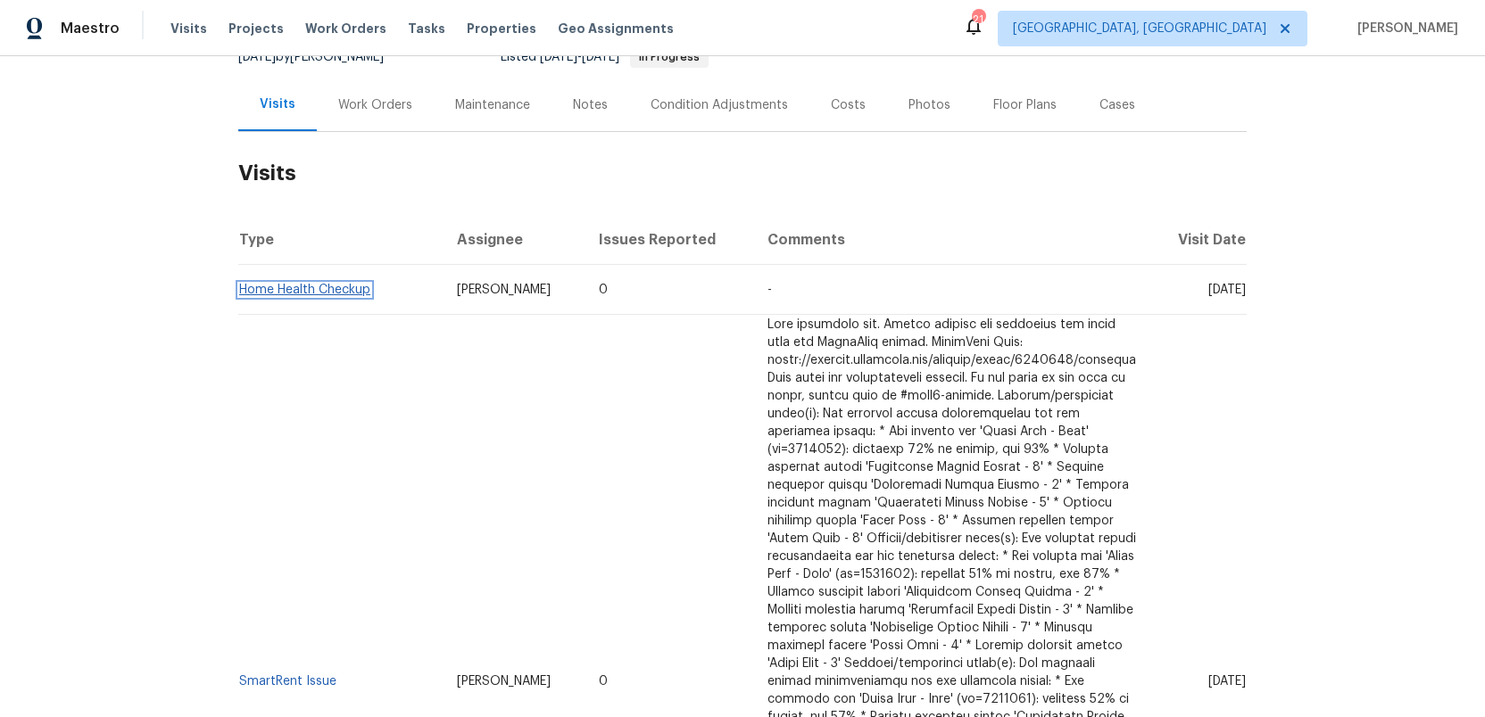
click at [298, 284] on link "Home Health Checkup" at bounding box center [304, 290] width 131 height 12
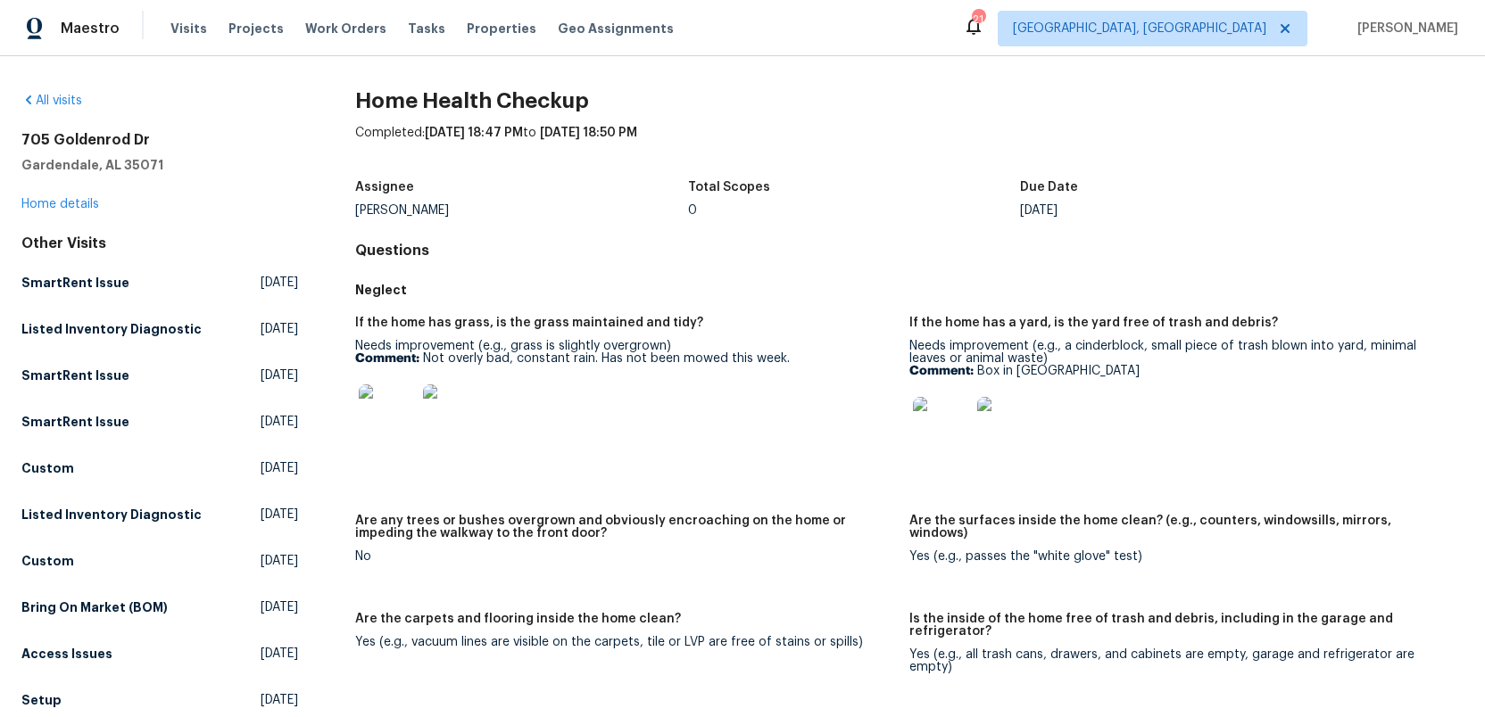
click at [390, 418] on img at bounding box center [387, 413] width 57 height 57
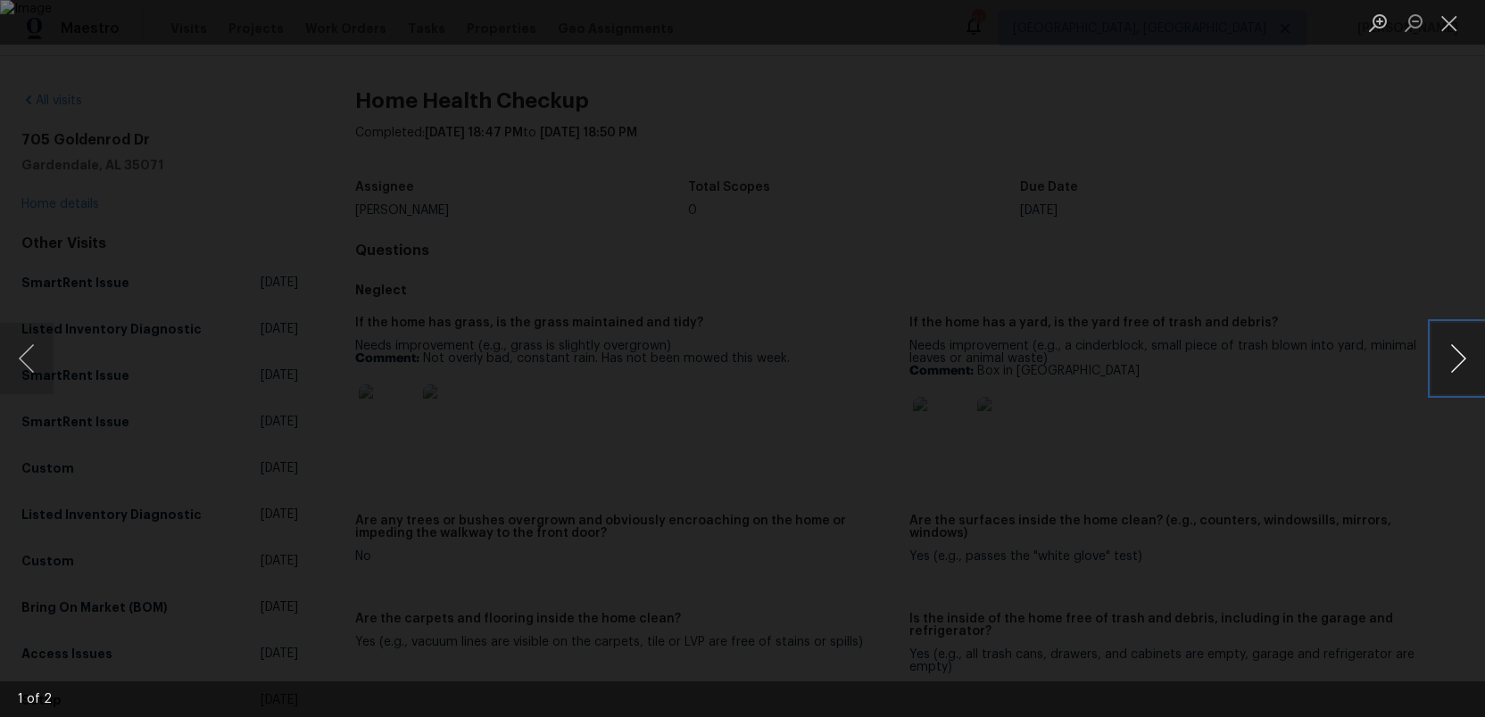
click at [1458, 364] on button "Next image" at bounding box center [1458, 358] width 54 height 71
click at [1461, 364] on button "Next image" at bounding box center [1458, 358] width 54 height 71
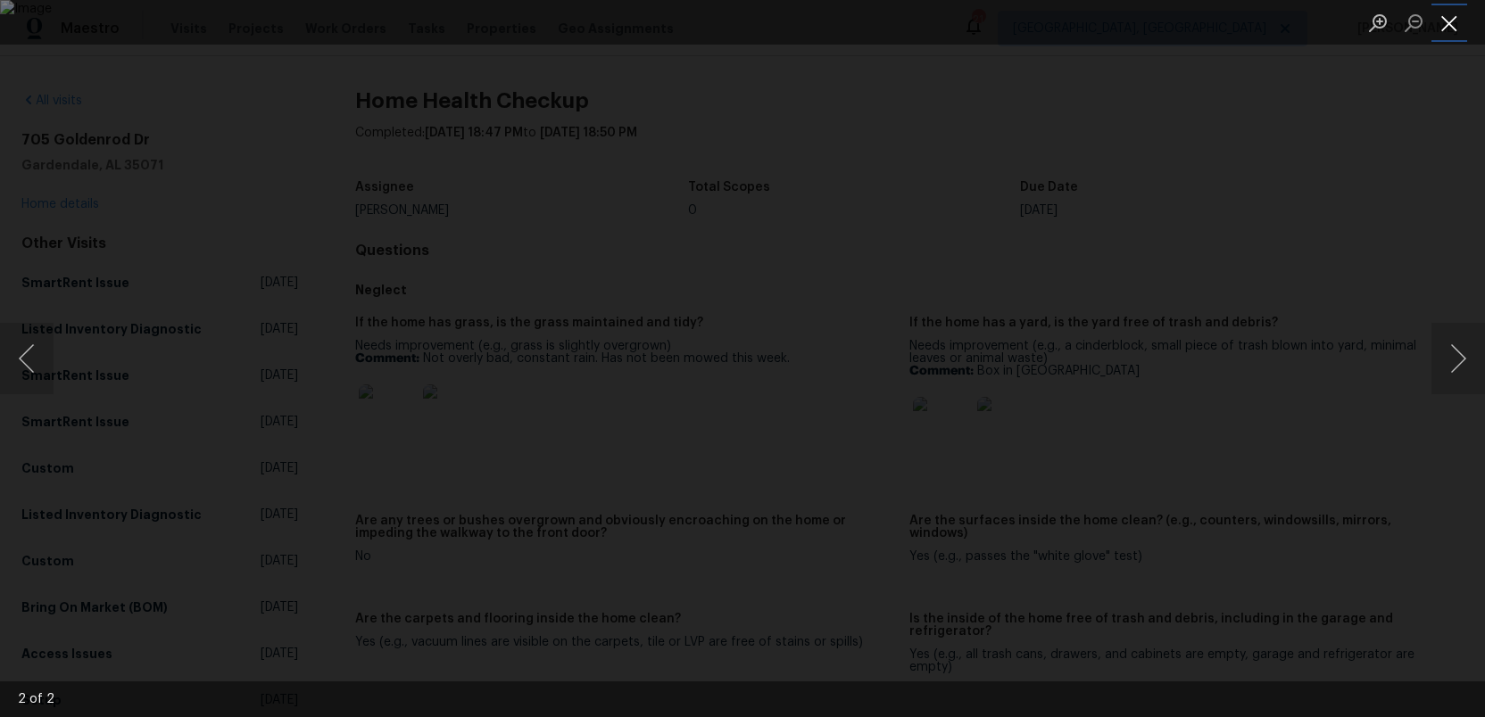
click at [1445, 24] on button "Close lightbox" at bounding box center [1449, 22] width 36 height 31
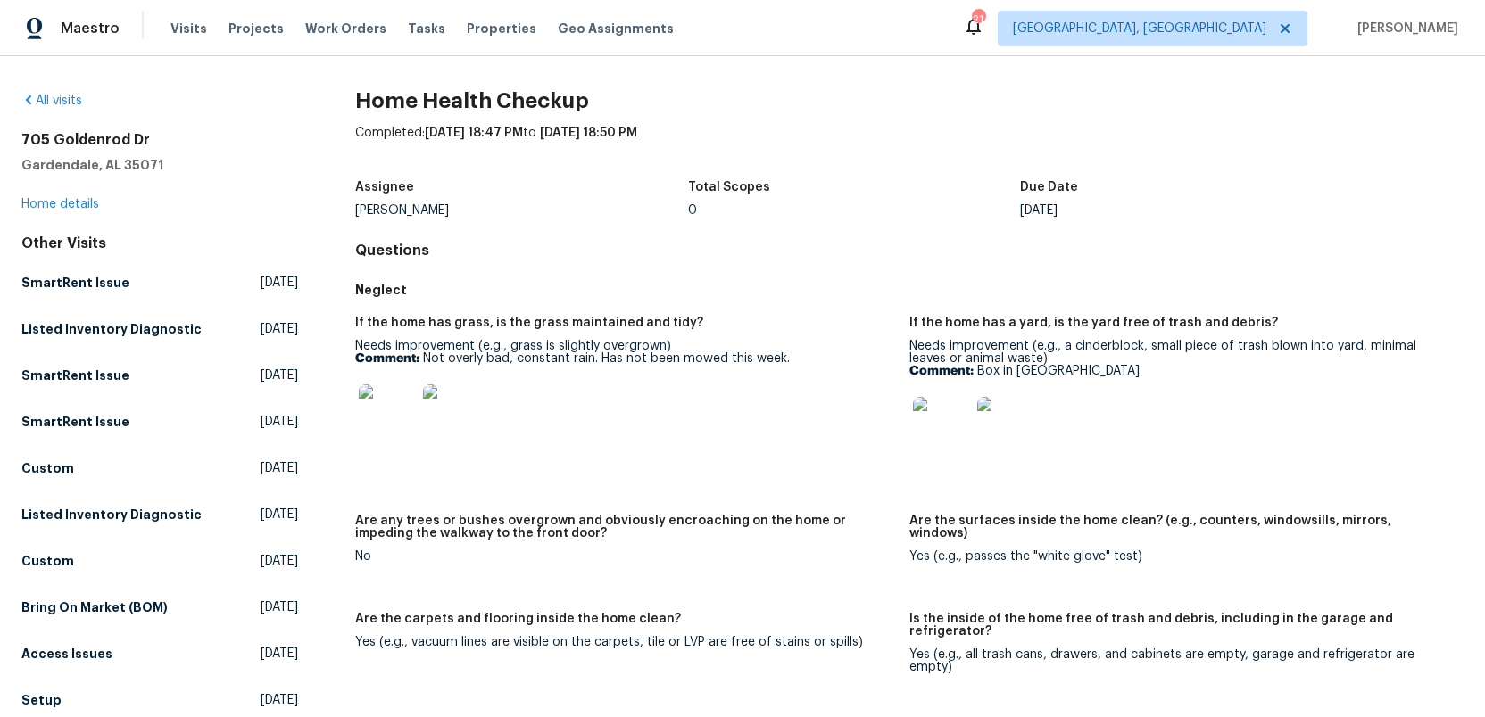
click at [948, 428] on img at bounding box center [941, 425] width 57 height 57
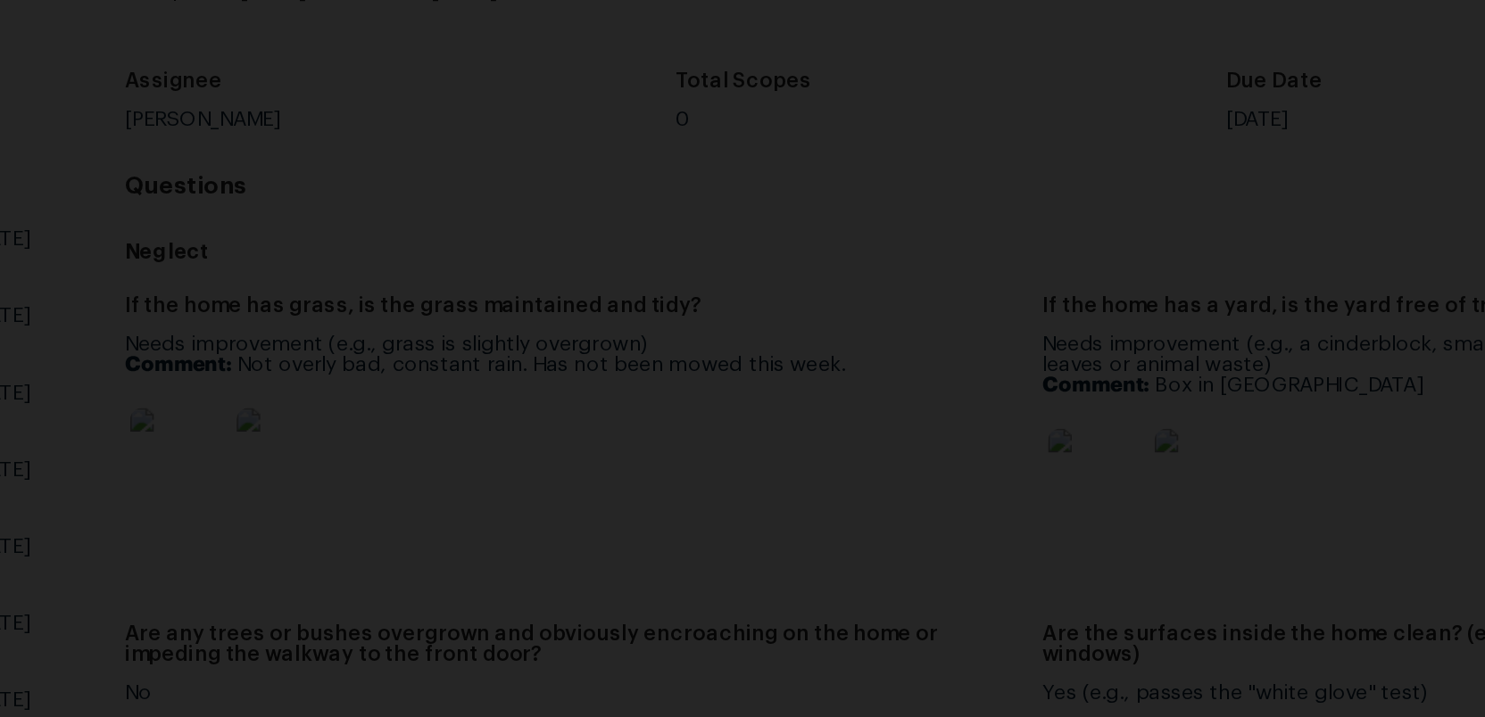
click at [701, 367] on img "Lightbox" at bounding box center [765, 394] width 1737 height 840
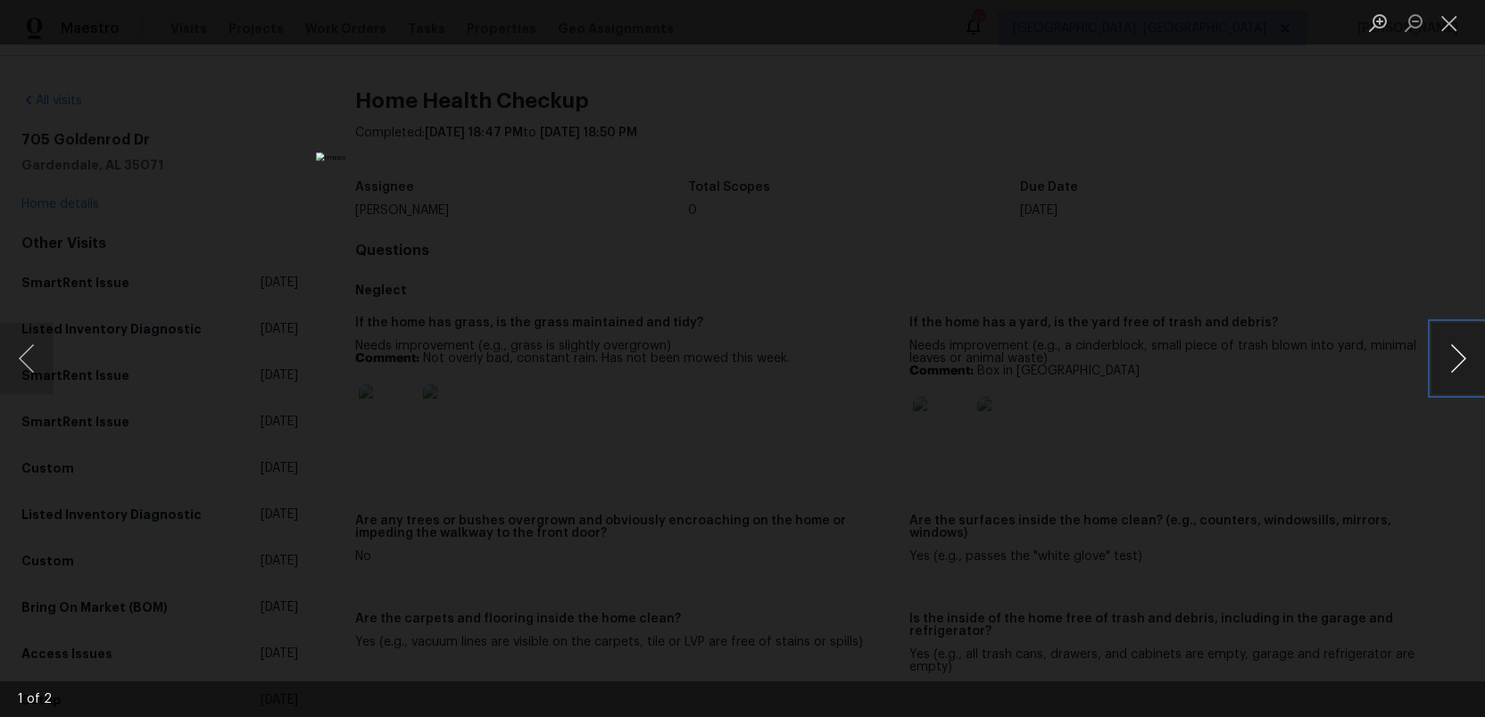
click at [1448, 362] on button "Next image" at bounding box center [1458, 358] width 54 height 71
click at [1456, 22] on button "Close lightbox" at bounding box center [1449, 22] width 36 height 31
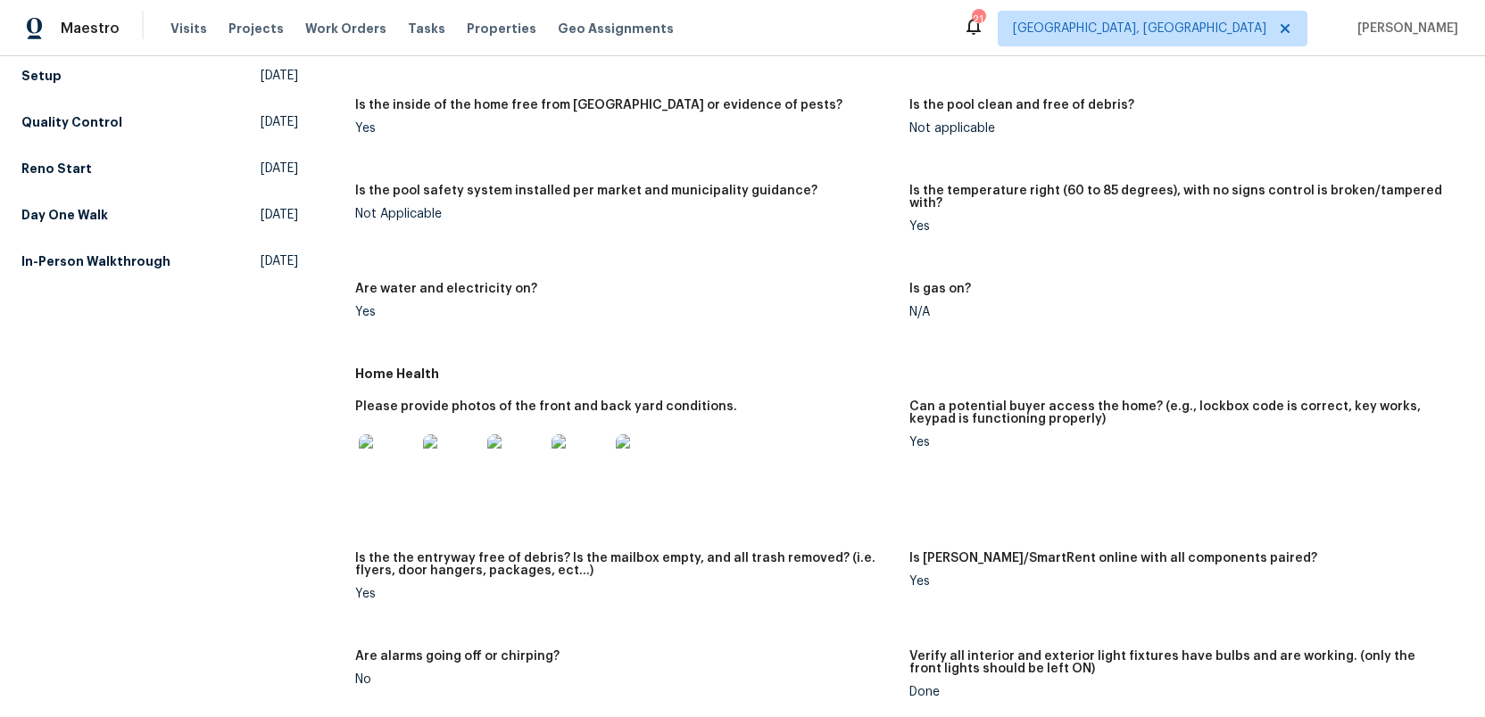
scroll to position [677, 0]
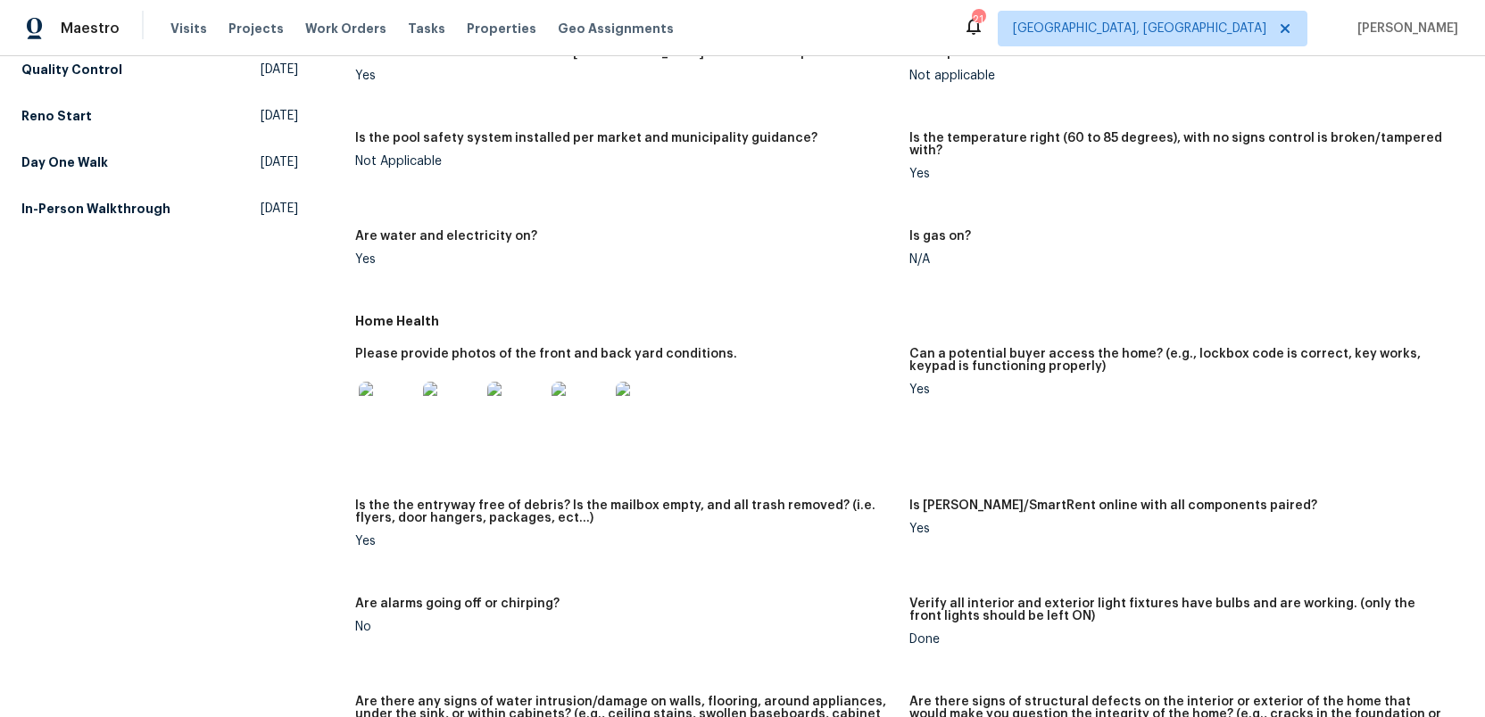
click at [393, 390] on img at bounding box center [387, 410] width 57 height 57
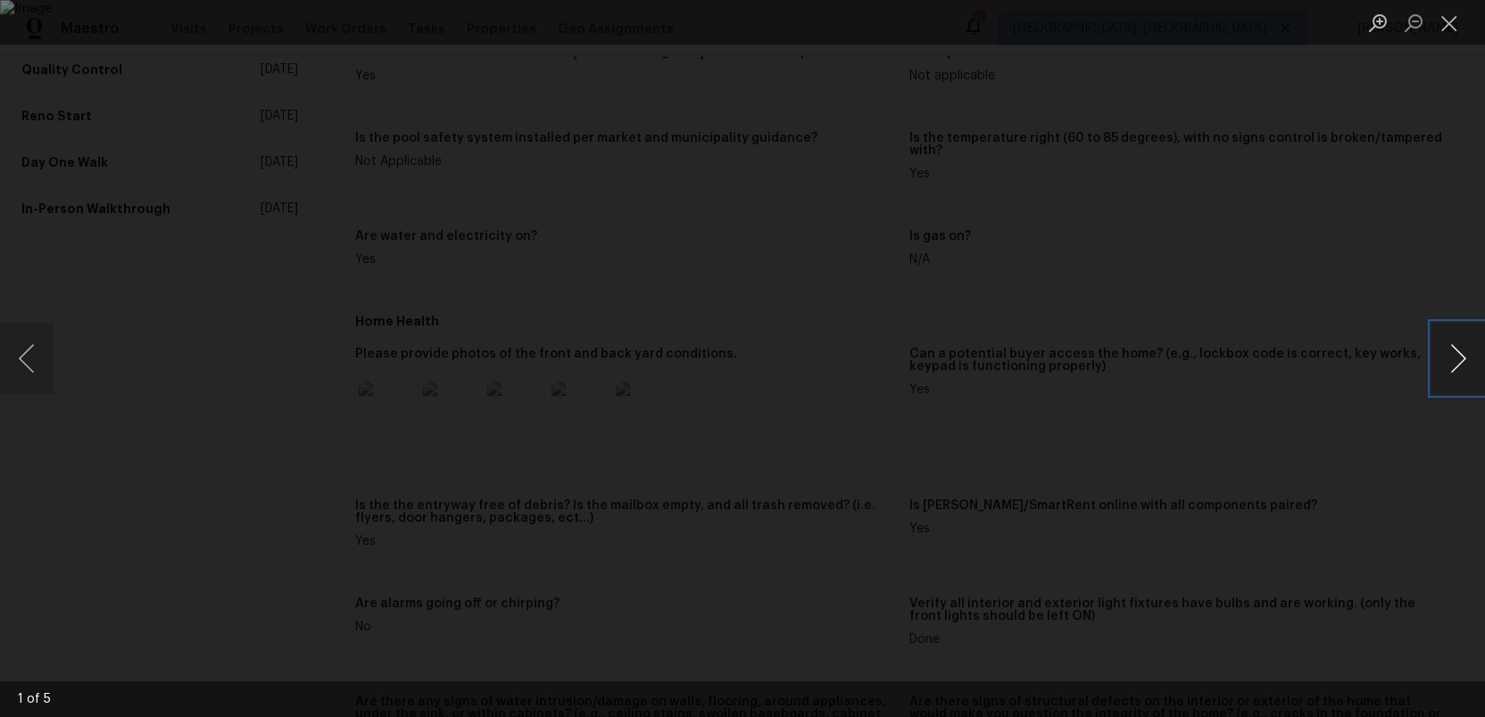
click at [1457, 372] on button "Next image" at bounding box center [1458, 358] width 54 height 71
click at [1450, 12] on button "Close lightbox" at bounding box center [1449, 22] width 36 height 31
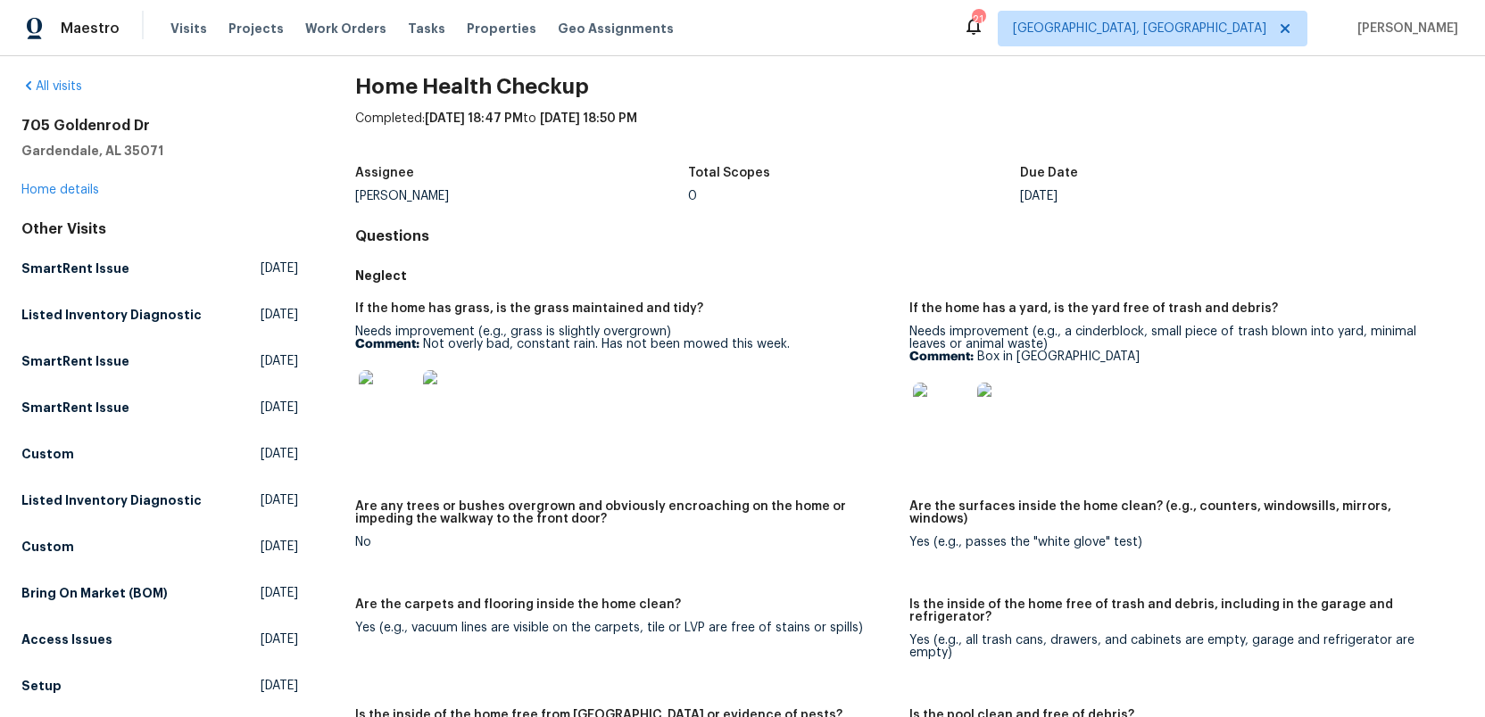
scroll to position [0, 0]
